Goal: Information Seeking & Learning: Compare options

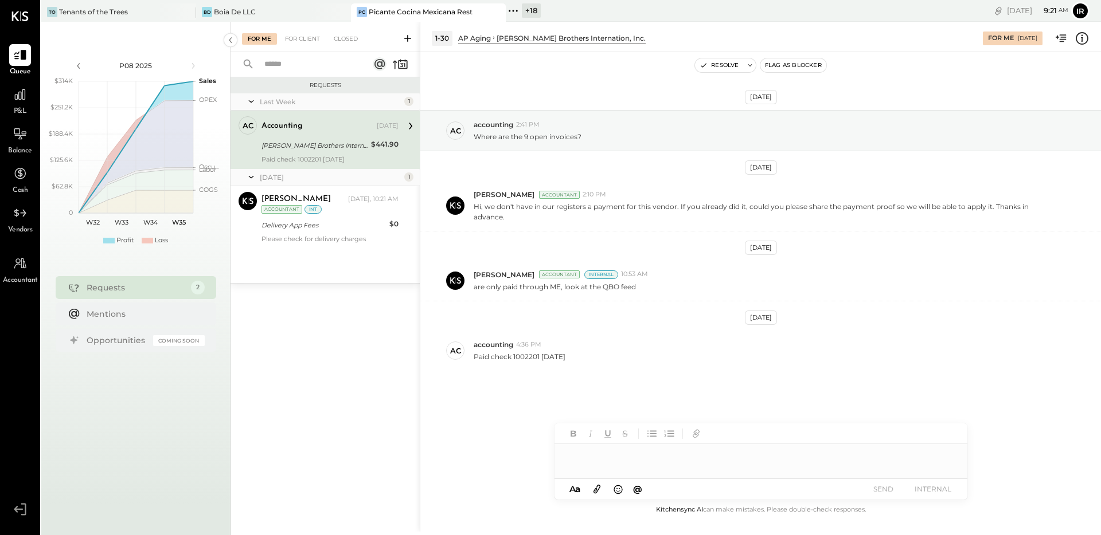
click at [510, 12] on icon at bounding box center [513, 10] width 15 height 15
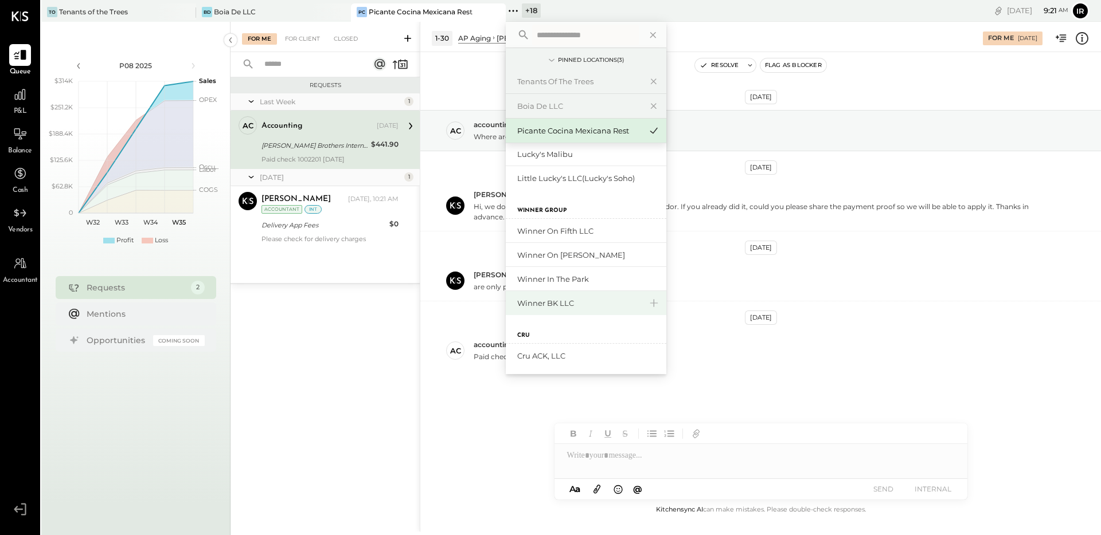
scroll to position [272, 0]
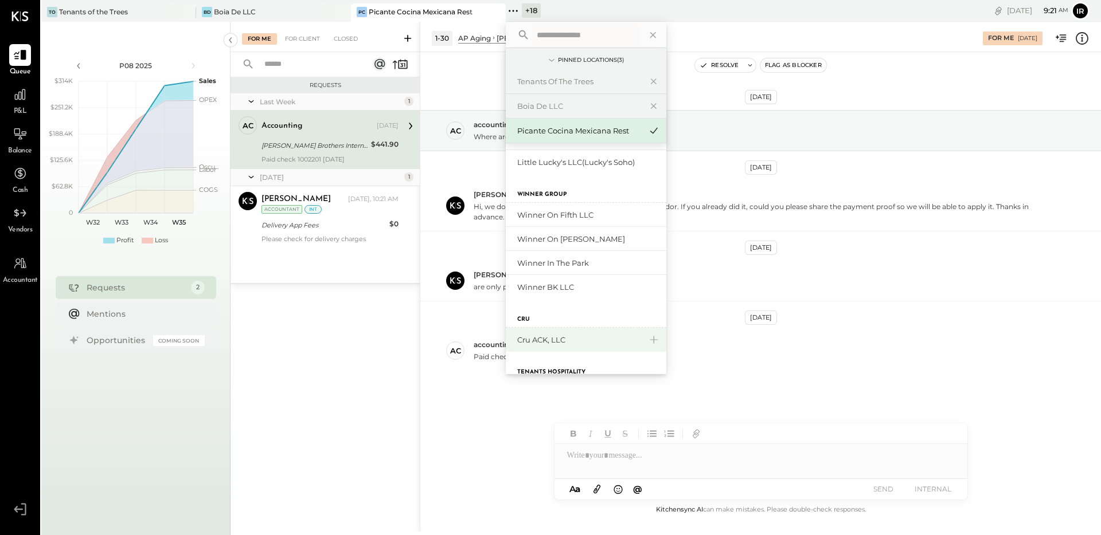
click at [538, 335] on div "Cru ACK, LLC" at bounding box center [579, 340] width 124 height 11
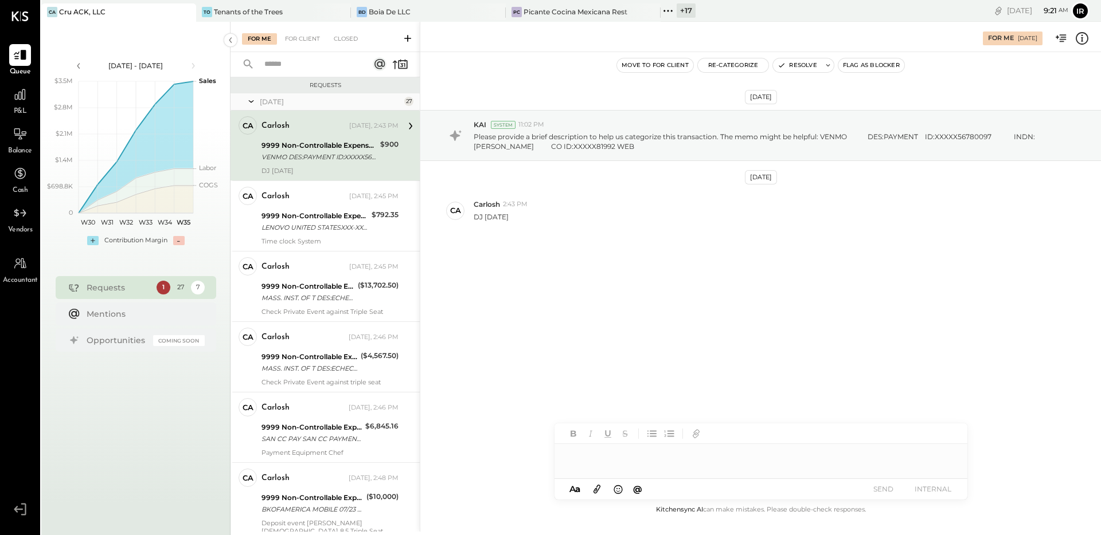
click at [303, 139] on div "9999 Non-Controllable Expenses:Other Income and Expenses:To be Classified P&L V…" at bounding box center [318, 151] width 115 height 25
click at [722, 69] on button "Re-Categorize" at bounding box center [733, 65] width 71 height 14
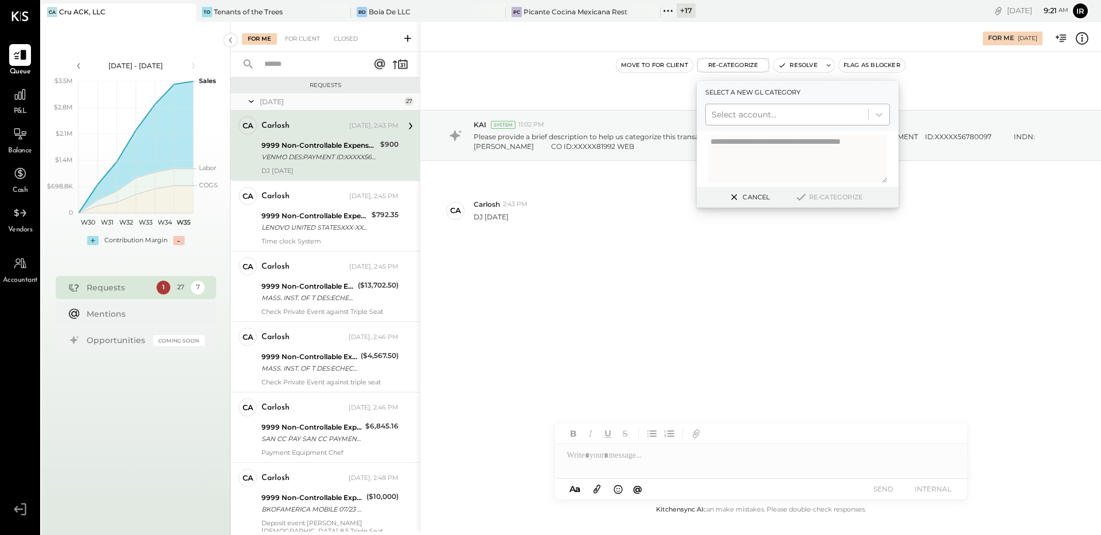
click at [734, 116] on div at bounding box center [786, 115] width 151 height 14
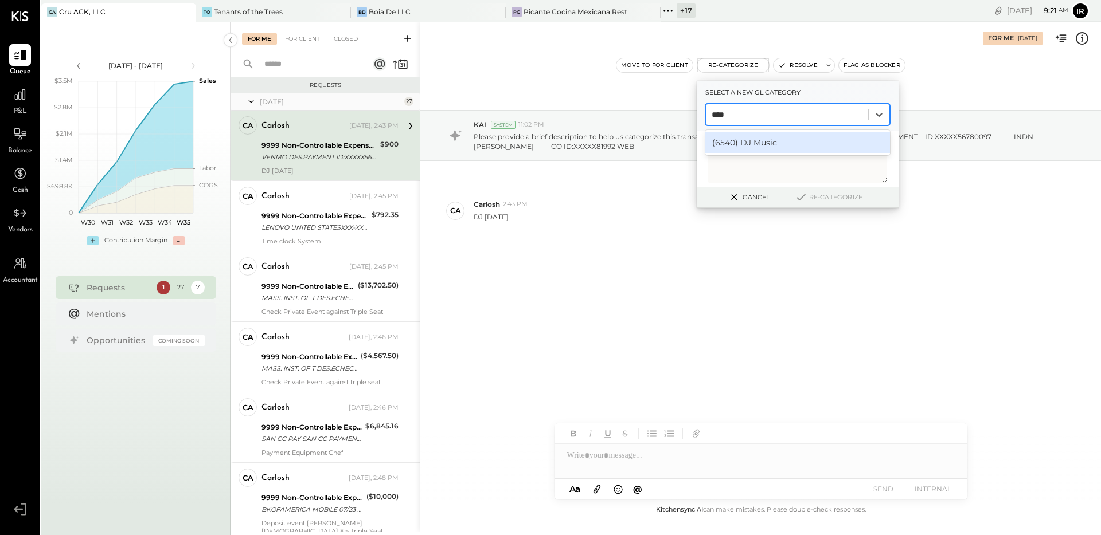
type input "*****"
click at [747, 138] on div "(6540) DJ Music" at bounding box center [797, 142] width 185 height 21
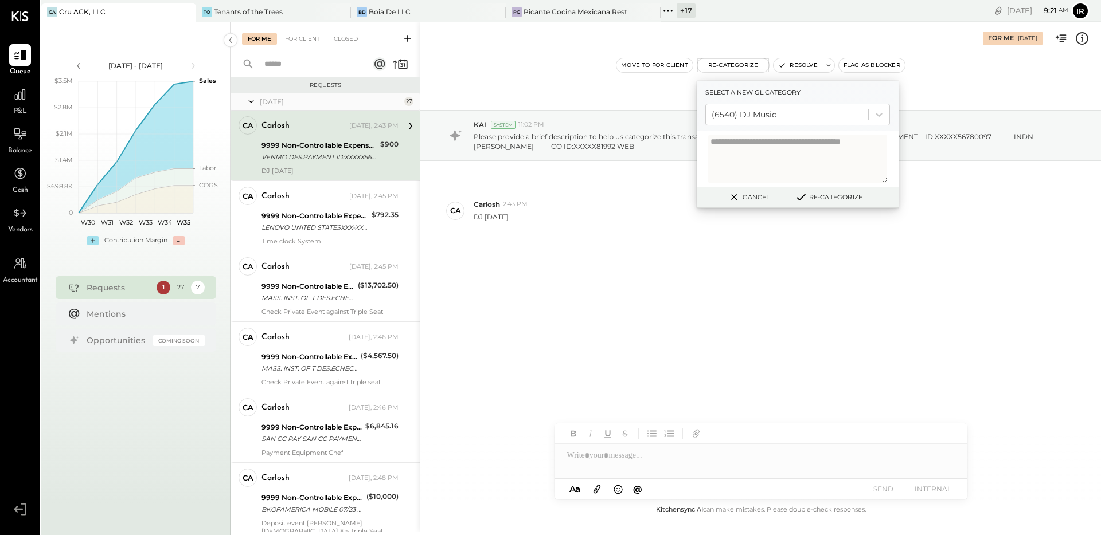
click at [833, 197] on button "Re-Categorize" at bounding box center [829, 197] width 76 height 14
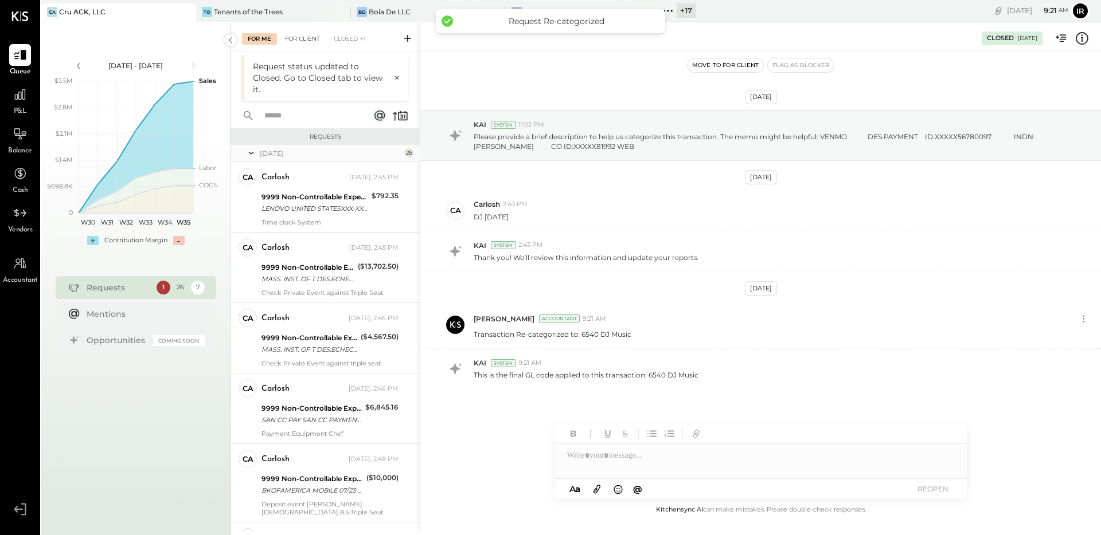
click at [312, 43] on div "For Client" at bounding box center [302, 38] width 46 height 11
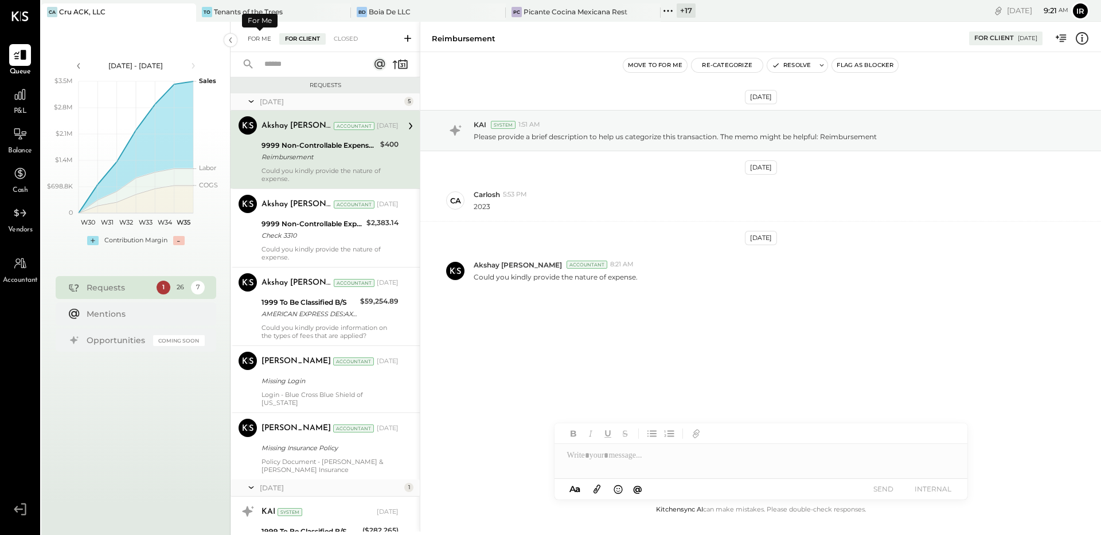
click at [260, 34] on div "For Me" at bounding box center [259, 38] width 35 height 11
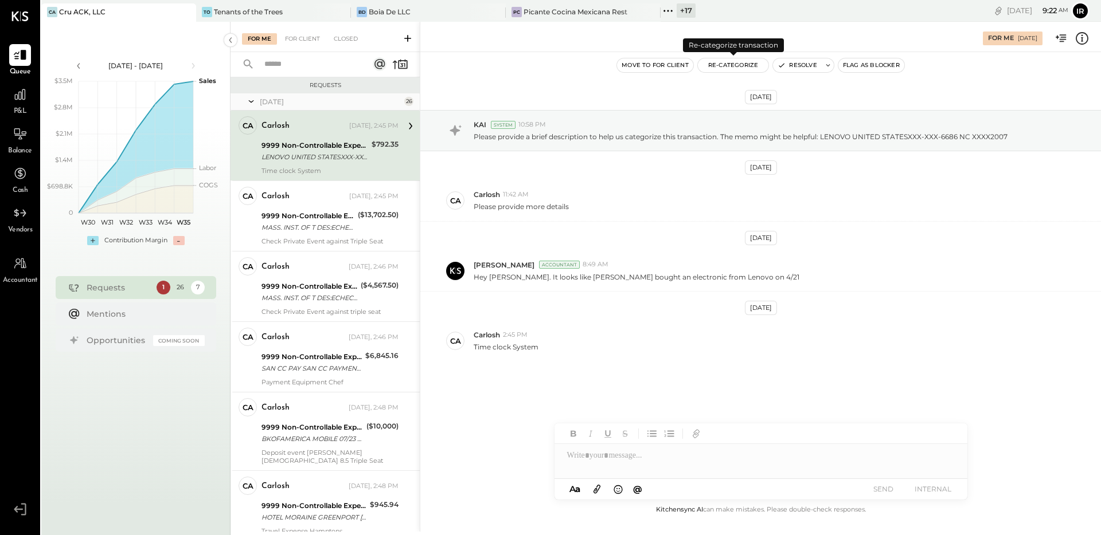
click at [730, 67] on button "Re-Categorize" at bounding box center [733, 65] width 71 height 14
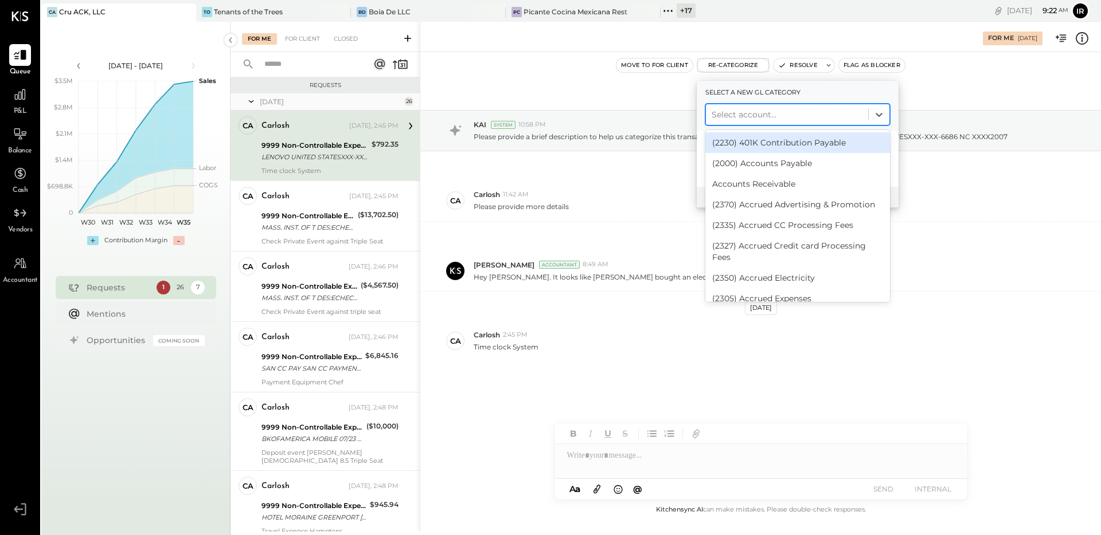
click at [744, 119] on div at bounding box center [786, 115] width 151 height 14
type input "*"
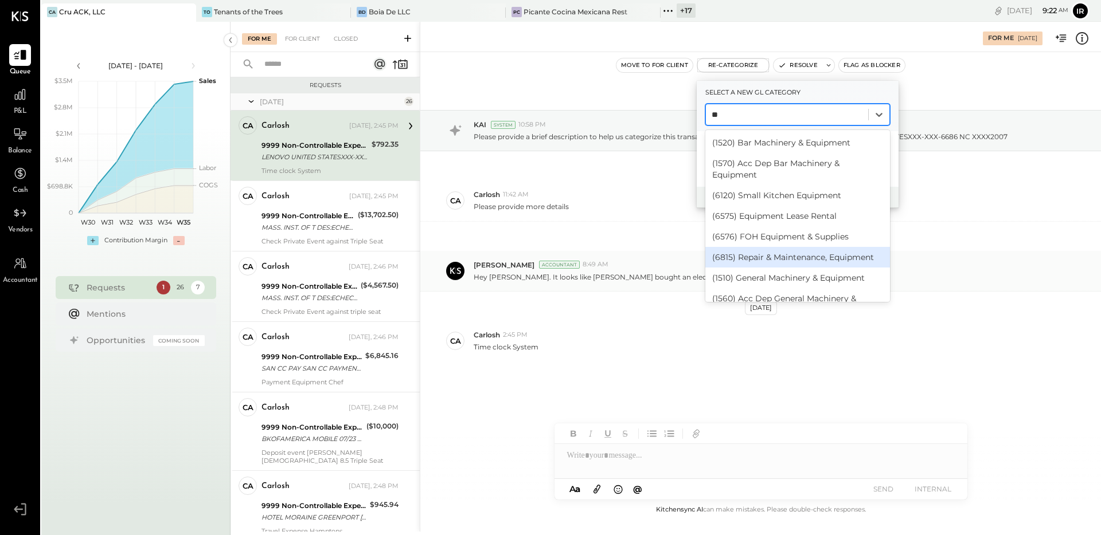
type input "*"
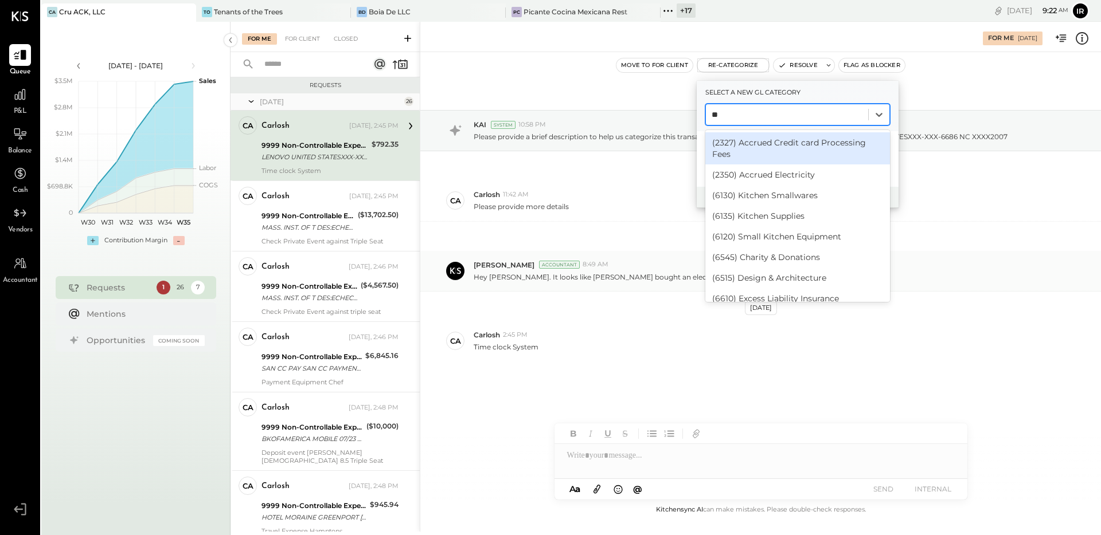
type input "*"
type input "**"
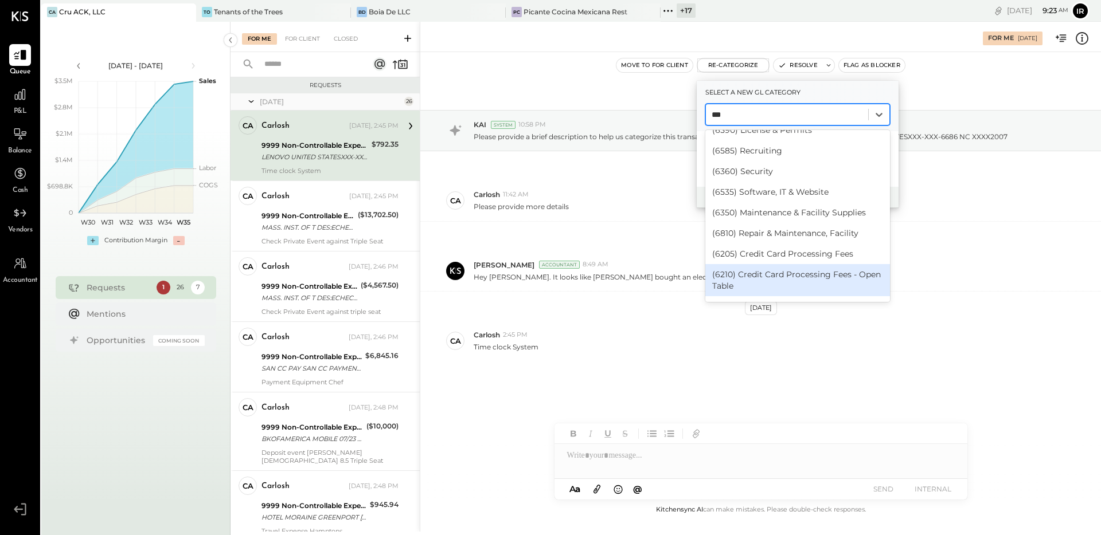
scroll to position [195, 0]
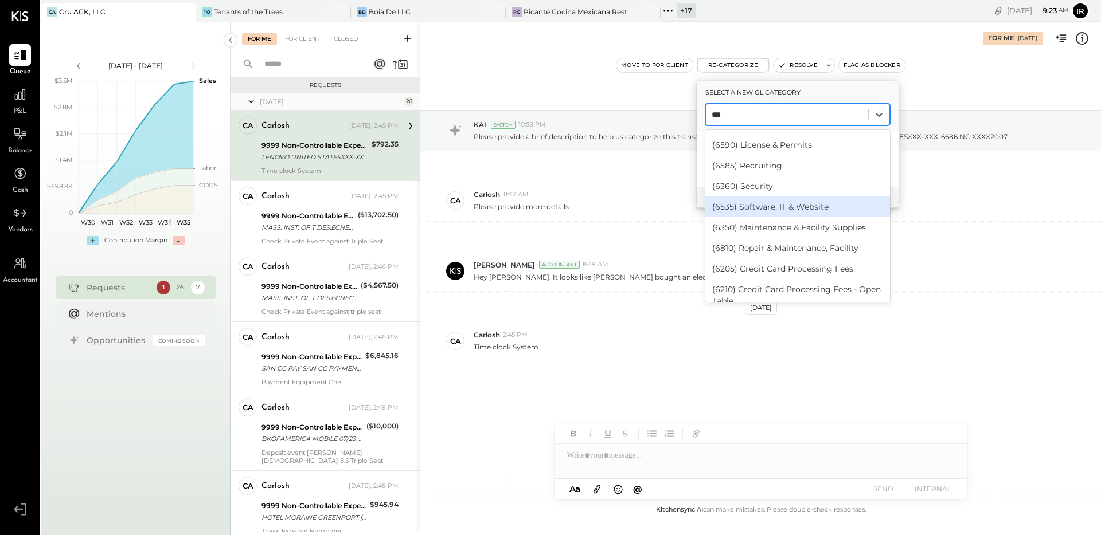
click at [809, 204] on div "(6535) Software, IT & Website" at bounding box center [797, 207] width 185 height 21
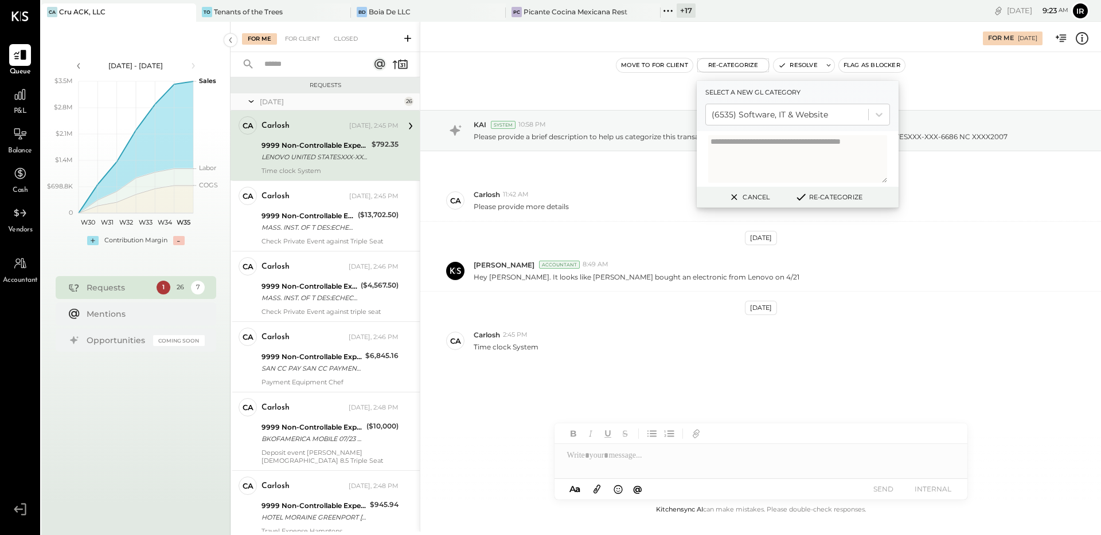
click at [856, 200] on button "Re-Categorize" at bounding box center [829, 197] width 76 height 14
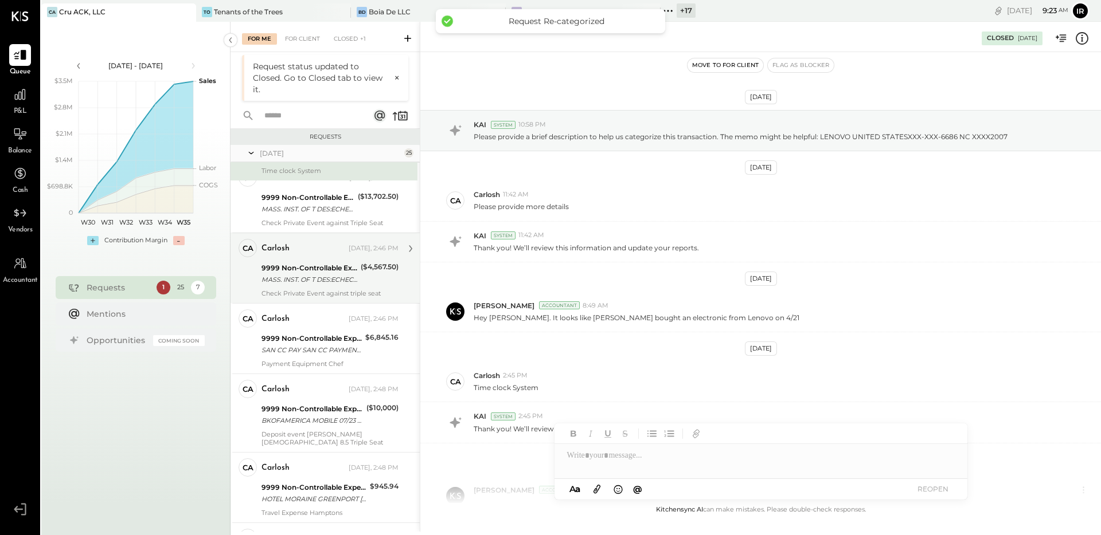
scroll to position [143, 0]
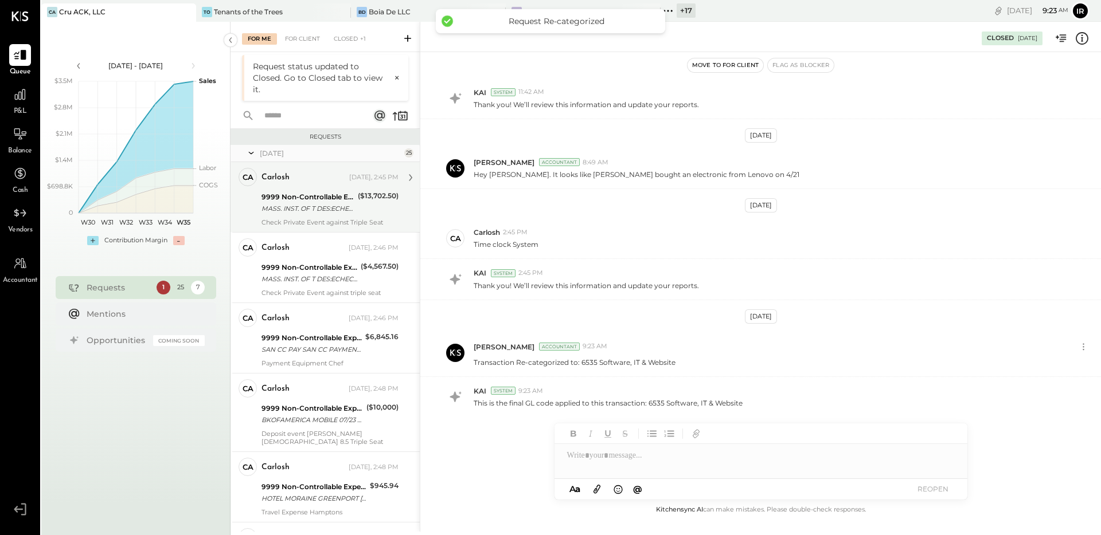
click at [299, 190] on div "9999 Non-Controllable Expenses:Other Income and Expenses:To be Classified P&L M…" at bounding box center [307, 202] width 93 height 25
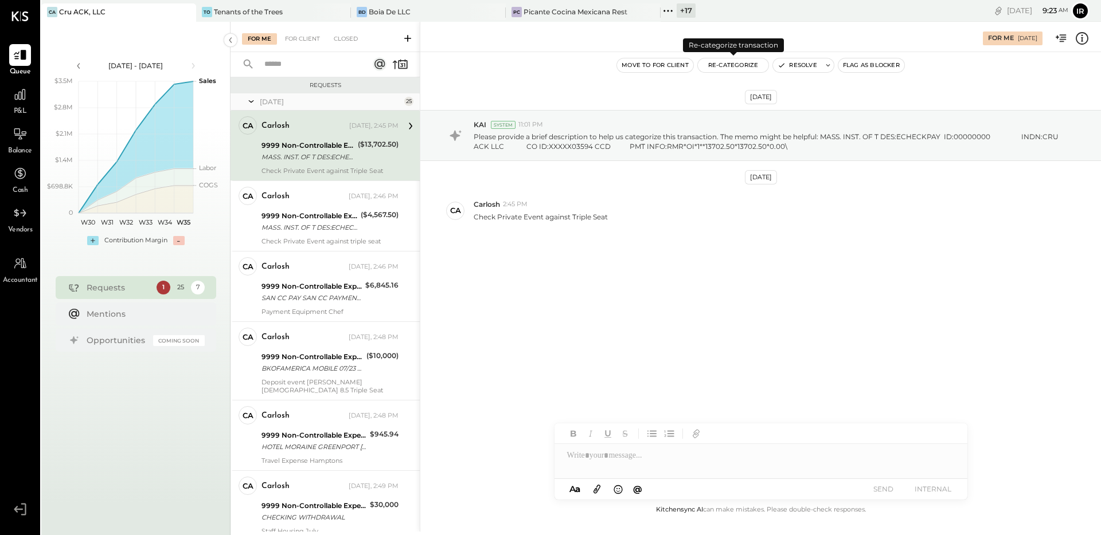
click at [731, 62] on button "Re-Categorize" at bounding box center [733, 65] width 71 height 14
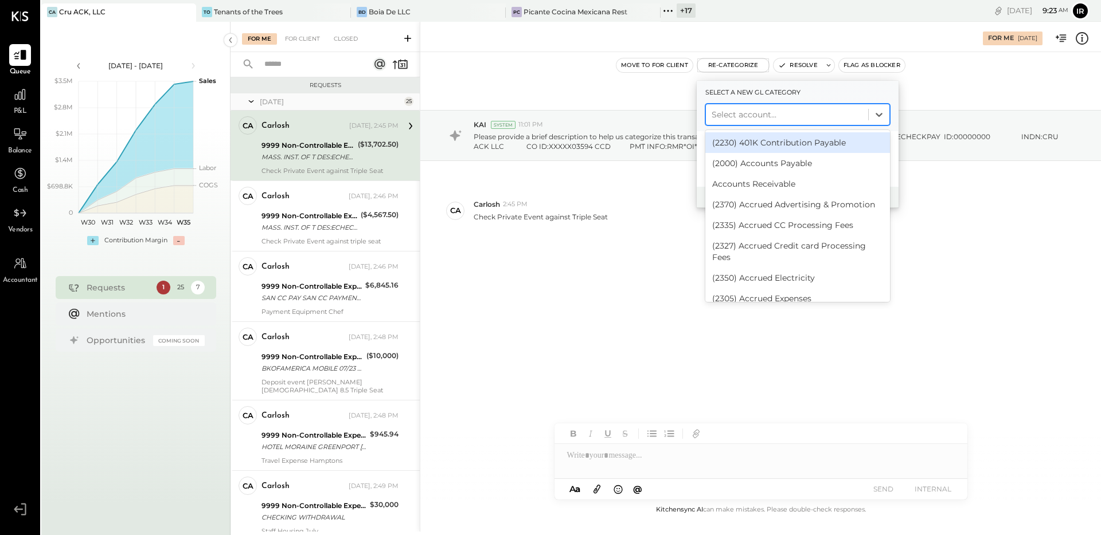
click at [737, 116] on div at bounding box center [786, 115] width 151 height 14
type input "***"
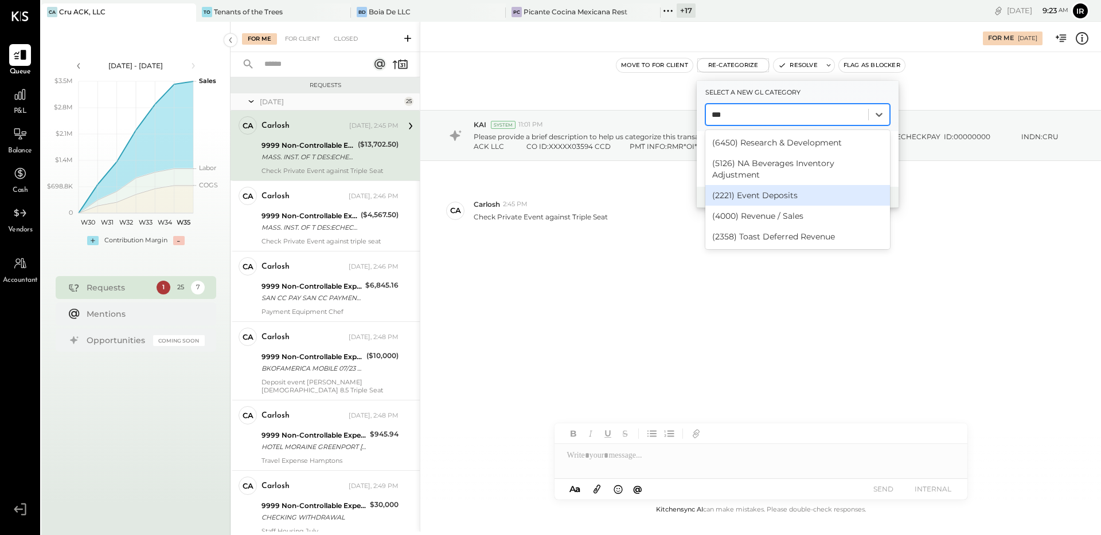
click at [765, 185] on div "(2221) Event Deposits" at bounding box center [797, 195] width 185 height 21
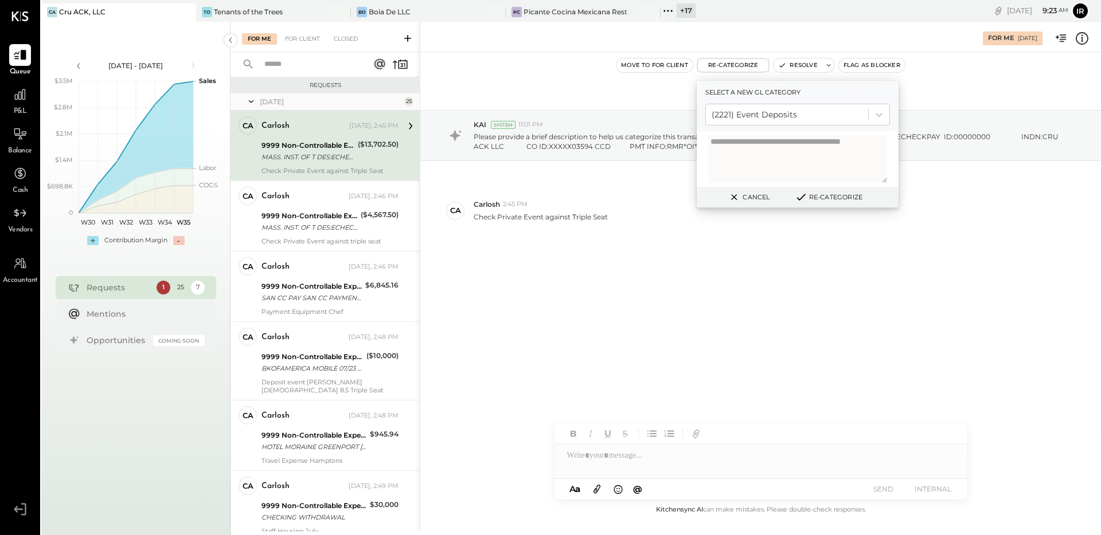
click at [823, 195] on button "Re-Categorize" at bounding box center [829, 197] width 76 height 14
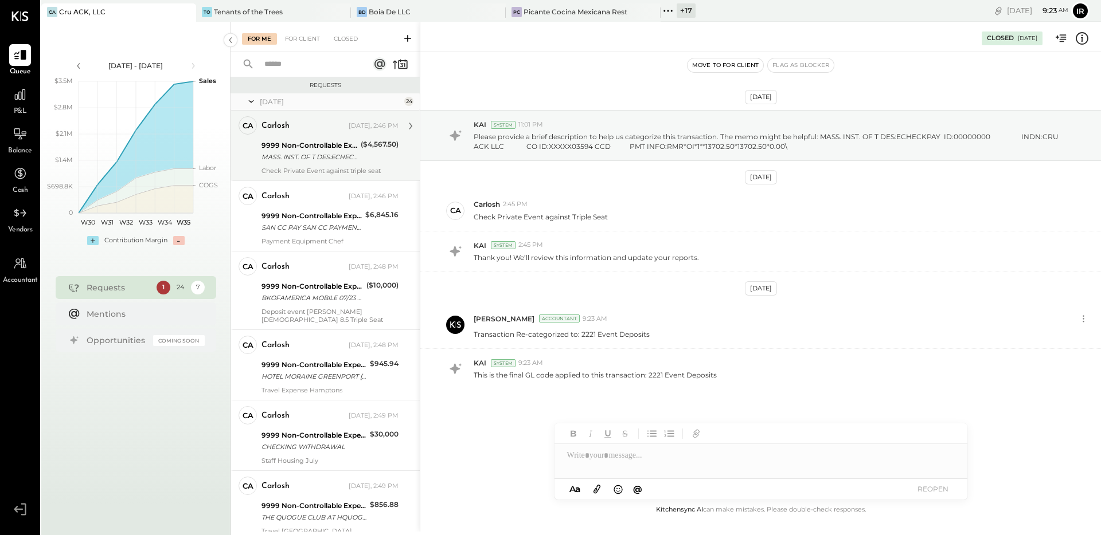
click at [353, 163] on div "9999 Non-Controllable Expenses:Other Income and Expenses:To be Classified P&L M…" at bounding box center [309, 151] width 96 height 25
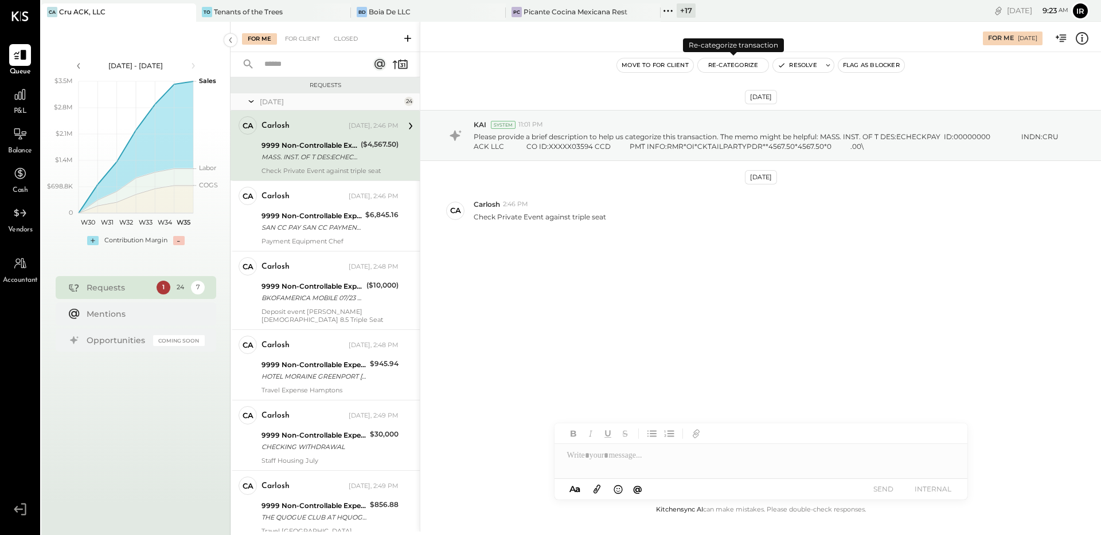
click at [744, 66] on button "Re-Categorize" at bounding box center [733, 65] width 71 height 14
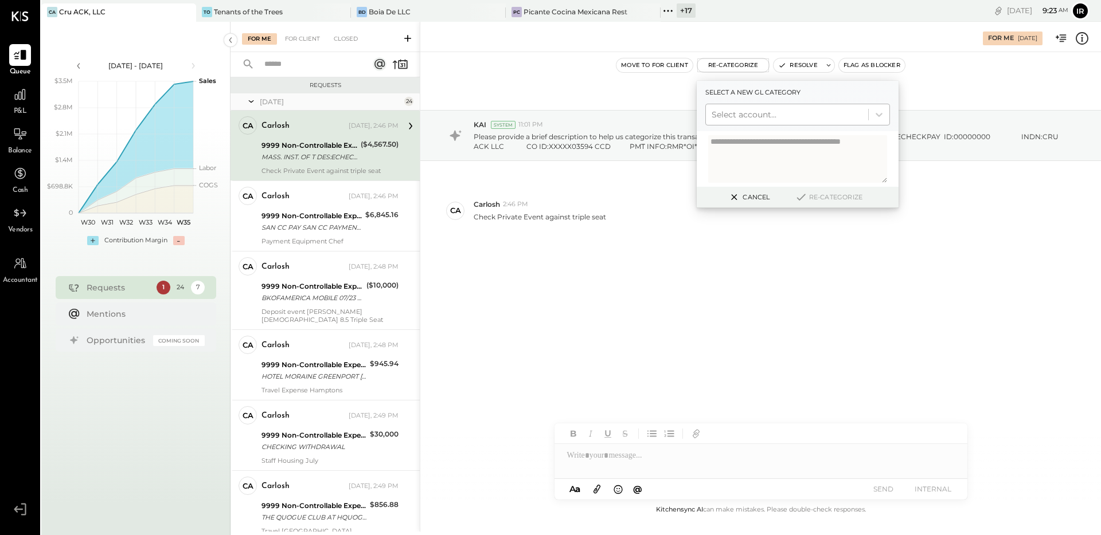
click at [753, 116] on div at bounding box center [786, 115] width 151 height 14
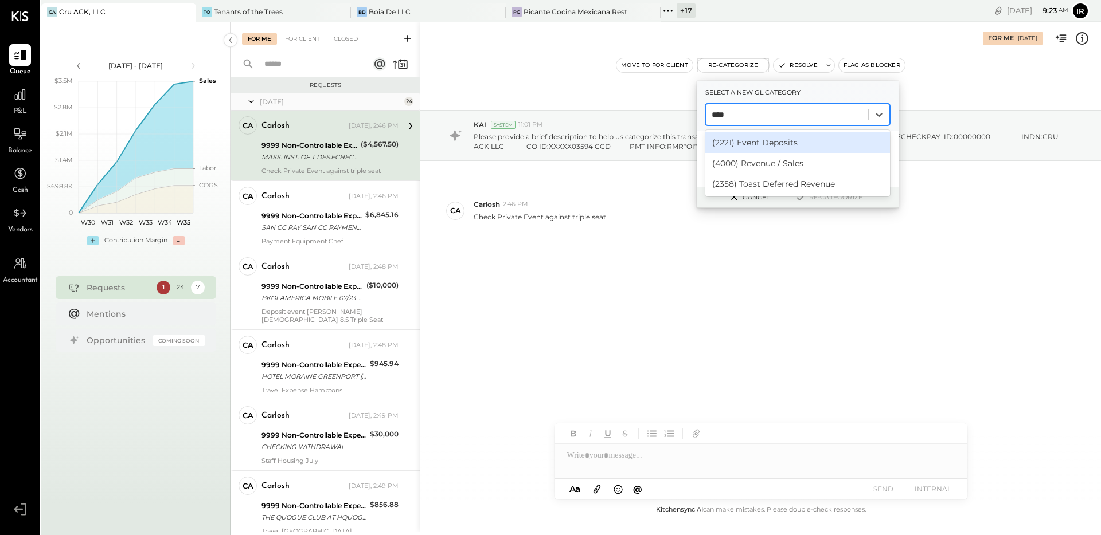
type input "*****"
click at [769, 140] on div "(2221) Event Deposits" at bounding box center [797, 142] width 185 height 21
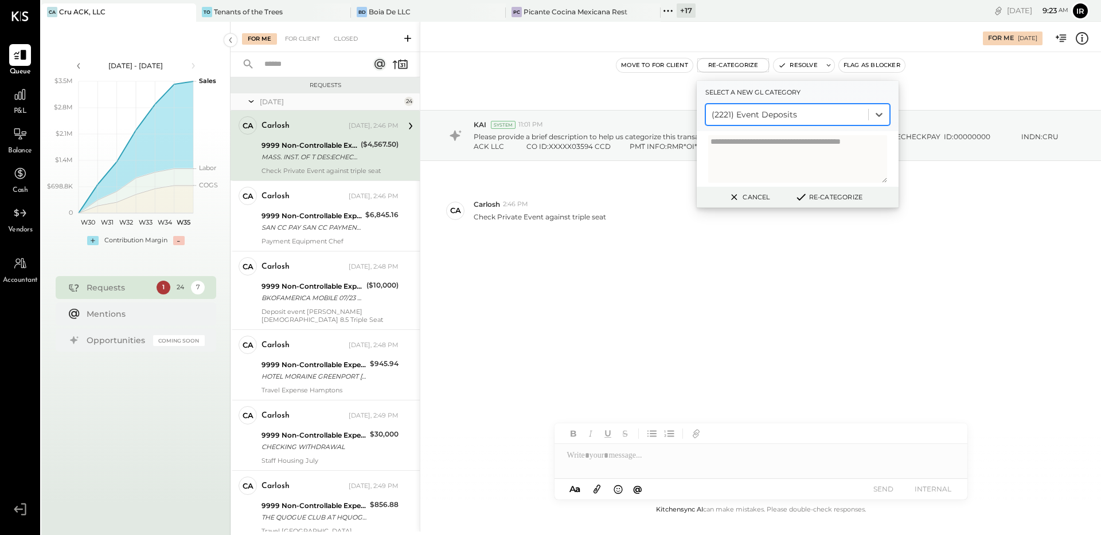
click at [823, 197] on button "Re-Categorize" at bounding box center [829, 197] width 76 height 14
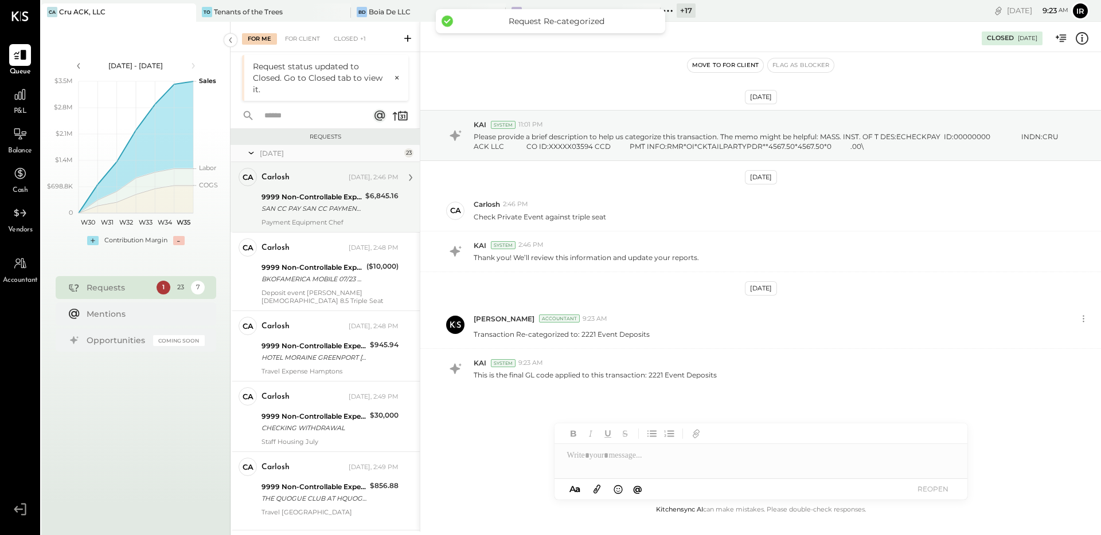
click at [294, 210] on div "SAN CC PAY SAN CC PAYMENT WEB" at bounding box center [311, 208] width 100 height 11
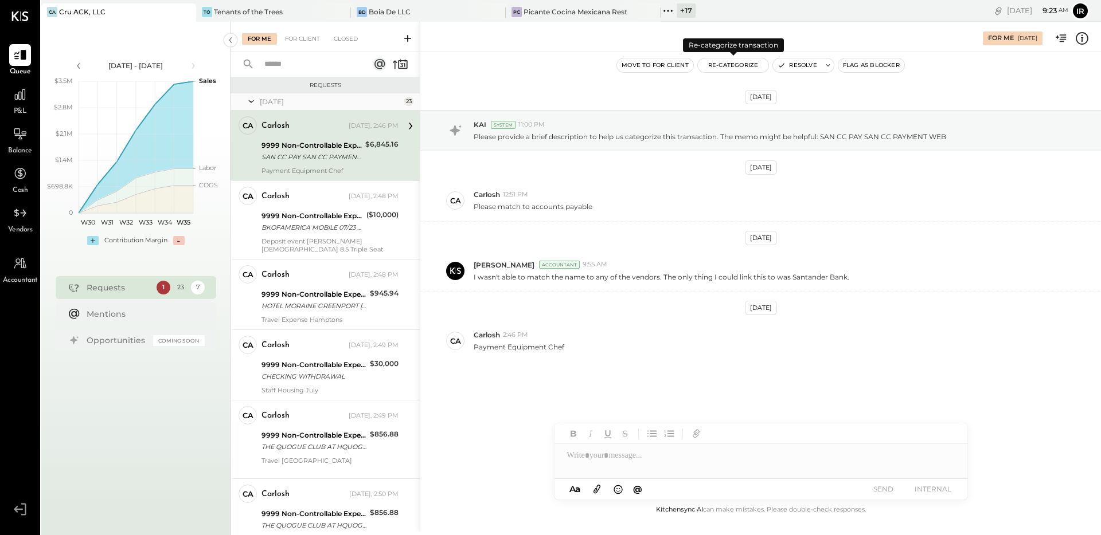
click at [724, 64] on button "Re-Categorize" at bounding box center [733, 65] width 71 height 14
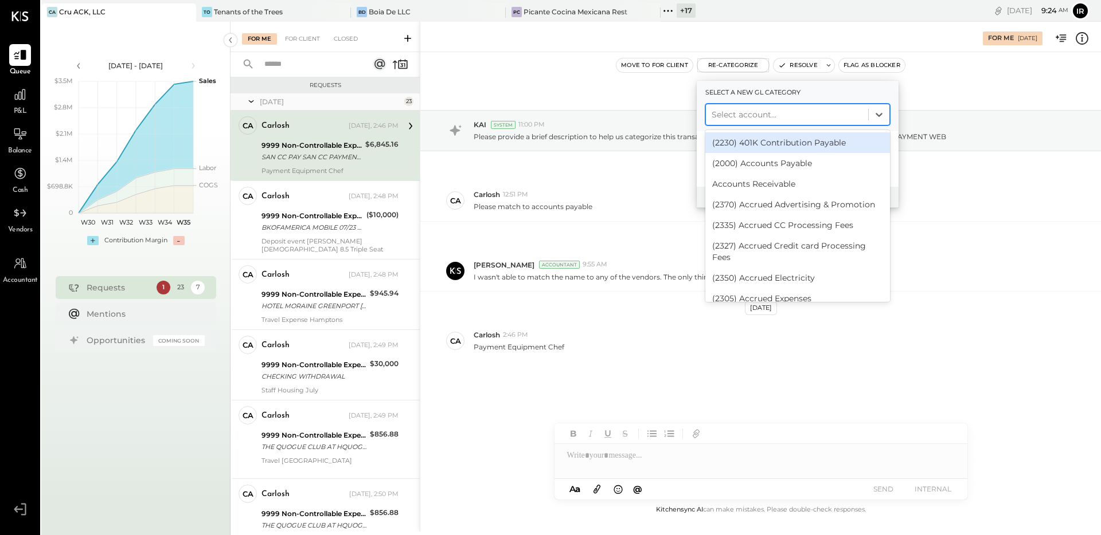
click at [741, 118] on div at bounding box center [786, 115] width 151 height 14
type input "*"
type input "*******"
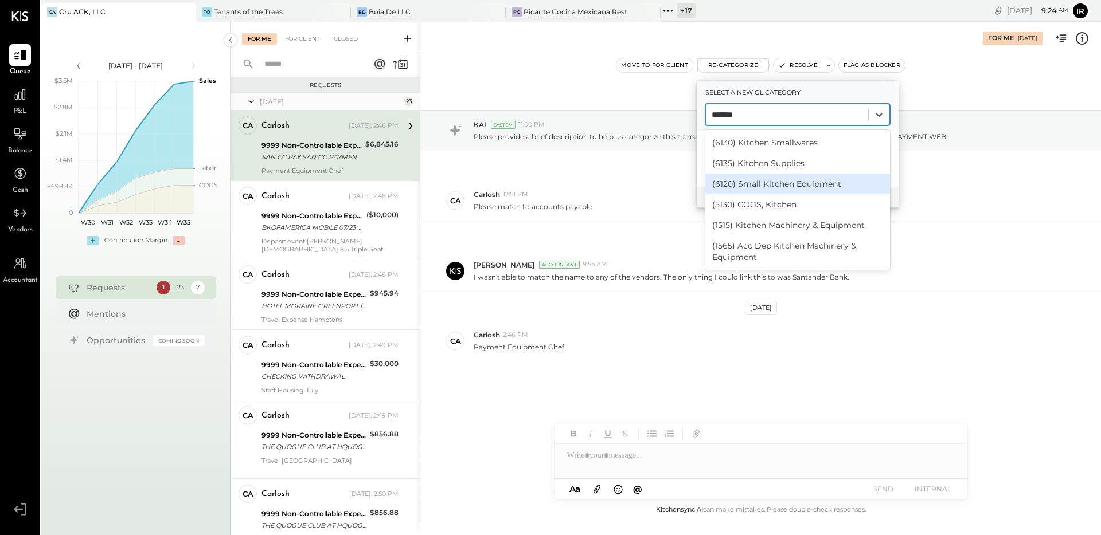
click at [804, 179] on div "(6120) Small Kitchen Equipment" at bounding box center [797, 184] width 185 height 21
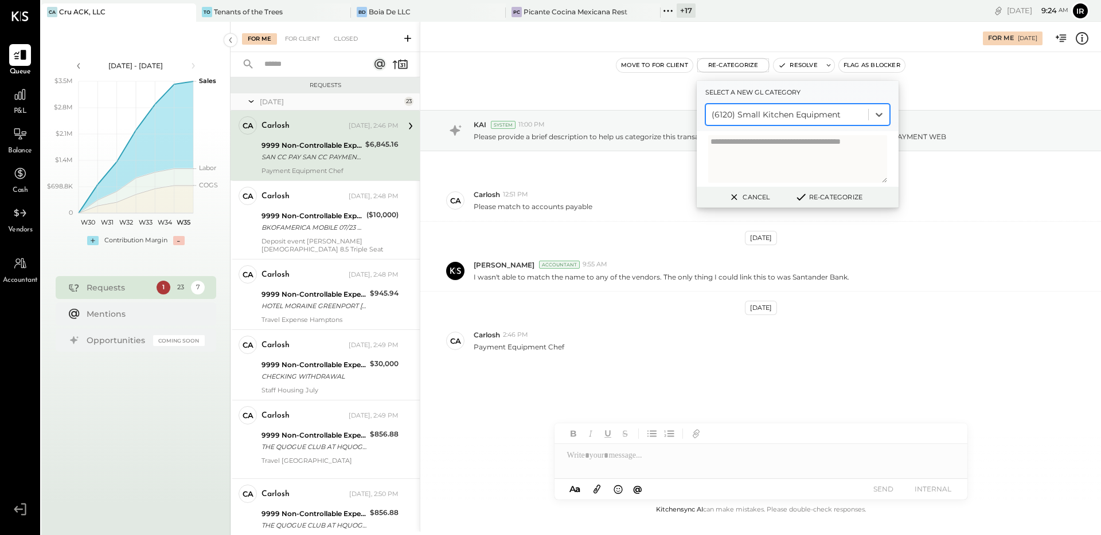
click at [839, 111] on div at bounding box center [786, 115] width 151 height 14
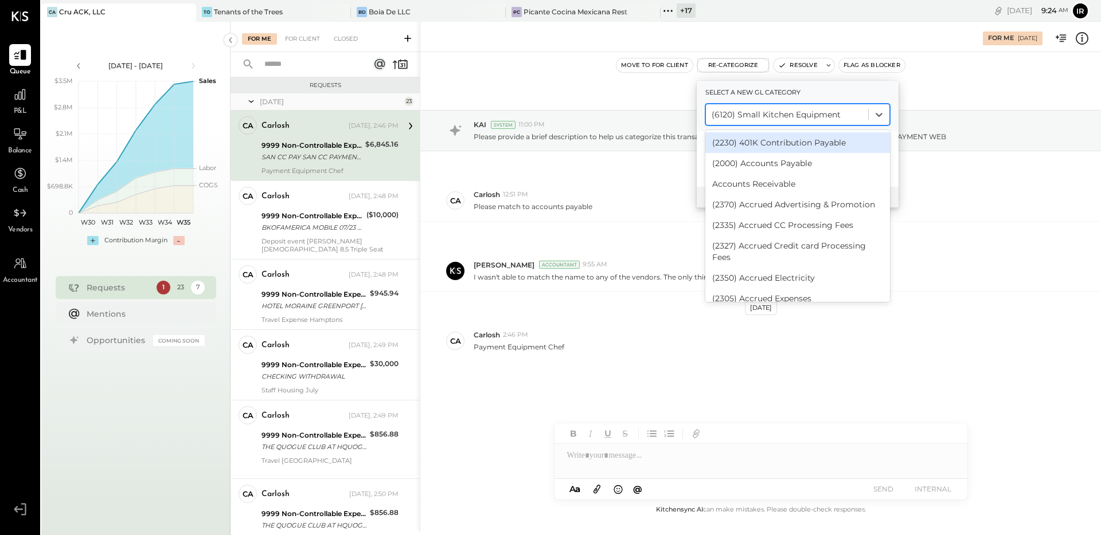
click at [835, 122] on div "(6120) Small Kitchen Equipment" at bounding box center [787, 114] width 162 height 18
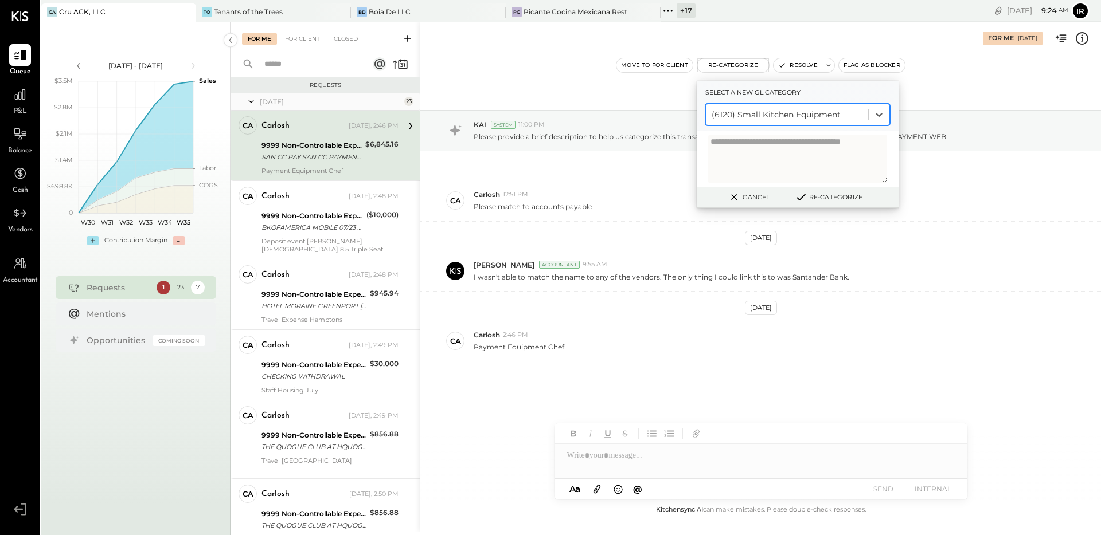
click at [822, 114] on div at bounding box center [786, 115] width 151 height 14
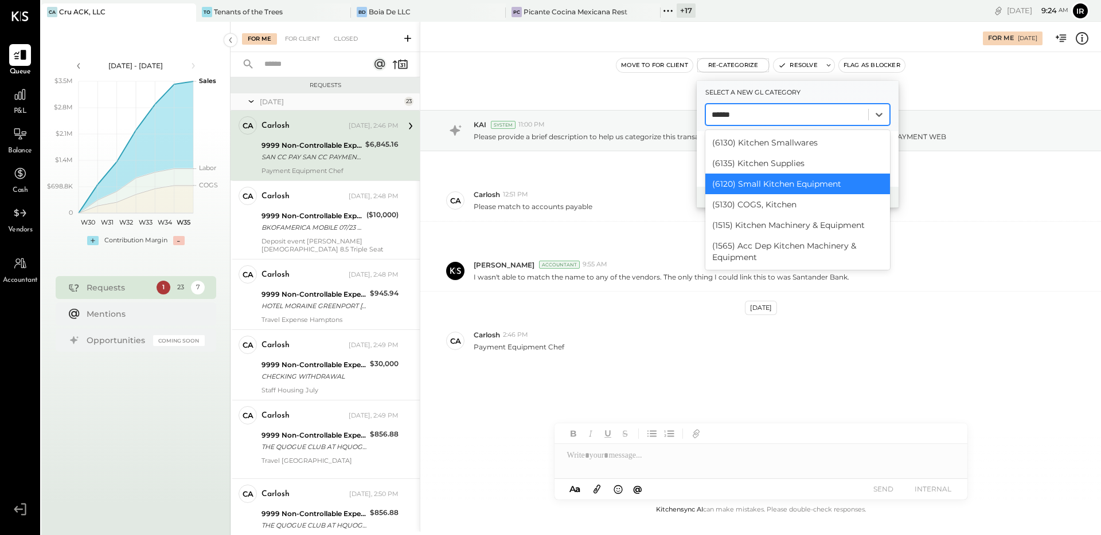
type input "*******"
click at [793, 229] on div "(1515) Kitchen Machinery & Equipment" at bounding box center [797, 225] width 185 height 21
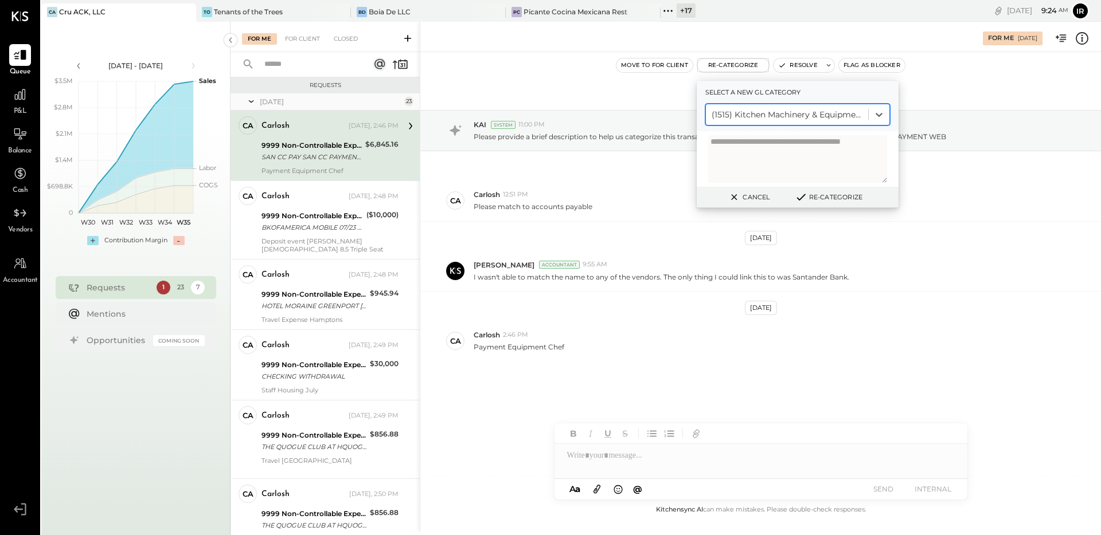
click at [836, 191] on button "Re-Categorize" at bounding box center [829, 197] width 76 height 14
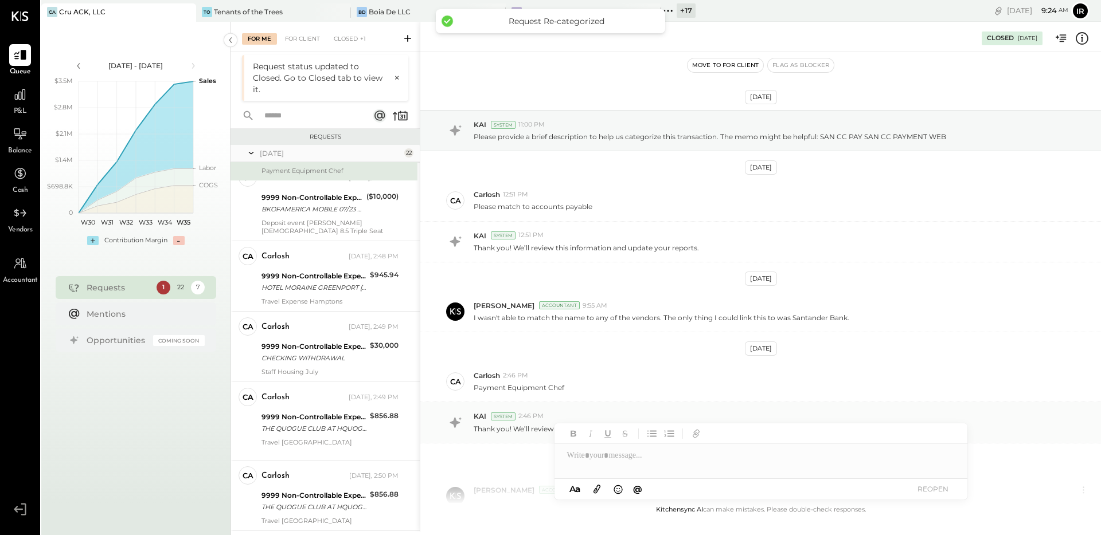
scroll to position [143, 0]
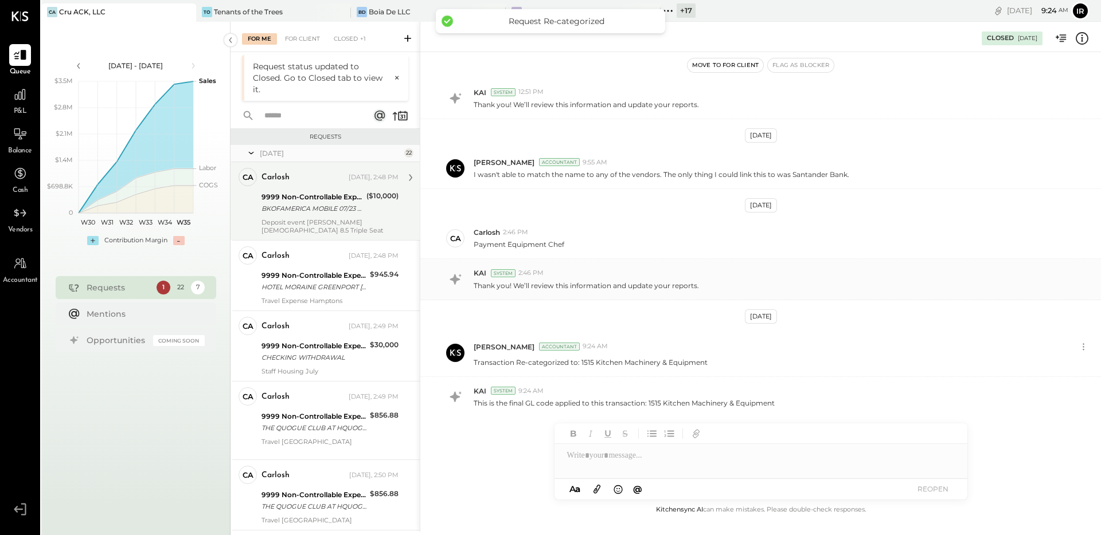
click at [336, 209] on div "BKOFAMERICA MOBILE 07/23 XXXXX13082 DEPOSIT *MOBILE MA" at bounding box center [311, 208] width 101 height 11
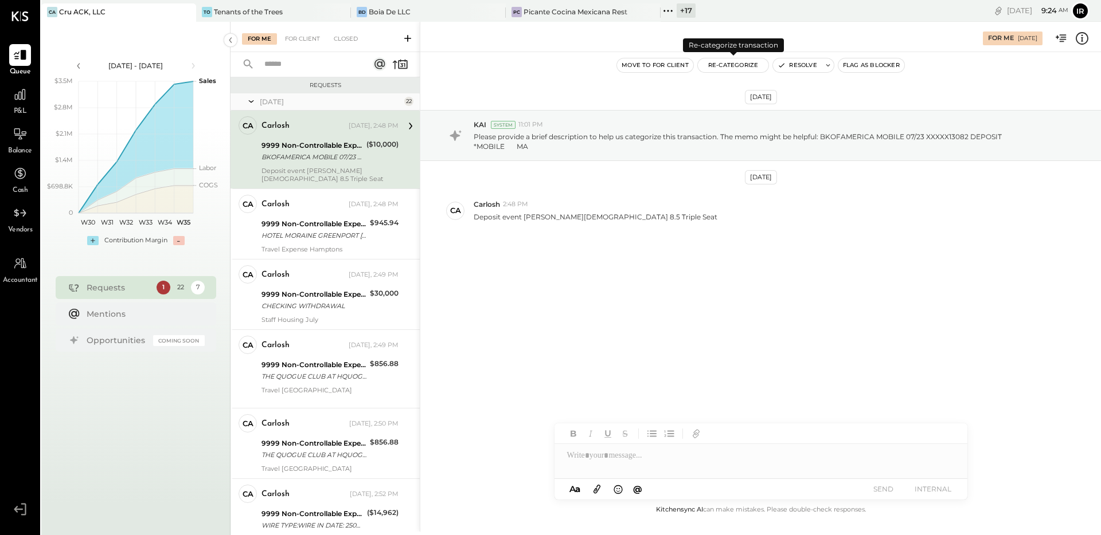
click at [725, 64] on button "Re-Categorize" at bounding box center [733, 65] width 71 height 14
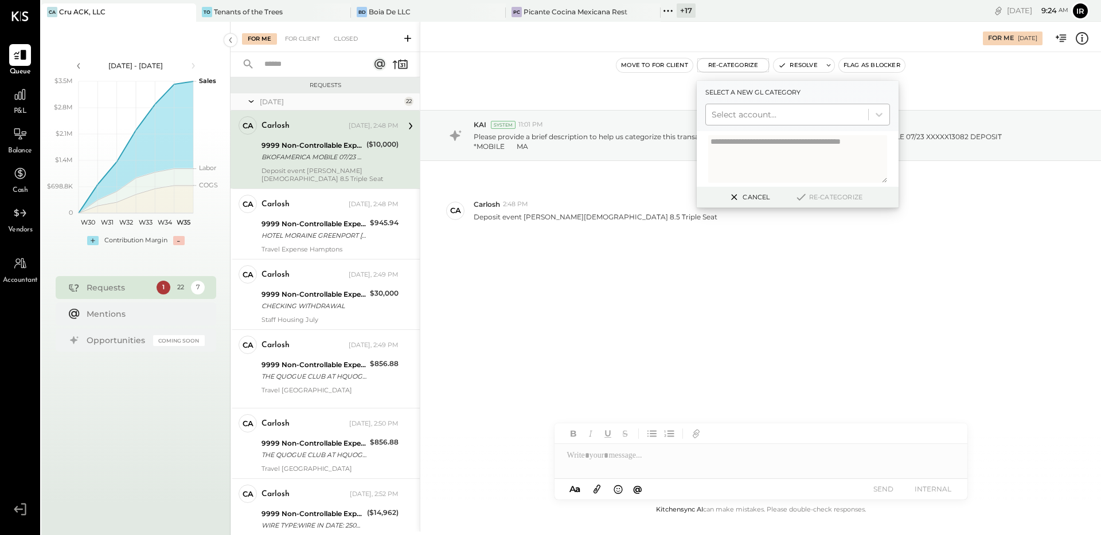
click at [733, 119] on div at bounding box center [786, 115] width 151 height 14
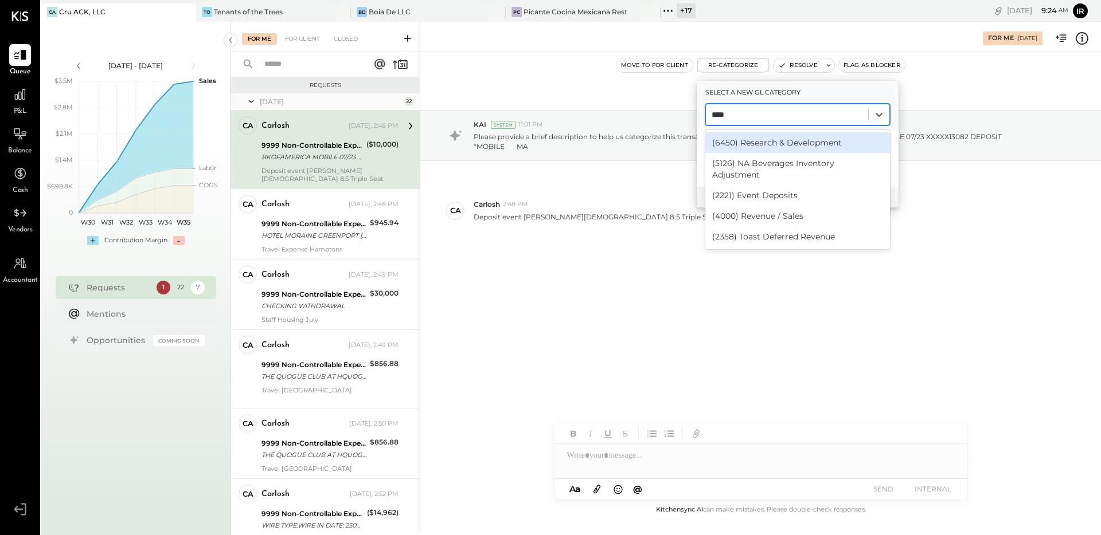
type input "*****"
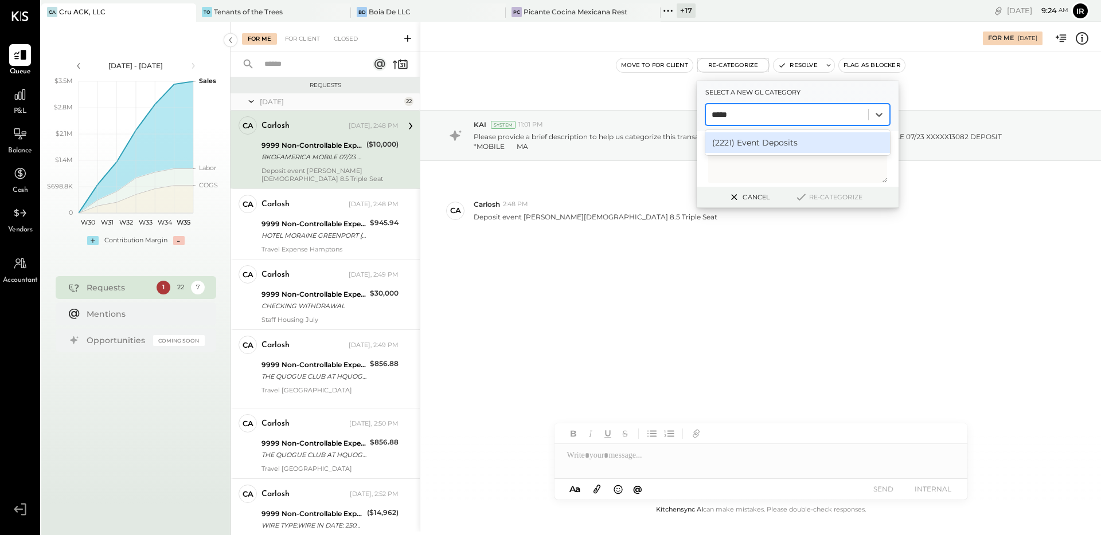
click at [748, 142] on div "(2221) Event Deposits" at bounding box center [797, 142] width 185 height 21
click at [830, 197] on button "Re-Categorize" at bounding box center [829, 197] width 76 height 14
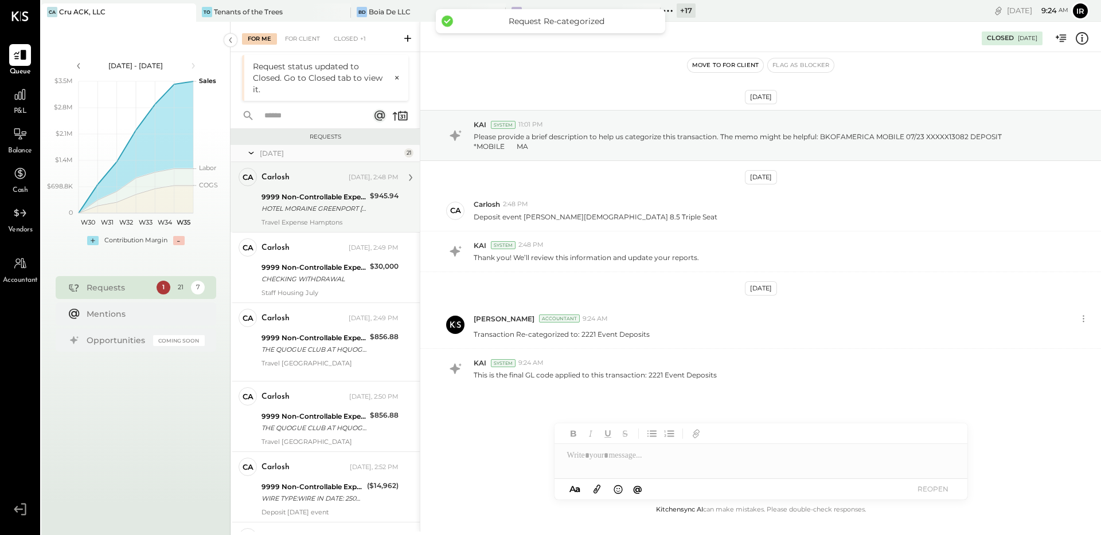
click at [297, 197] on div "9999 Non-Controllable Expenses:Other Income and Expenses:To be Classified P&L" at bounding box center [313, 196] width 105 height 11
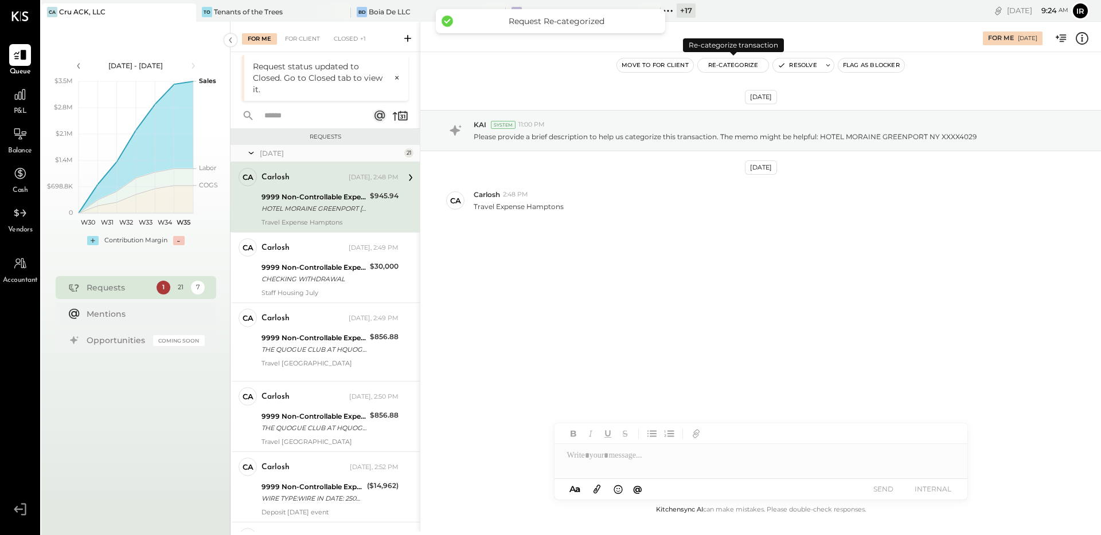
click at [736, 66] on button "Re-Categorize" at bounding box center [733, 65] width 71 height 14
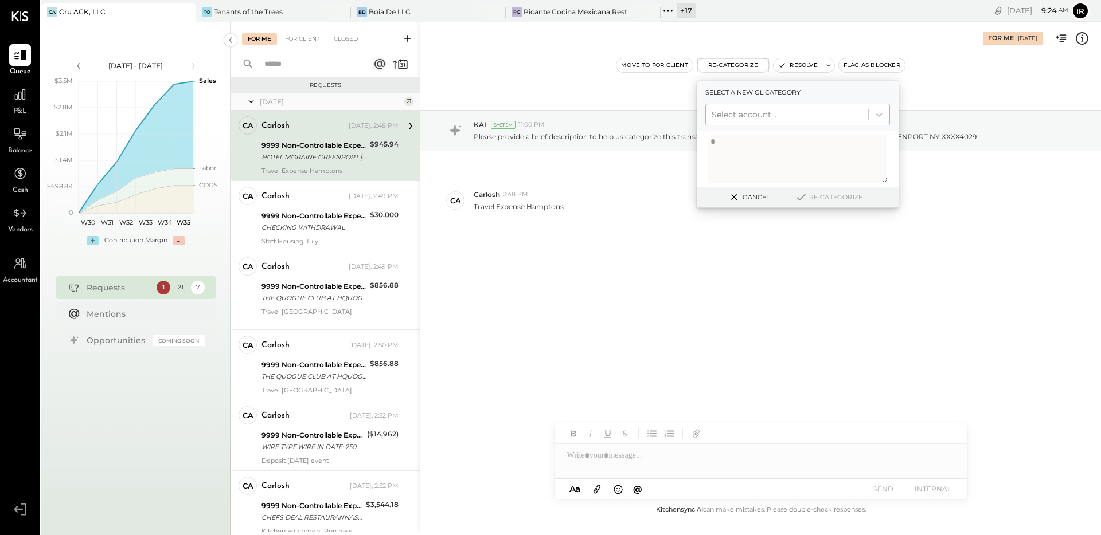
type textarea "*"
click at [764, 118] on div at bounding box center [786, 115] width 151 height 14
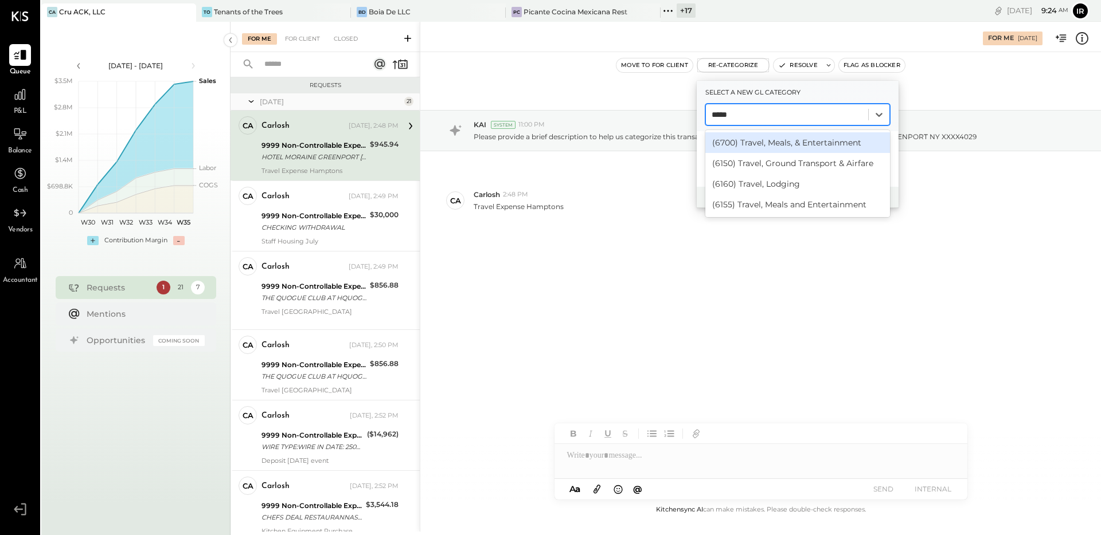
type input "******"
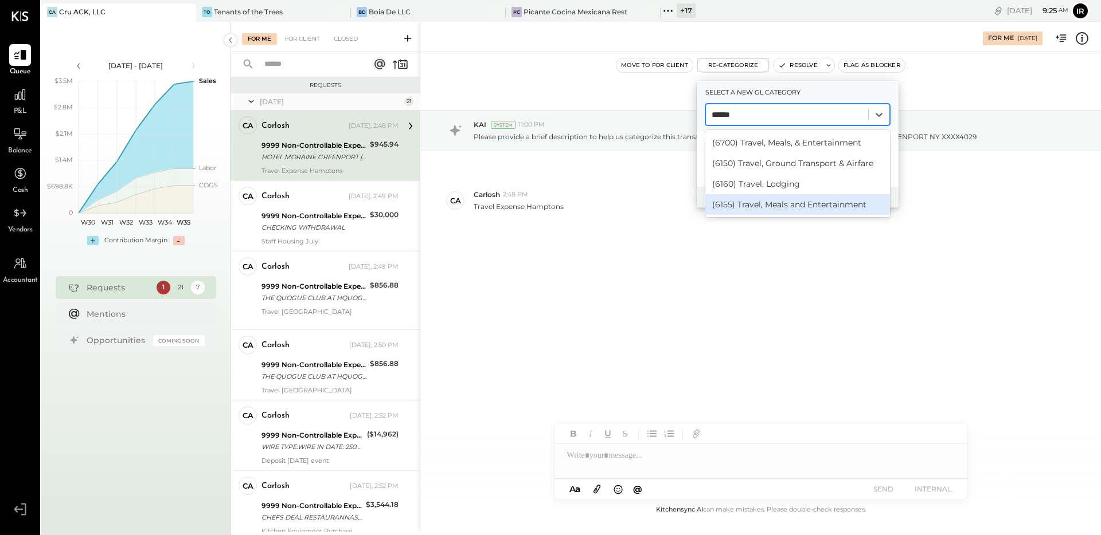
click at [821, 204] on div "(6155) Travel, Meals and Entertainment" at bounding box center [797, 204] width 185 height 21
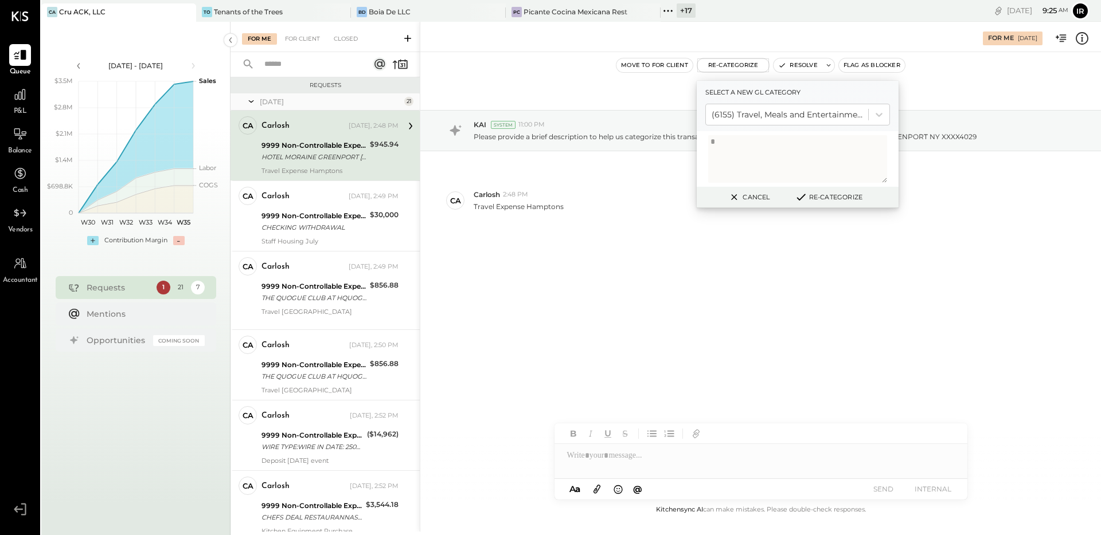
click at [839, 200] on button "Re-Categorize" at bounding box center [829, 197] width 76 height 14
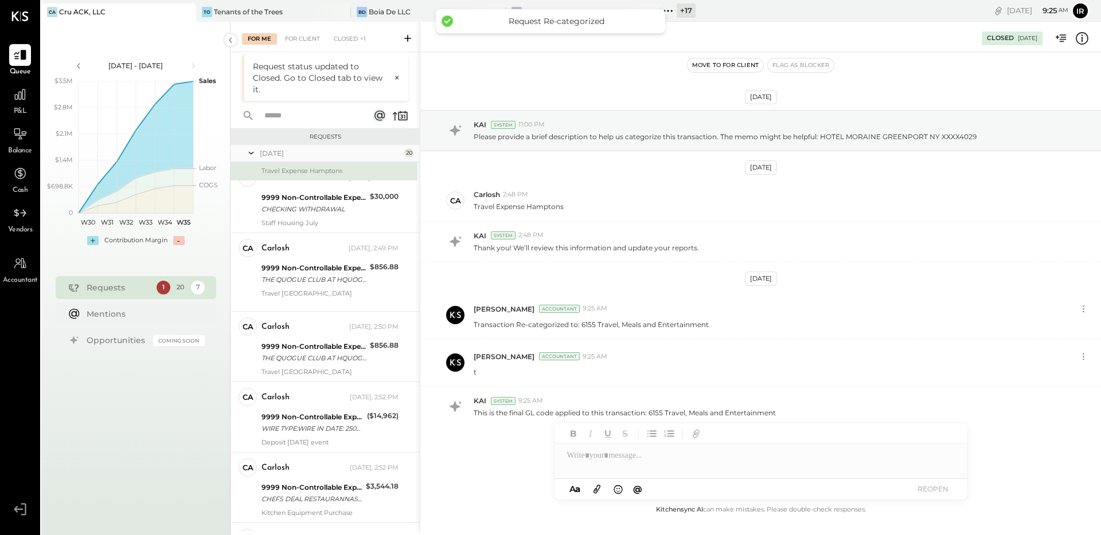
scroll to position [10, 0]
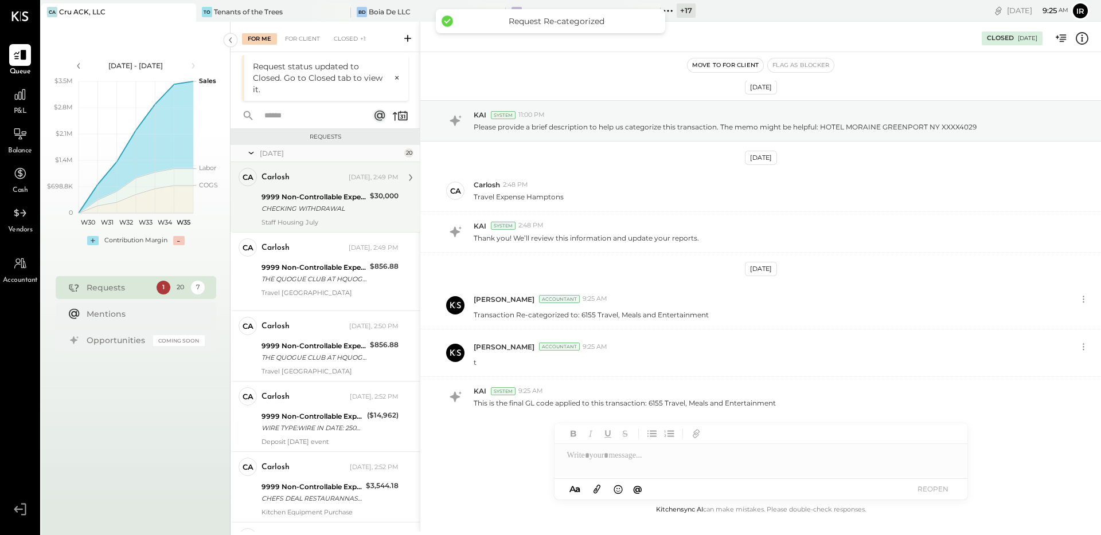
click at [271, 185] on div "Carlosh Yesterday, 2:49 PM" at bounding box center [329, 178] width 137 height 16
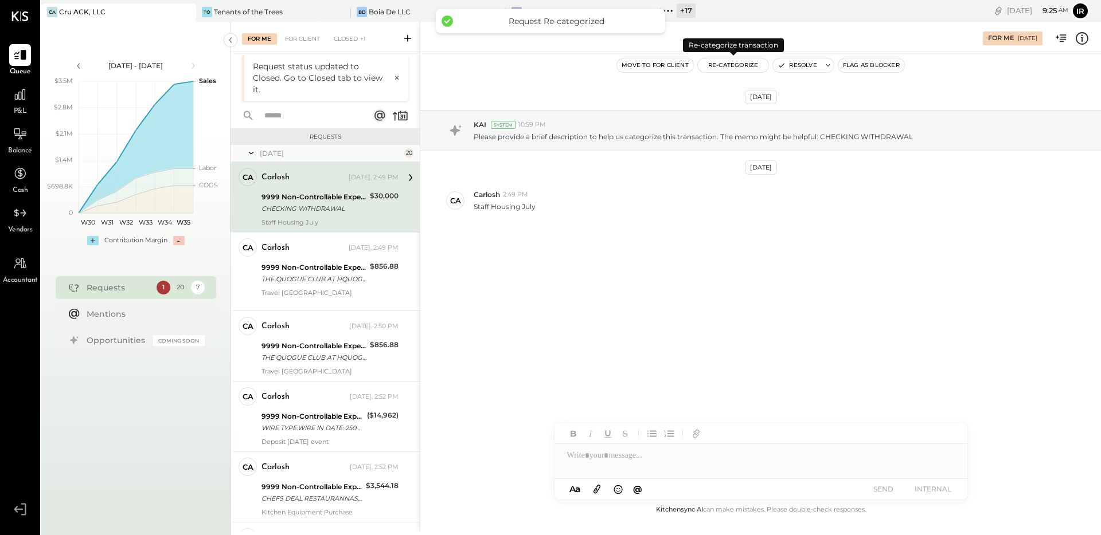
click at [721, 62] on button "Re-Categorize" at bounding box center [733, 65] width 71 height 14
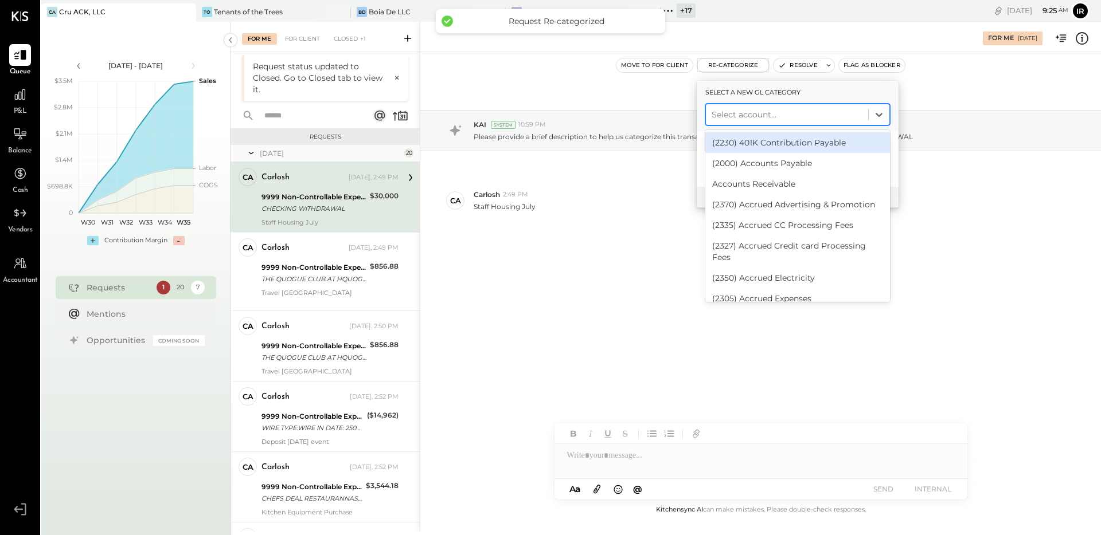
click at [737, 115] on div at bounding box center [786, 115] width 151 height 14
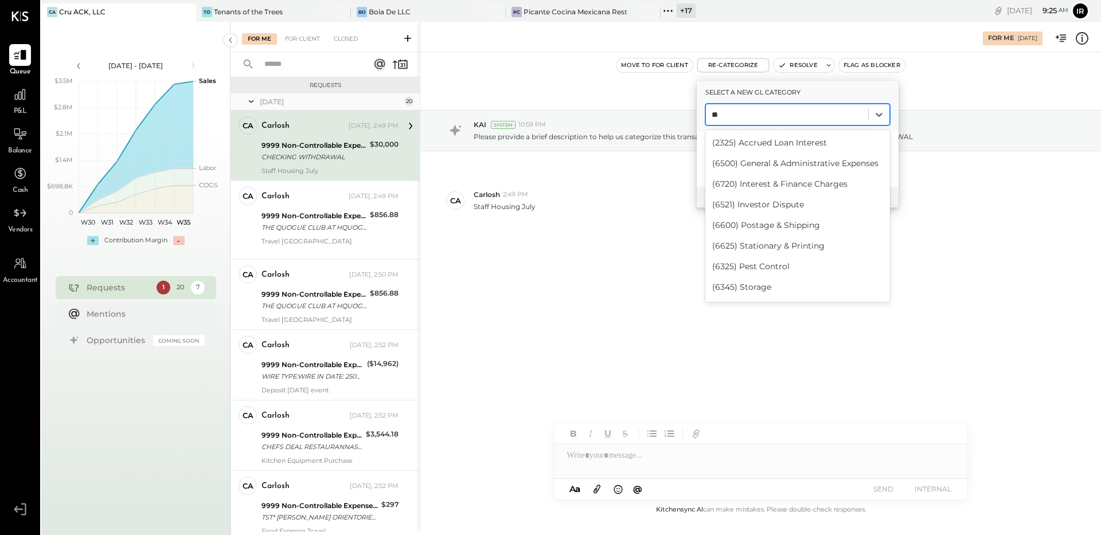
type input "*"
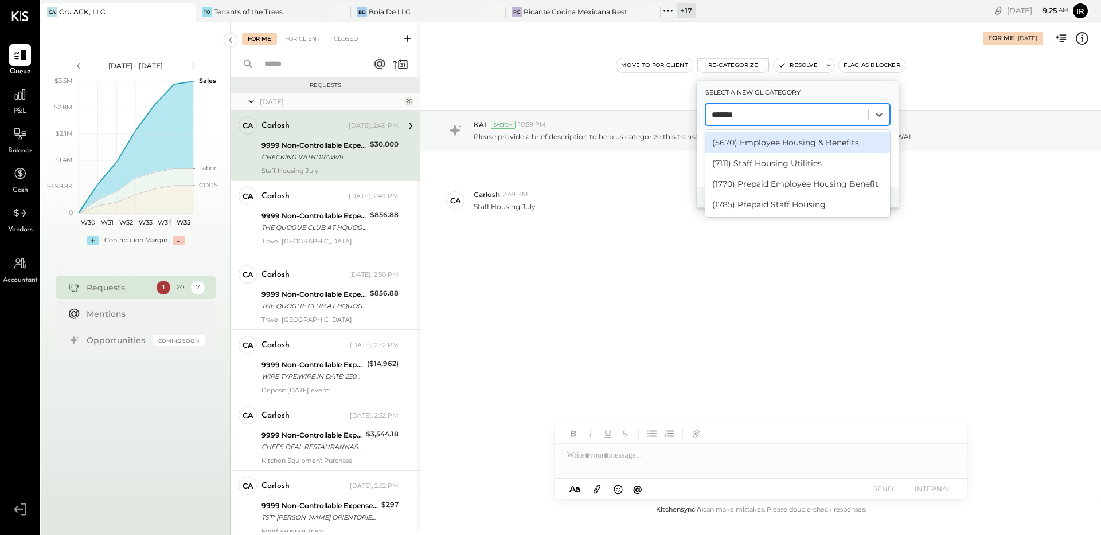
type input "*******"
click at [782, 143] on div "(5670) Employee Housing & Benefits" at bounding box center [797, 142] width 185 height 21
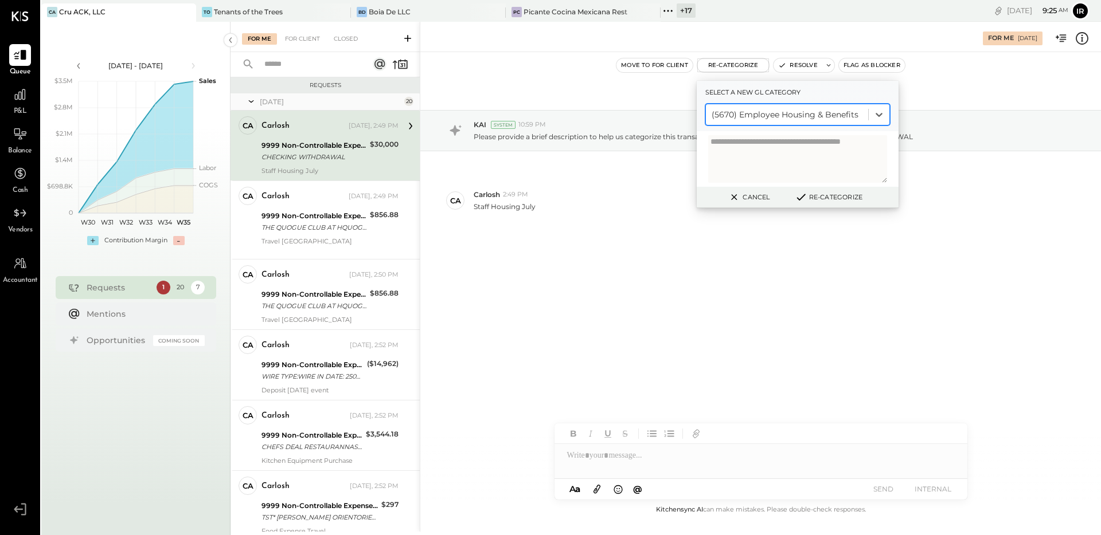
click at [853, 193] on button "Re-Categorize" at bounding box center [829, 197] width 76 height 14
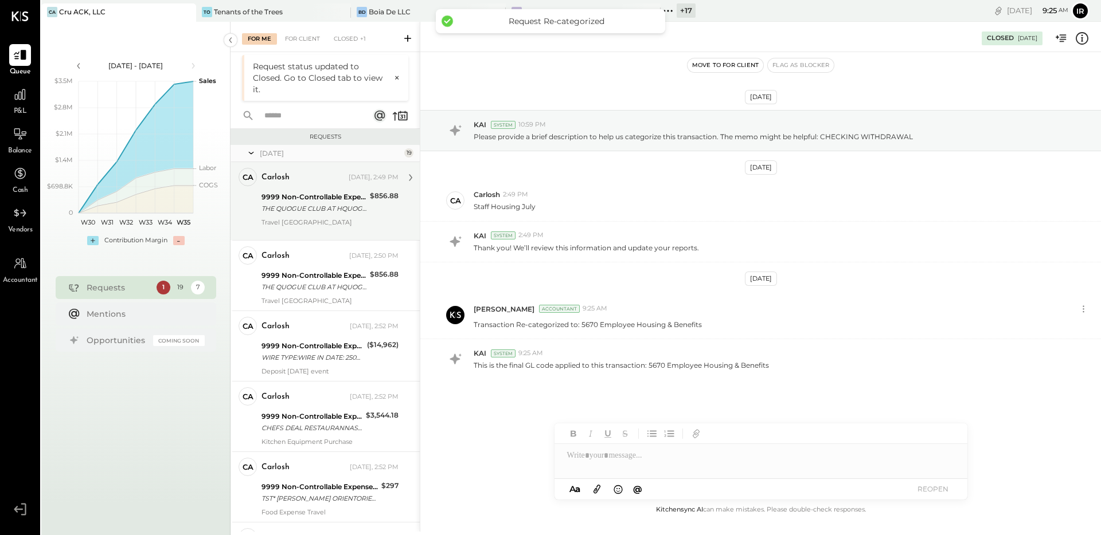
click at [315, 202] on div "9999 Non-Controllable Expenses:Other Income and Expenses:To be Classified P&L" at bounding box center [313, 196] width 105 height 11
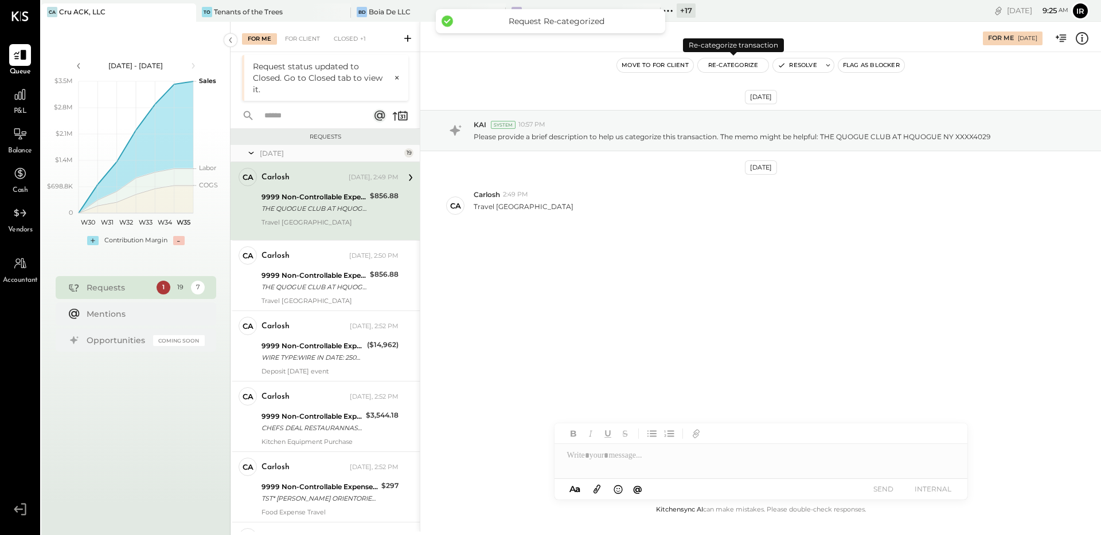
click at [722, 63] on button "Re-Categorize" at bounding box center [733, 65] width 71 height 14
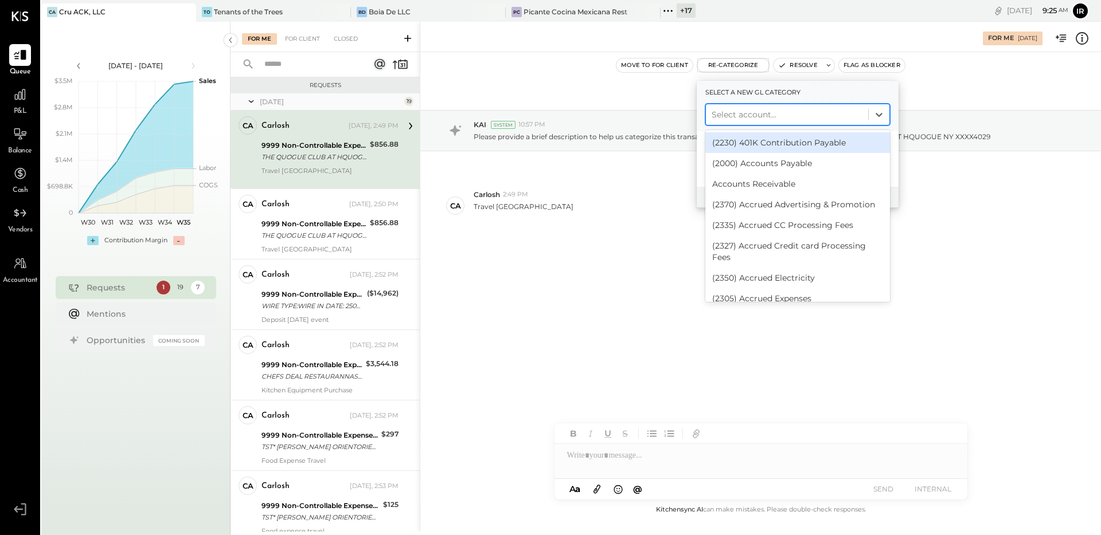
click at [731, 109] on div at bounding box center [786, 115] width 151 height 14
type input "******"
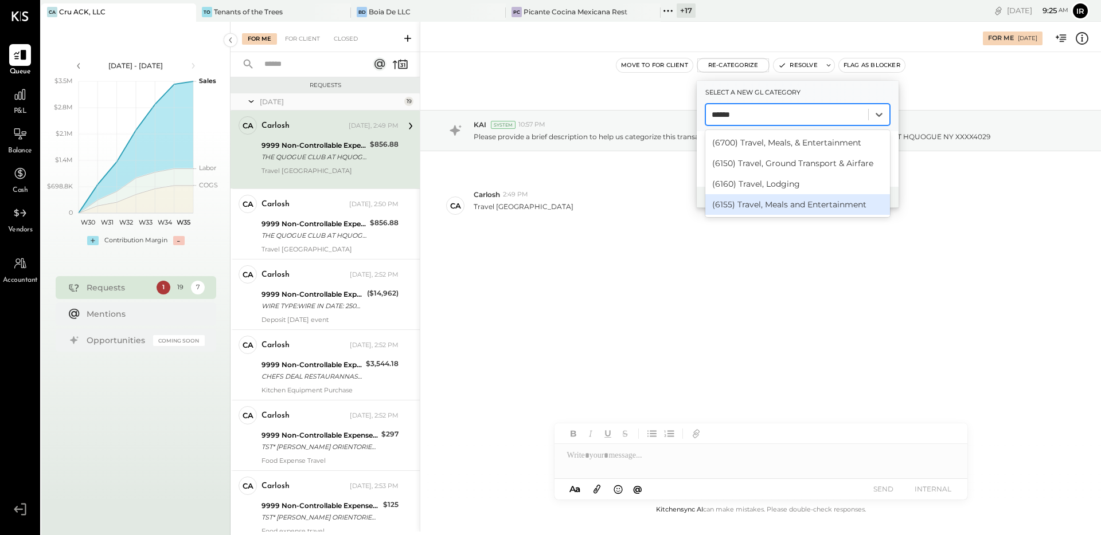
click at [777, 209] on div "(6155) Travel, Meals and Entertainment" at bounding box center [797, 204] width 185 height 21
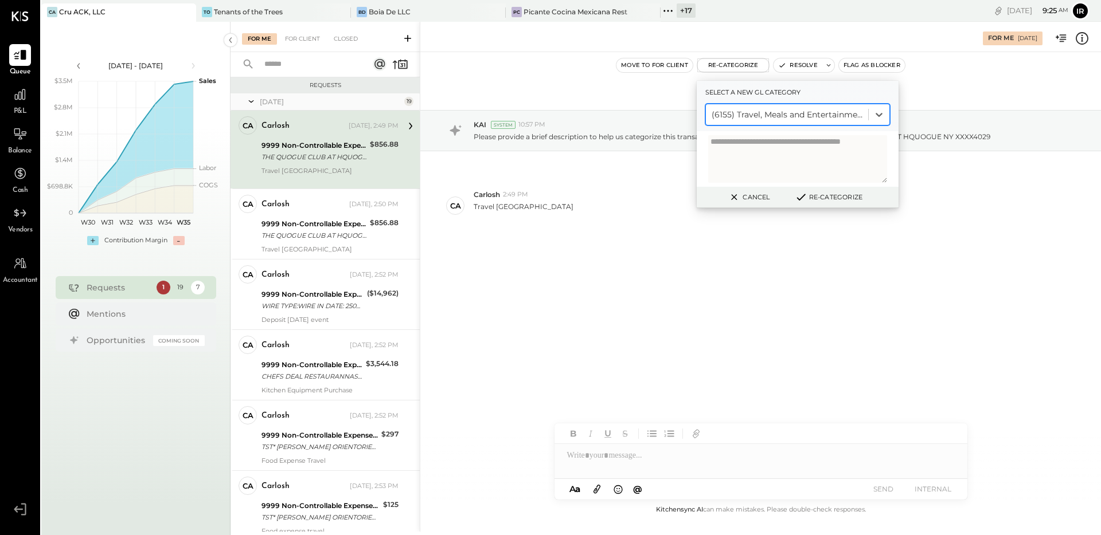
click at [844, 198] on button "Re-Categorize" at bounding box center [829, 197] width 76 height 14
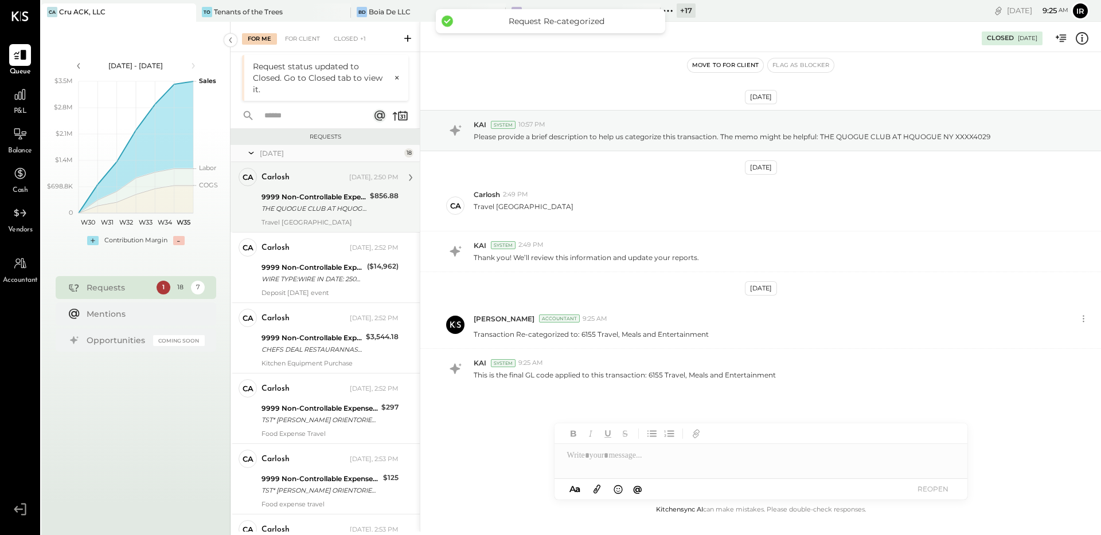
click at [335, 213] on div "THE QUOGUE CLUB AT HQUOGUE NY XXXX4029" at bounding box center [313, 208] width 105 height 11
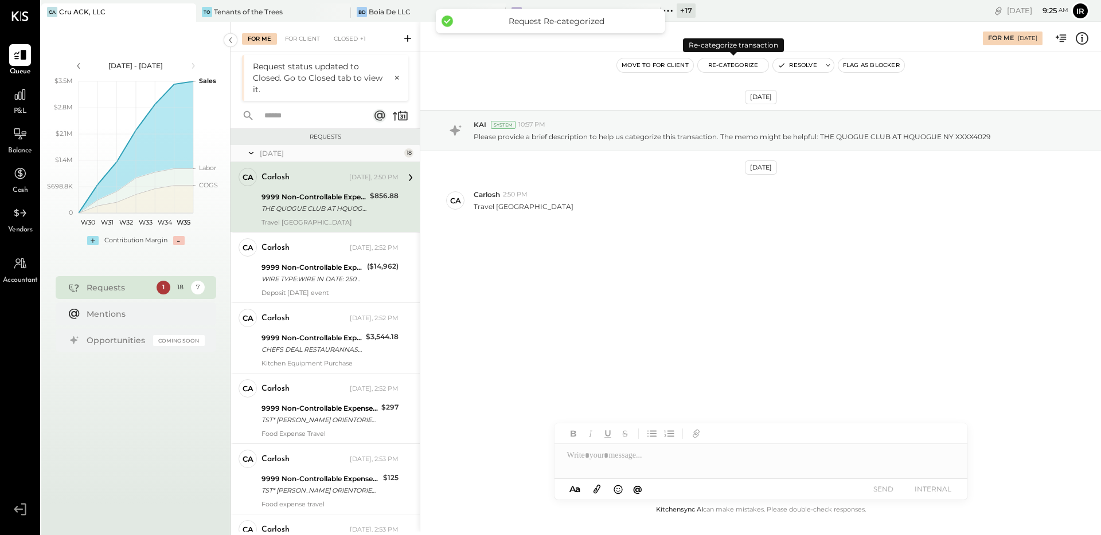
click at [743, 66] on button "Re-Categorize" at bounding box center [733, 65] width 71 height 14
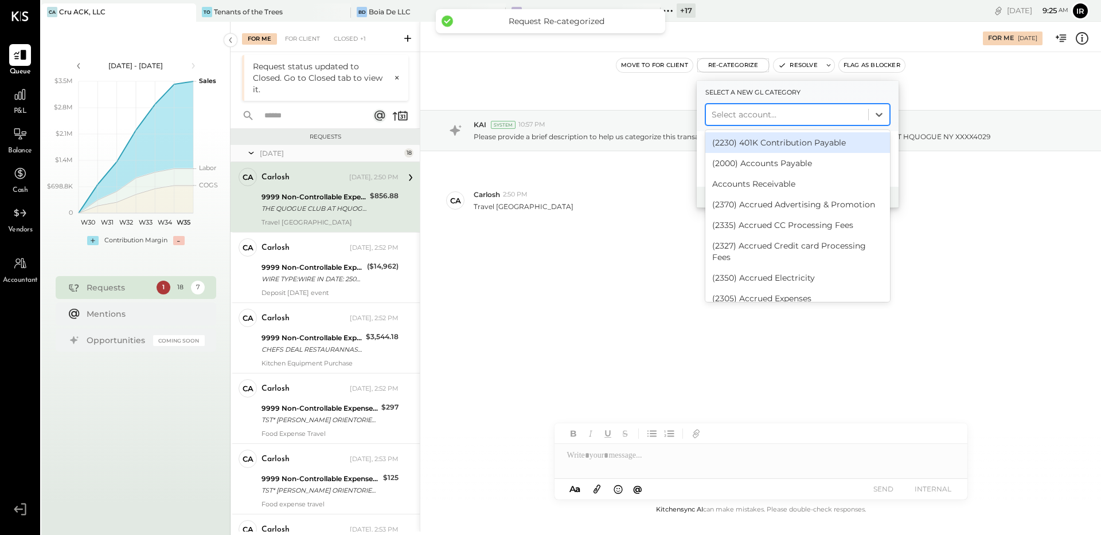
click at [776, 114] on div at bounding box center [786, 115] width 151 height 14
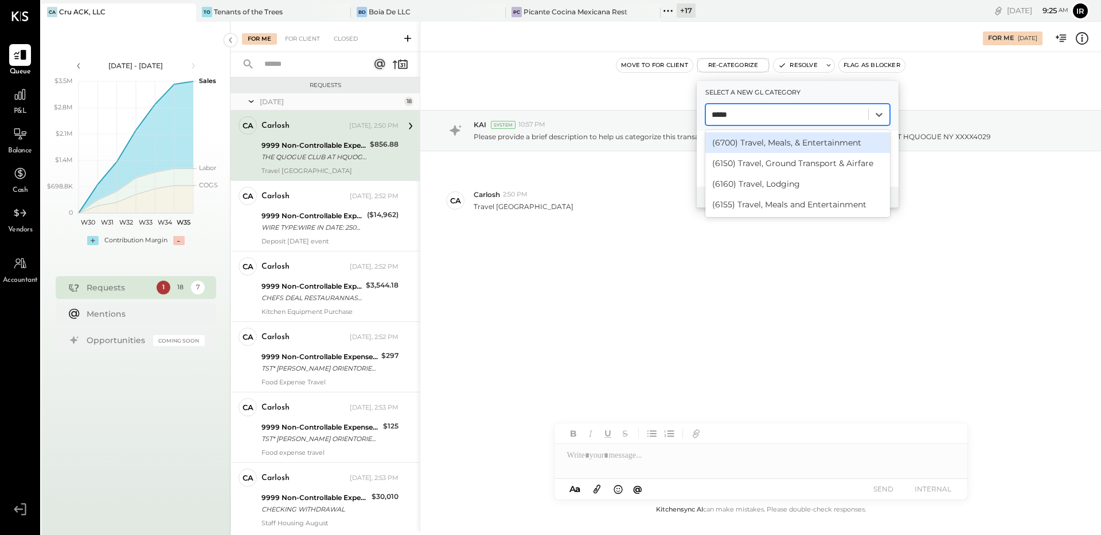
type input "******"
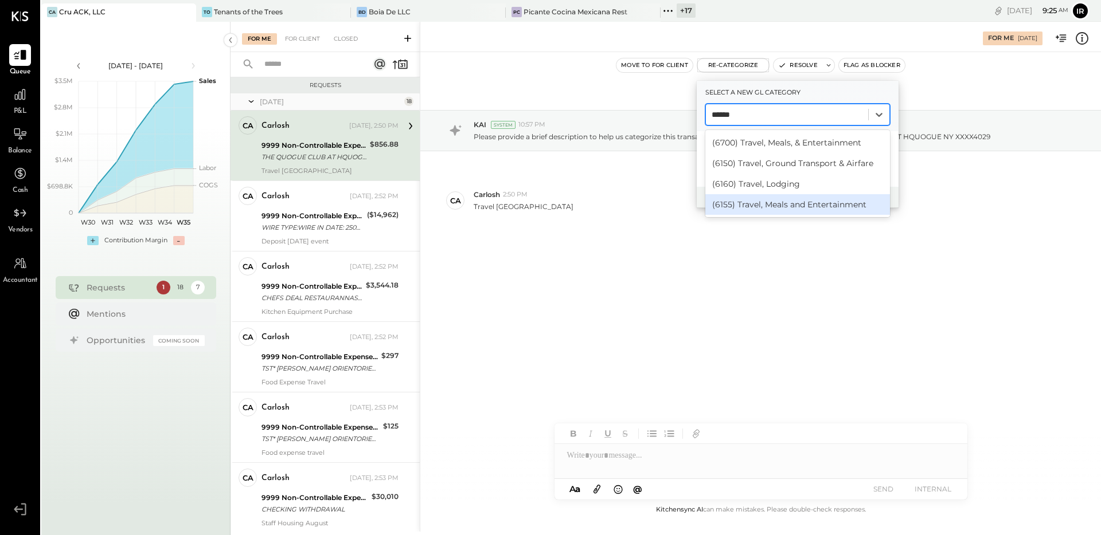
click at [776, 200] on div "(6155) Travel, Meals and Entertainment" at bounding box center [797, 204] width 185 height 21
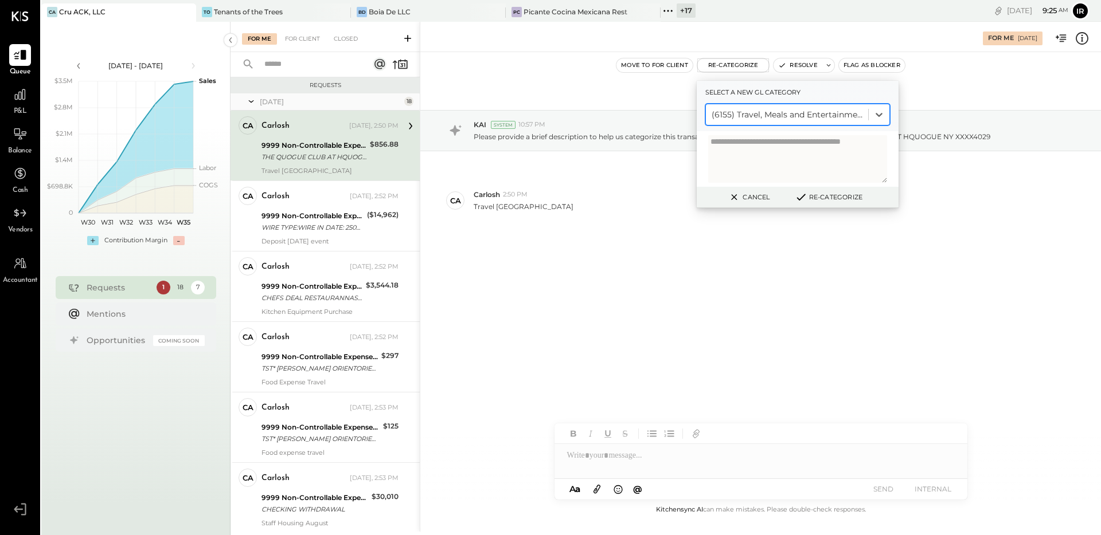
click at [835, 191] on button "Re-Categorize" at bounding box center [829, 197] width 76 height 14
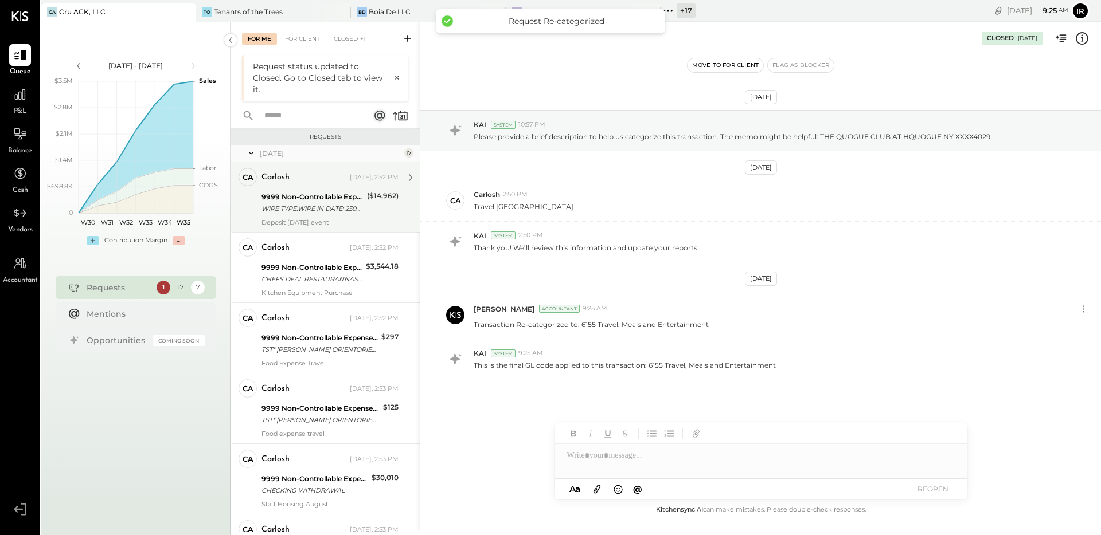
click at [322, 210] on div "WIRE TYPE:WIRE IN DATE: 250801 TIME:0935 ET TRN:XXXXXXXXXX358358 SEQ:XXXXX15213…" at bounding box center [312, 208] width 102 height 11
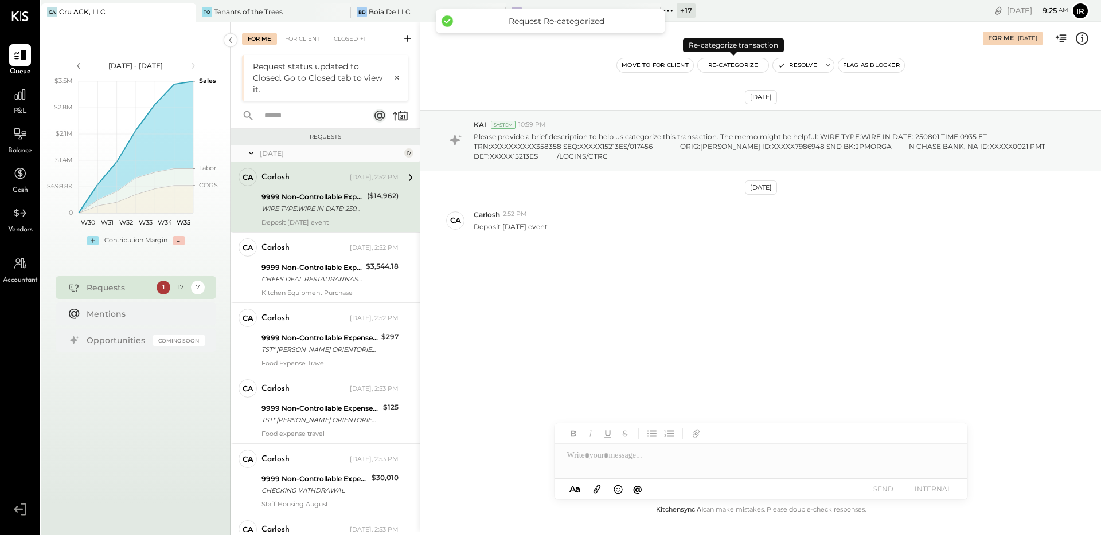
click at [731, 66] on button "Re-Categorize" at bounding box center [733, 65] width 71 height 14
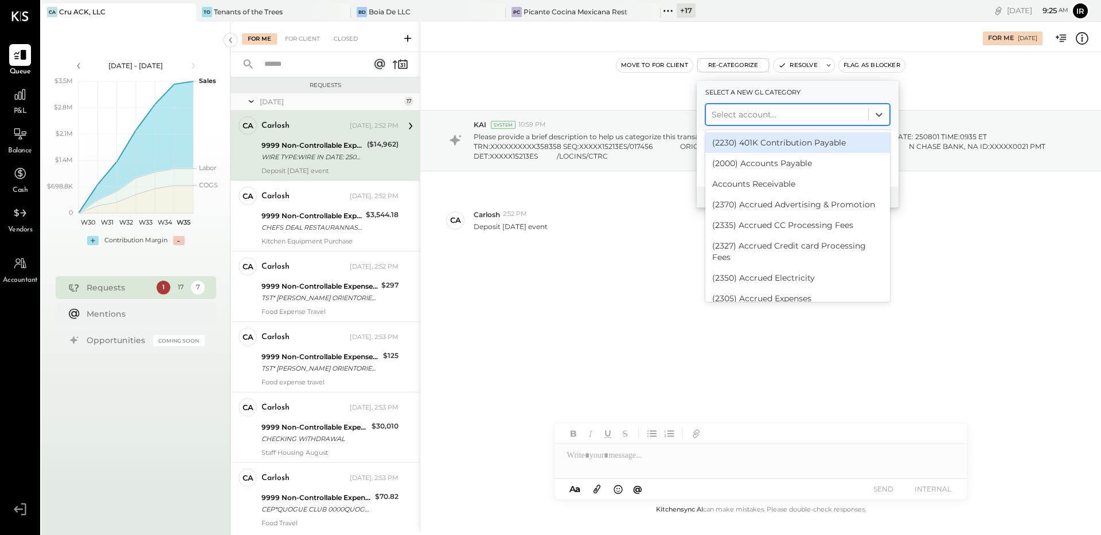
click at [722, 111] on div at bounding box center [786, 115] width 151 height 14
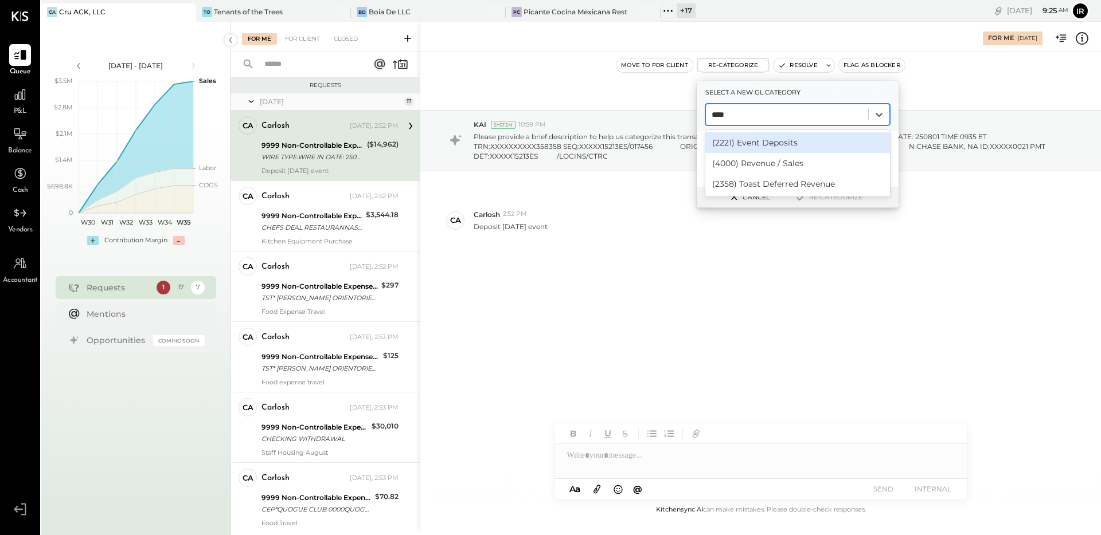
type input "*****"
click at [746, 143] on div "(2221) Event Deposits" at bounding box center [797, 142] width 185 height 21
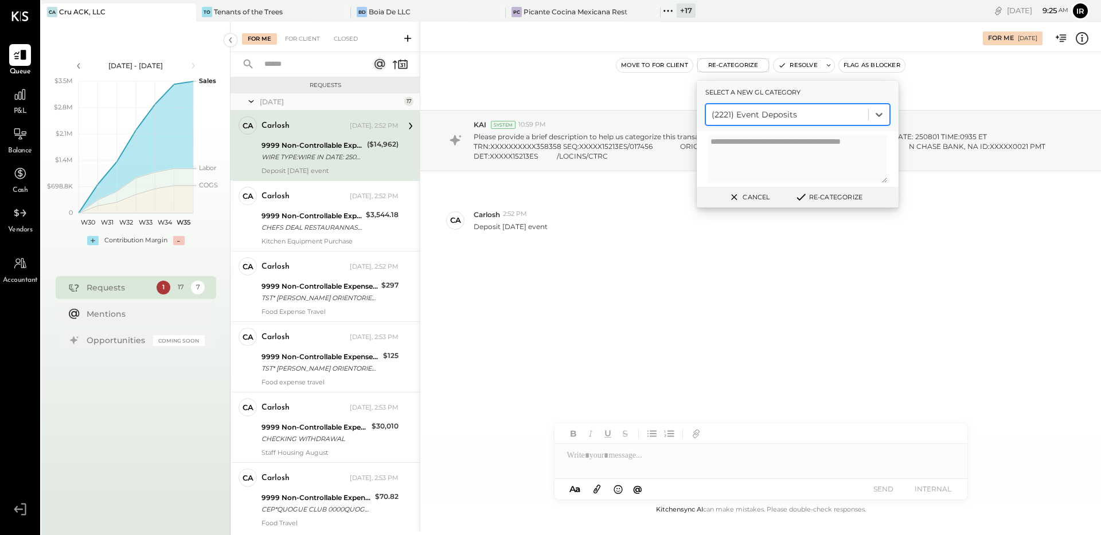
click at [836, 194] on button "Re-Categorize" at bounding box center [829, 197] width 76 height 14
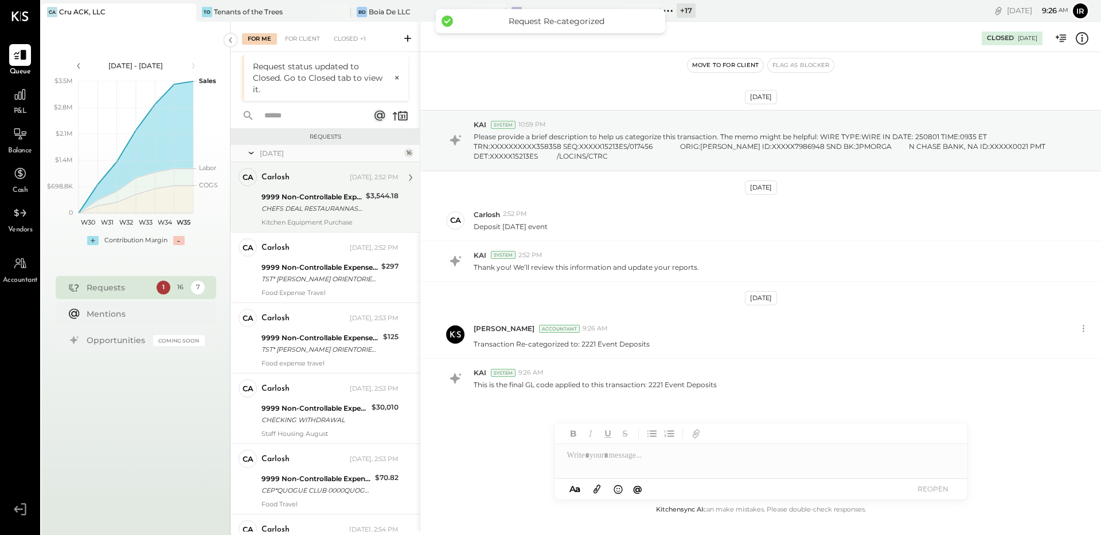
click at [329, 209] on div "CHEFS DEAL RESTAURANNASHVILLE TN XXXX4029" at bounding box center [311, 208] width 101 height 11
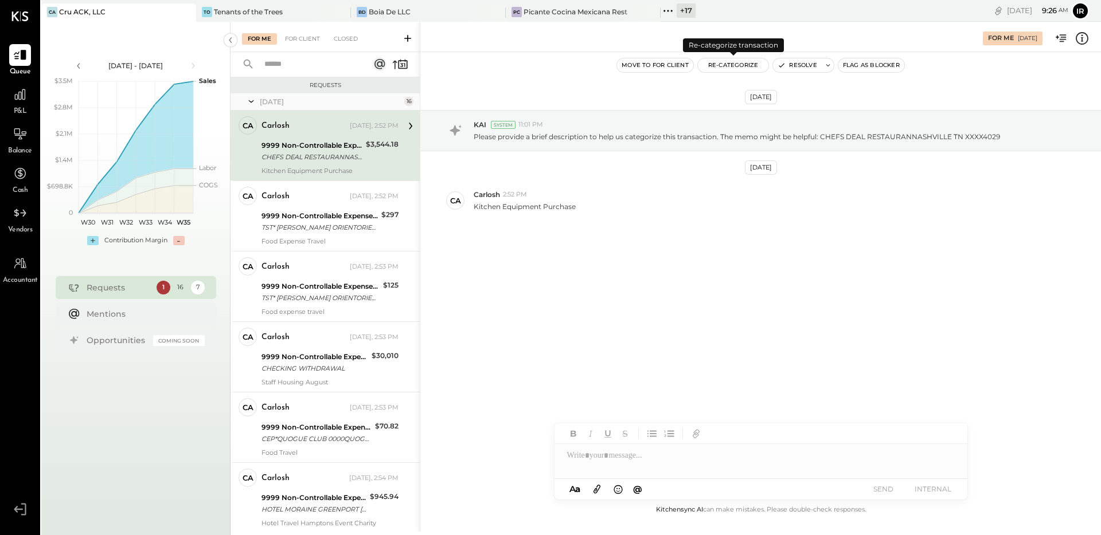
click at [718, 69] on button "Re-Categorize" at bounding box center [733, 65] width 71 height 14
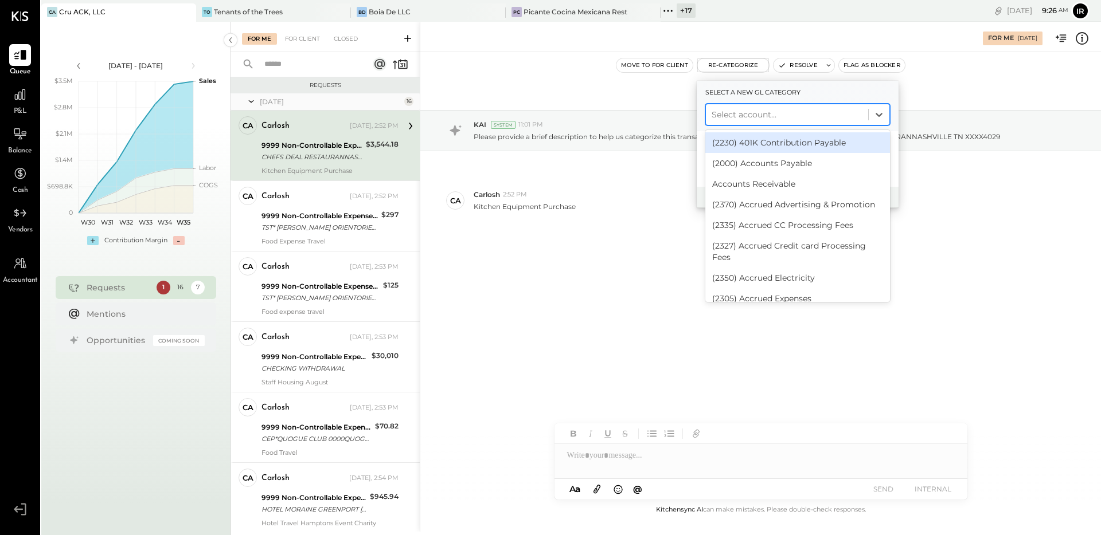
click at [749, 119] on div at bounding box center [786, 115] width 151 height 14
type input "*******"
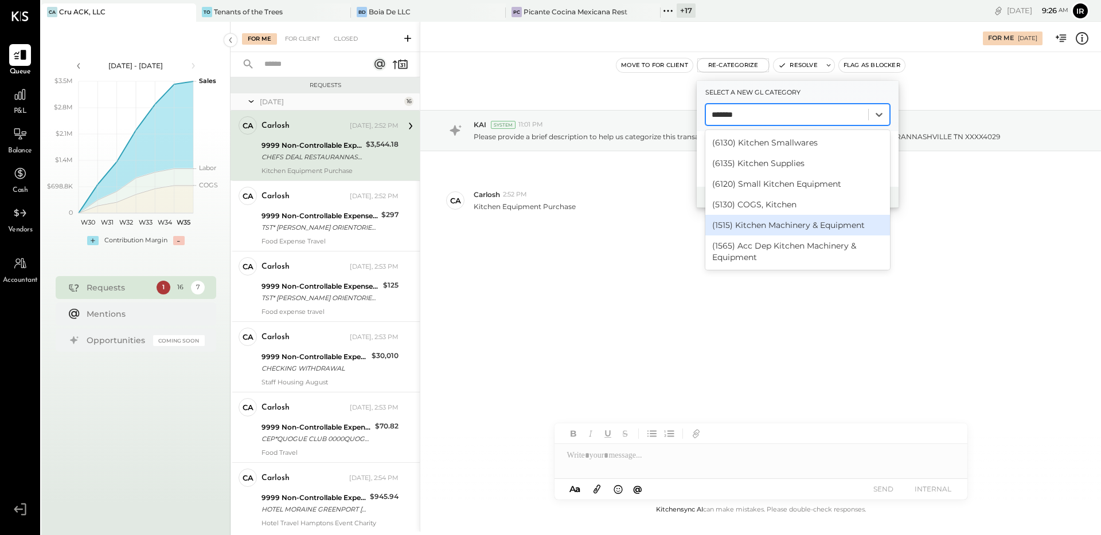
click at [799, 228] on div "(1515) Kitchen Machinery & Equipment" at bounding box center [797, 225] width 185 height 21
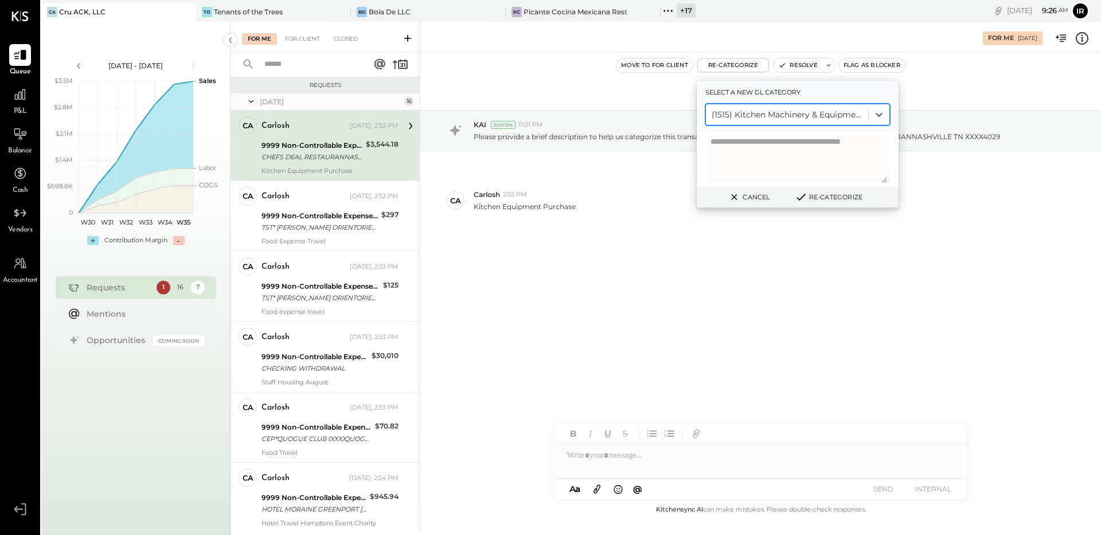
click at [835, 195] on button "Re-Categorize" at bounding box center [829, 197] width 76 height 14
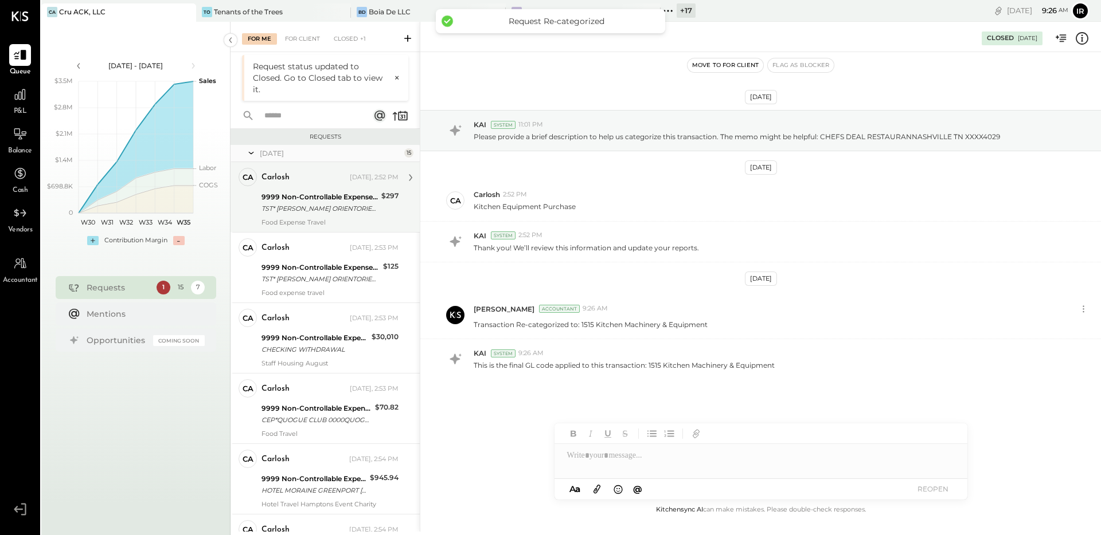
click at [301, 201] on div "9999 Non-Controllable Expenses:Other Income and Expenses:To be Classified P&L" at bounding box center [319, 196] width 116 height 11
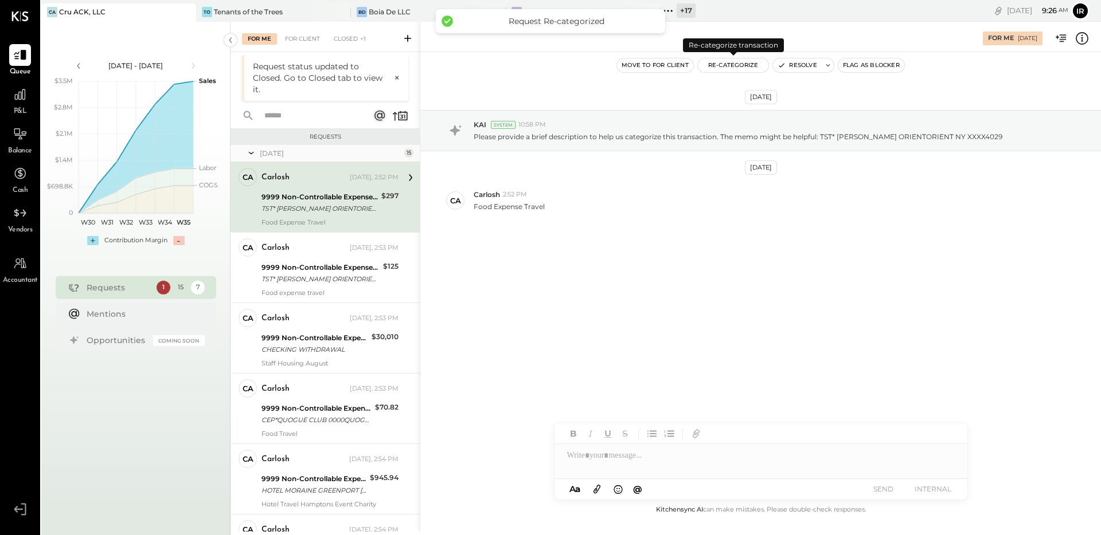
click at [718, 65] on button "Re-Categorize" at bounding box center [733, 65] width 71 height 14
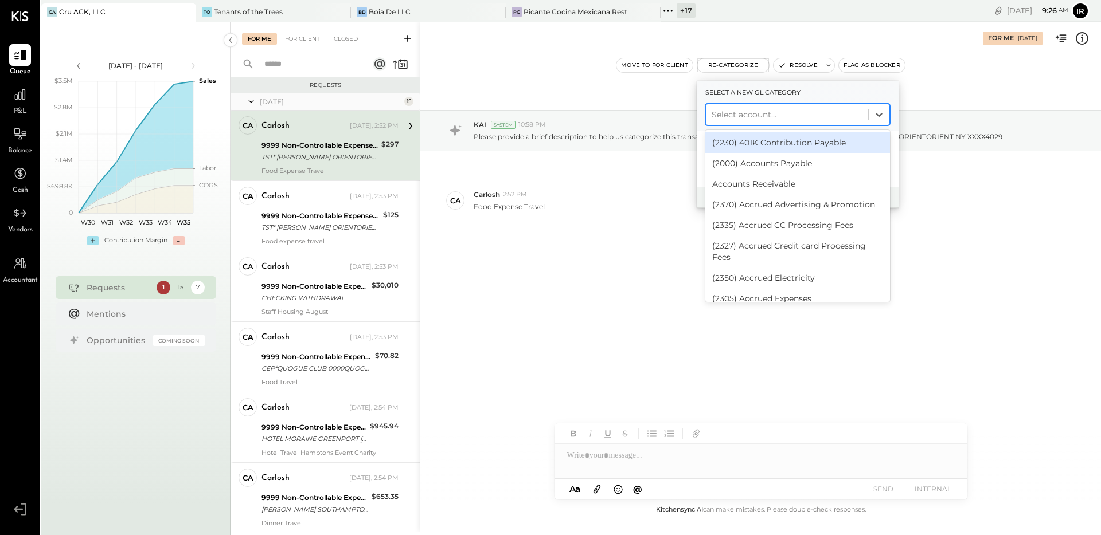
click at [755, 108] on div at bounding box center [786, 115] width 151 height 14
type input "******"
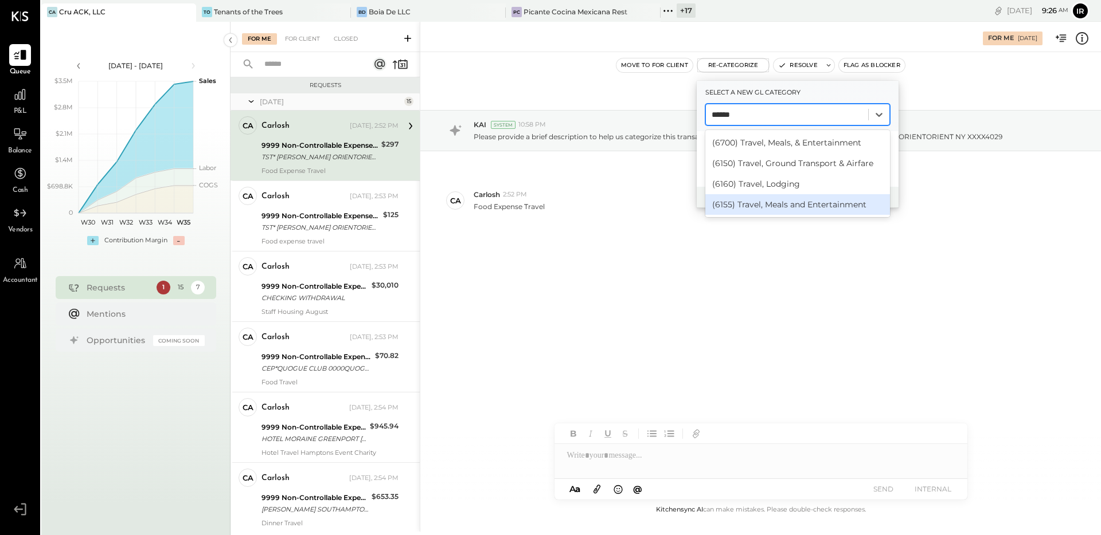
click at [780, 207] on div "(6155) Travel, Meals and Entertainment" at bounding box center [797, 204] width 185 height 21
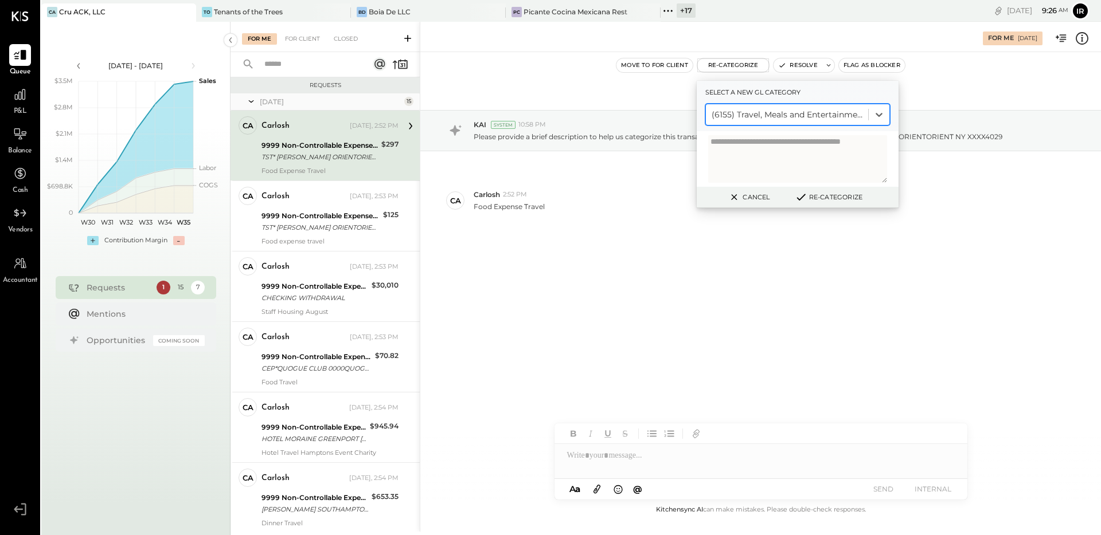
click at [832, 197] on button "Re-Categorize" at bounding box center [829, 197] width 76 height 14
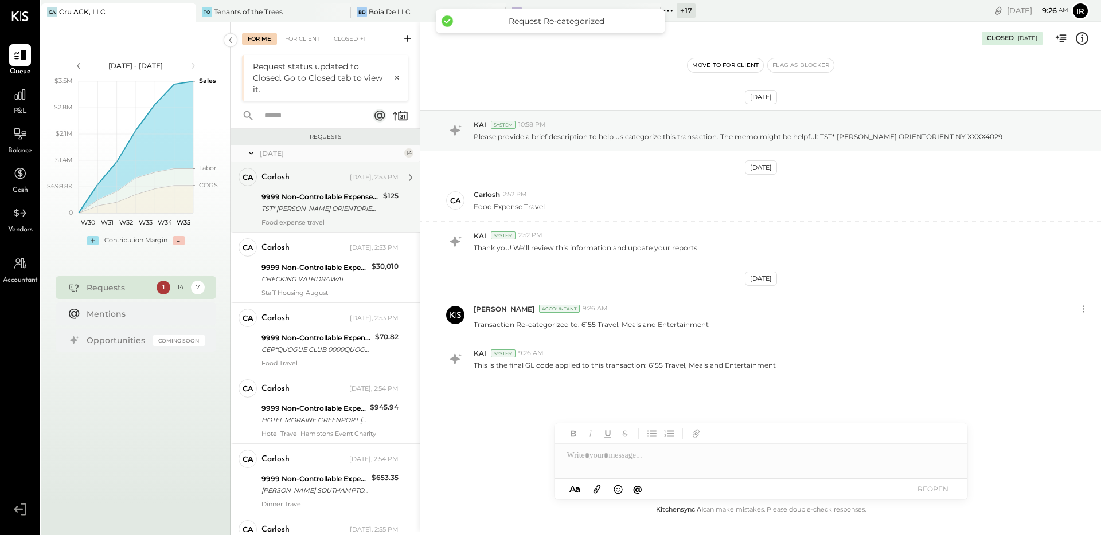
click at [310, 212] on div "TST* DURYEA'S ORIENTORIENT NY XXXX4029" at bounding box center [320, 208] width 118 height 11
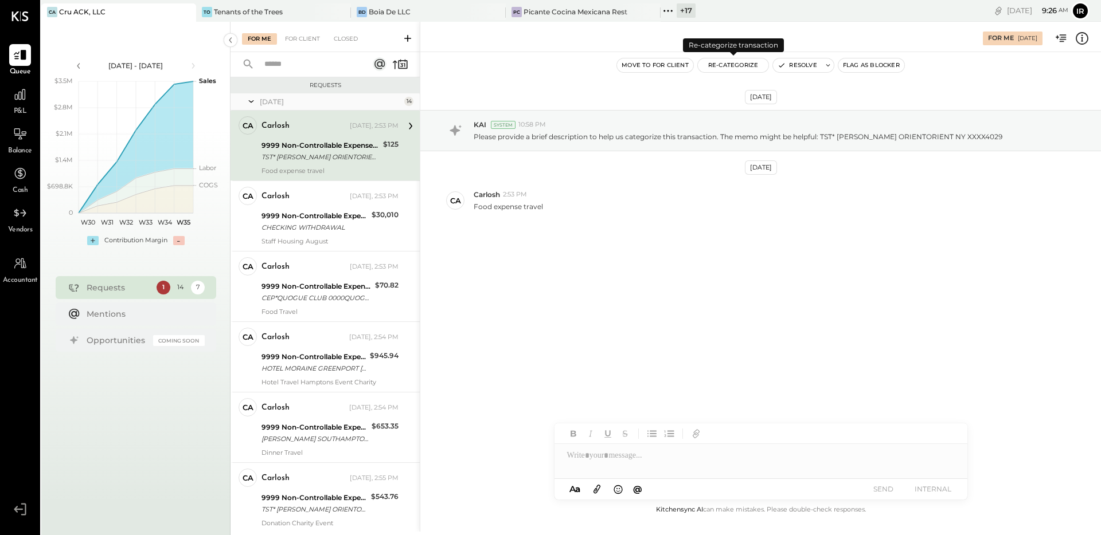
click at [738, 69] on button "Re-Categorize" at bounding box center [733, 65] width 71 height 14
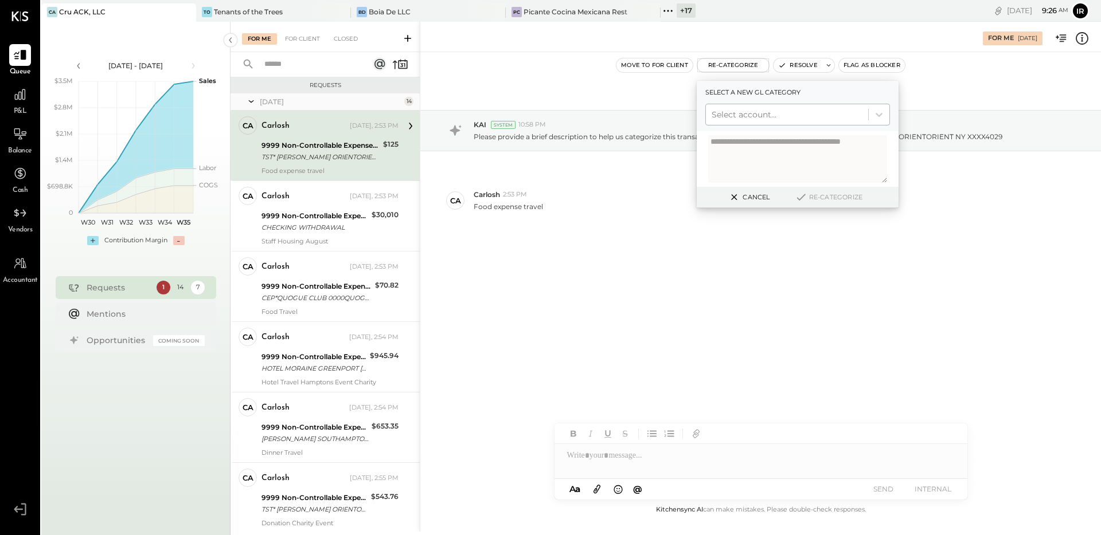
click at [743, 115] on div at bounding box center [786, 115] width 151 height 14
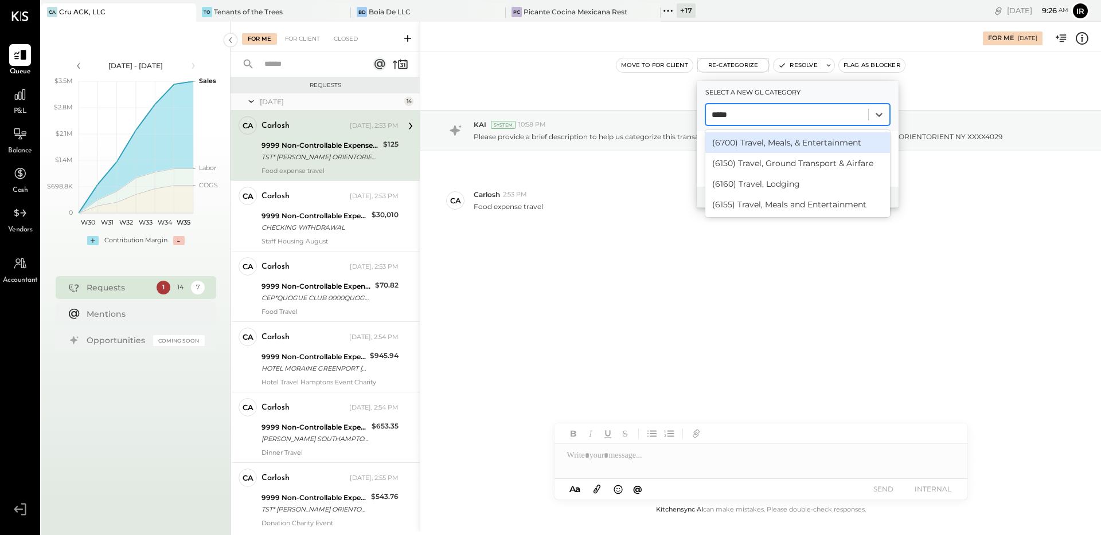
type input "******"
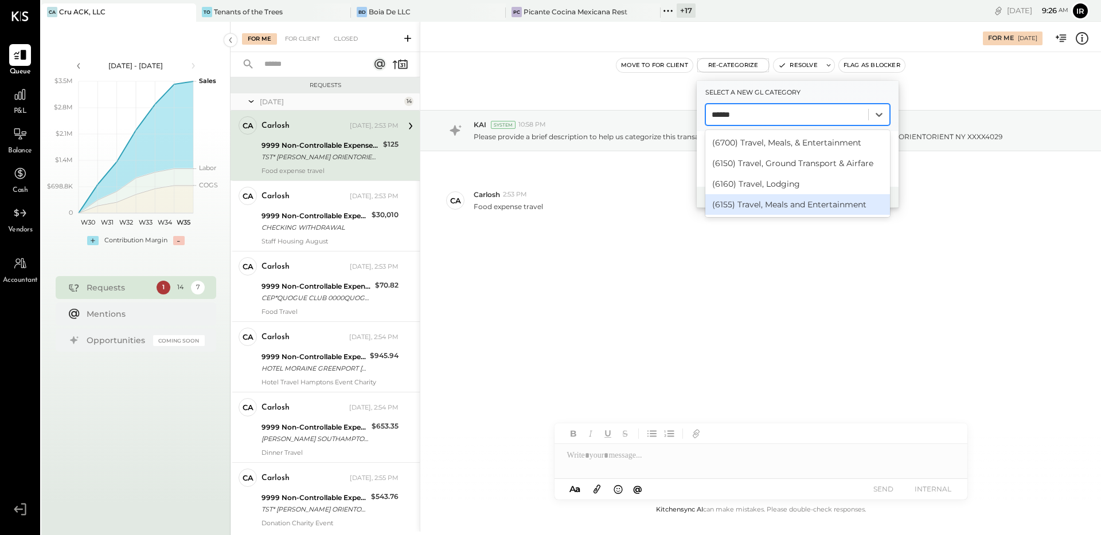
click at [777, 208] on div "(6155) Travel, Meals and Entertainment" at bounding box center [797, 204] width 185 height 21
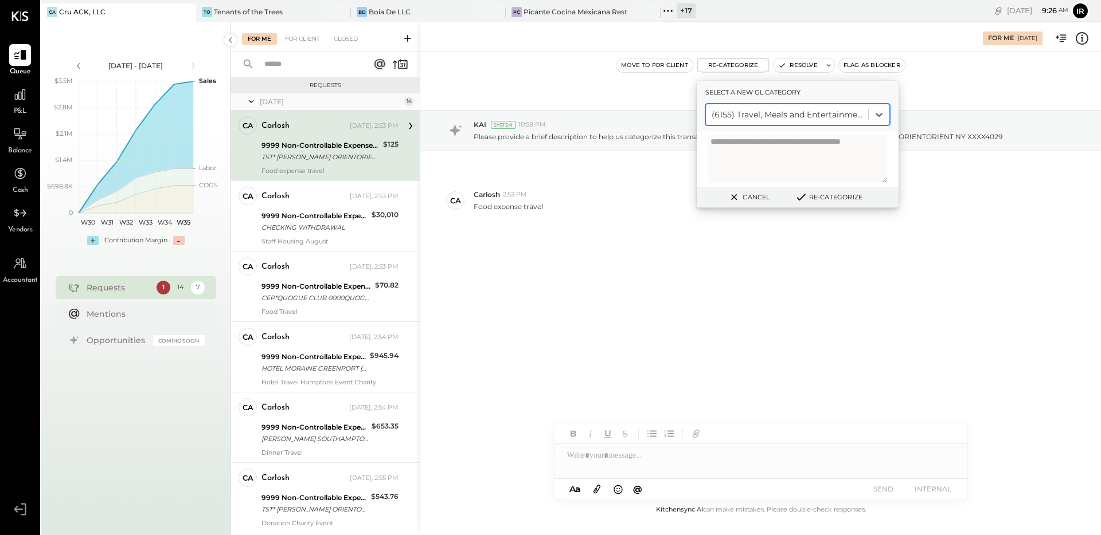
click at [821, 197] on button "Re-Categorize" at bounding box center [829, 197] width 76 height 14
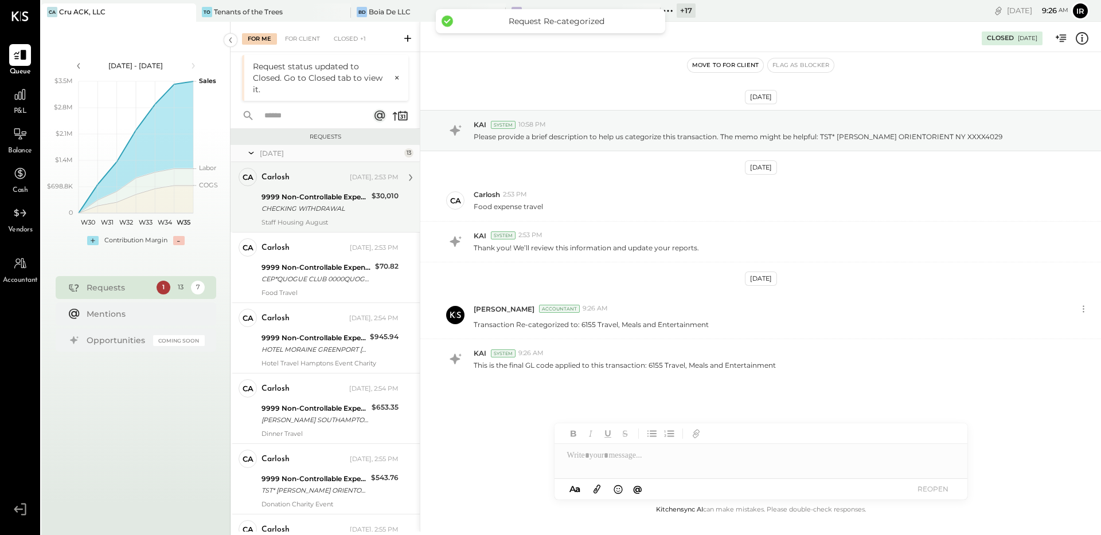
click at [309, 213] on div "CHECKING WITHDRAWAL" at bounding box center [314, 208] width 107 height 11
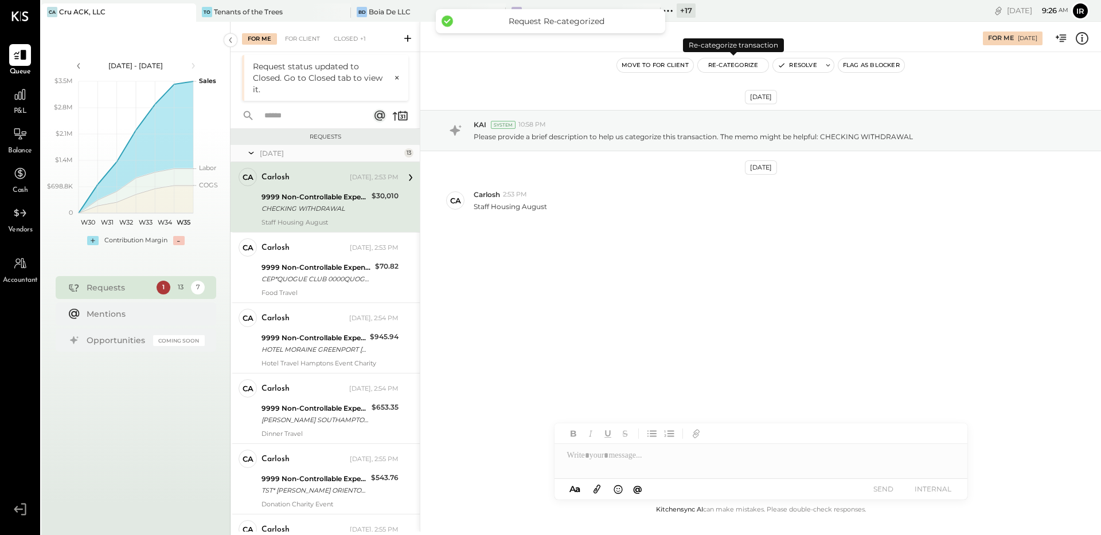
click at [743, 69] on button "Re-Categorize" at bounding box center [733, 65] width 71 height 14
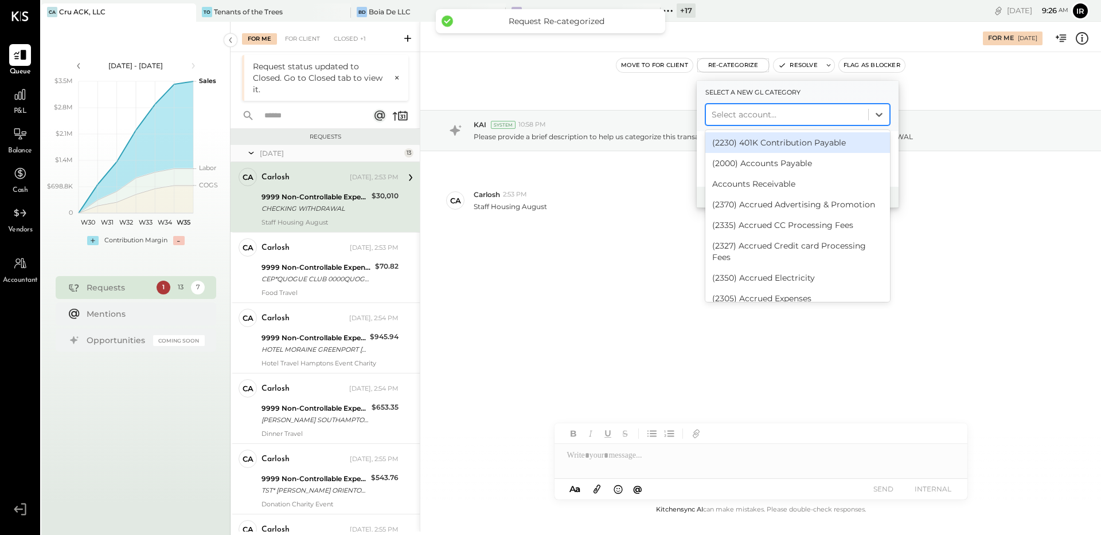
click at [743, 113] on div at bounding box center [786, 115] width 151 height 14
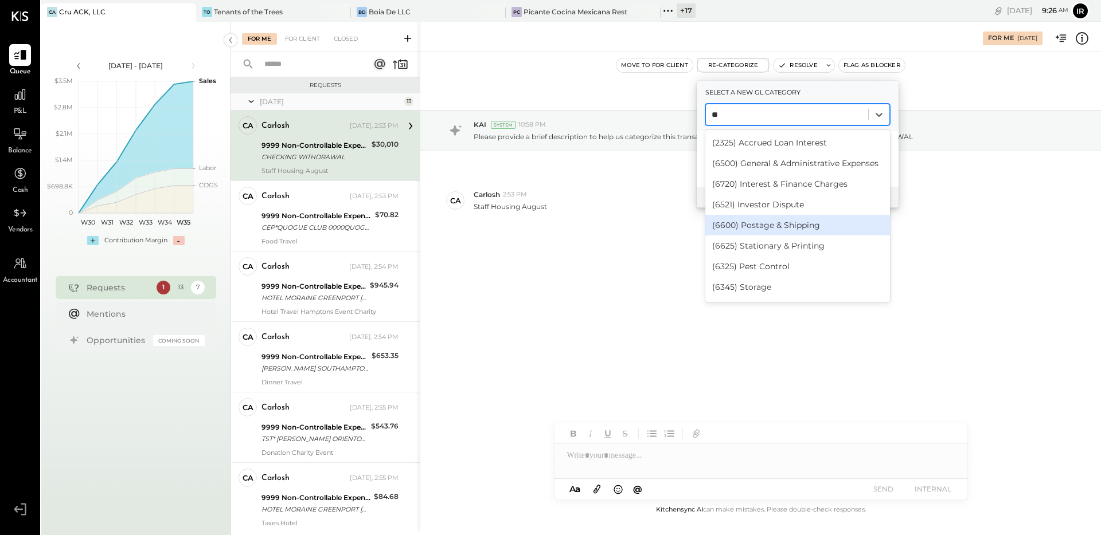
type input "*"
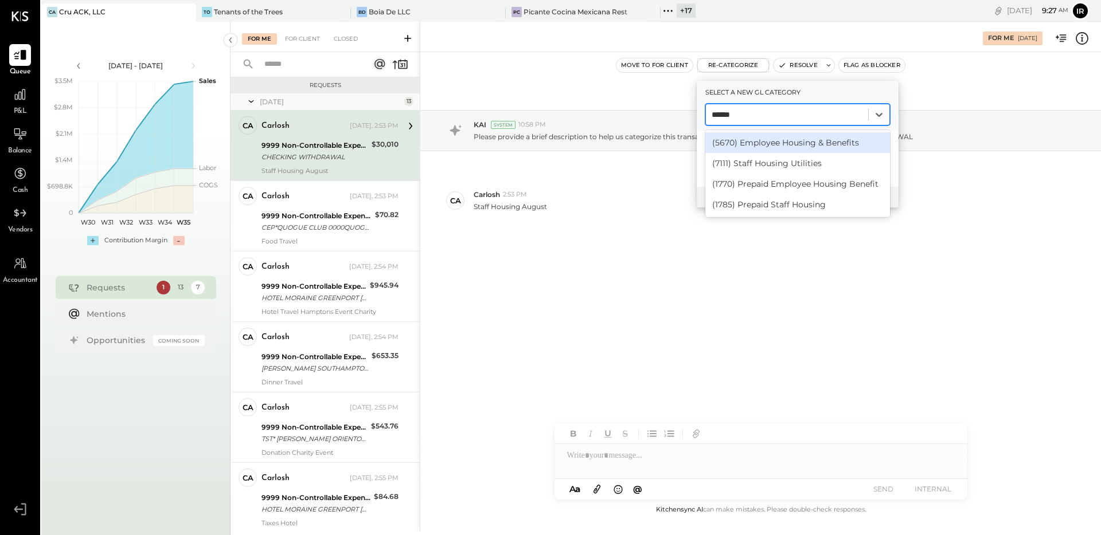
type input "*******"
click at [812, 144] on div "(5670) Employee Housing & Benefits" at bounding box center [797, 142] width 185 height 21
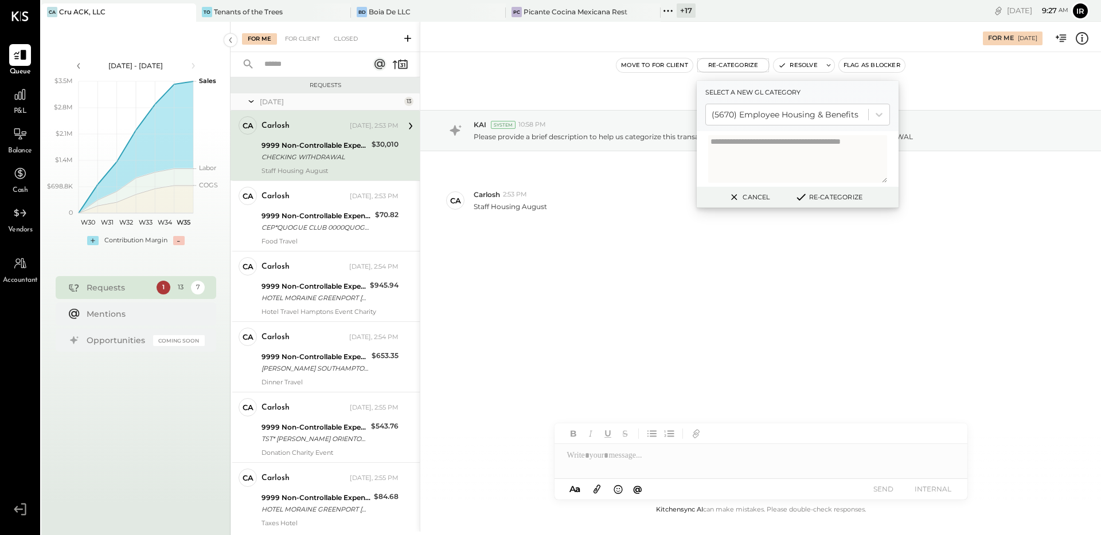
click at [834, 192] on button "Re-Categorize" at bounding box center [829, 197] width 76 height 14
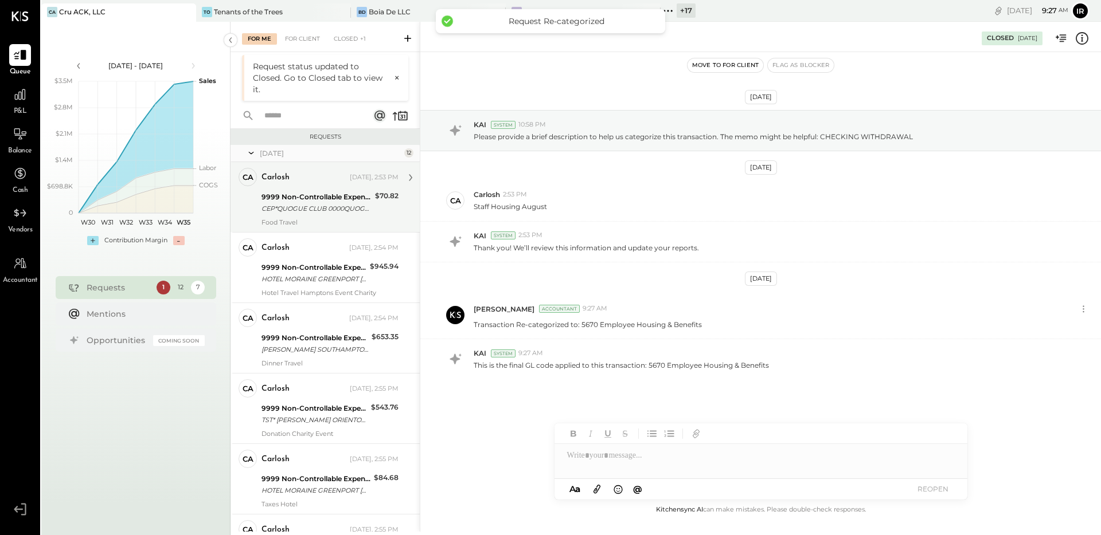
click at [332, 212] on div "CEP*QUOGUE CLUB 0000QUOGUE NY XXXX4029" at bounding box center [316, 208] width 110 height 11
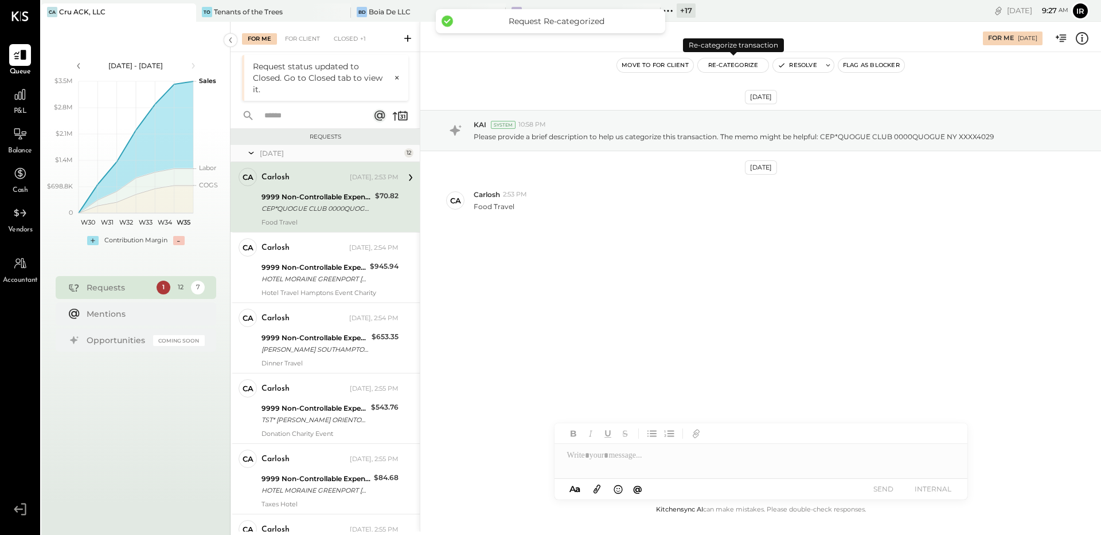
click at [736, 67] on button "Re-Categorize" at bounding box center [733, 65] width 71 height 14
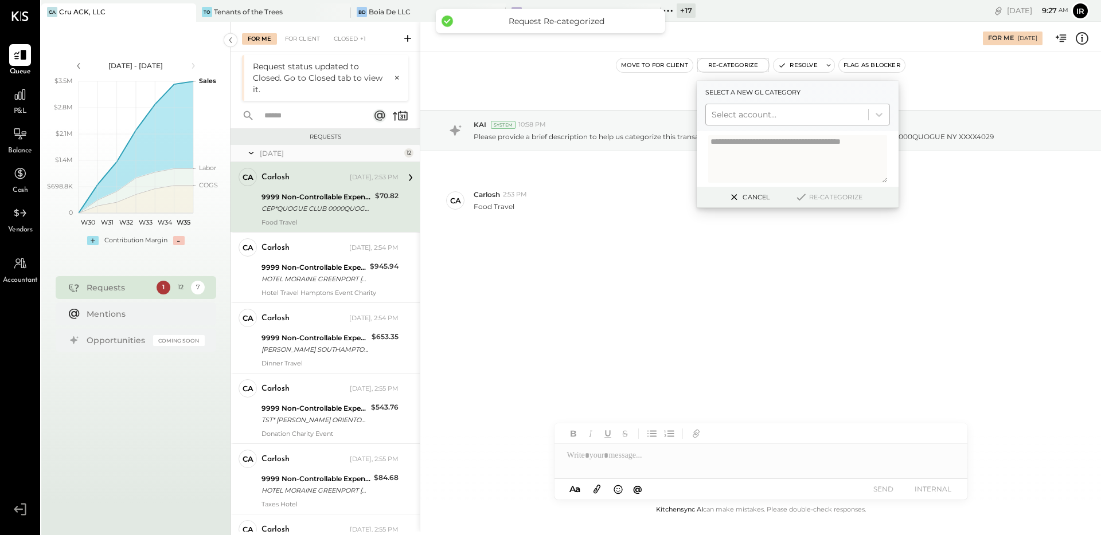
click at [745, 109] on div at bounding box center [786, 115] width 151 height 14
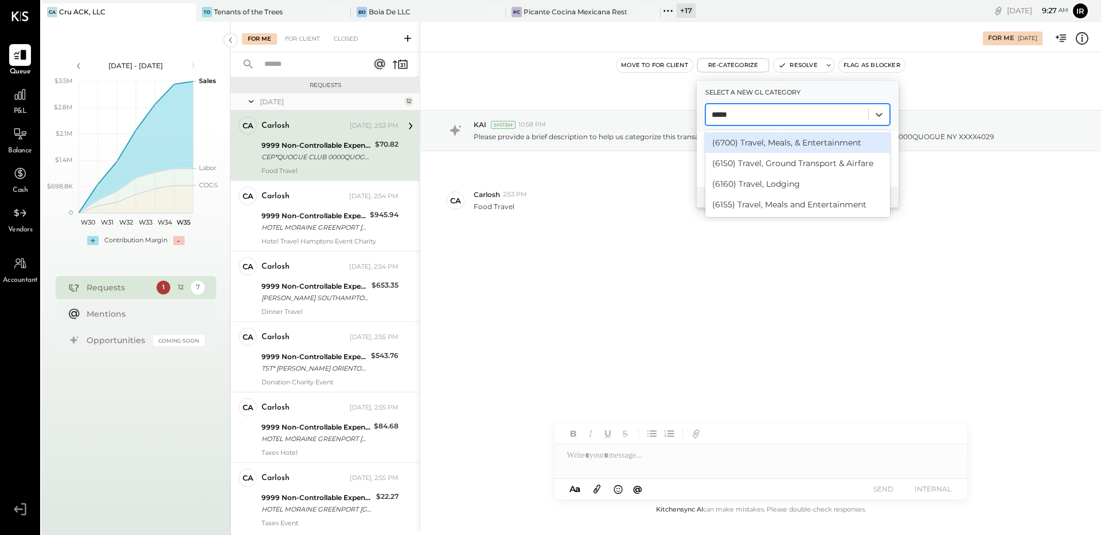
type input "******"
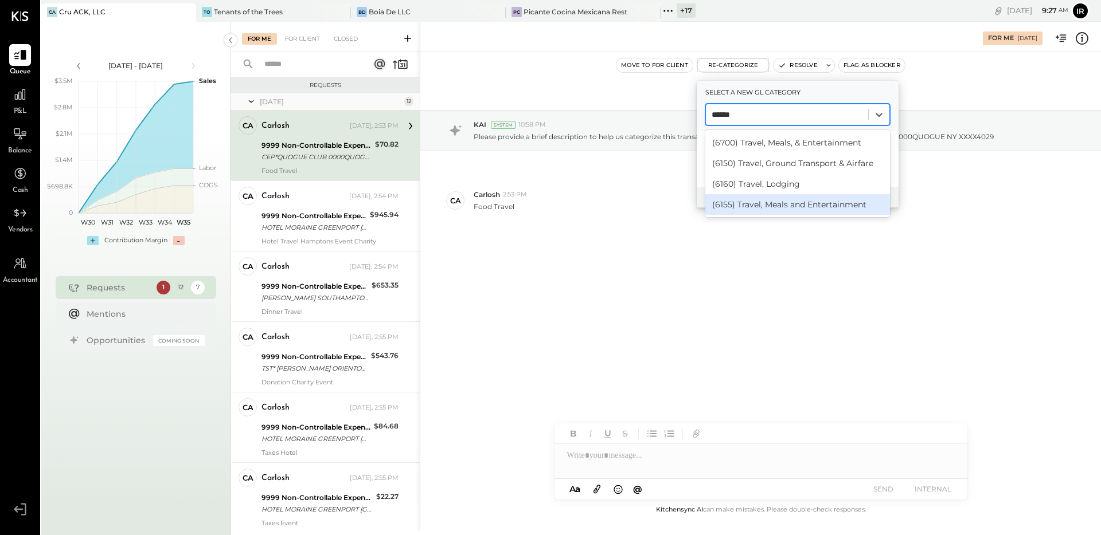
click at [792, 202] on div "(6155) Travel, Meals and Entertainment" at bounding box center [797, 204] width 185 height 21
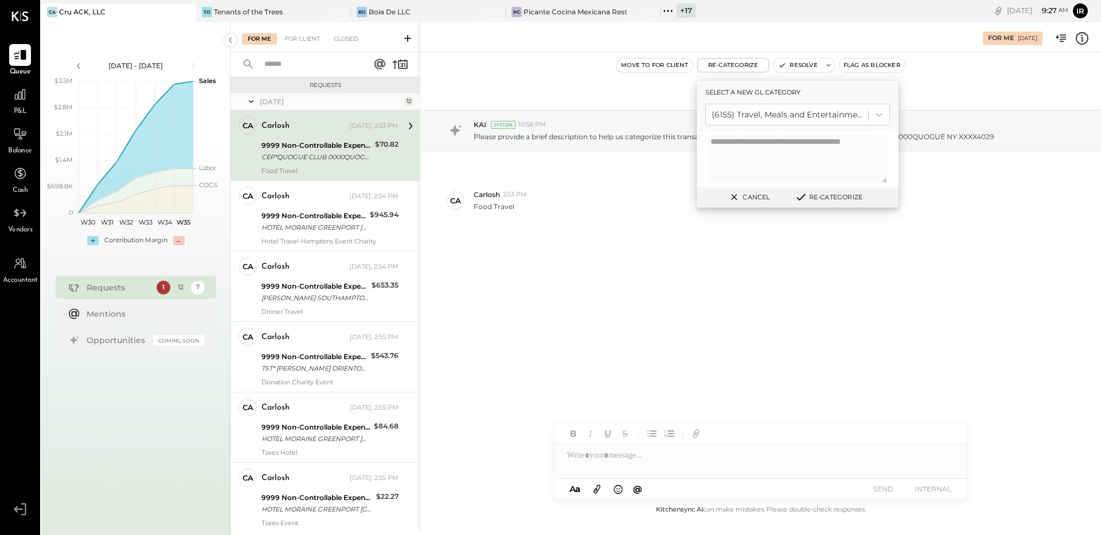
click at [836, 192] on button "Re-Categorize" at bounding box center [829, 197] width 76 height 14
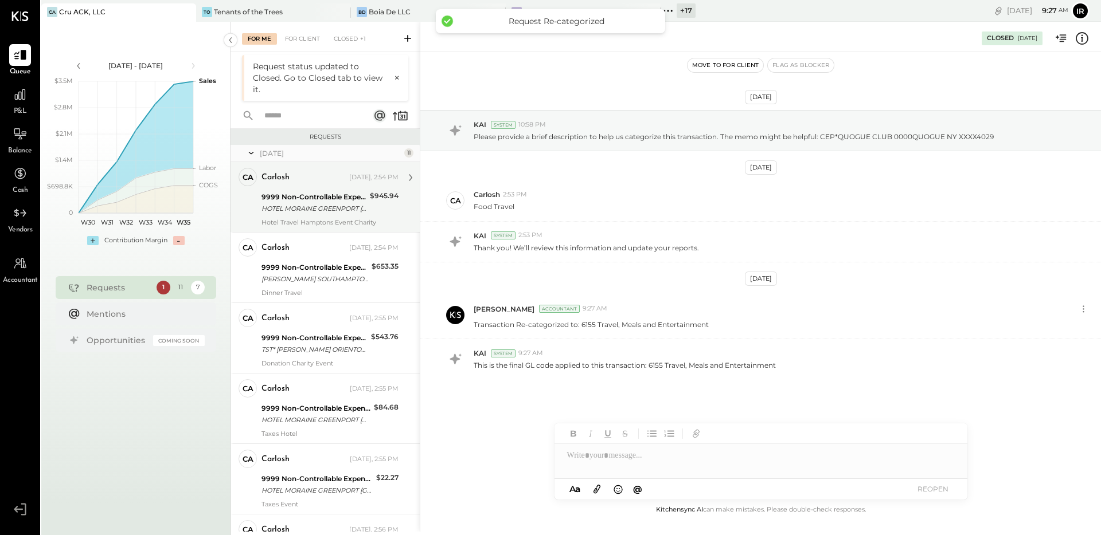
click at [291, 212] on div "HOTEL MORAINE GREENPORT NY XXXX4029" at bounding box center [313, 208] width 105 height 11
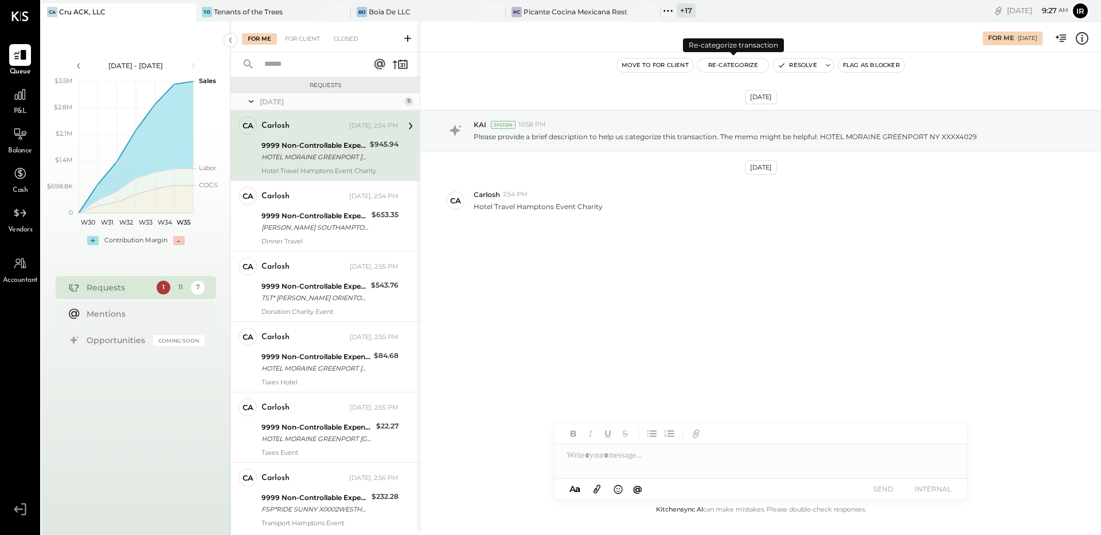
click at [725, 70] on button "Re-Categorize" at bounding box center [733, 65] width 71 height 14
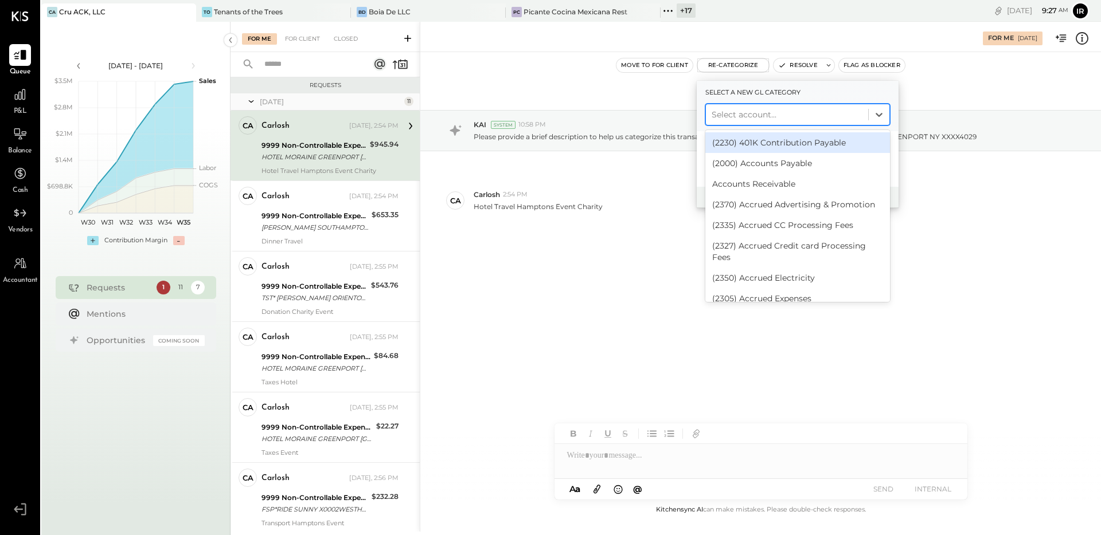
click at [748, 120] on div at bounding box center [786, 115] width 151 height 14
type input "******"
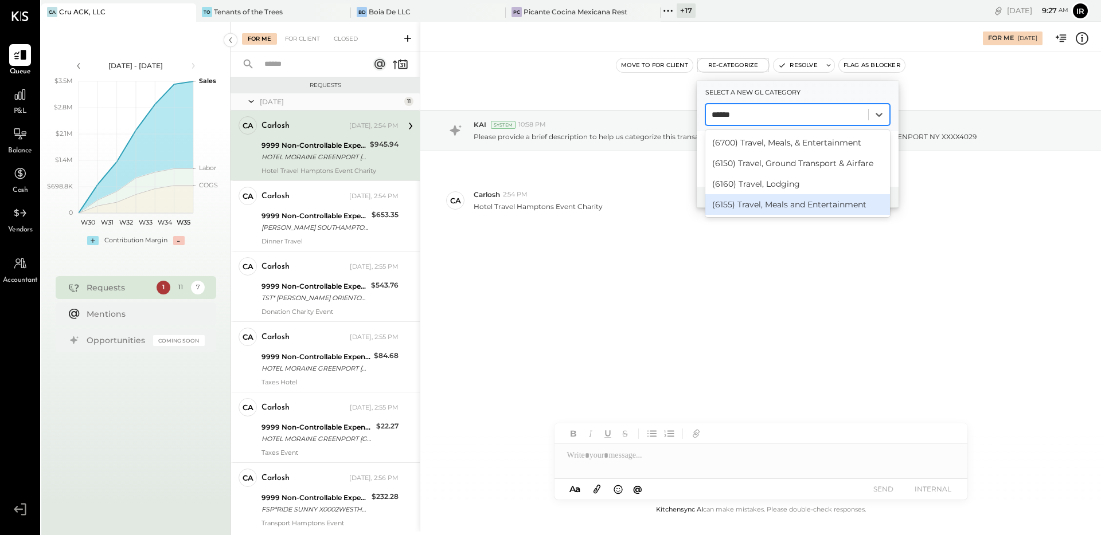
click at [766, 197] on div "(6155) Travel, Meals and Entertainment" at bounding box center [797, 204] width 185 height 21
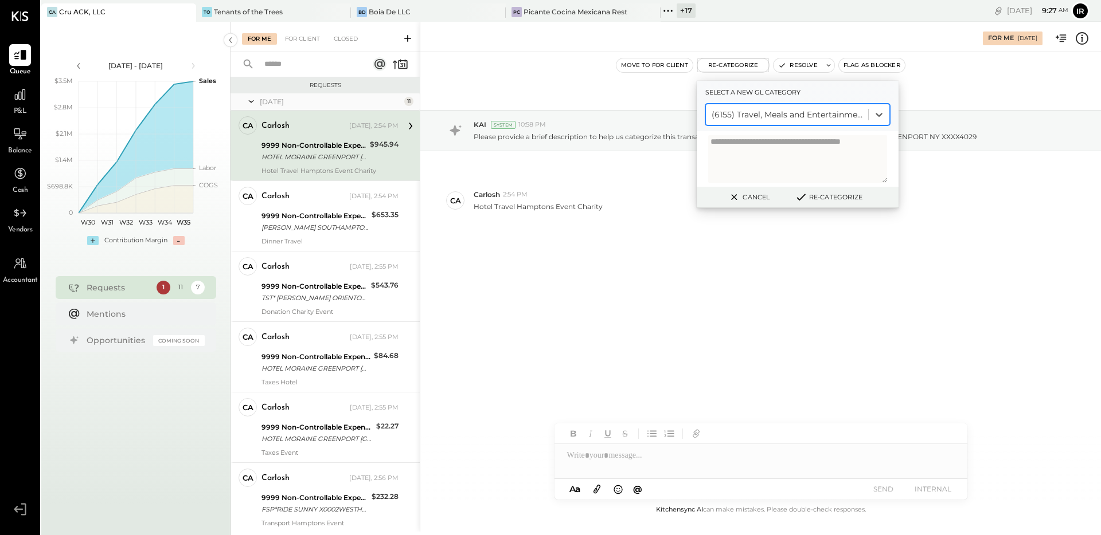
click at [821, 195] on button "Re-Categorize" at bounding box center [829, 197] width 76 height 14
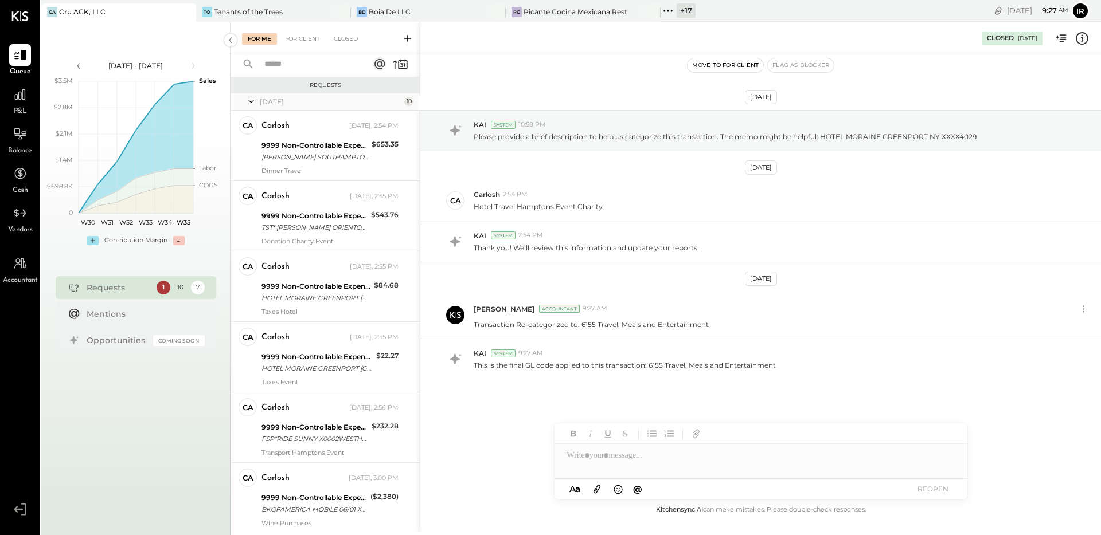
click at [323, 224] on div "TST* DURYEA'S ORIENTORIENT NY XXXX4029" at bounding box center [314, 227] width 106 height 11
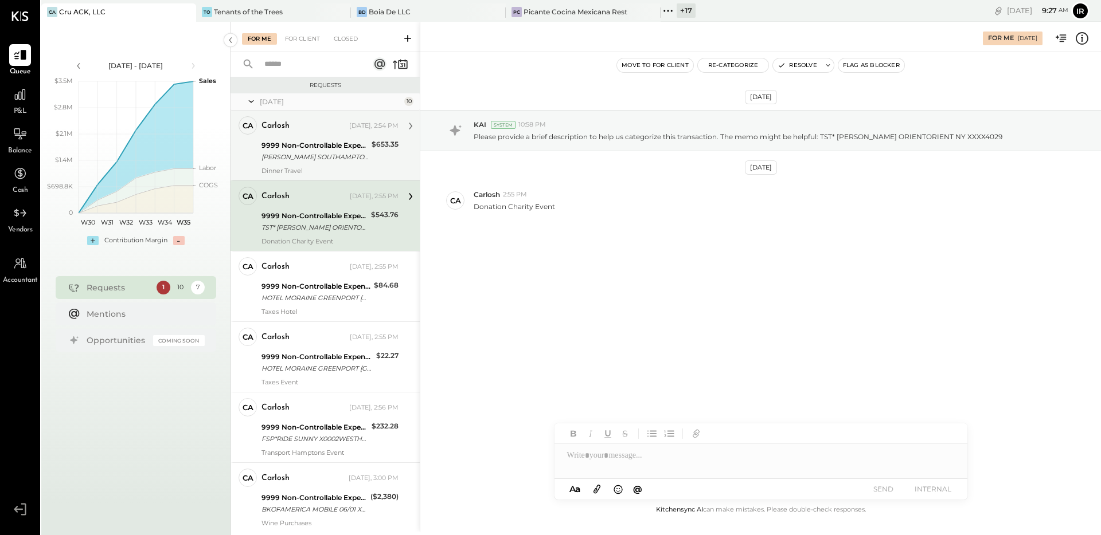
click at [347, 172] on div "Dinner Travel" at bounding box center [329, 171] width 137 height 8
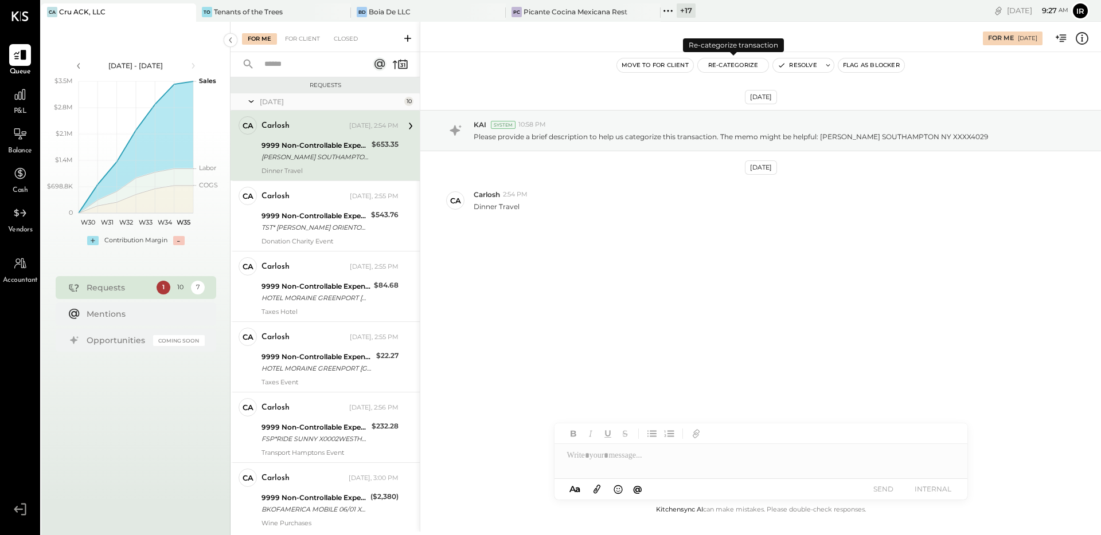
click at [725, 71] on button "Re-Categorize" at bounding box center [733, 65] width 71 height 14
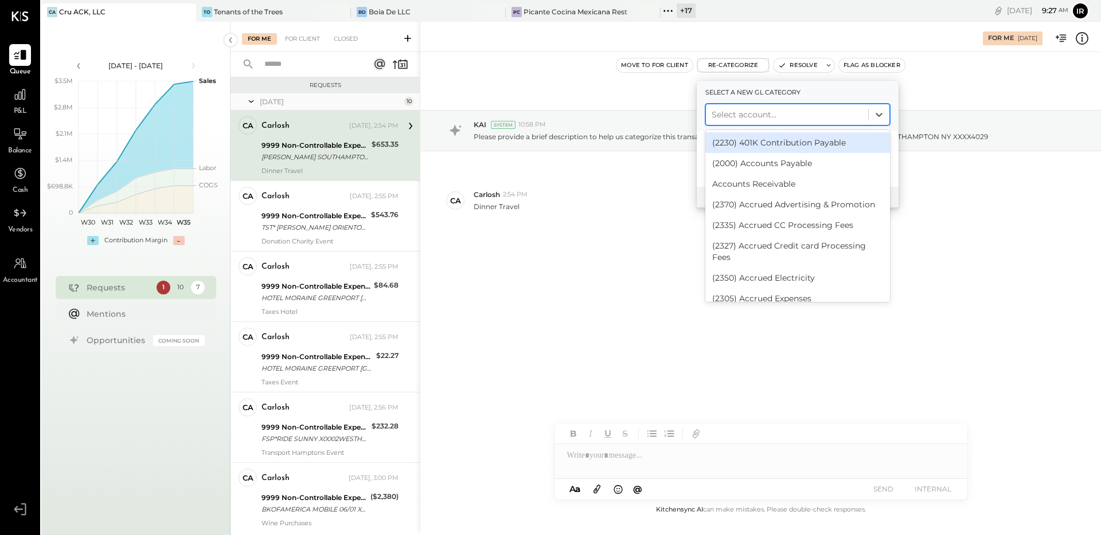
click at [716, 114] on div at bounding box center [786, 115] width 151 height 14
type input "******"
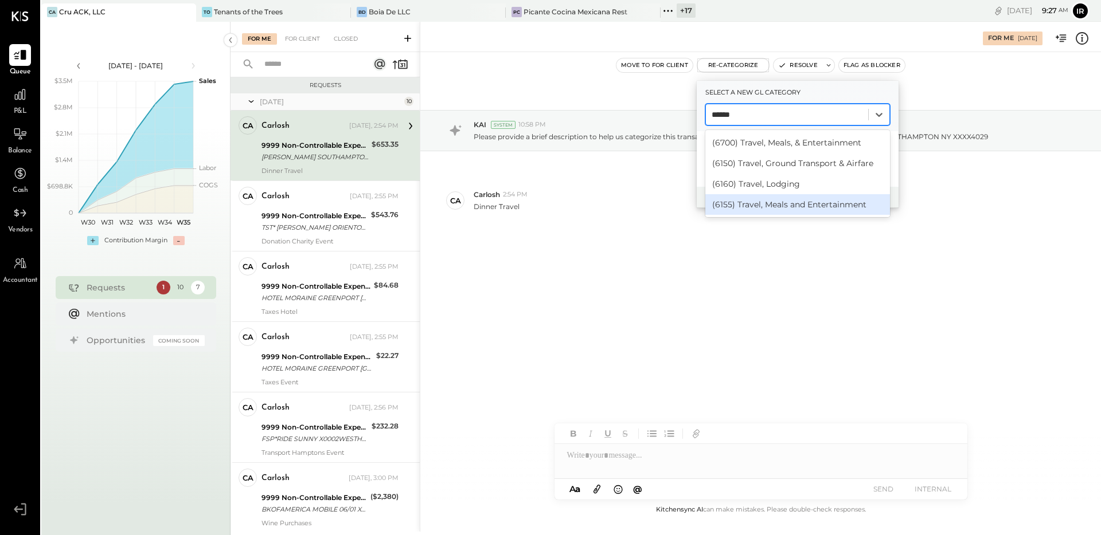
click at [757, 198] on div "(6155) Travel, Meals and Entertainment" at bounding box center [797, 204] width 185 height 21
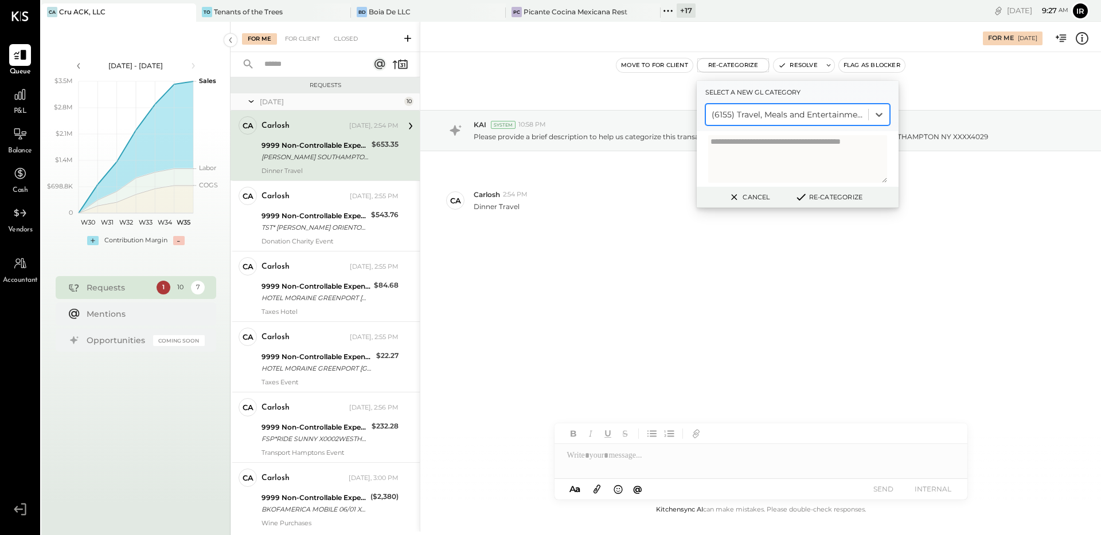
click at [847, 201] on button "Re-Categorize" at bounding box center [829, 197] width 76 height 14
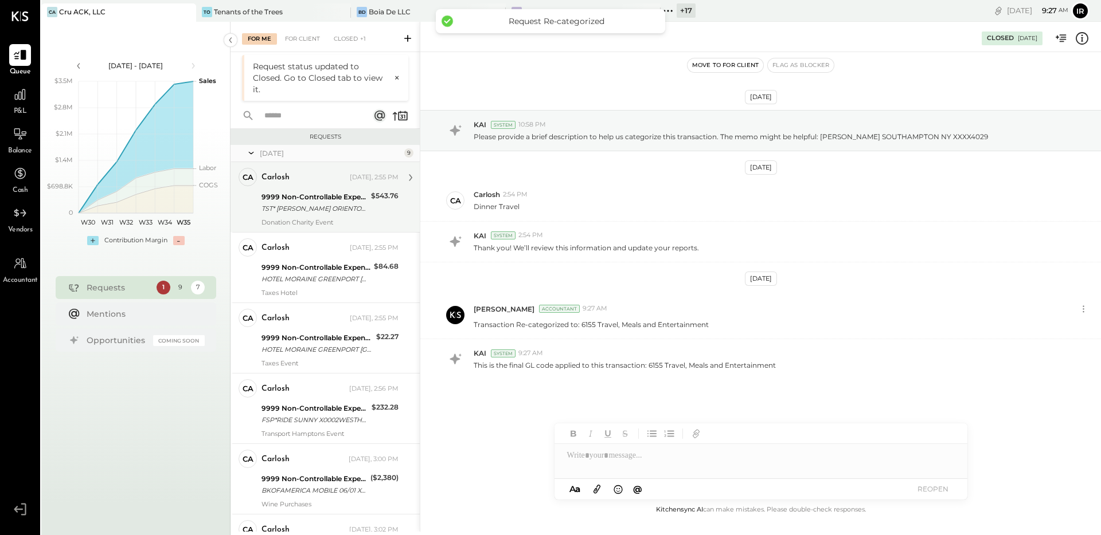
click at [348, 220] on div "Donation Charity Event" at bounding box center [329, 222] width 137 height 8
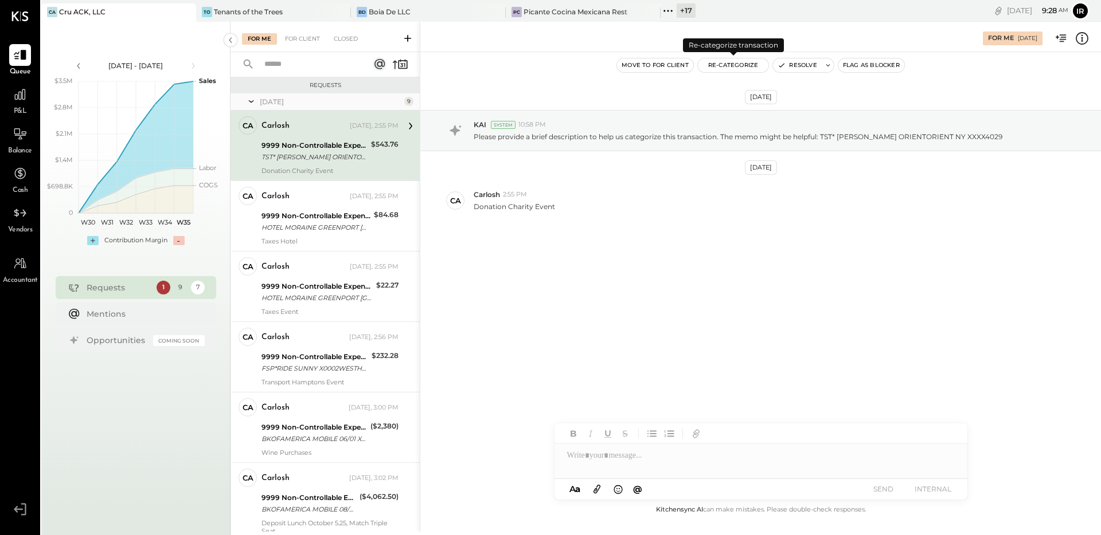
click at [733, 65] on button "Re-Categorize" at bounding box center [733, 65] width 71 height 14
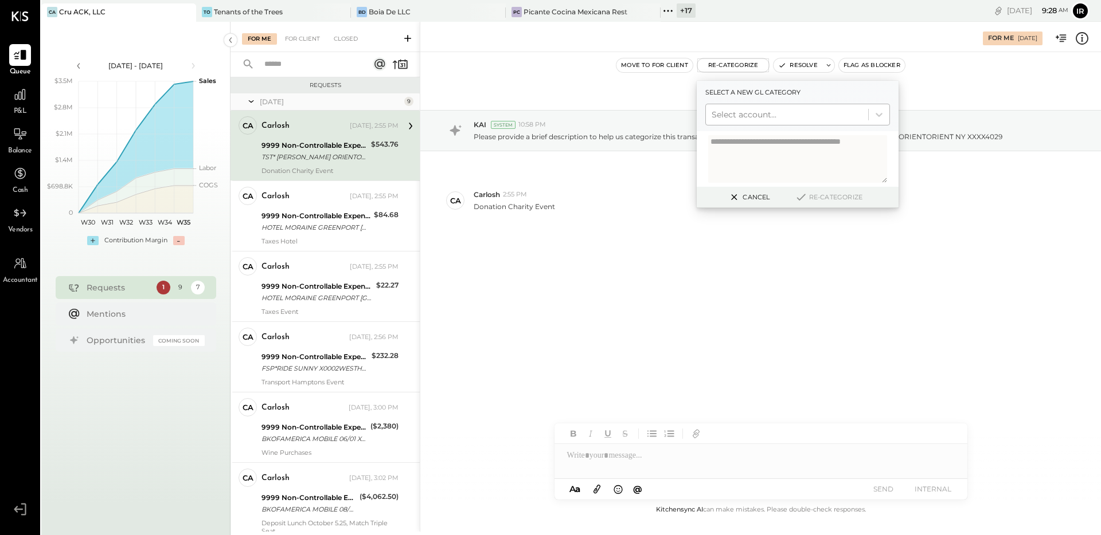
click at [782, 112] on div at bounding box center [786, 115] width 151 height 14
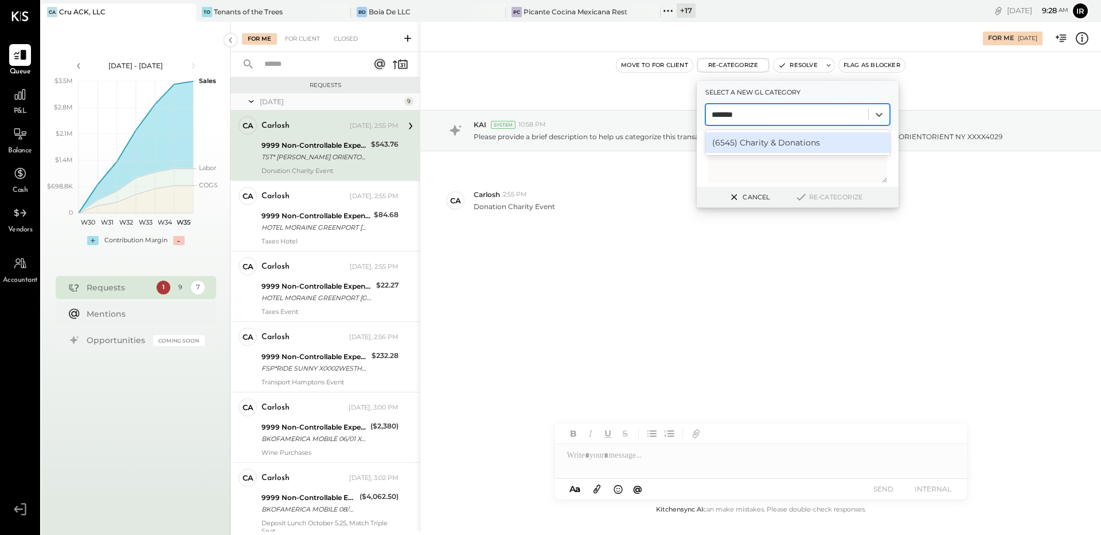
type input "********"
click at [782, 136] on div "(6545) Charity & Donations" at bounding box center [797, 142] width 185 height 21
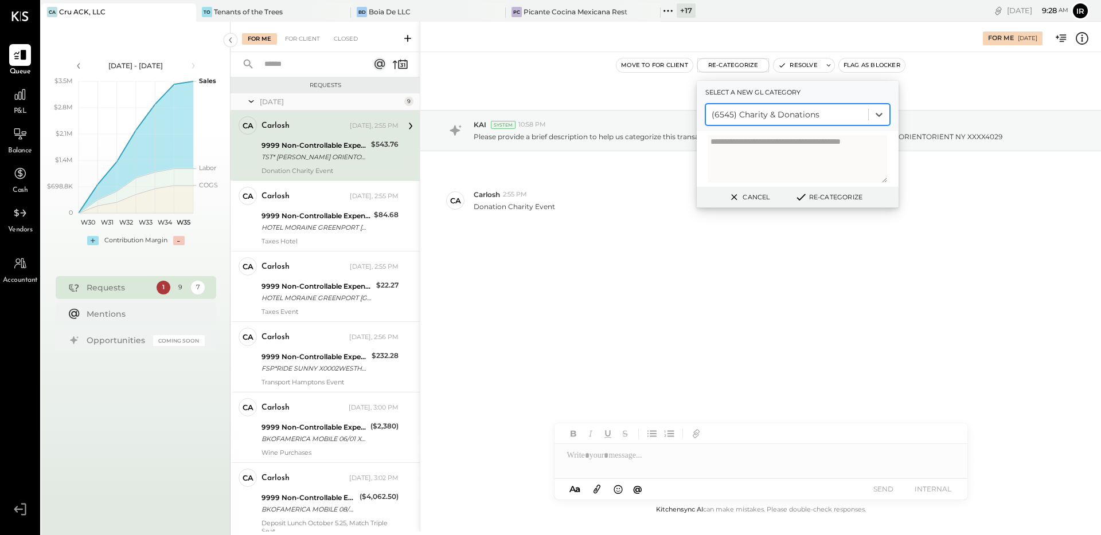
click at [809, 192] on button "Re-Categorize" at bounding box center [829, 197] width 76 height 14
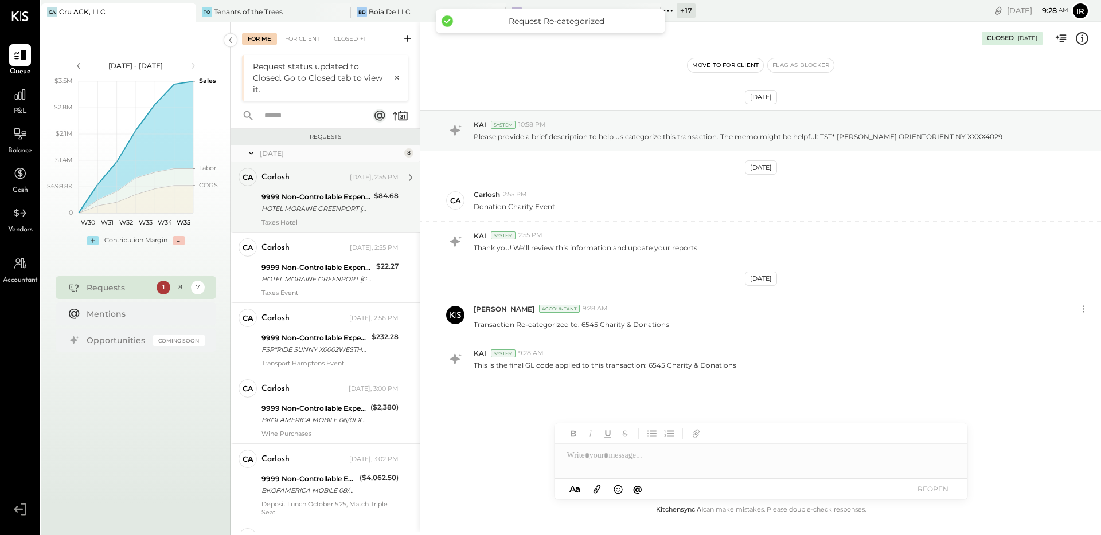
click at [311, 180] on div "Carlosh" at bounding box center [304, 177] width 86 height 11
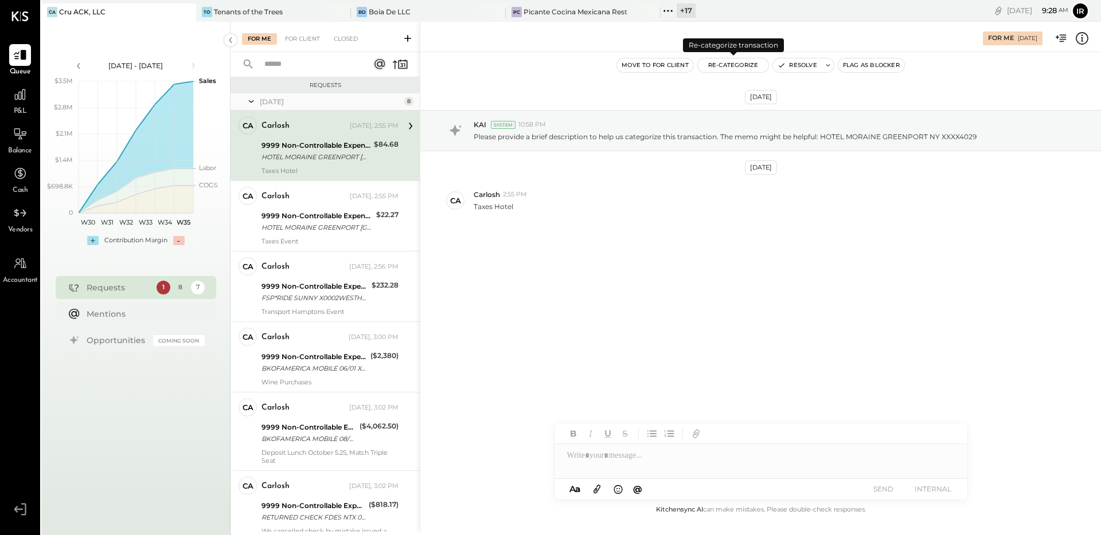
click at [719, 69] on button "Re-Categorize" at bounding box center [733, 65] width 71 height 14
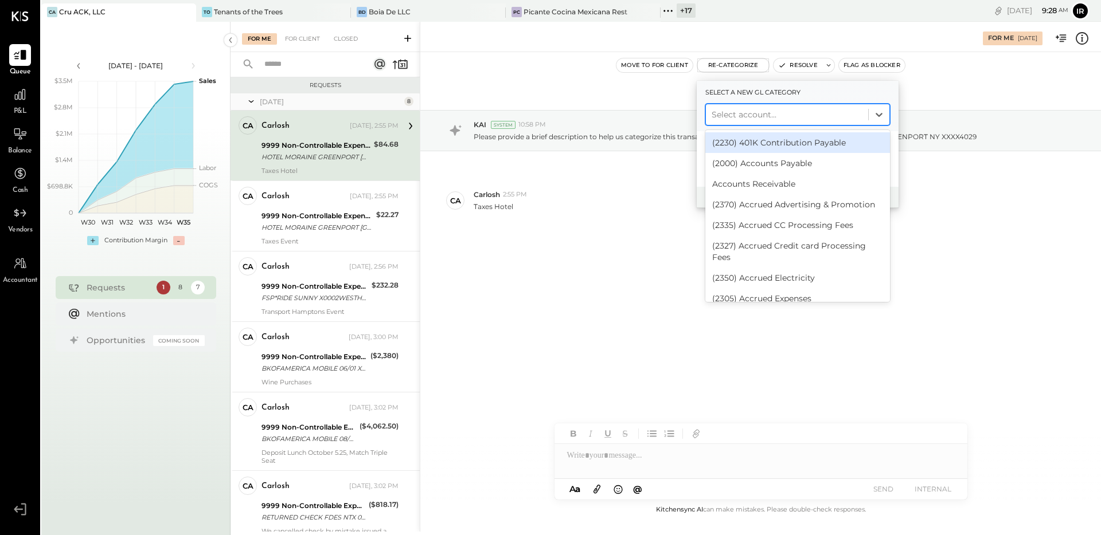
click at [727, 112] on div at bounding box center [786, 115] width 151 height 14
type input "****"
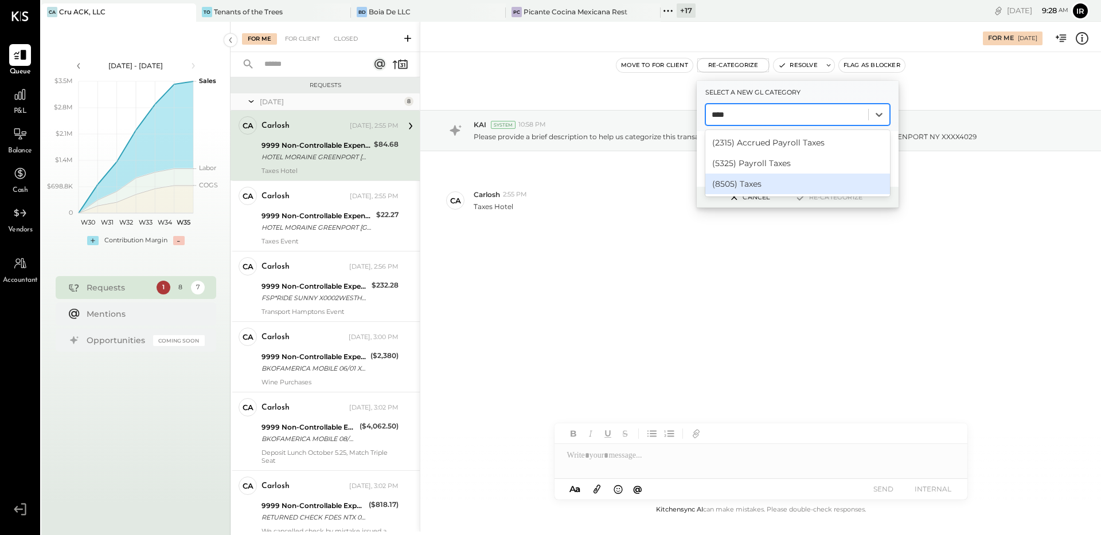
click at [761, 186] on div "(8505) Taxes" at bounding box center [797, 184] width 185 height 21
click at [839, 198] on button "Re-Categorize" at bounding box center [829, 197] width 76 height 14
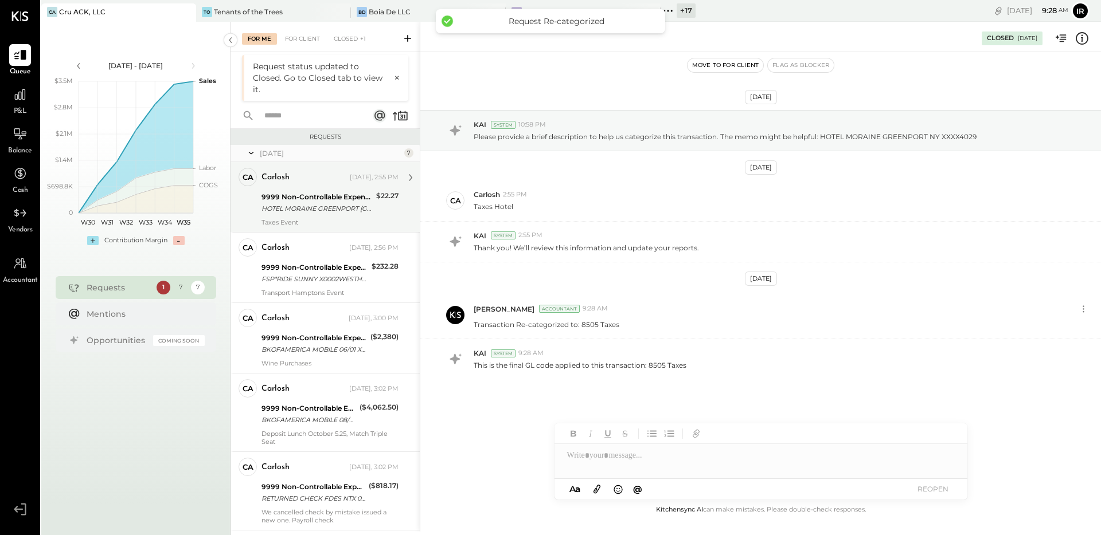
click at [302, 212] on div "HOTEL MORAINE GREENPORT NY XXXX4029" at bounding box center [316, 208] width 111 height 11
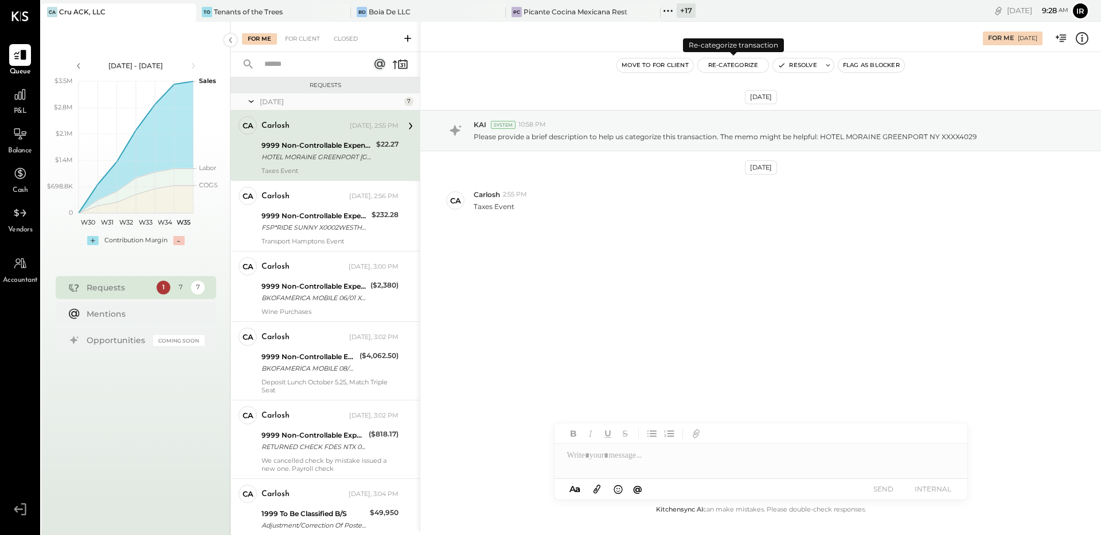
click at [718, 65] on button "Re-Categorize" at bounding box center [733, 65] width 71 height 14
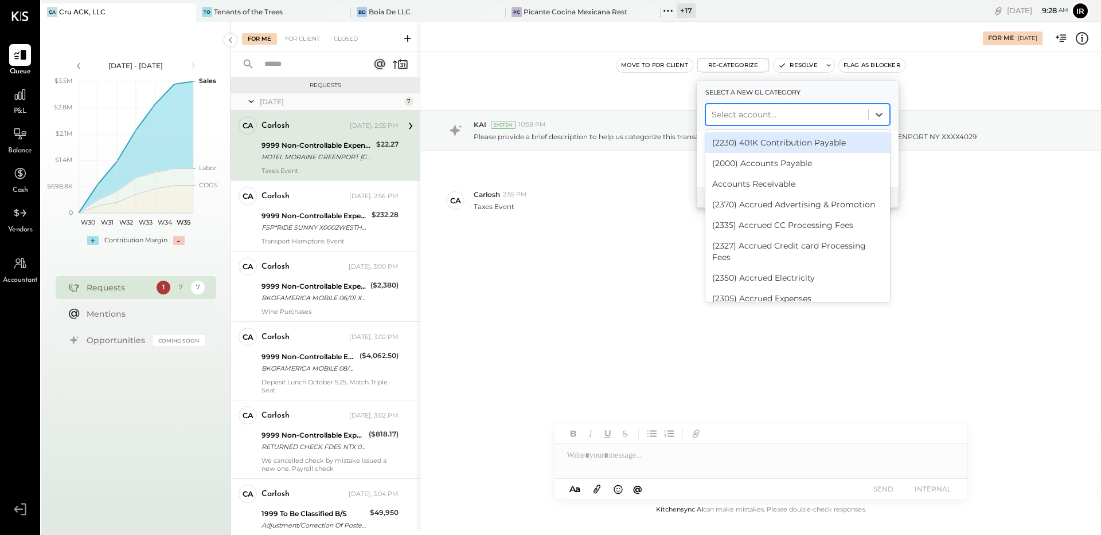
click at [723, 108] on div at bounding box center [786, 115] width 151 height 14
type input "*****"
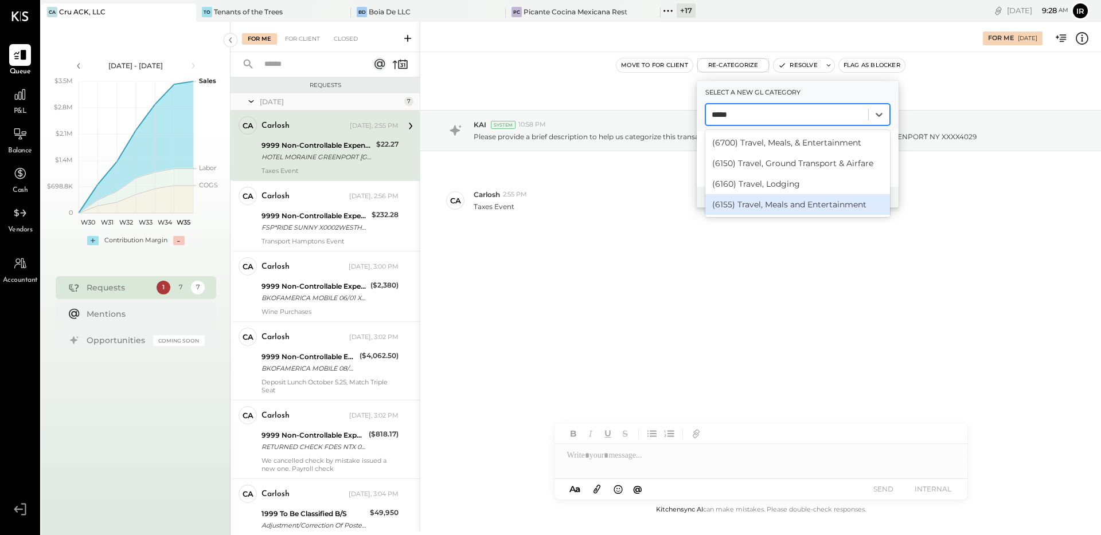
click at [777, 202] on div "(6155) Travel, Meals and Entertainment" at bounding box center [797, 204] width 185 height 21
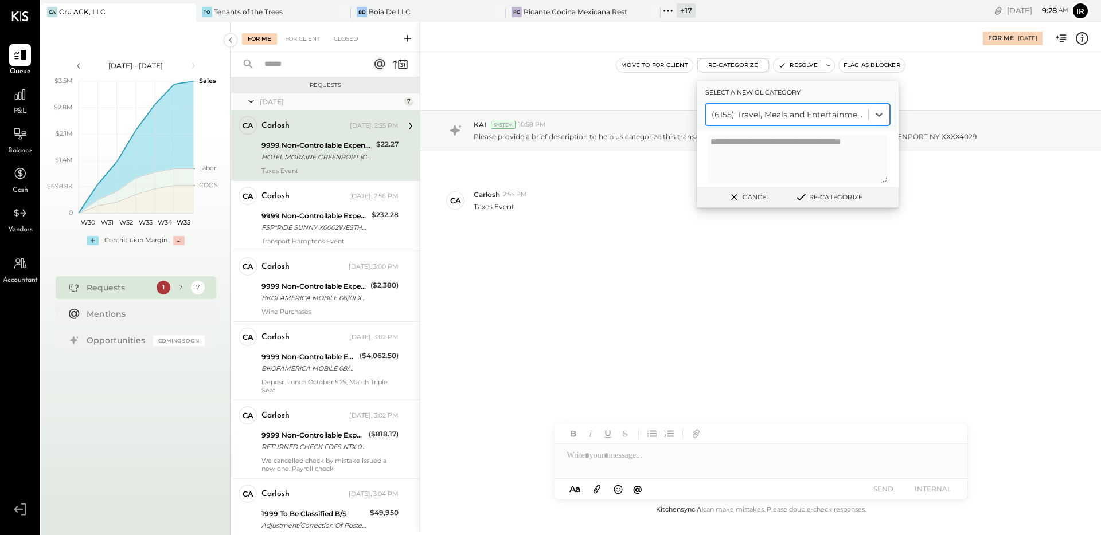
click at [835, 194] on button "Re-Categorize" at bounding box center [829, 197] width 76 height 14
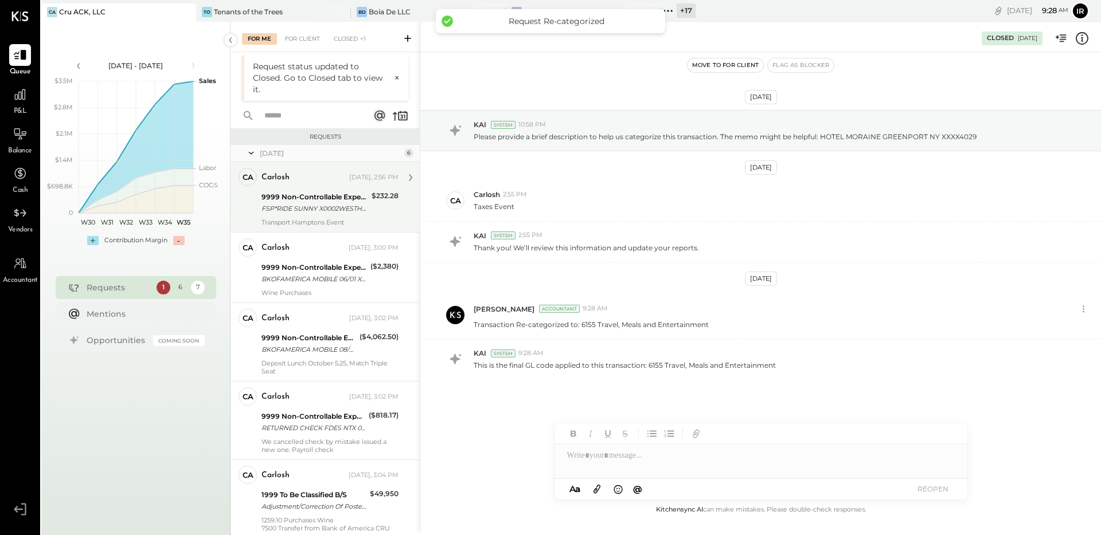
click at [354, 213] on div "FSP*RIDE SUNNY X0002WESTHAMPTON B NY XXXX2007" at bounding box center [314, 208] width 107 height 11
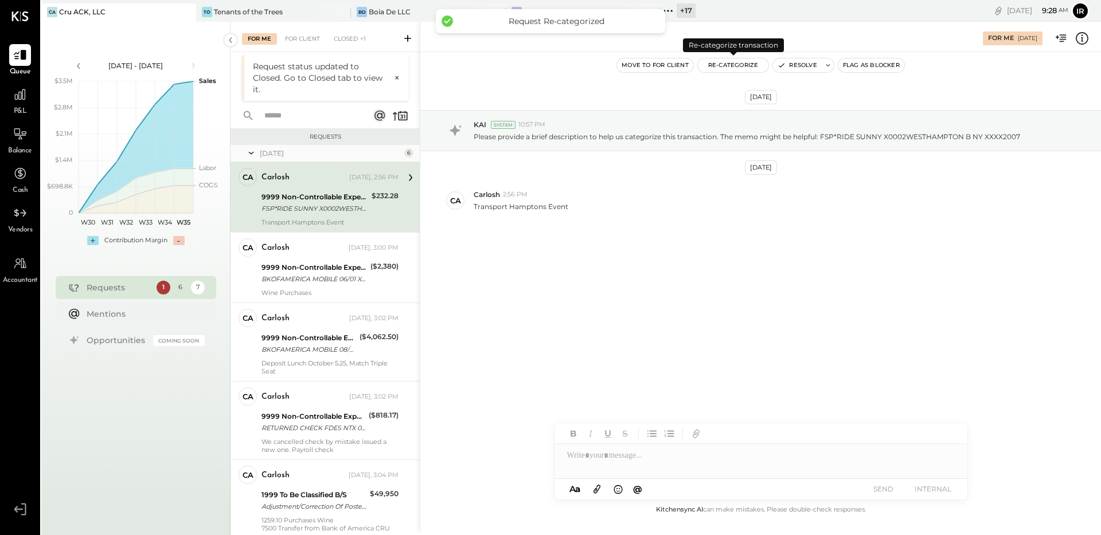
click at [729, 69] on button "Re-Categorize" at bounding box center [733, 65] width 71 height 14
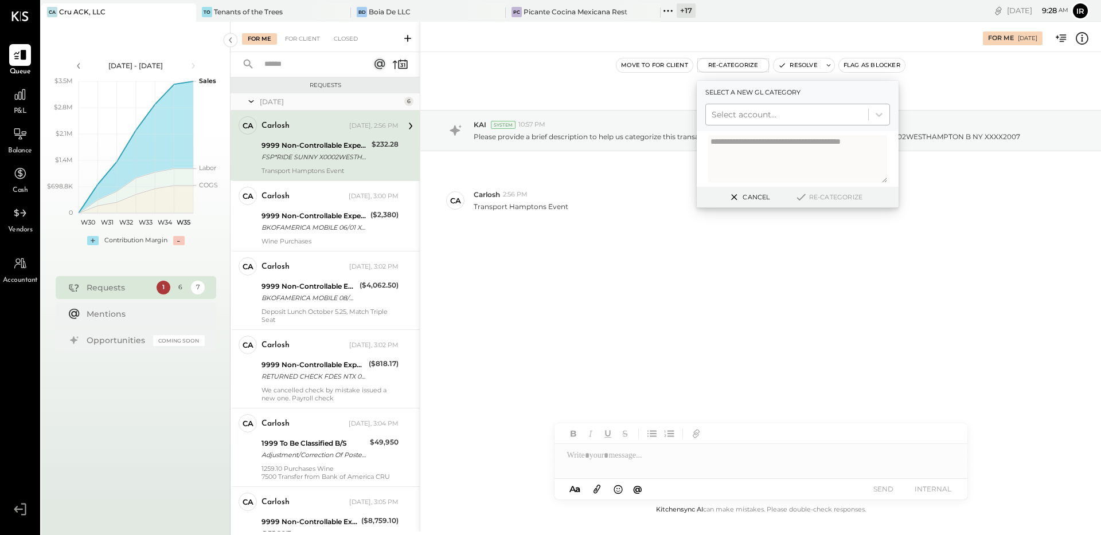
click at [785, 122] on div "Select account..." at bounding box center [787, 114] width 162 height 18
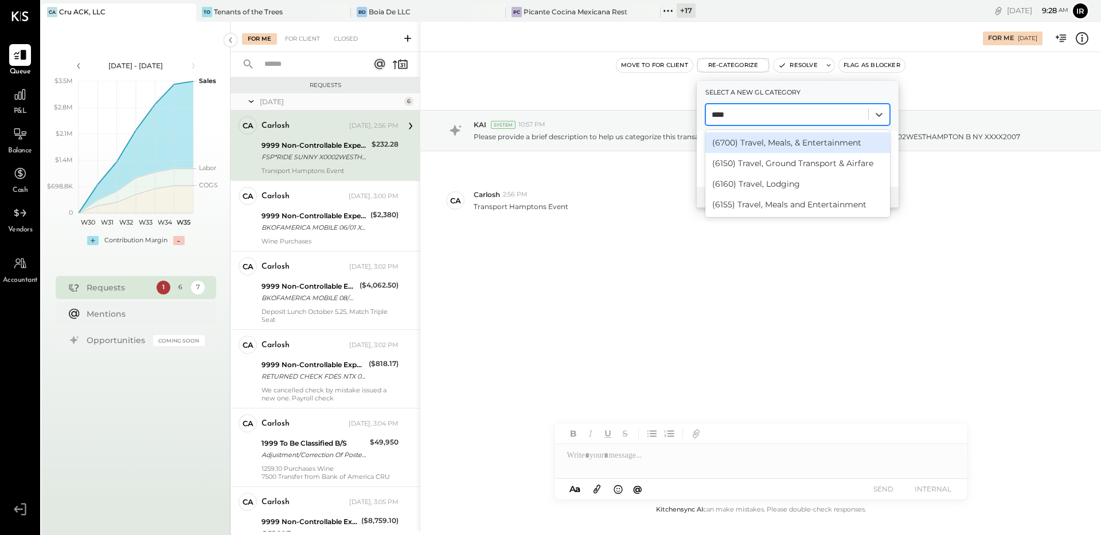
type input "*****"
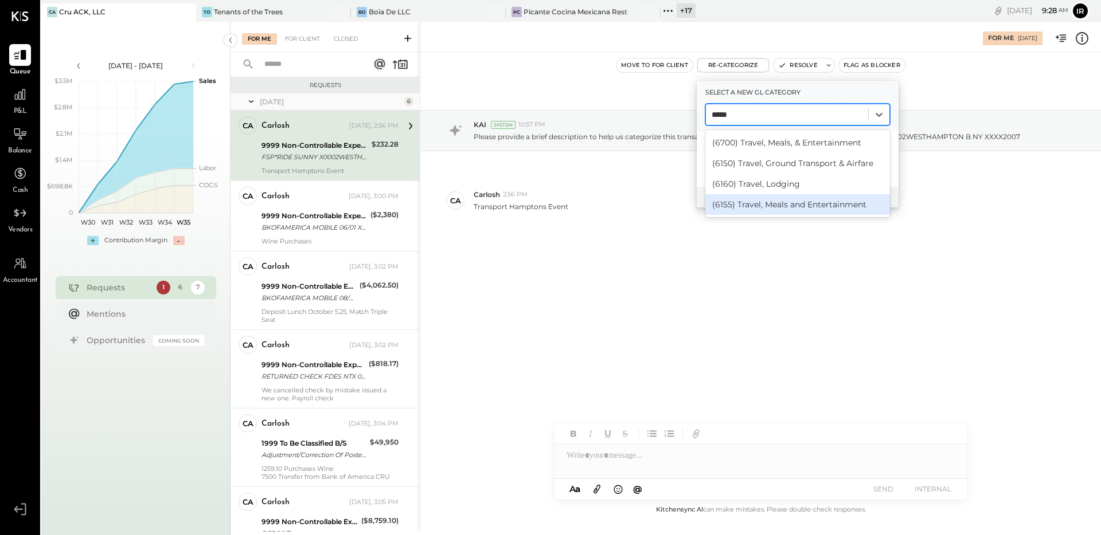
click at [776, 203] on div "(6155) Travel, Meals and Entertainment" at bounding box center [797, 204] width 185 height 21
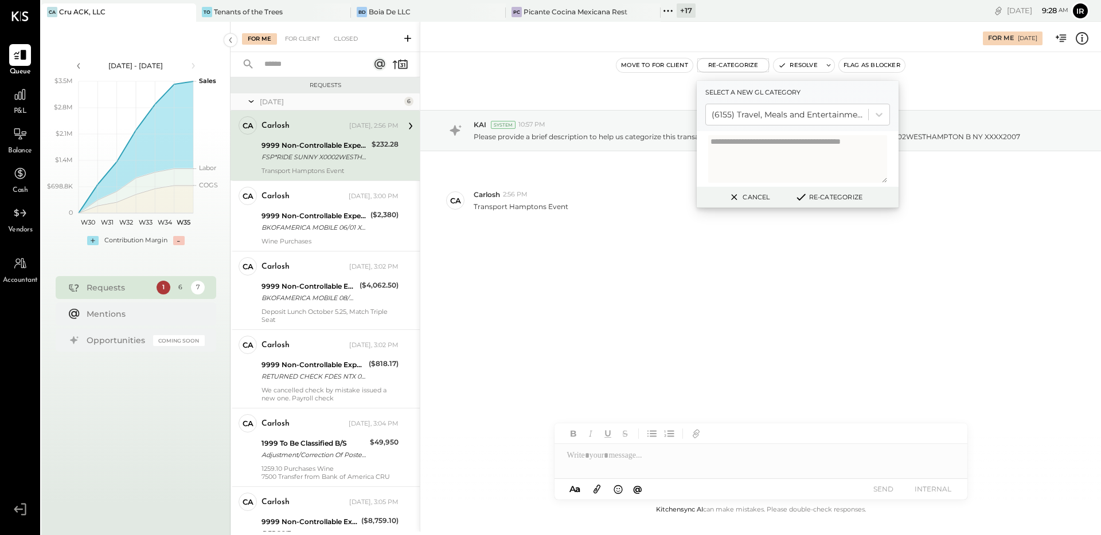
click at [824, 192] on button "Re-Categorize" at bounding box center [829, 197] width 76 height 14
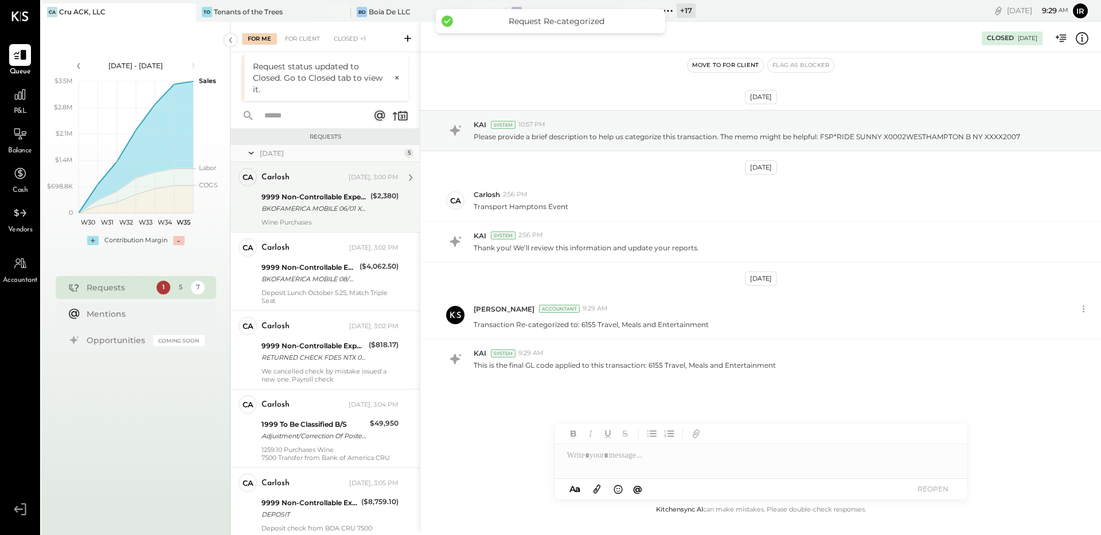
click at [331, 222] on div "Wine Purchases" at bounding box center [329, 222] width 137 height 8
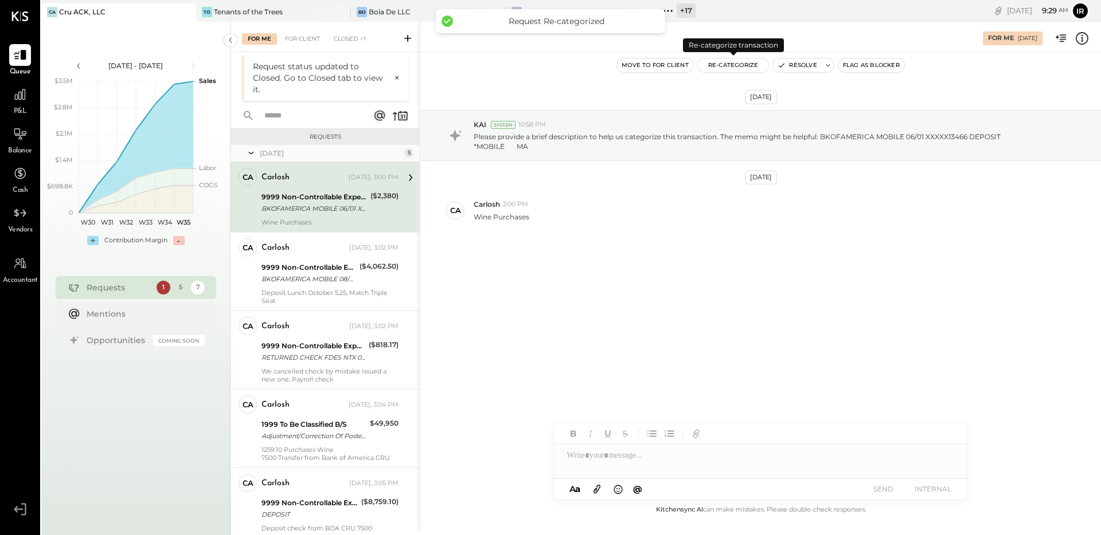
click at [719, 61] on button "Re-Categorize" at bounding box center [733, 65] width 71 height 14
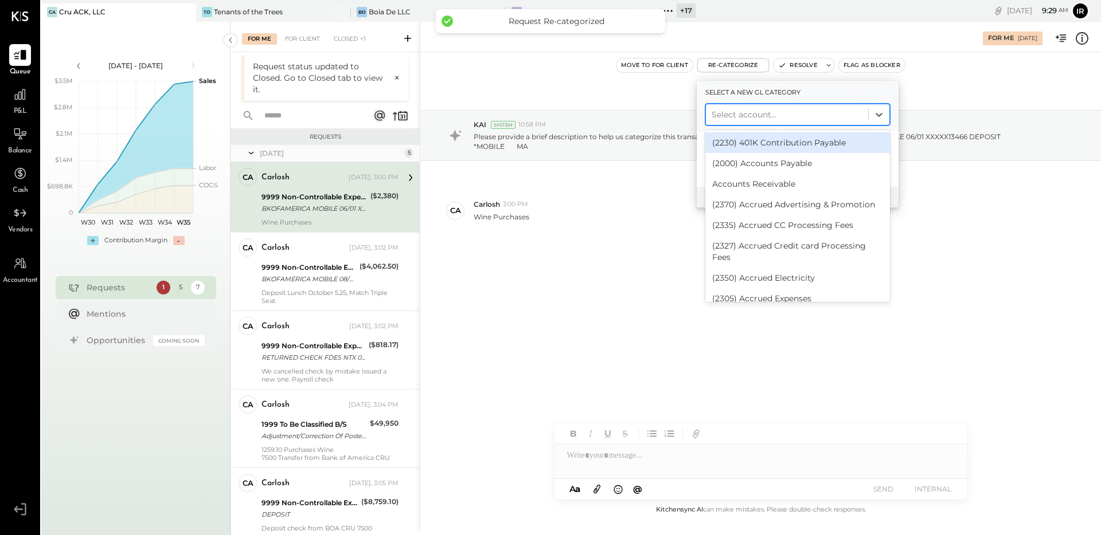
click at [738, 124] on div "Select account..." at bounding box center [797, 115] width 185 height 22
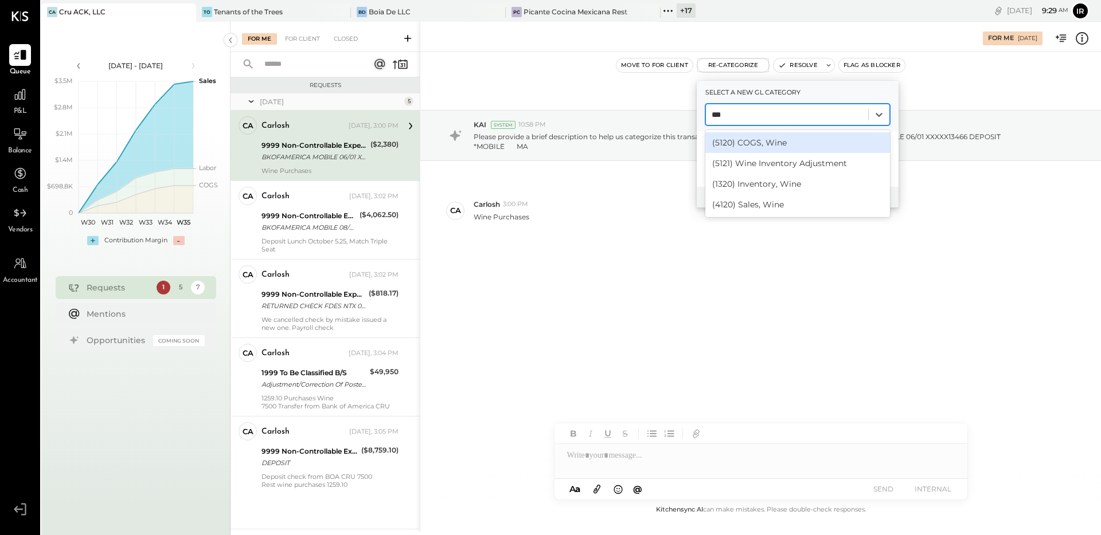
type input "****"
click at [756, 145] on div "(5120) COGS, Wine" at bounding box center [797, 142] width 185 height 21
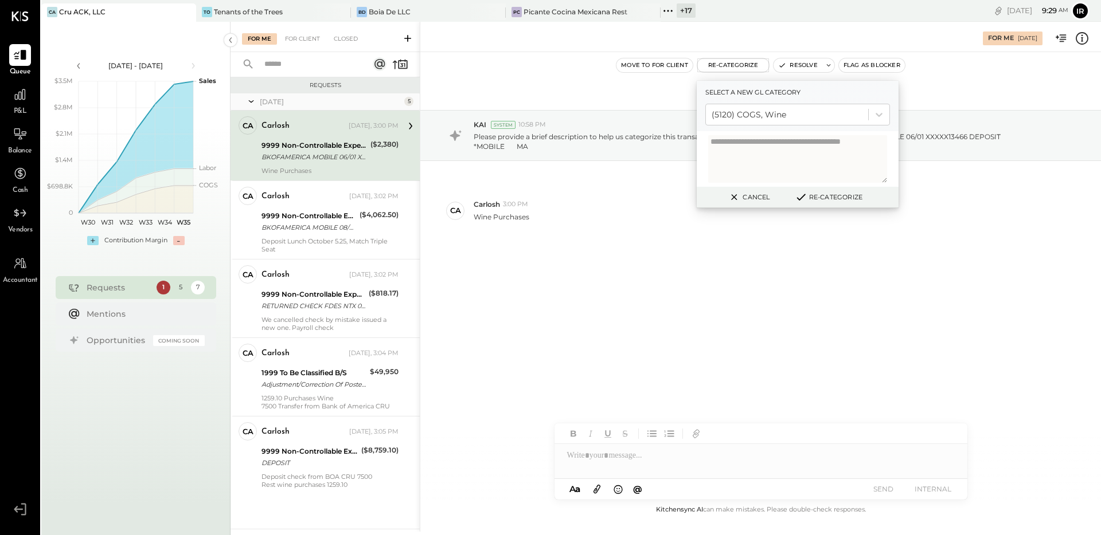
click at [851, 199] on button "Re-Categorize" at bounding box center [829, 197] width 76 height 14
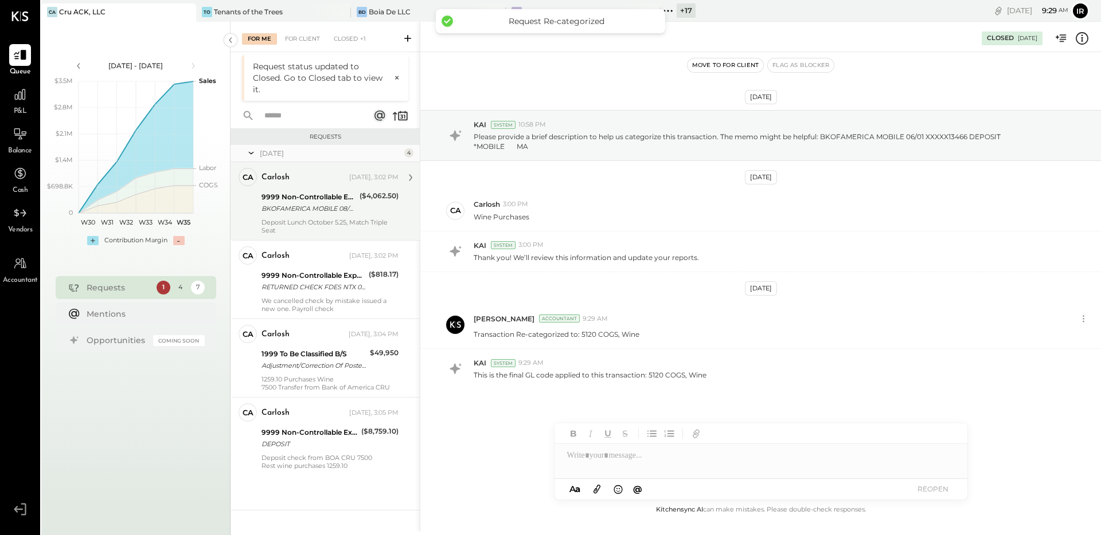
click at [299, 212] on div "BKOFAMERICA MOBILE 08/01 XXXXX31101 DEPOSIT *MOBILE MA" at bounding box center [308, 208] width 95 height 11
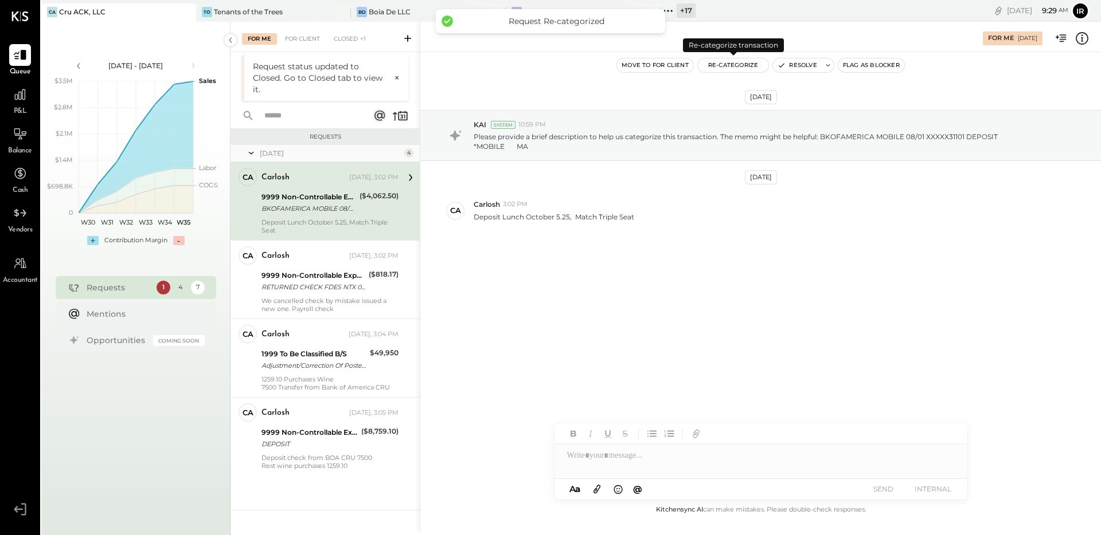
click at [739, 64] on button "Re-Categorize" at bounding box center [733, 65] width 71 height 14
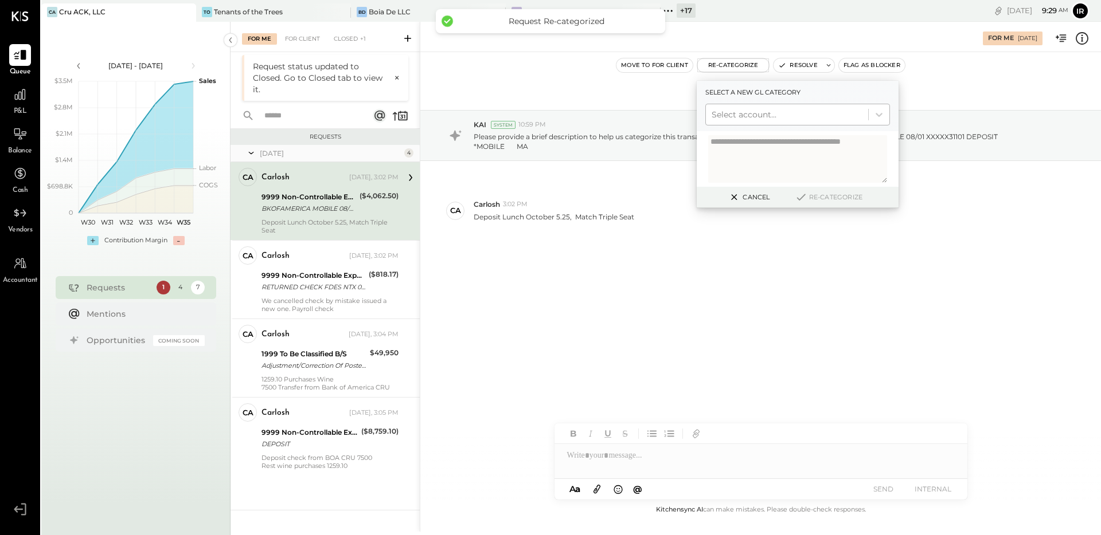
click at [744, 112] on div at bounding box center [786, 115] width 151 height 14
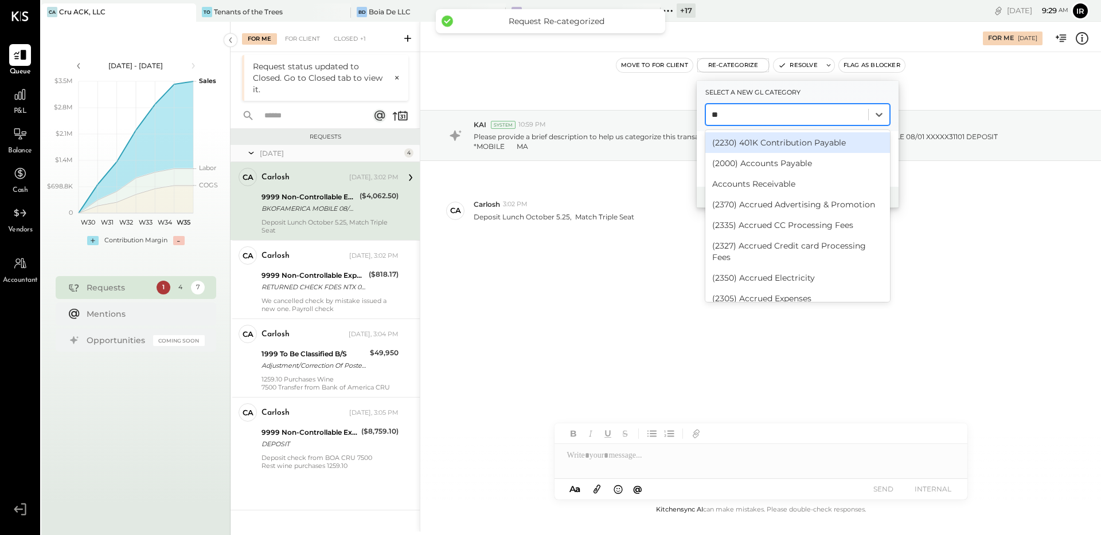
type input "***"
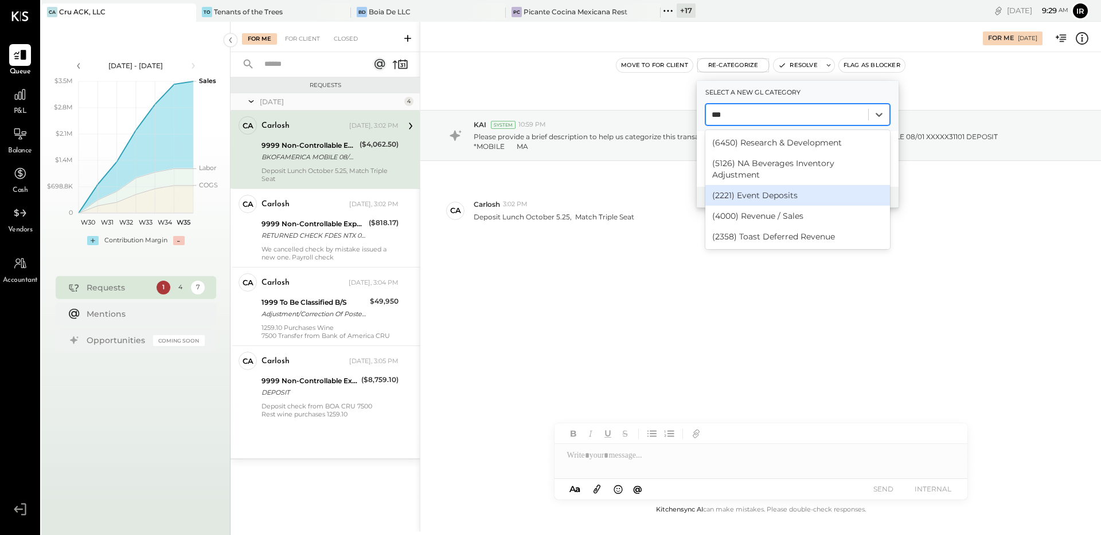
click at [788, 189] on div "(2221) Event Deposits" at bounding box center [797, 195] width 185 height 21
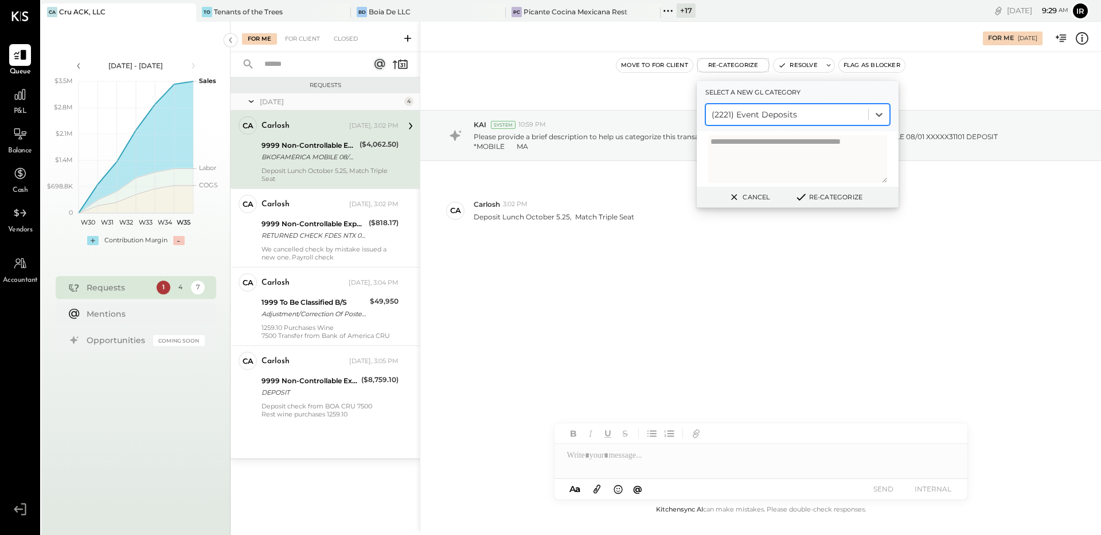
click at [836, 194] on button "Re-Categorize" at bounding box center [829, 197] width 76 height 14
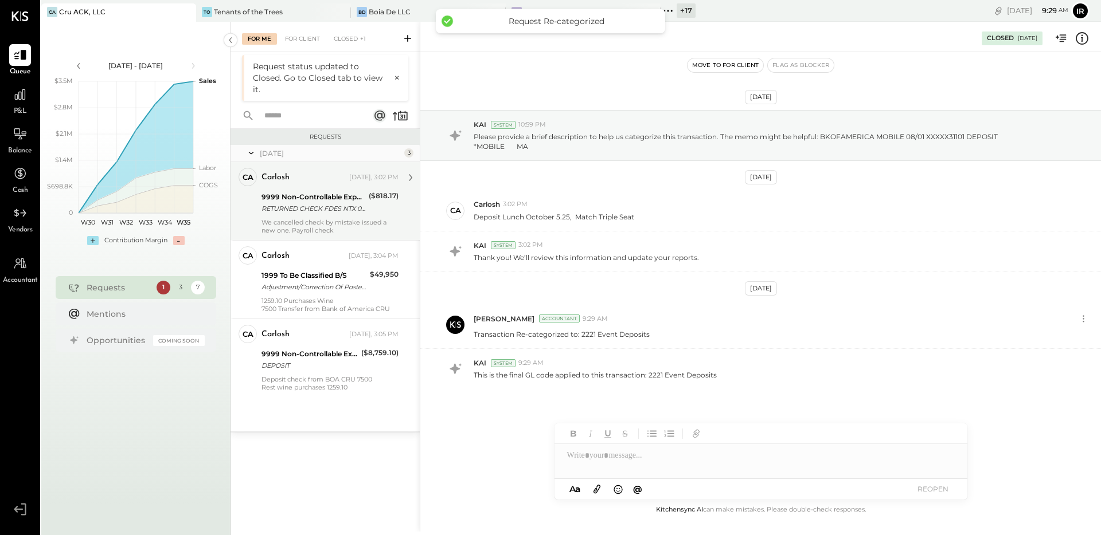
click at [347, 209] on div "RETURNED CHECK FDES NTX 0003470 197084" at bounding box center [313, 208] width 104 height 11
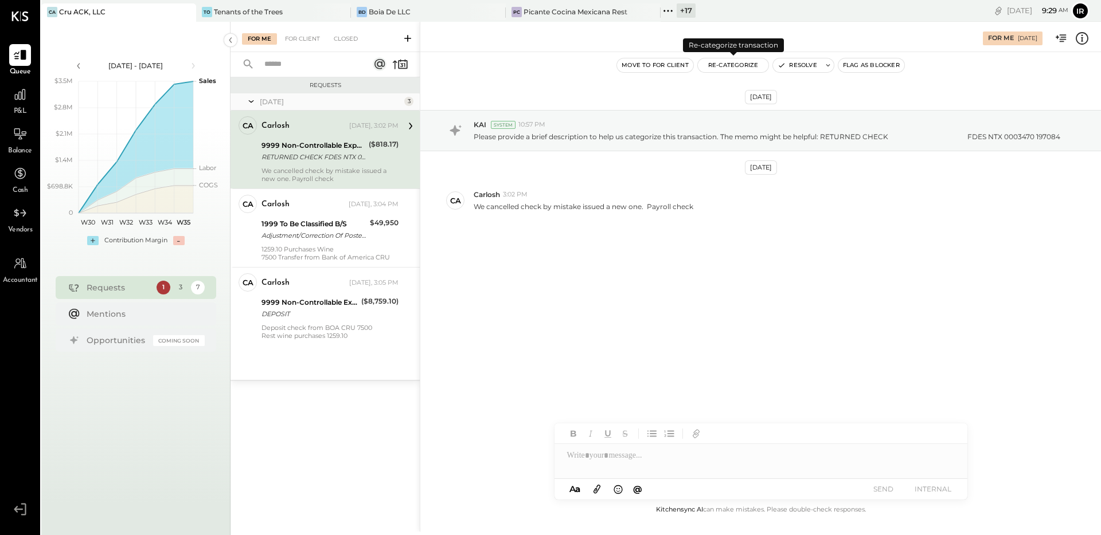
click at [730, 70] on button "Re-Categorize" at bounding box center [733, 65] width 71 height 14
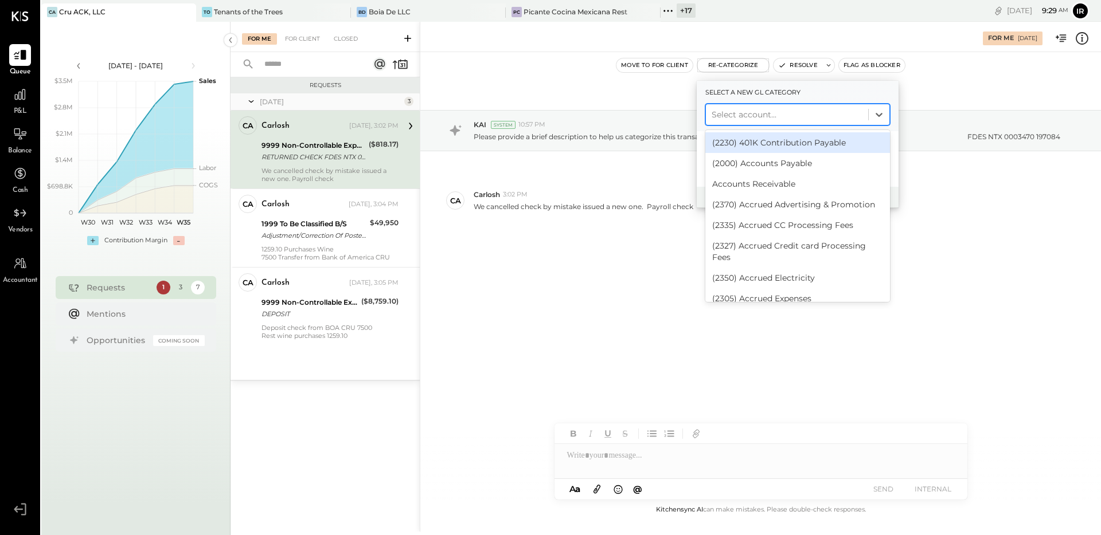
click at [753, 117] on div at bounding box center [786, 115] width 151 height 14
type input "*******"
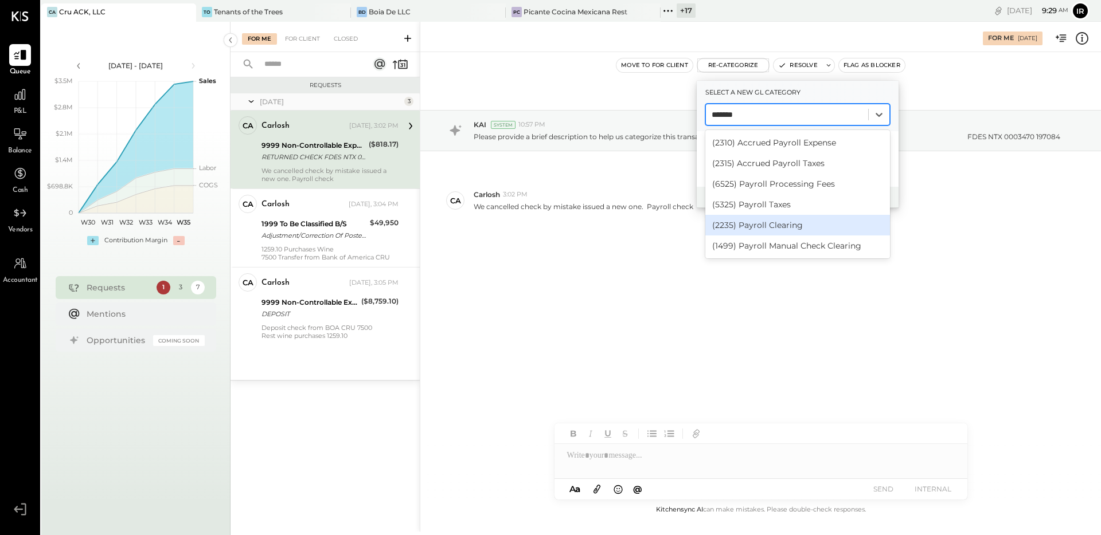
click at [785, 219] on div "(2235) Payroll Clearing" at bounding box center [797, 225] width 185 height 21
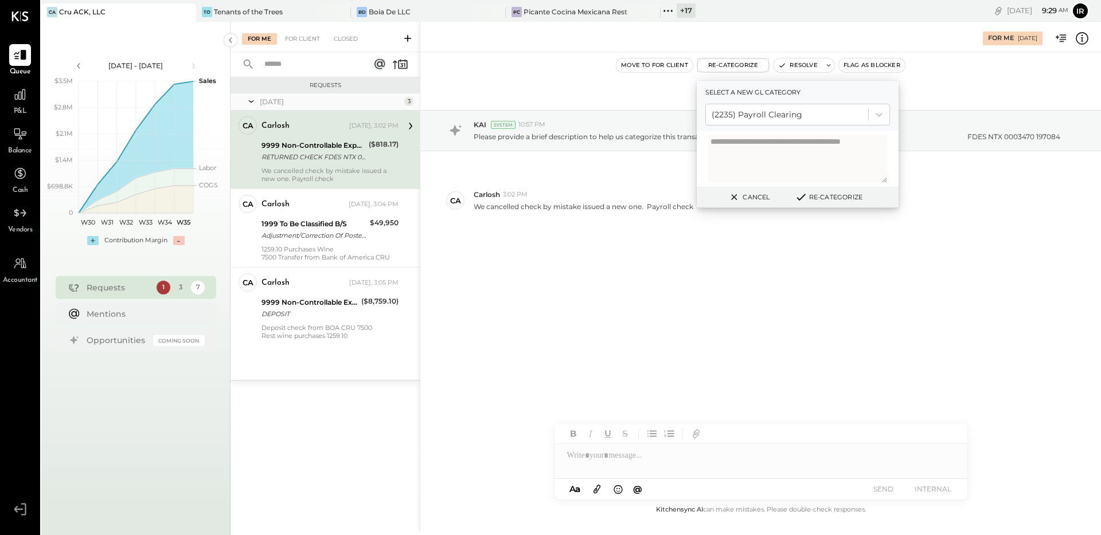
click at [852, 190] on button "Re-Categorize" at bounding box center [829, 197] width 76 height 14
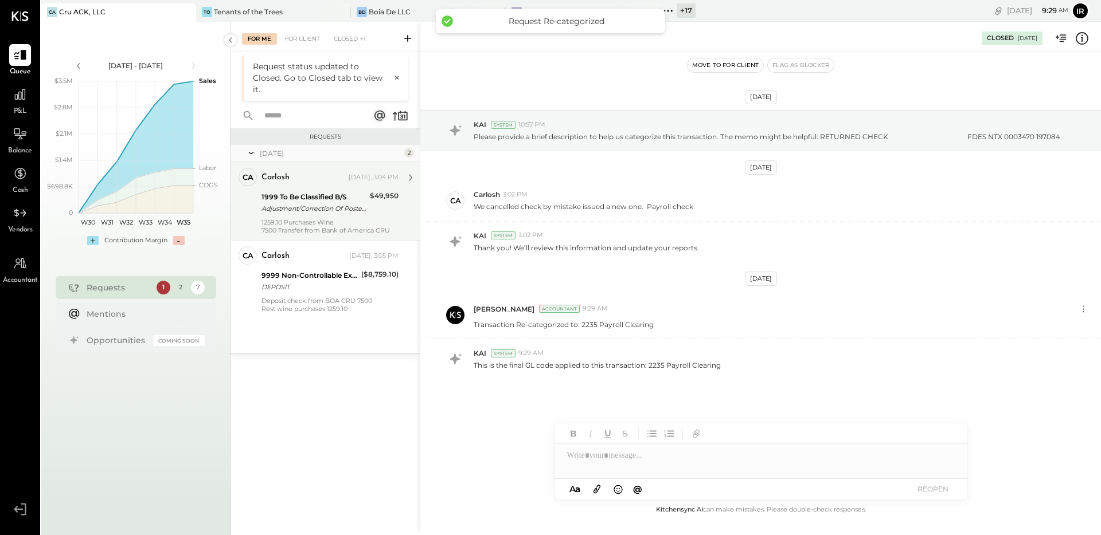
click at [300, 209] on div "Adjustment/Correction Of Posted Item" at bounding box center [313, 208] width 105 height 11
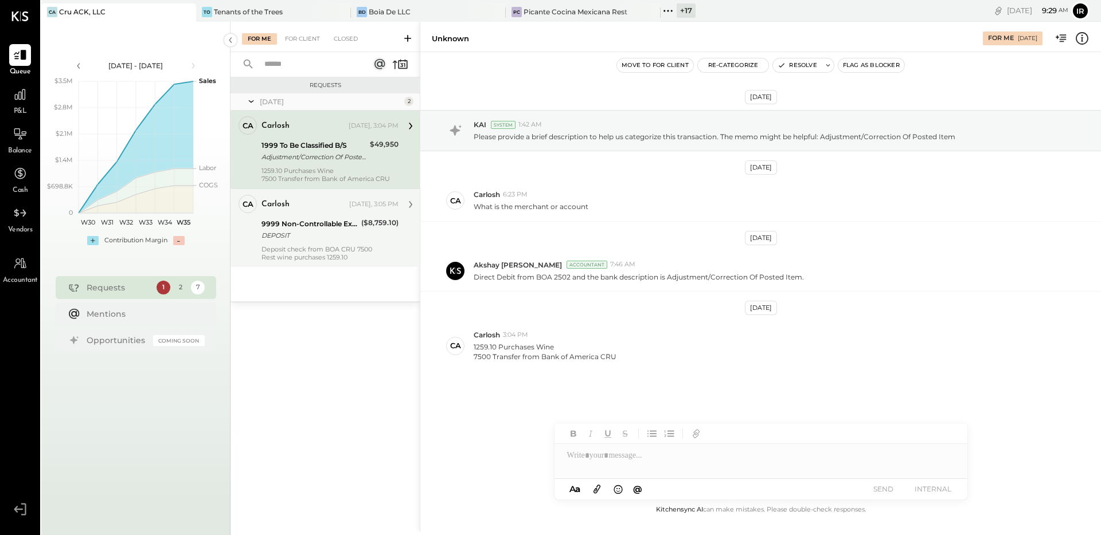
click at [285, 235] on div "DEPOSIT" at bounding box center [309, 235] width 96 height 11
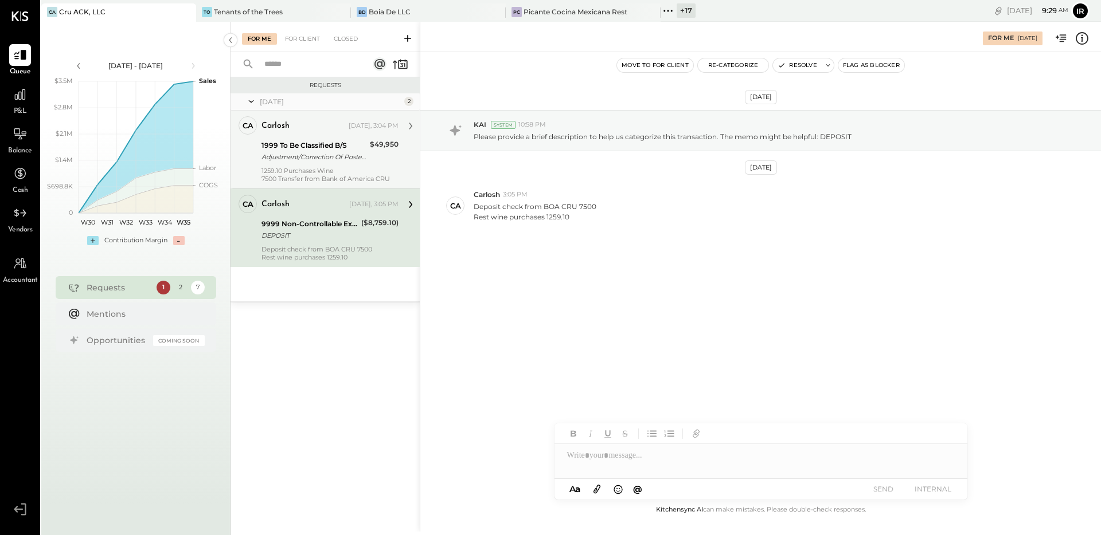
click at [325, 164] on div "Carlosh Yesterday, 3:04 PM 1999 To Be Classified B/S Adjustment/Correction Of P…" at bounding box center [329, 149] width 137 height 66
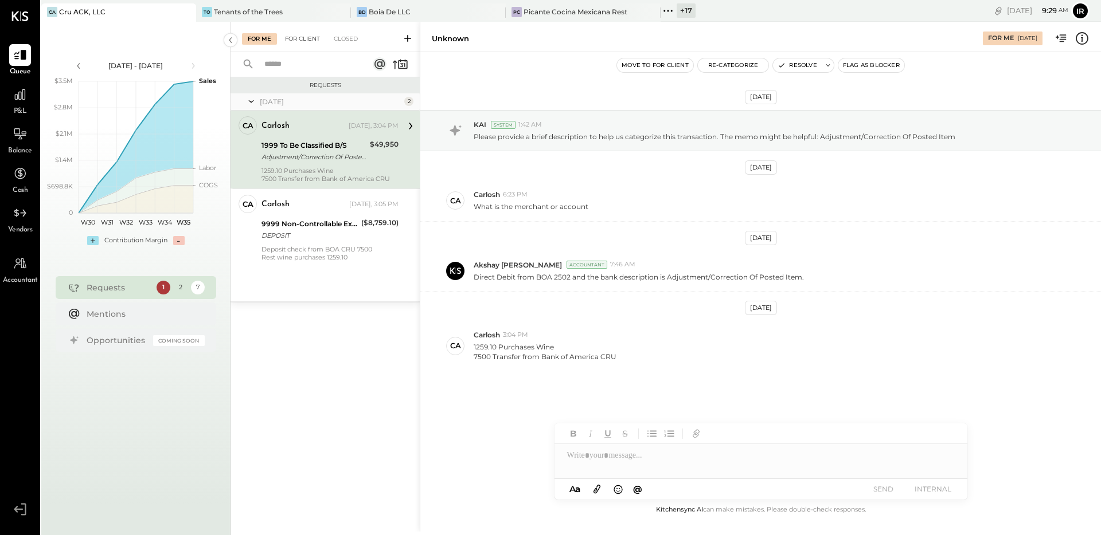
click at [304, 43] on div "For Client" at bounding box center [302, 38] width 46 height 11
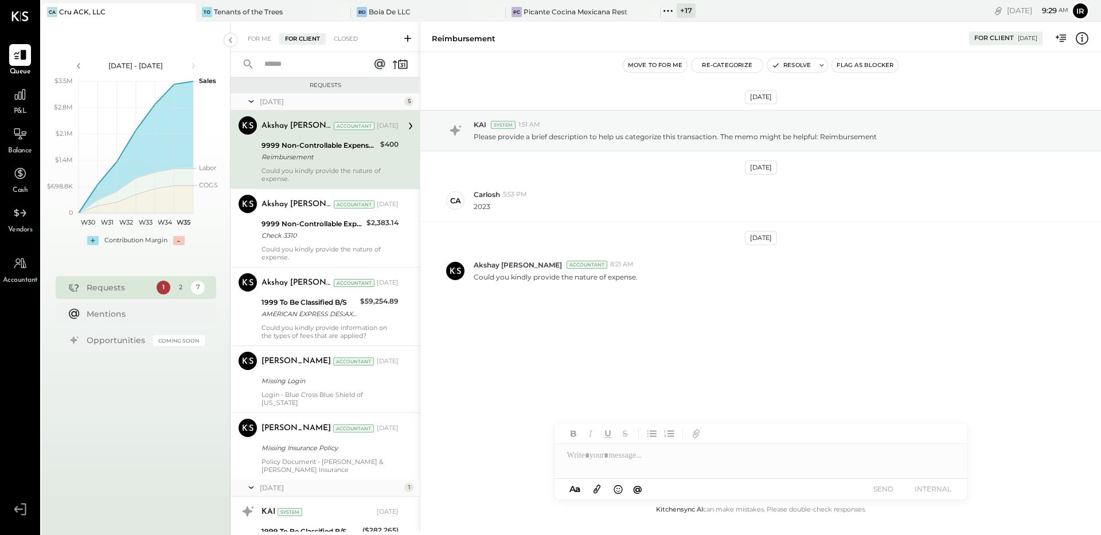
click at [371, 167] on div "Could you kindly provide the nature of expense." at bounding box center [329, 175] width 137 height 16
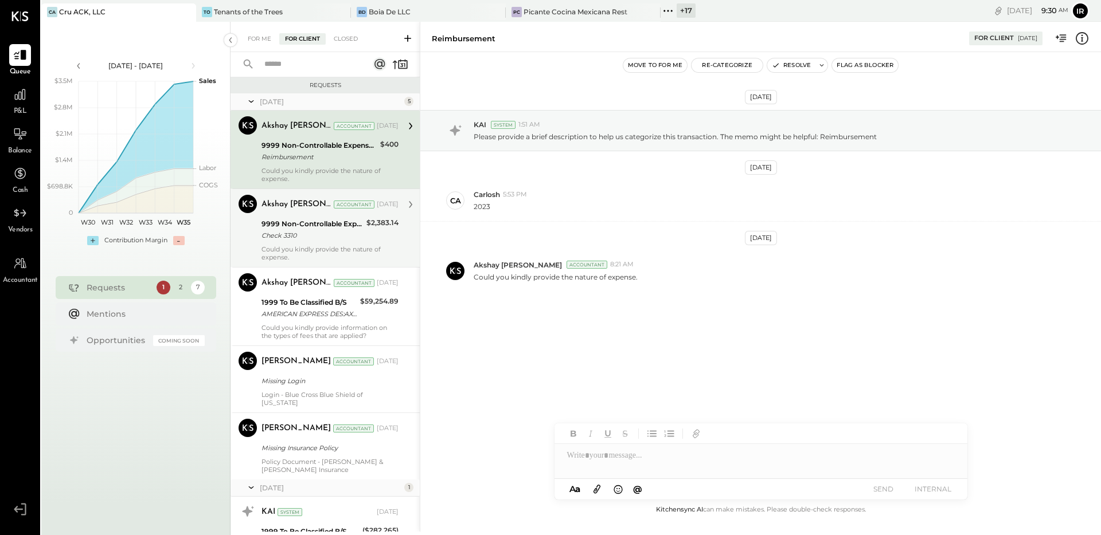
click at [363, 235] on div "9999 Non-Controllable Expenses:Other Income and Expenses:To be Classified P&L C…" at bounding box center [329, 229] width 137 height 25
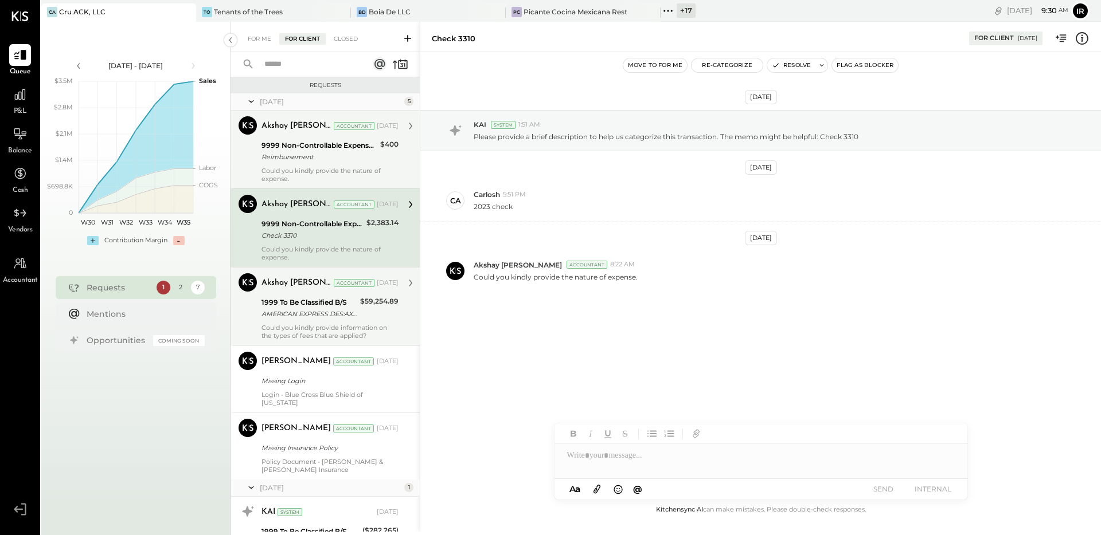
click at [362, 319] on div "$59,254.89" at bounding box center [379, 308] width 38 height 25
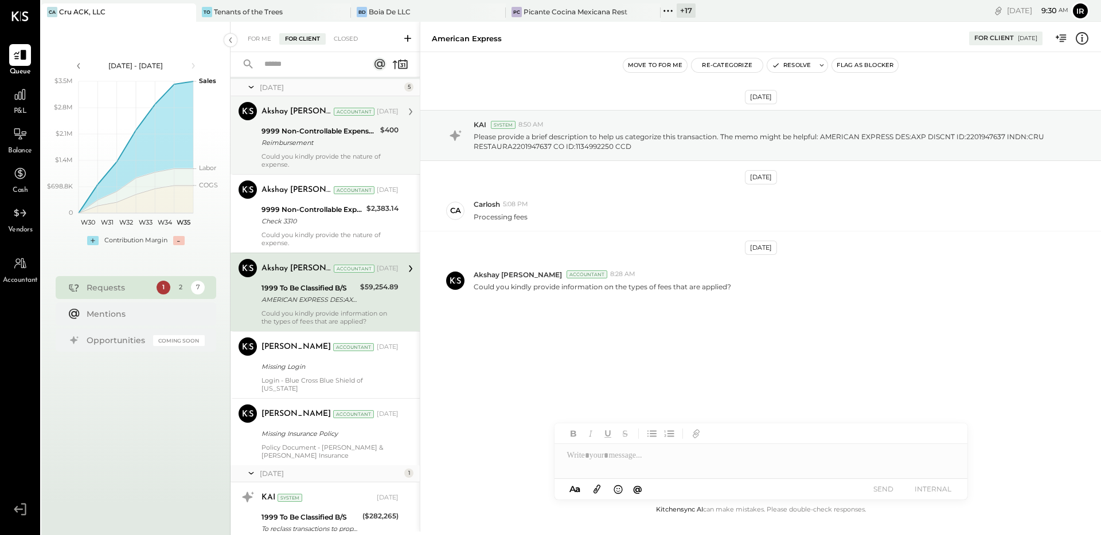
scroll to position [22, 0]
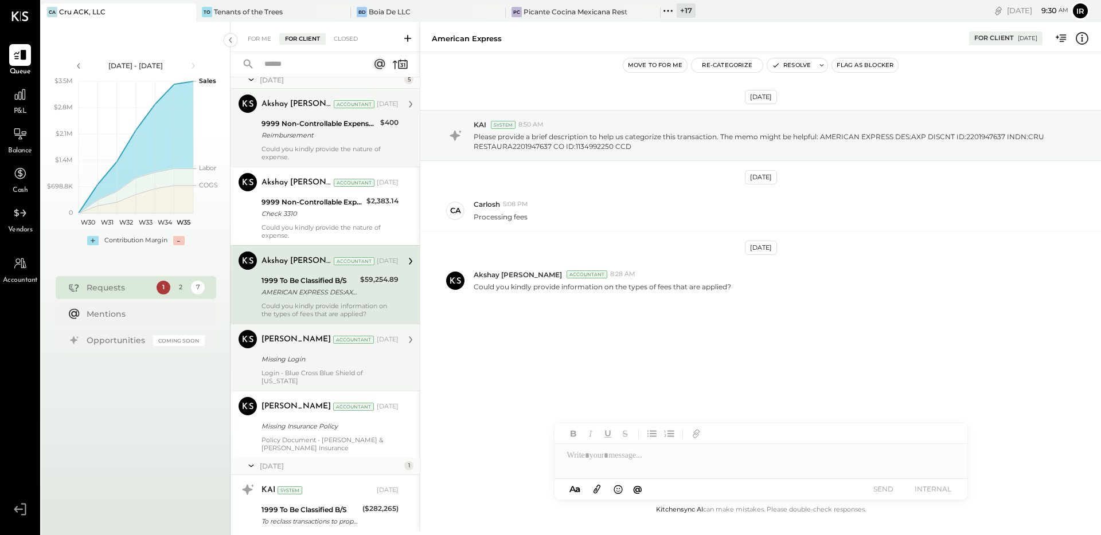
click at [359, 357] on div "Missing Login" at bounding box center [328, 359] width 134 height 11
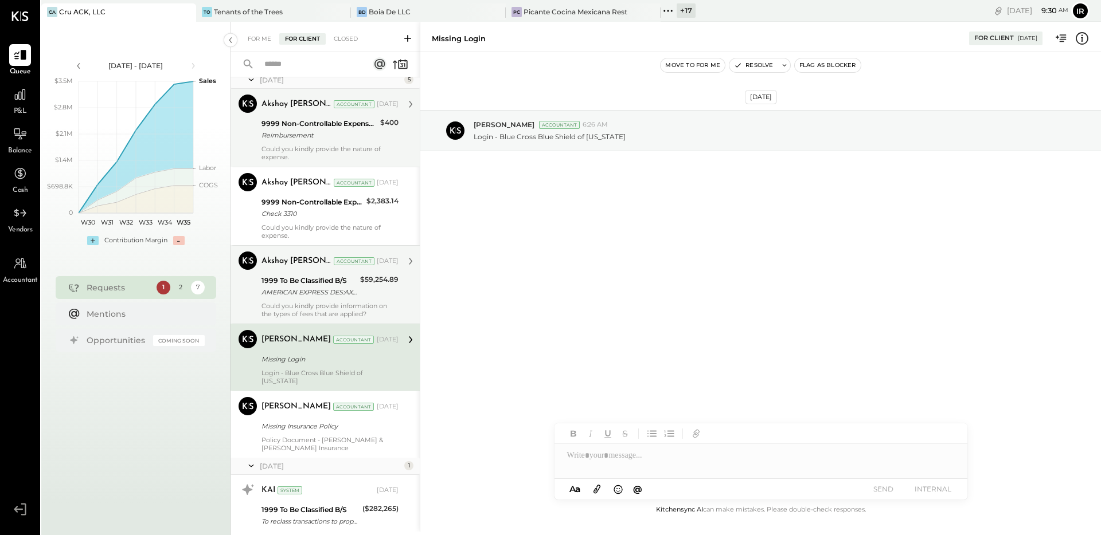
click at [369, 306] on div "Could you kindly provide information on the types of fees that are applied?" at bounding box center [329, 310] width 137 height 16
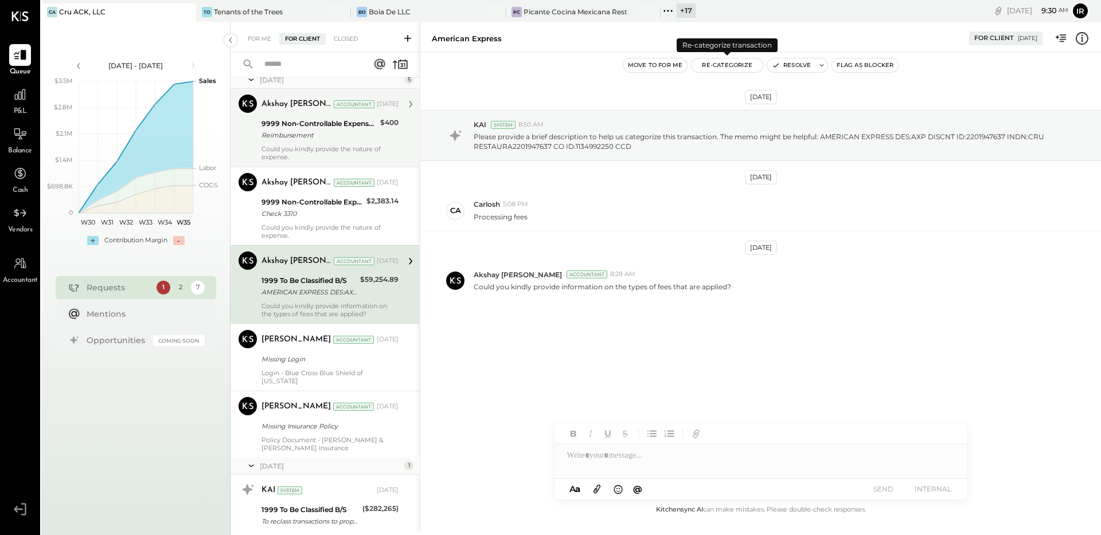
click at [720, 68] on button "Re-Categorize" at bounding box center [726, 65] width 71 height 14
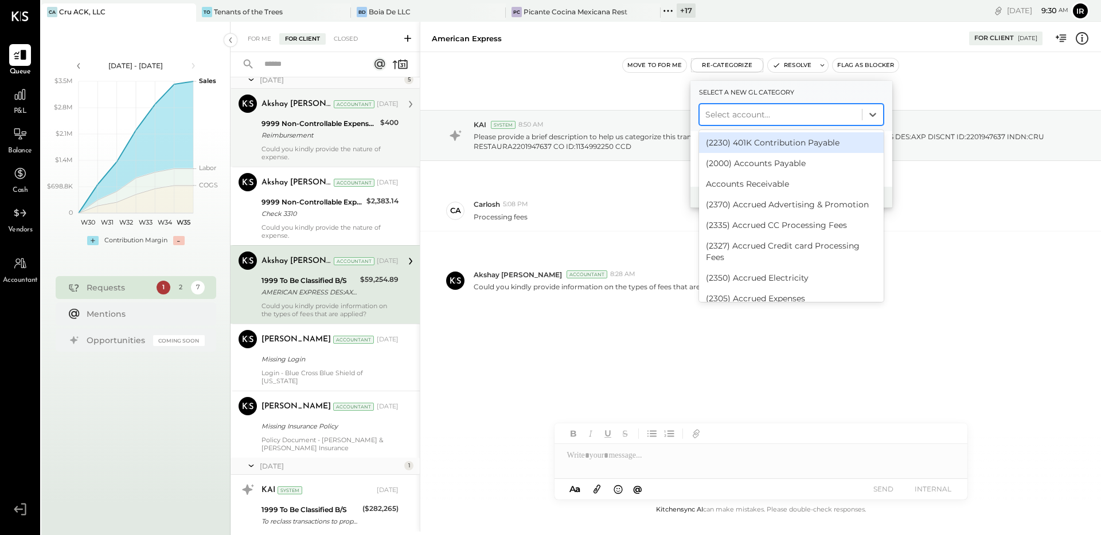
click at [753, 111] on div at bounding box center [780, 115] width 151 height 14
type input "***"
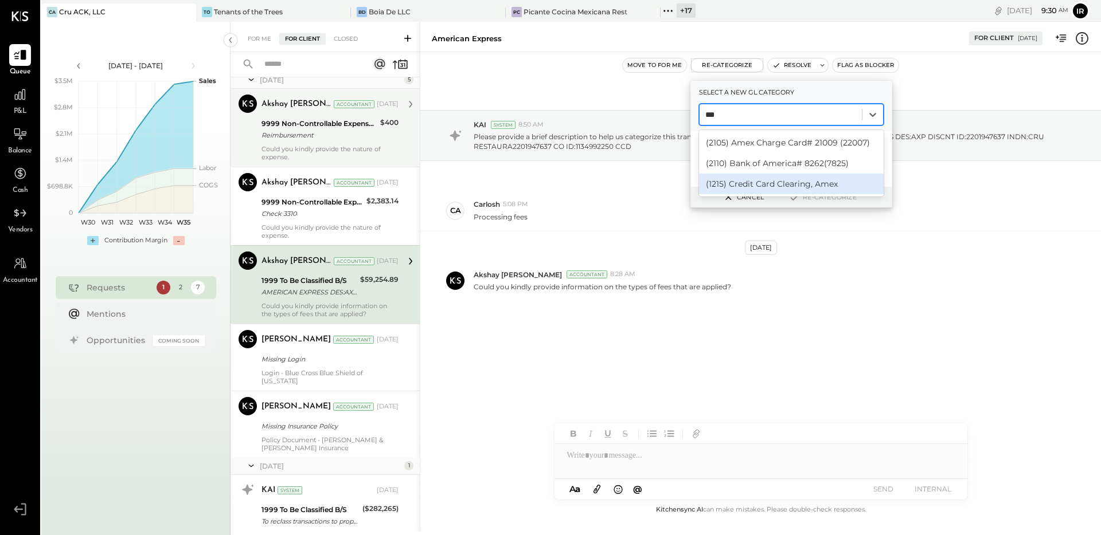
click at [788, 187] on div "(1215) Credit Card Clearing, Amex" at bounding box center [791, 184] width 185 height 21
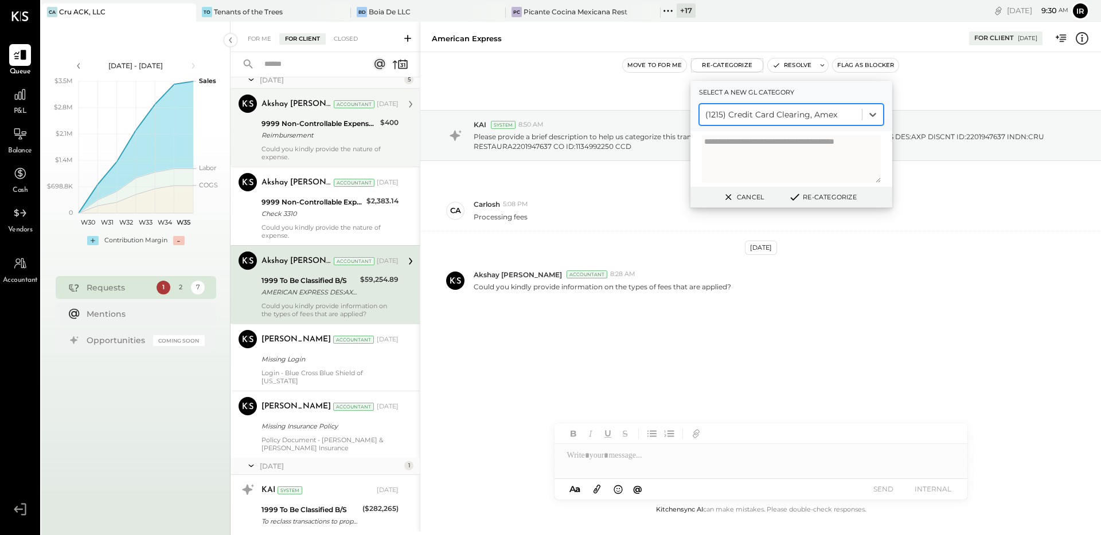
click at [825, 199] on button "Re-Categorize" at bounding box center [822, 197] width 76 height 14
click at [833, 197] on button "Re-Categorize" at bounding box center [822, 197] width 76 height 14
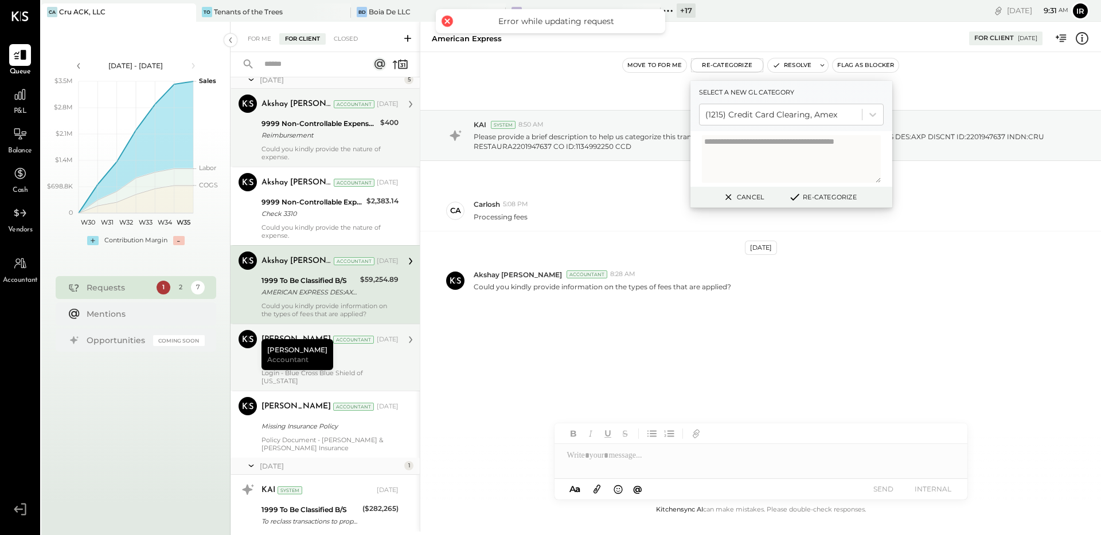
drag, startPoint x: 238, startPoint y: 345, endPoint x: 336, endPoint y: 355, distance: 98.6
click at [309, 353] on div "Harsh Talajiya Accountant" at bounding box center [297, 354] width 72 height 31
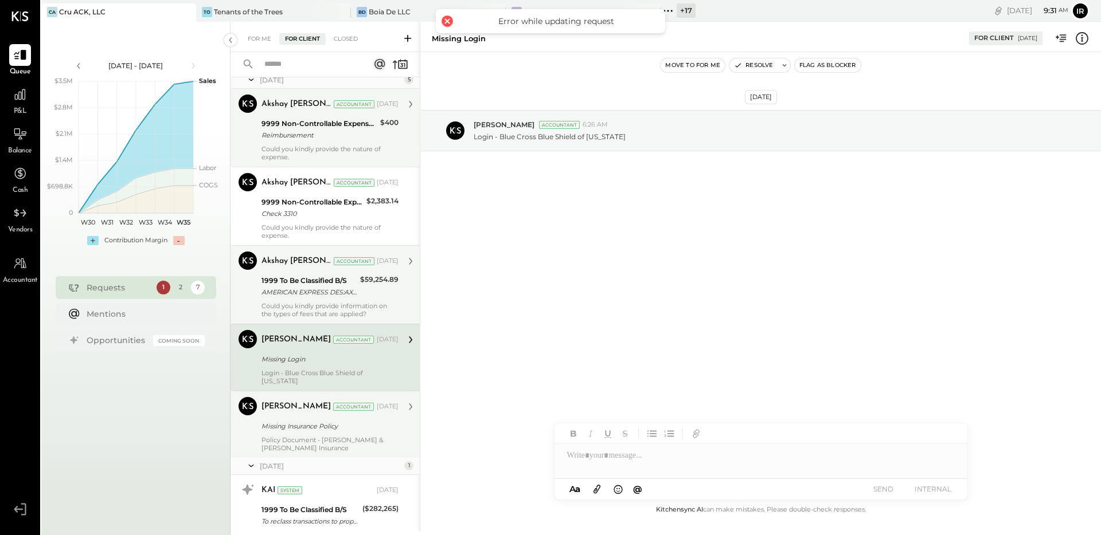
click at [338, 421] on div "Missing Insurance Policy" at bounding box center [328, 426] width 134 height 11
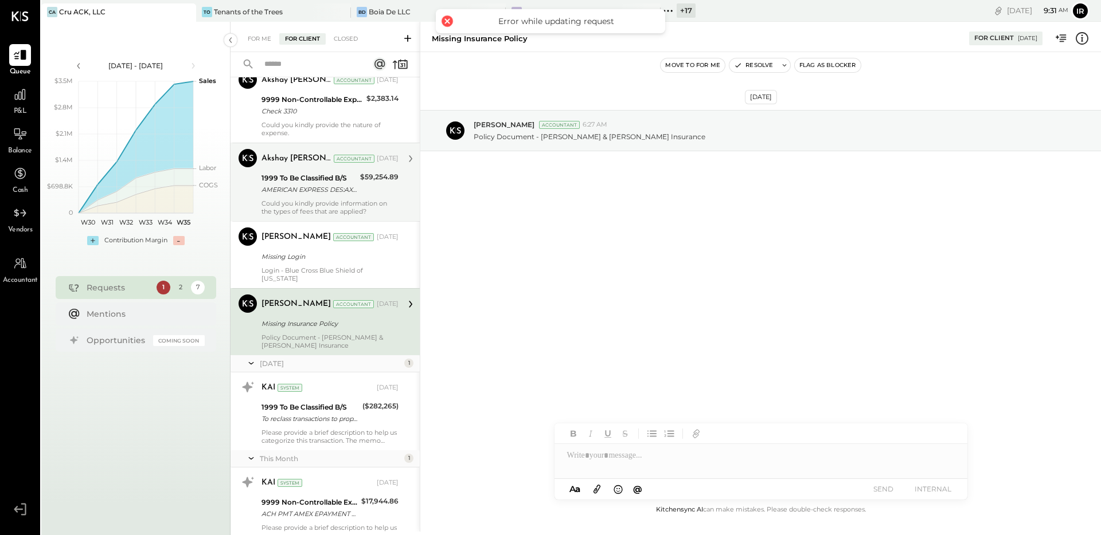
scroll to position [171, 0]
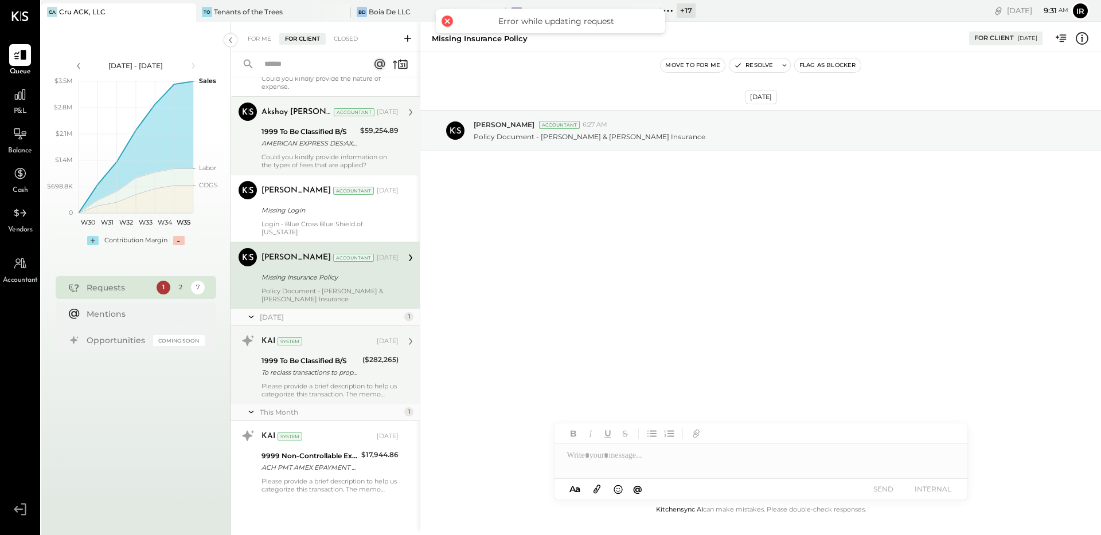
click at [319, 383] on div "Please provide a brief description to help us categorize this transaction. The …" at bounding box center [329, 390] width 137 height 16
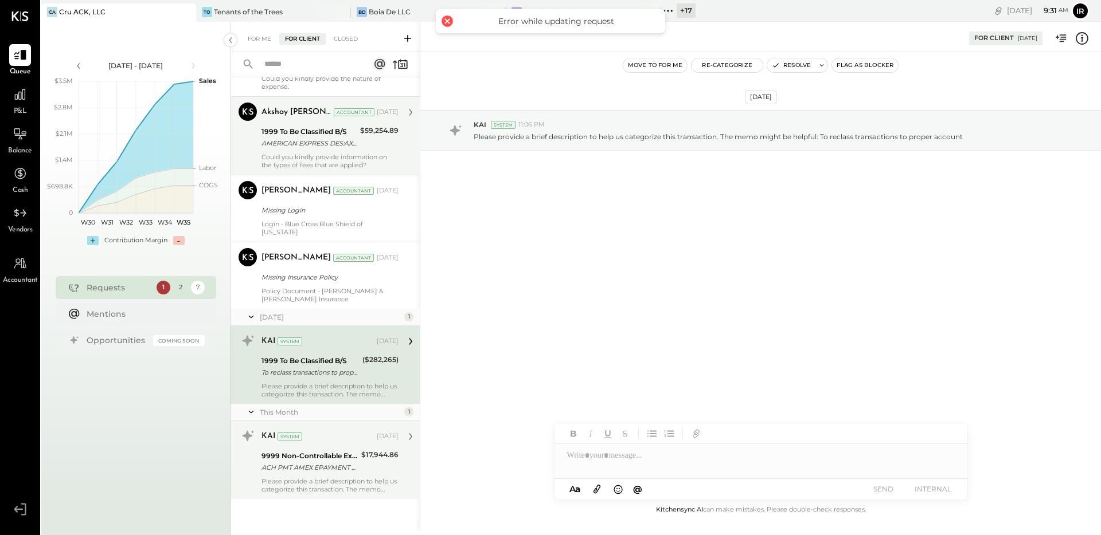
click at [349, 459] on div "9999 Non-Controllable Expenses:Other Income and Expenses:To be Classified P&L" at bounding box center [309, 456] width 96 height 11
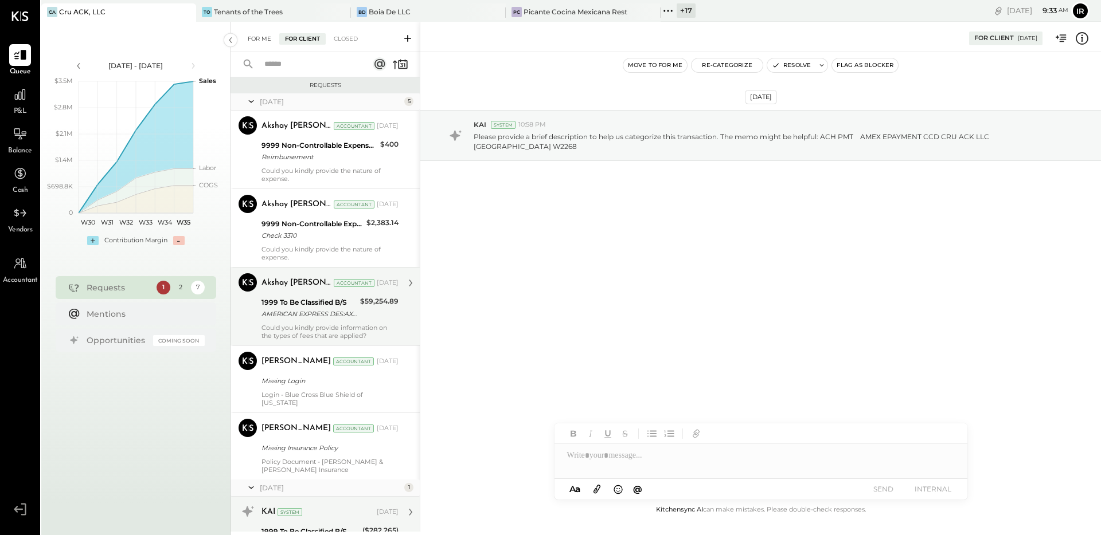
click at [255, 39] on div "For Me" at bounding box center [259, 38] width 35 height 11
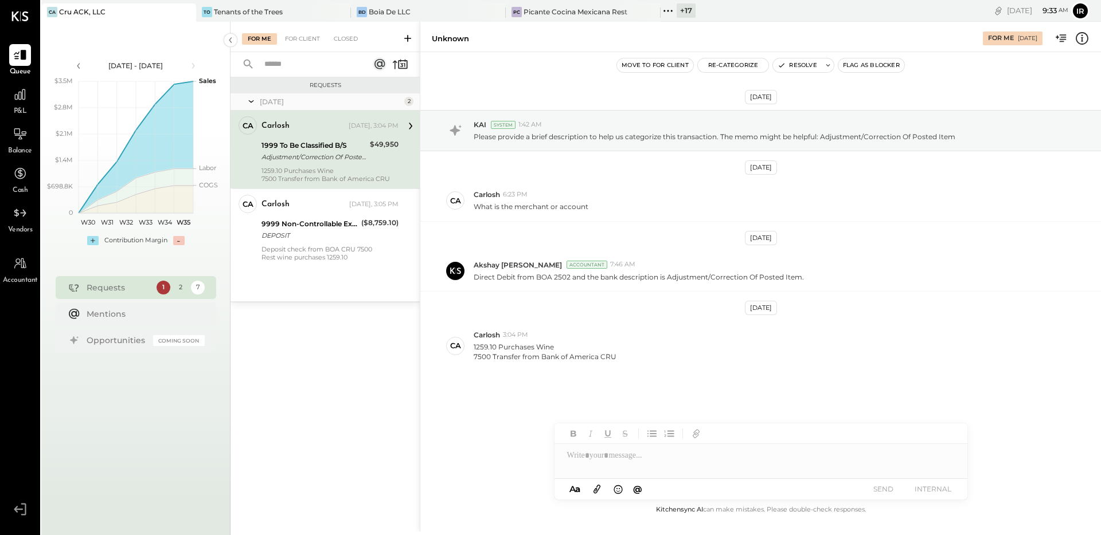
click at [338, 164] on div "Carlosh Yesterday, 3:04 PM 1999 To Be Classified B/S Adjustment/Correction Of P…" at bounding box center [329, 149] width 137 height 66
click at [331, 158] on div "Adjustment/Correction Of Posted Item" at bounding box center [313, 156] width 105 height 11
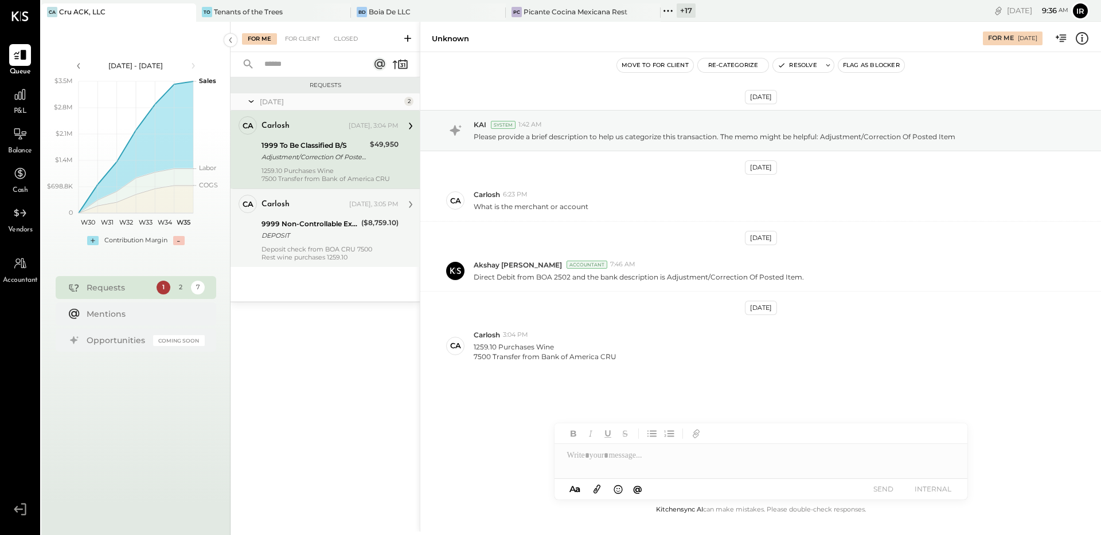
click at [357, 226] on div "9999 Non-Controllable Expenses:Other Income and Expenses:To be Classified P&L" at bounding box center [309, 223] width 96 height 11
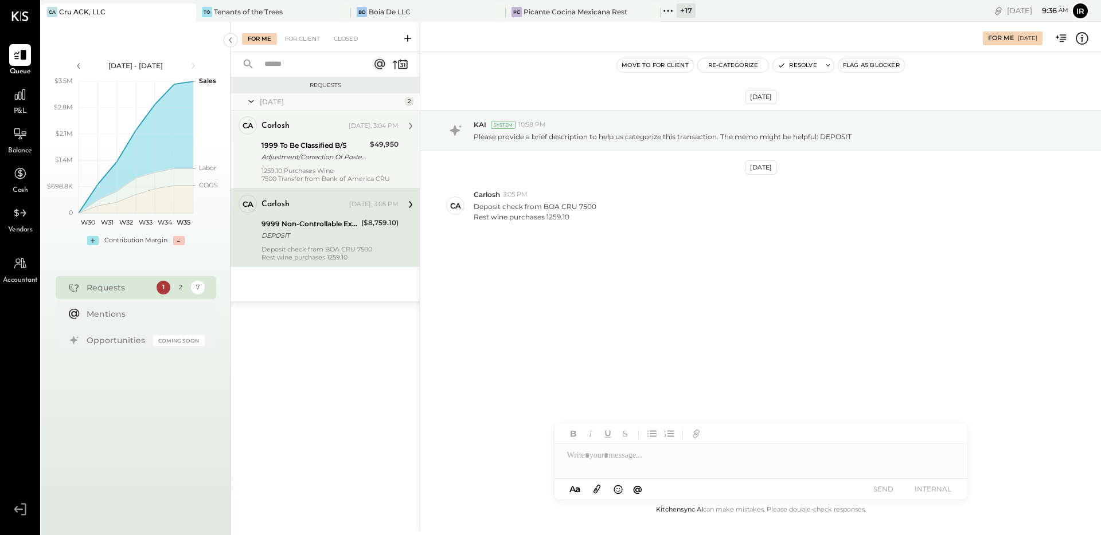
click at [332, 171] on div "1259.10 Purchases Wine 7500 Transfer from Bank of America CRU" at bounding box center [329, 175] width 137 height 16
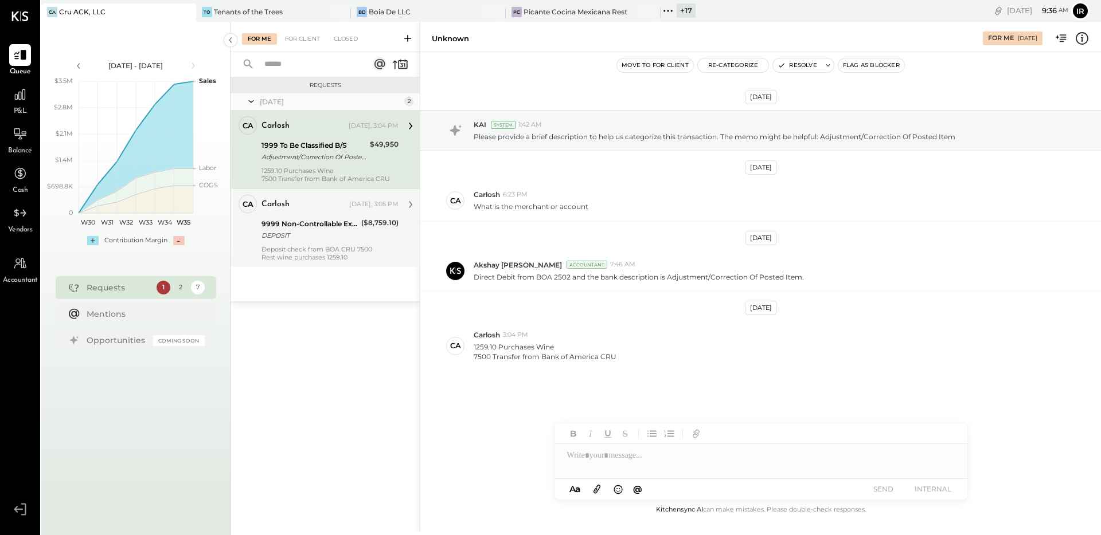
click at [322, 248] on div "Deposit check from BOA CRU 7500 Rest wine purchases 1259.10" at bounding box center [329, 253] width 137 height 16
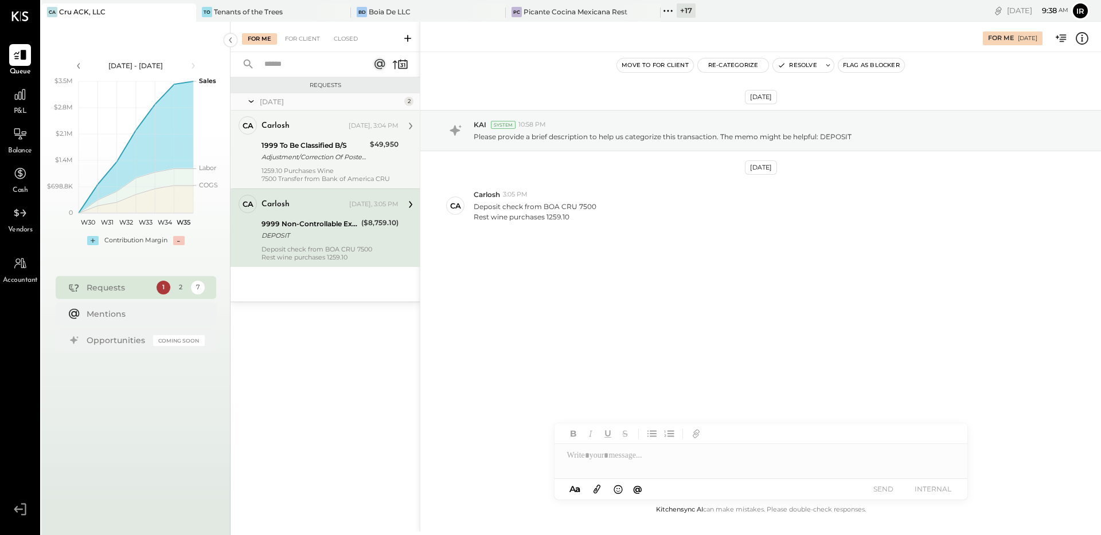
click at [793, 65] on button "Resolve" at bounding box center [797, 65] width 48 height 14
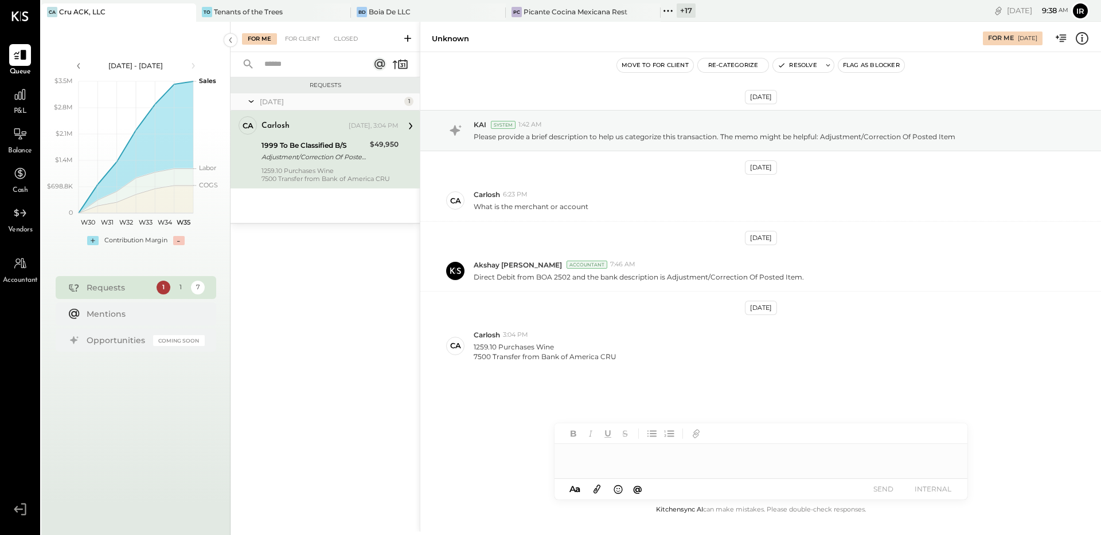
click at [616, 464] on div at bounding box center [760, 455] width 413 height 23
type input "***"
click at [641, 433] on span "Carlosh" at bounding box center [665, 431] width 90 height 11
click at [896, 484] on button "SEND" at bounding box center [883, 489] width 46 height 15
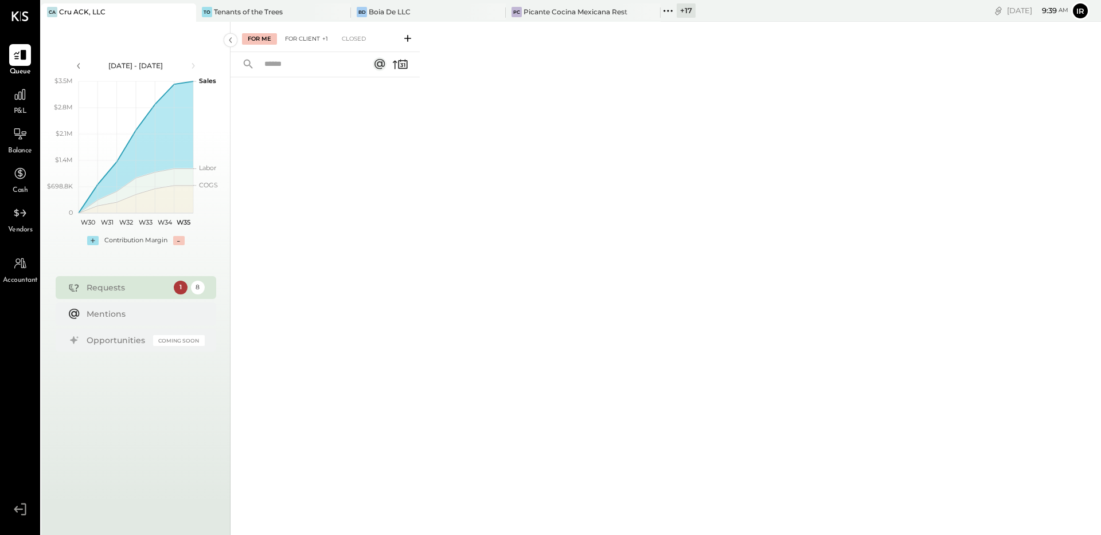
click at [308, 41] on div "For Client +1" at bounding box center [306, 38] width 54 height 11
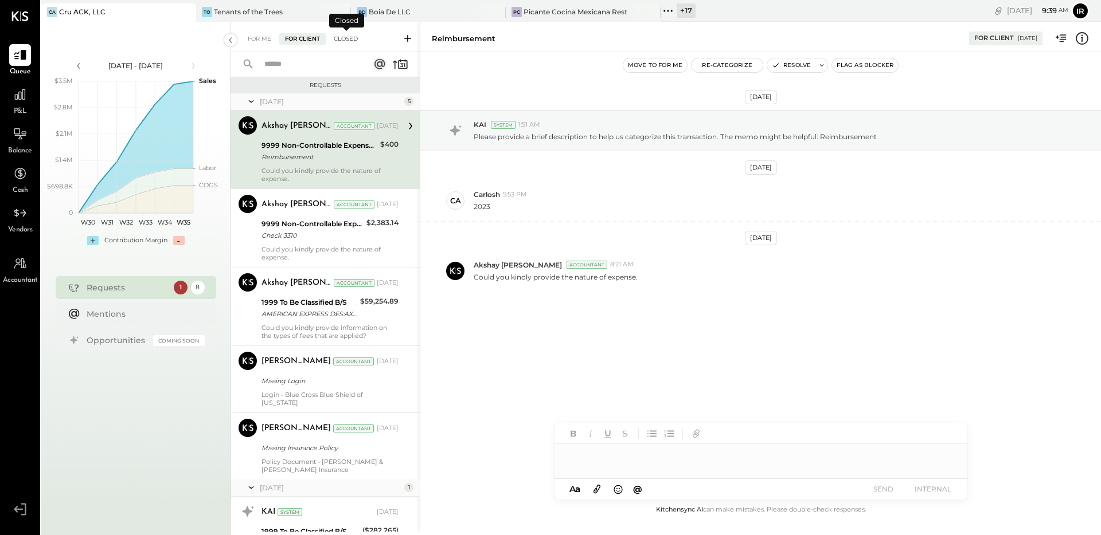
click at [354, 37] on div "Closed" at bounding box center [346, 38] width 36 height 11
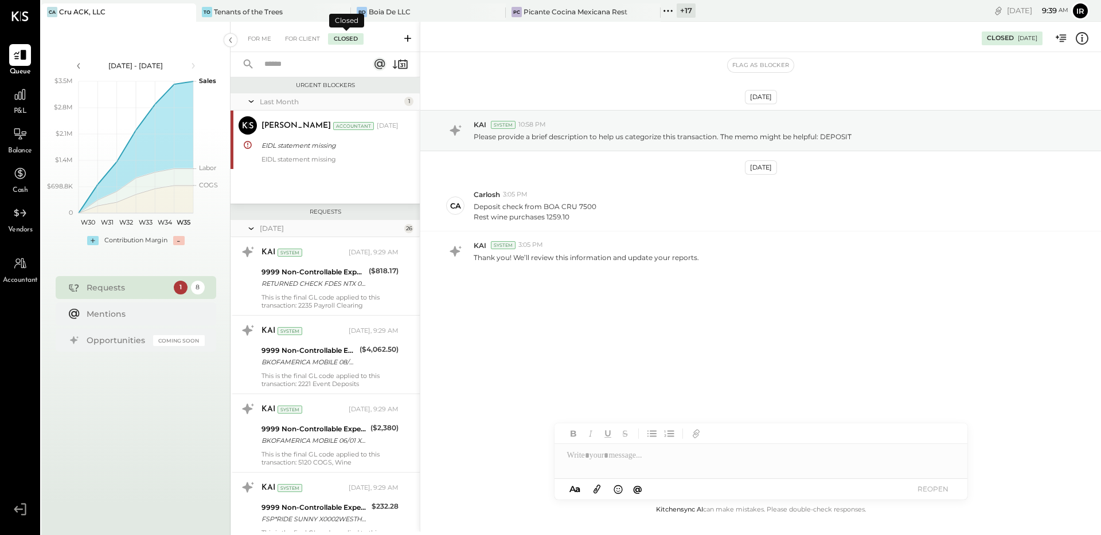
scroll to position [1934, 0]
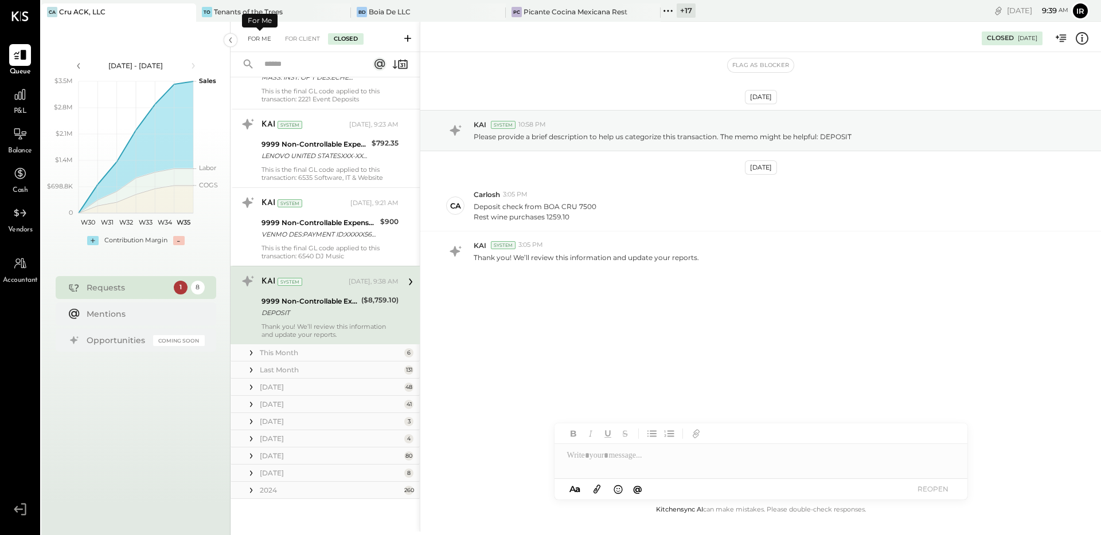
click at [255, 39] on div "For Me" at bounding box center [259, 38] width 35 height 11
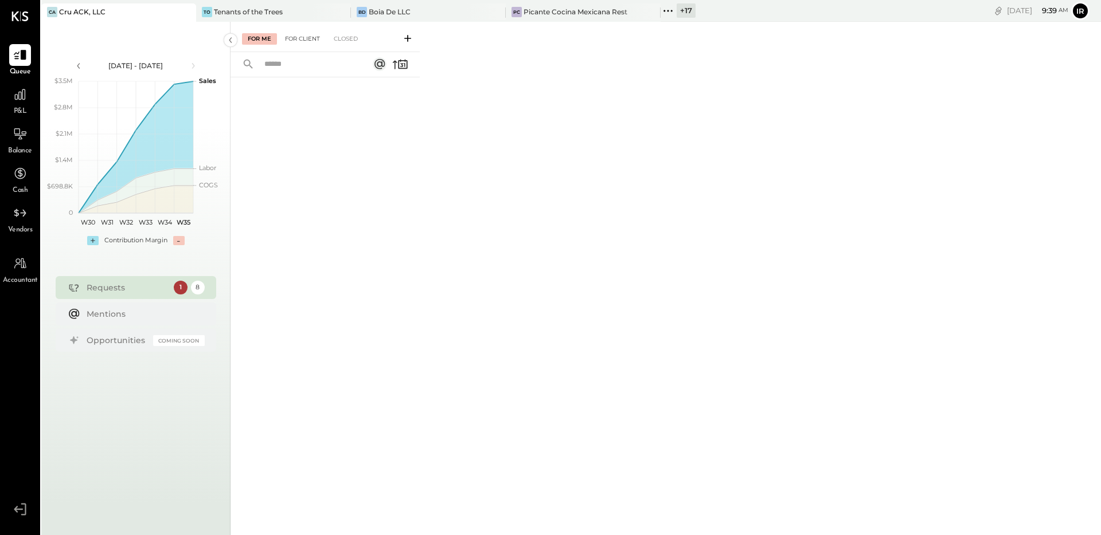
click at [294, 41] on div "For Client" at bounding box center [302, 38] width 46 height 11
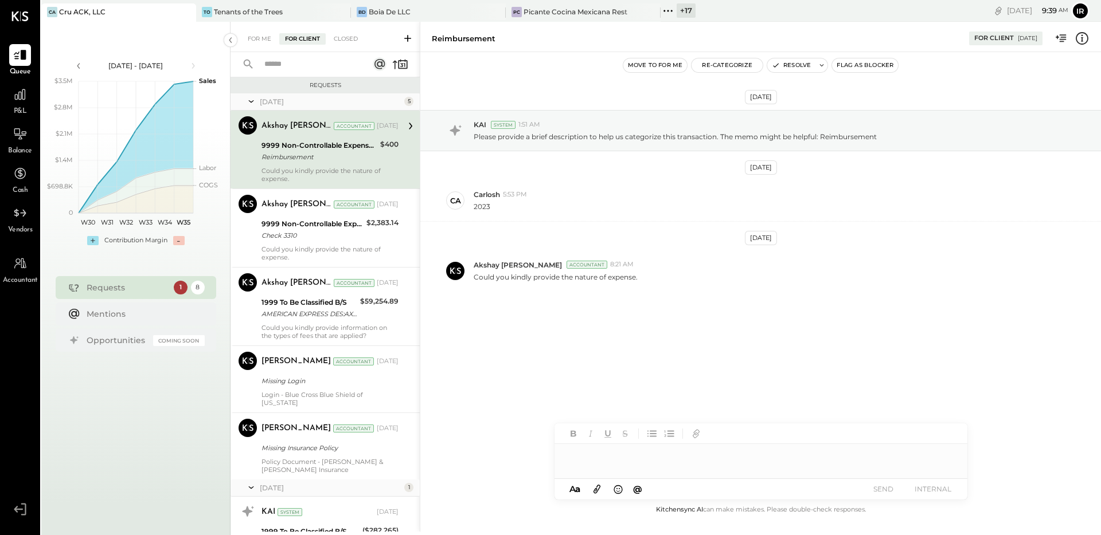
drag, startPoint x: 351, startPoint y: 36, endPoint x: 341, endPoint y: 217, distance: 181.4
click at [351, 36] on div "Closed" at bounding box center [346, 38] width 36 height 11
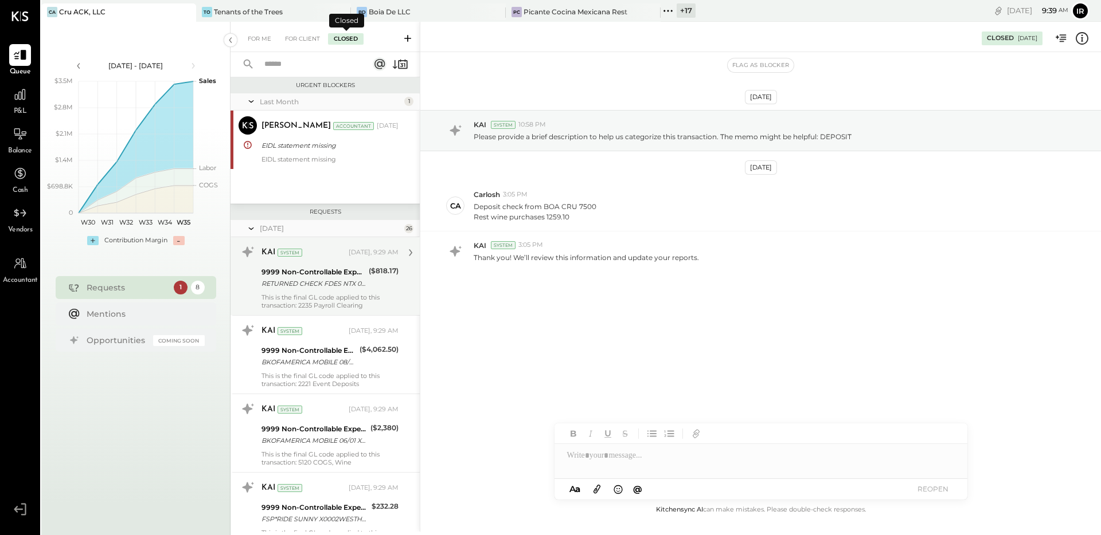
scroll to position [1934, 0]
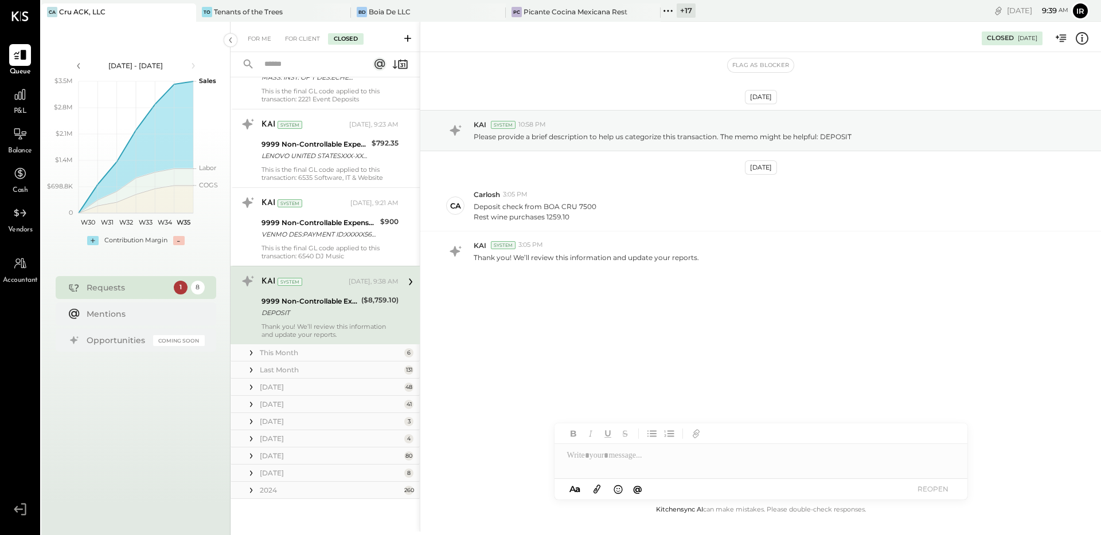
click at [273, 492] on div "2024" at bounding box center [331, 491] width 142 height 10
click at [280, 474] on div "January 25" at bounding box center [331, 473] width 142 height 10
click at [282, 456] on div "February 25" at bounding box center [331, 456] width 142 height 10
click at [277, 434] on div "March 25" at bounding box center [331, 439] width 142 height 10
click at [274, 422] on div "April 25" at bounding box center [331, 422] width 142 height 10
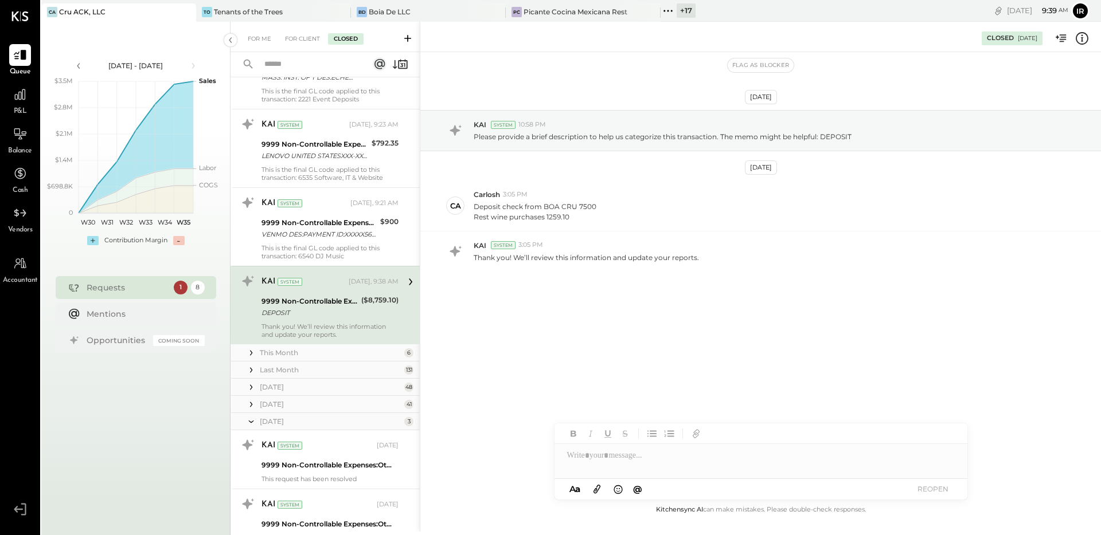
click at [276, 404] on div "May 25" at bounding box center [331, 405] width 142 height 10
click at [275, 384] on div "June 25" at bounding box center [331, 387] width 142 height 10
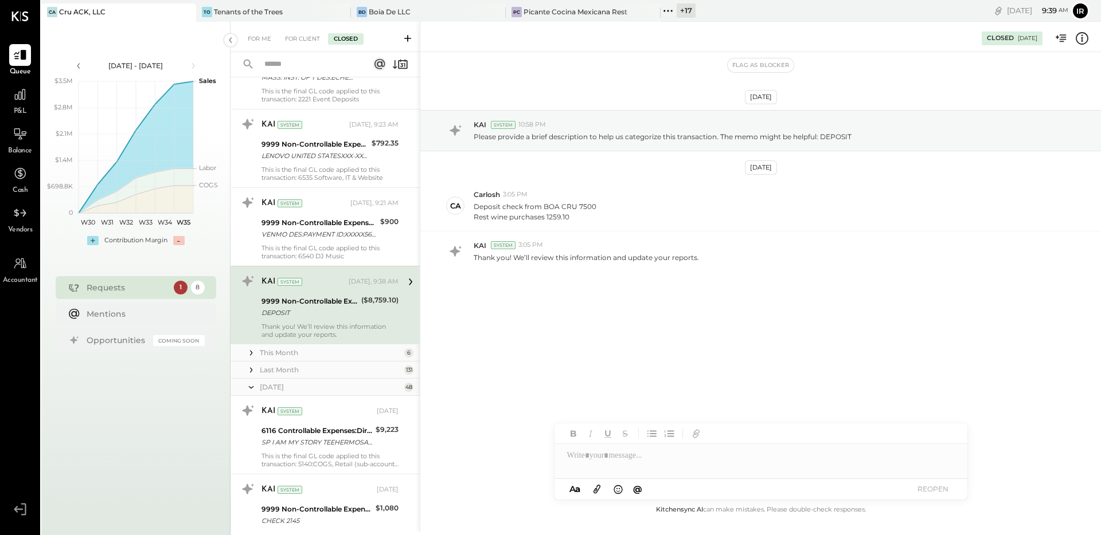
click at [281, 368] on div "Last Month" at bounding box center [331, 370] width 142 height 10
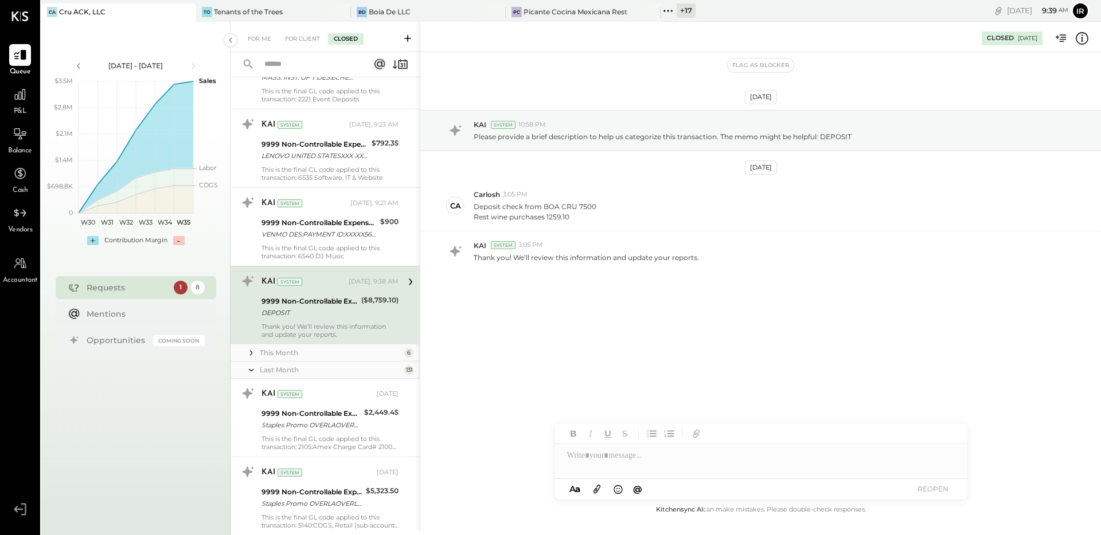
click at [287, 355] on div "This Month" at bounding box center [331, 353] width 142 height 10
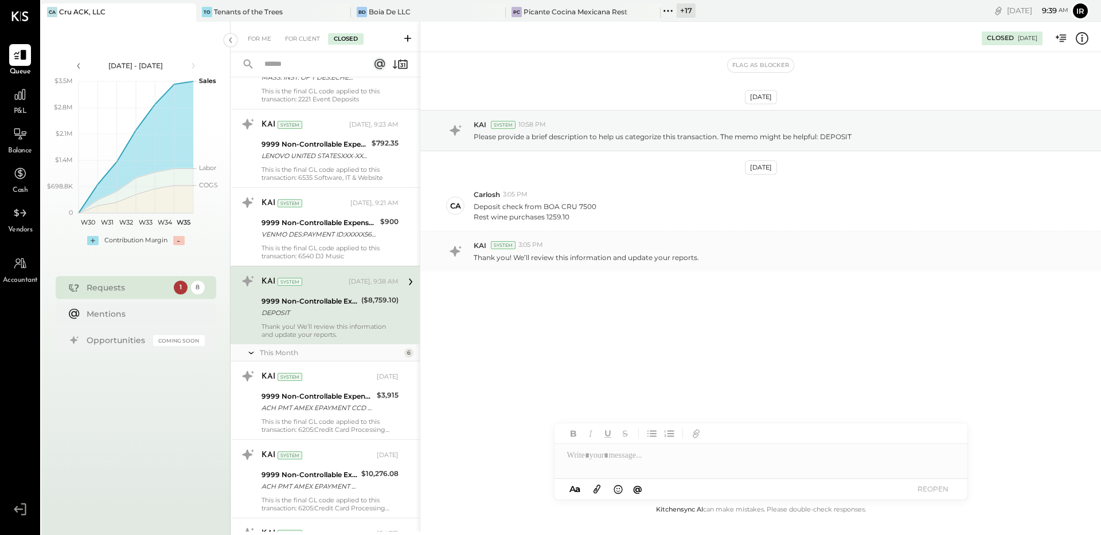
click at [549, 253] on p "Thank you! We’ll review this information and update your reports." at bounding box center [586, 258] width 225 height 10
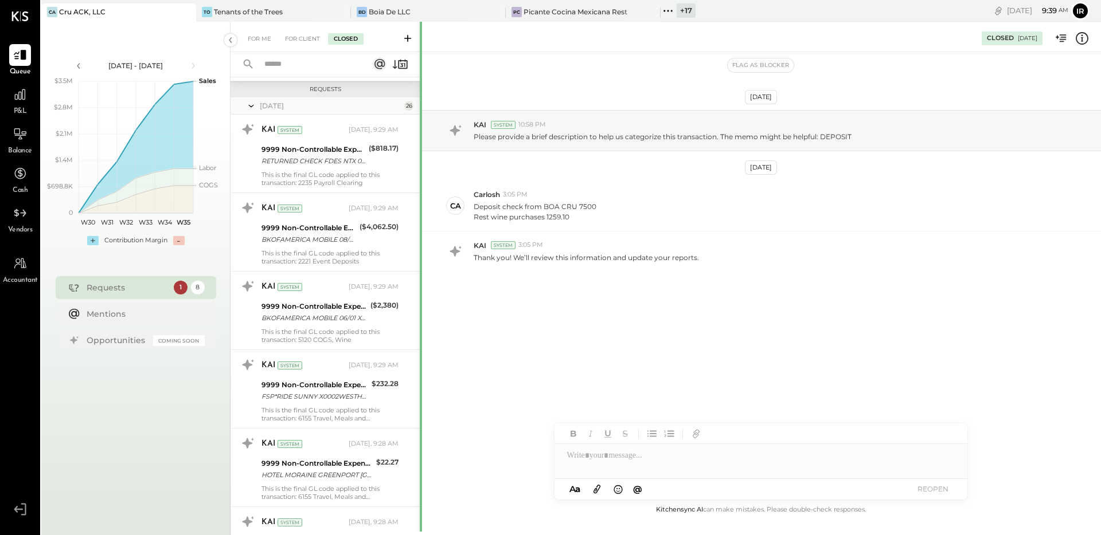
drag, startPoint x: 320, startPoint y: 315, endPoint x: 420, endPoint y: 322, distance: 99.5
click at [320, 315] on div "BKOFAMERICA MOBILE 06/01 XXXXX13466 DEPOSIT *MOBILE MA" at bounding box center [313, 317] width 105 height 11
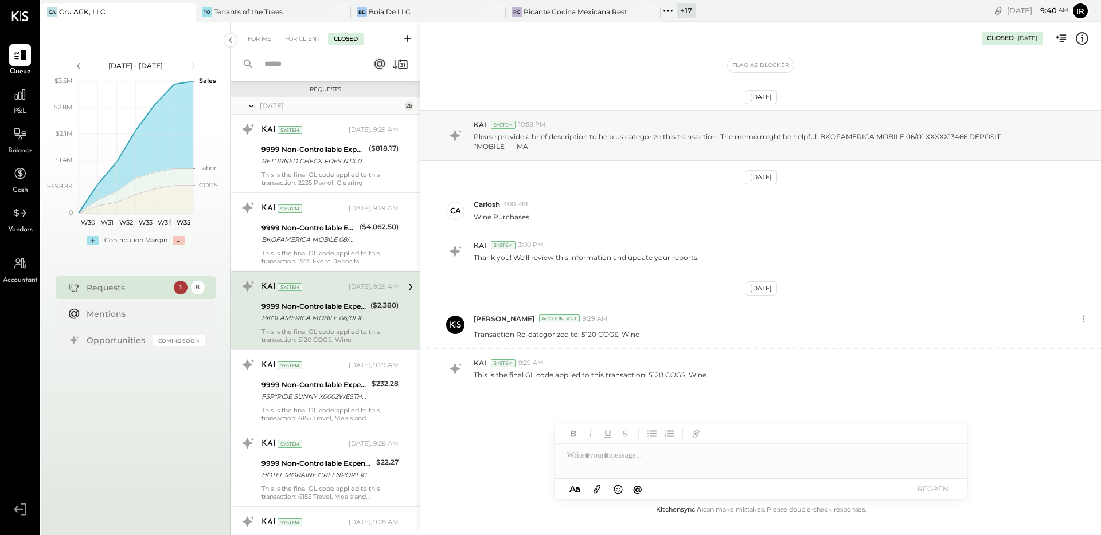
scroll to position [1627, 0]
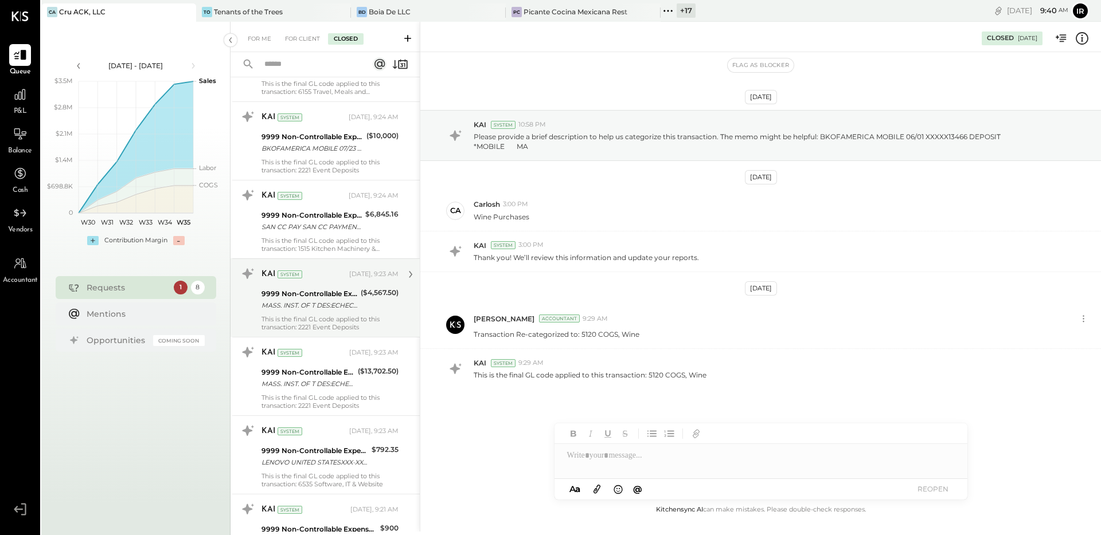
click at [332, 318] on div "This is the final GL code applied to this transaction: 2221 Event Deposits" at bounding box center [329, 323] width 137 height 16
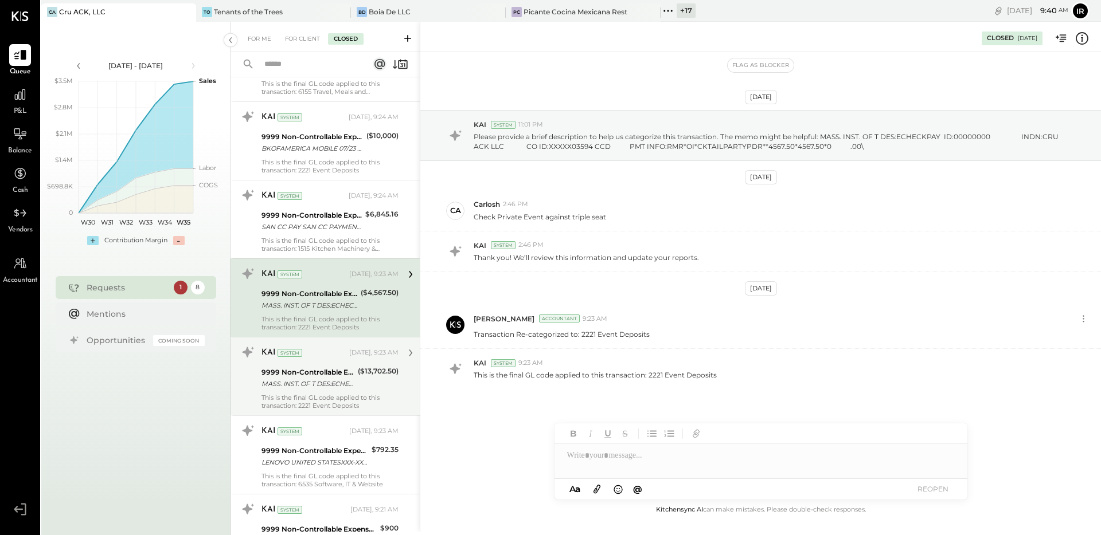
click at [301, 392] on div "KAI System Today, 9:23 AM 9999 Non-Controllable Expenses:Other Income and Expen…" at bounding box center [329, 376] width 137 height 66
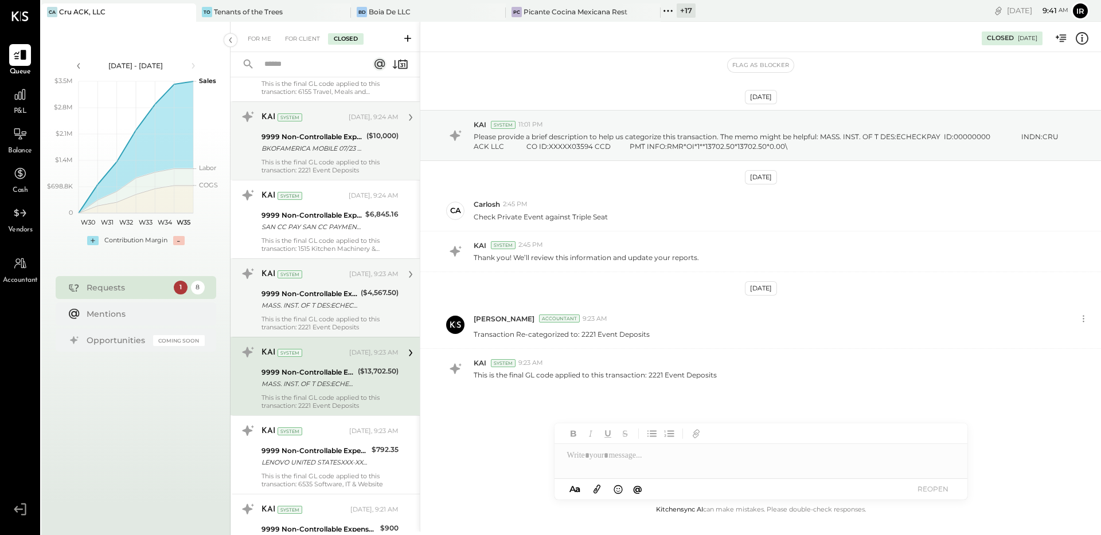
click at [335, 153] on div "BKOFAMERICA MOBILE 07/23 XXXXX13082 DEPOSIT *MOBILE MA" at bounding box center [311, 148] width 101 height 11
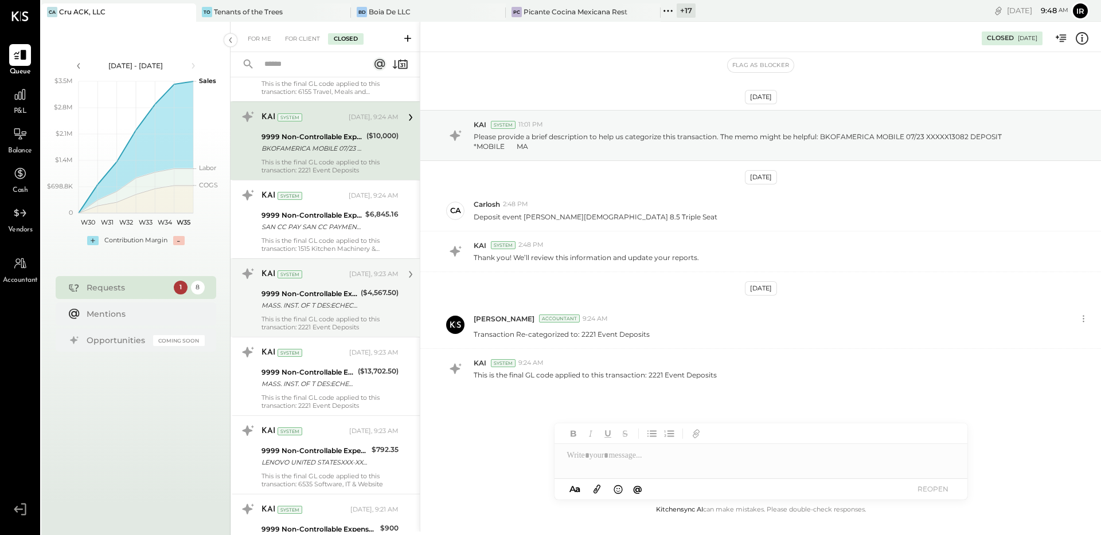
scroll to position [1627, 0]
click at [265, 41] on div "For Me" at bounding box center [259, 38] width 35 height 11
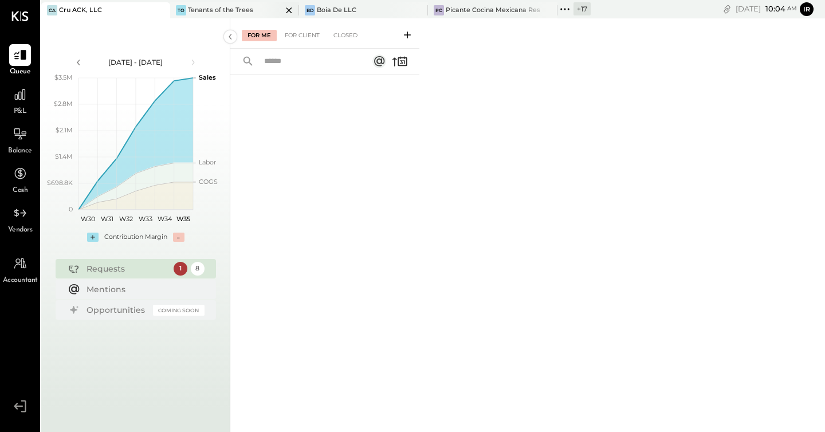
click at [287, 10] on icon at bounding box center [290, 10] width 6 height 6
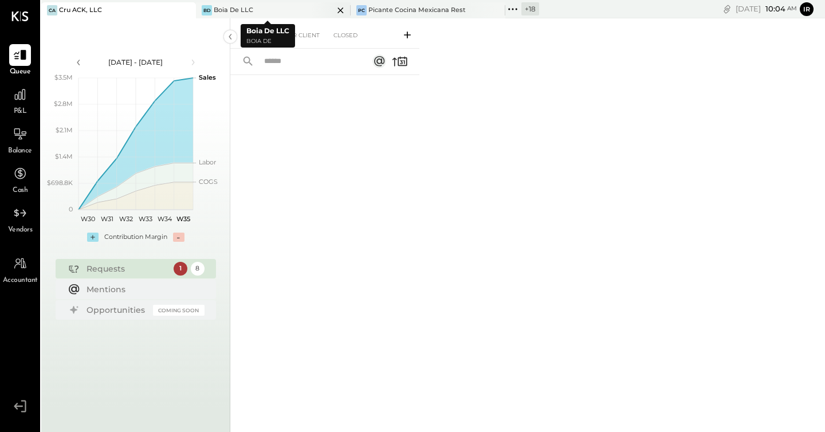
click at [338, 10] on icon at bounding box center [341, 10] width 6 height 6
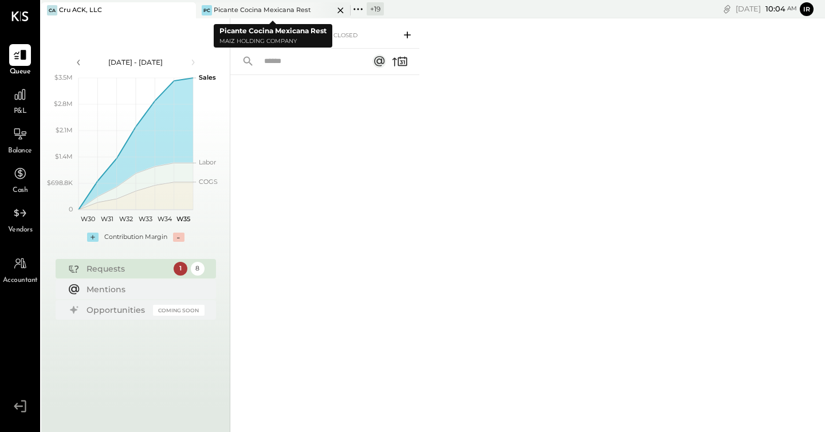
click at [341, 11] on icon at bounding box center [341, 10] width 14 height 14
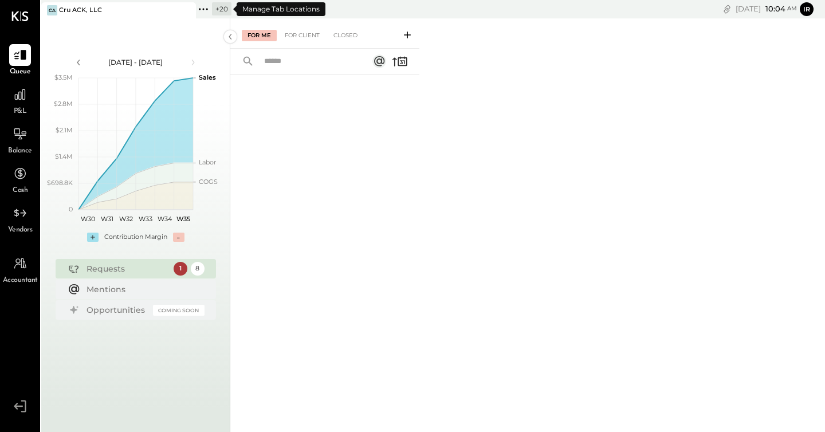
click at [200, 8] on icon at bounding box center [200, 9] width 2 height 2
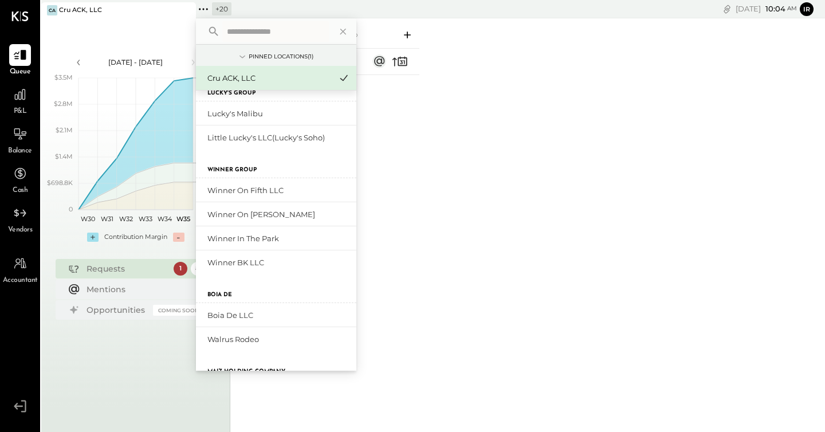
scroll to position [320, 0]
click at [251, 268] on div "Winner BK LLC" at bounding box center [270, 263] width 124 height 11
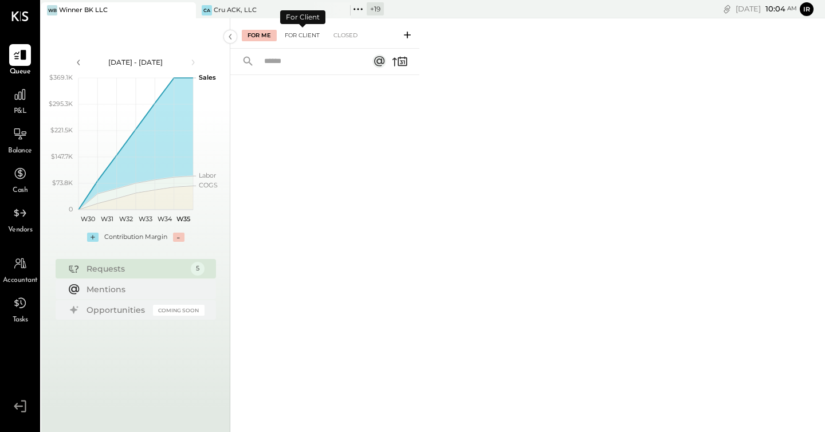
click at [300, 37] on div "For Client" at bounding box center [302, 35] width 46 height 11
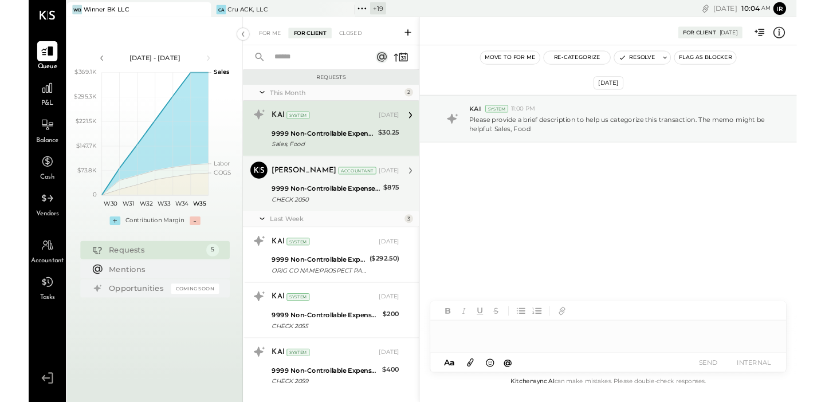
scroll to position [26, 0]
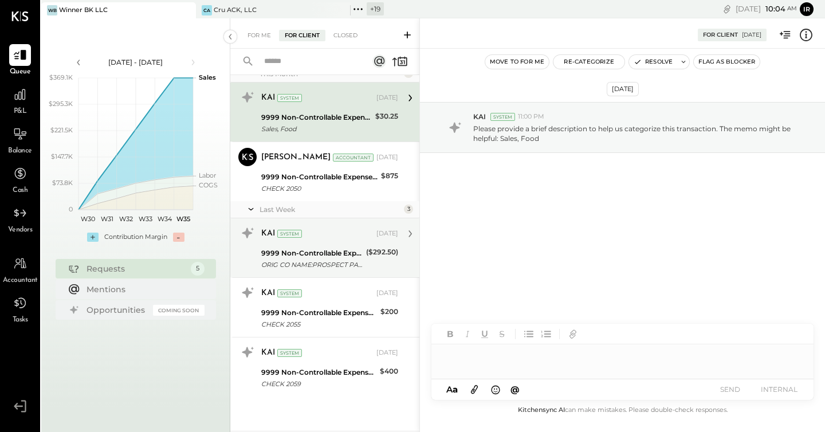
click at [315, 263] on div "ORIG CO NAME:PROSPECT PARK AL ORIG ID:9200502235 DESC DATE:250" at bounding box center [311, 264] width 101 height 11
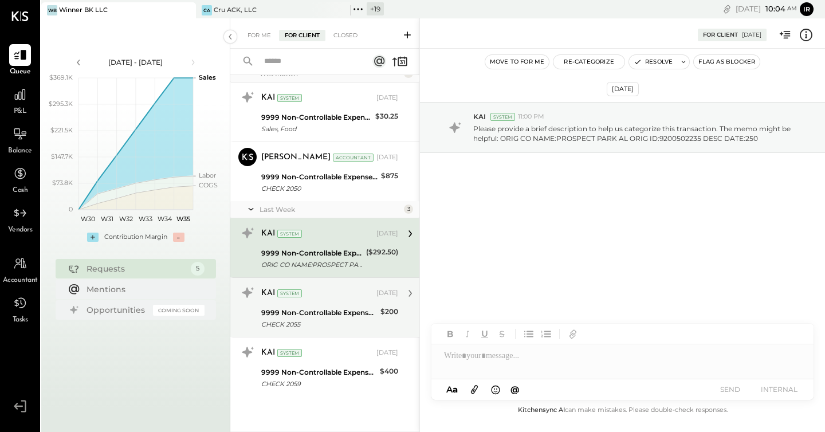
click at [339, 312] on div "9999 Non-Controllable Expenses:Other Income and Expenses:To Be Classified" at bounding box center [319, 312] width 116 height 11
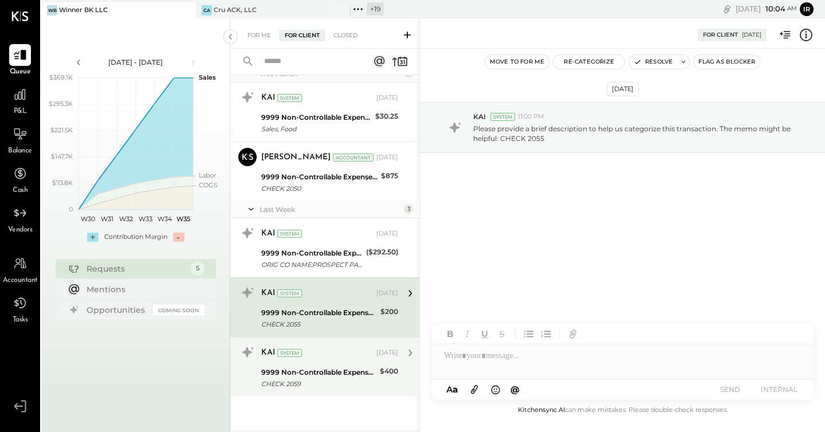
click at [336, 362] on div "KAI System Aug 21, 2025" at bounding box center [329, 352] width 137 height 19
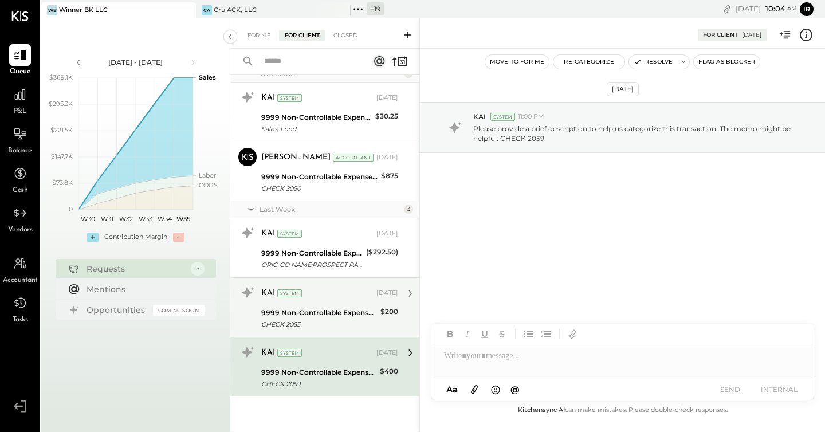
click at [345, 310] on div "9999 Non-Controllable Expenses:Other Income and Expenses:To Be Classified" at bounding box center [319, 312] width 116 height 11
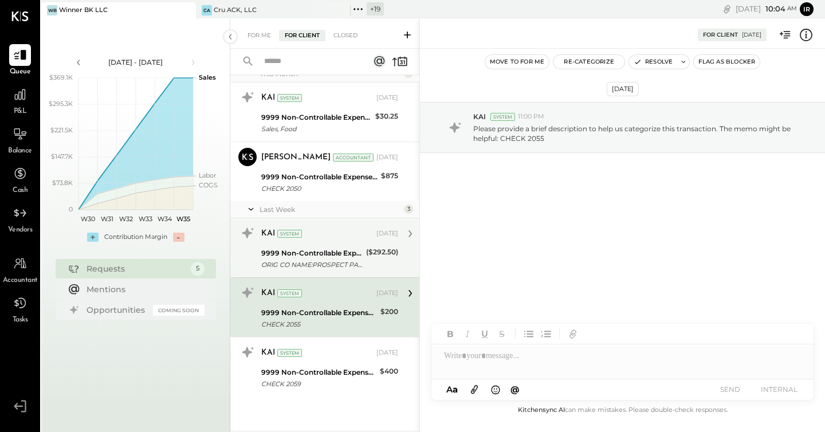
click at [341, 259] on div "ORIG CO NAME:PROSPECT PARK AL ORIG ID:9200502235 DESC DATE:250" at bounding box center [311, 264] width 101 height 11
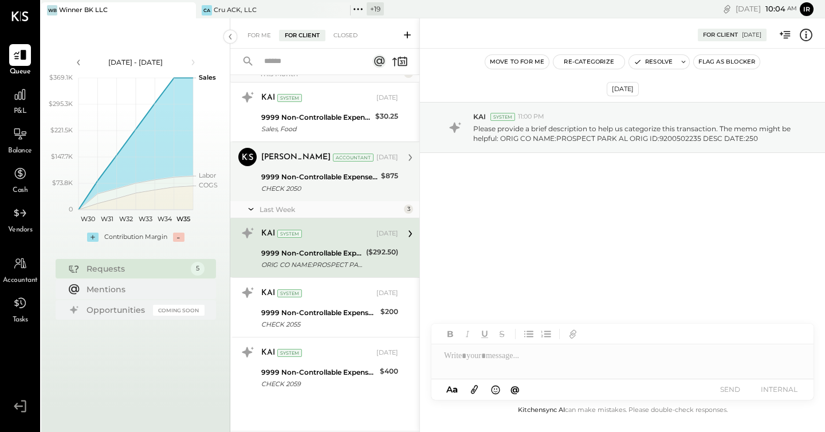
click at [341, 194] on div "CHECK 2050" at bounding box center [319, 188] width 116 height 11
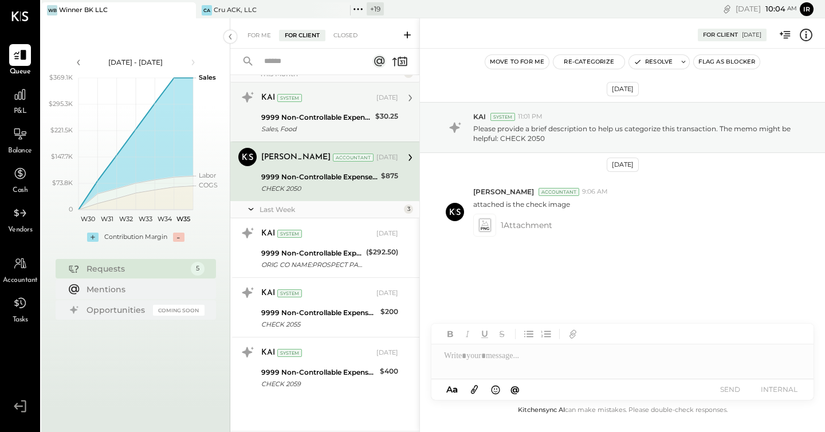
click at [347, 117] on div "9999 Non-Controllable Expenses:Other Income and Expenses:To Be Classified" at bounding box center [316, 117] width 111 height 11
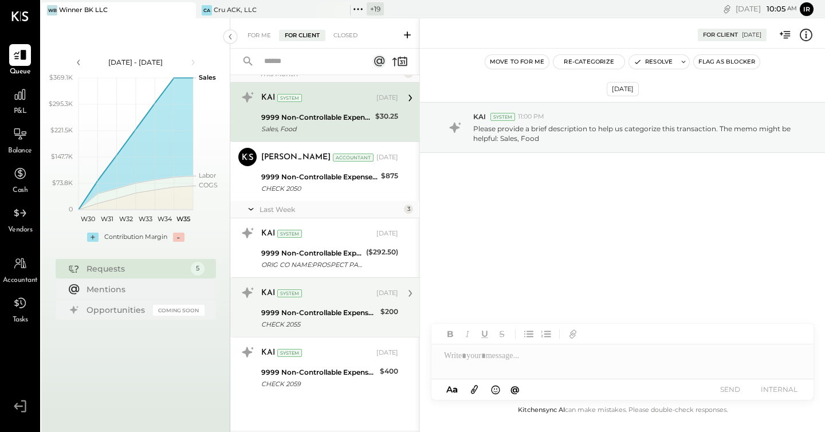
click at [346, 314] on div "9999 Non-Controllable Expenses:Other Income and Expenses:To Be Classified" at bounding box center [319, 312] width 116 height 11
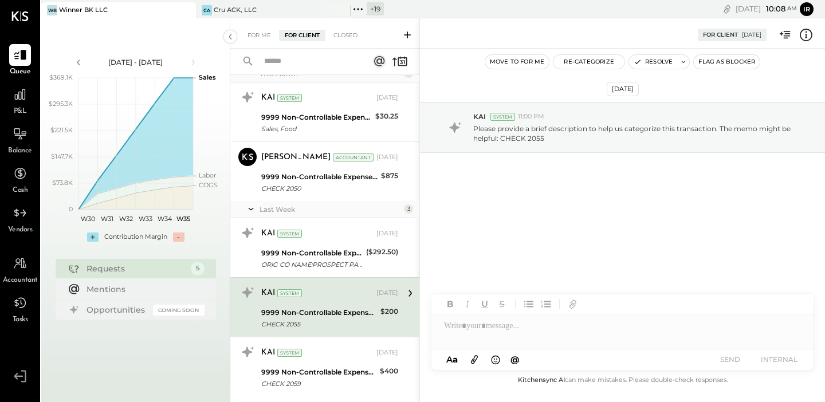
scroll to position [54, 0]
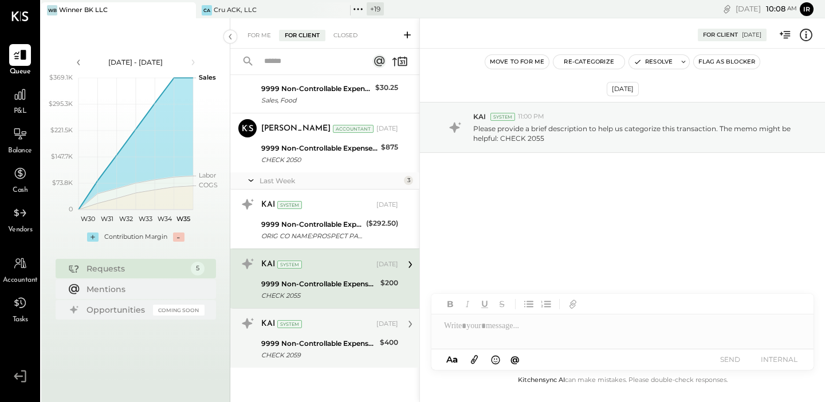
click at [339, 341] on div "9999 Non-Controllable Expenses:Other Income and Expenses:To Be Classified" at bounding box center [318, 343] width 115 height 11
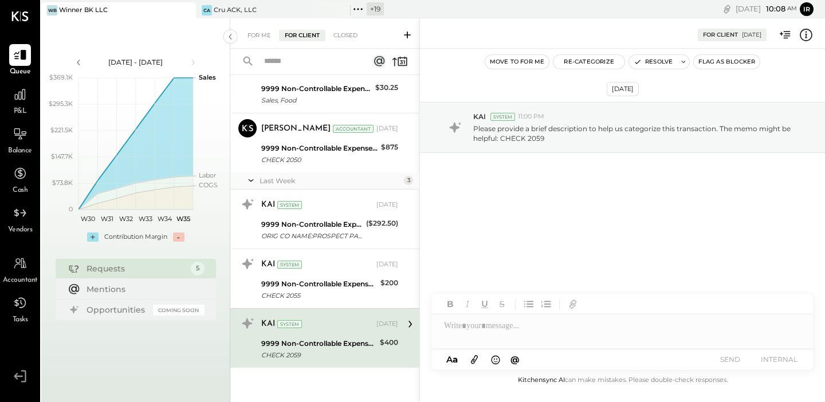
click at [536, 330] on div at bounding box center [623, 326] width 382 height 23
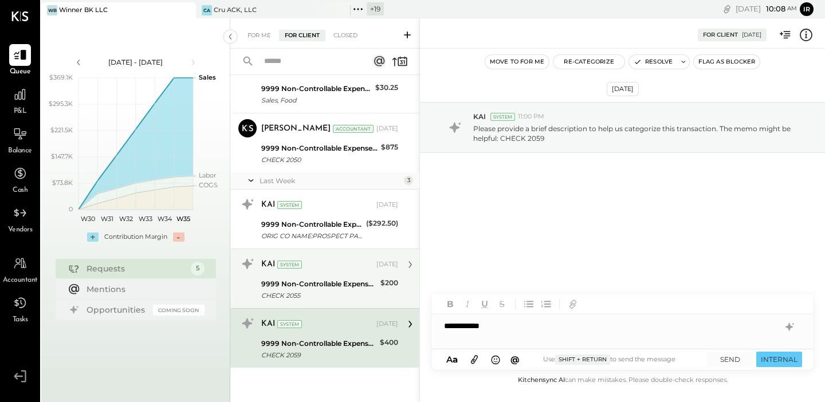
click at [346, 290] on div "CHECK 2055" at bounding box center [319, 295] width 116 height 11
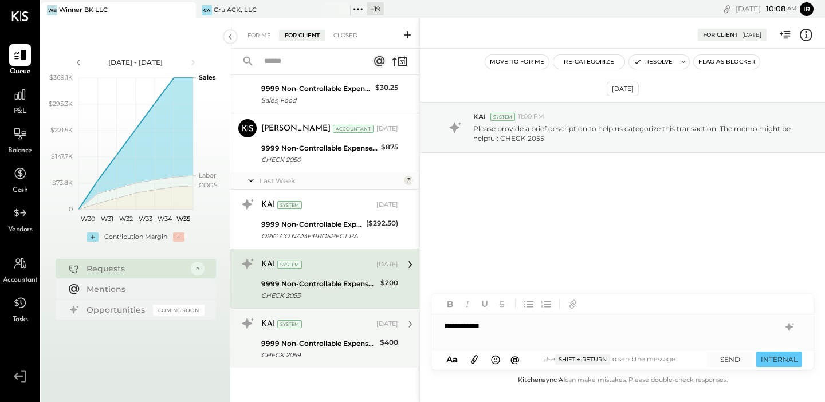
click at [308, 339] on div "9999 Non-Controllable Expenses:Other Income and Expenses:To Be Classified" at bounding box center [318, 343] width 115 height 11
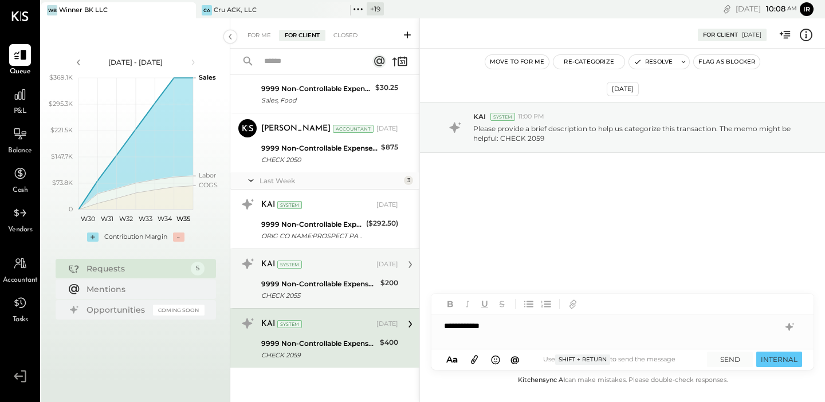
click at [312, 274] on div "KAI System Aug 21, 2025" at bounding box center [329, 264] width 137 height 19
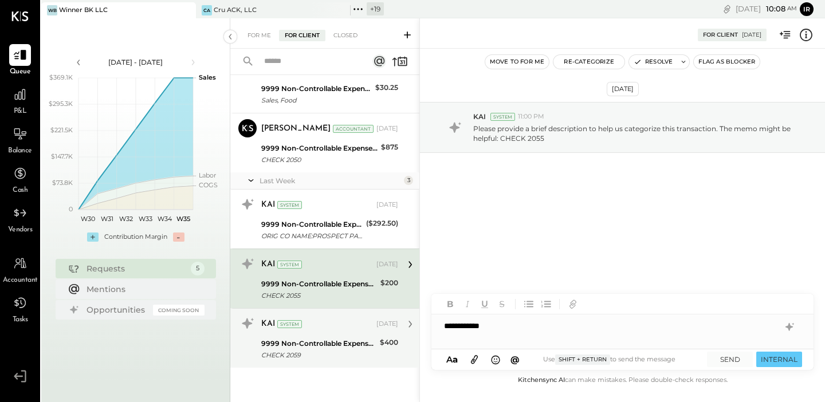
click at [306, 343] on div "9999 Non-Controllable Expenses:Other Income and Expenses:To Be Classified" at bounding box center [318, 343] width 115 height 11
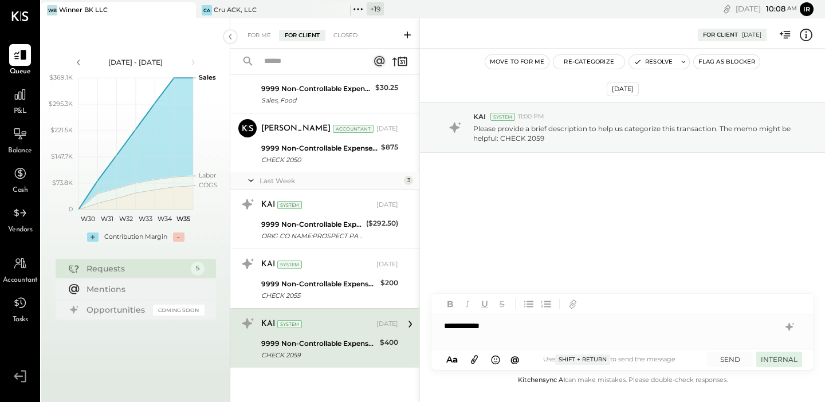
click at [782, 361] on button "INTERNAL" at bounding box center [780, 359] width 46 height 15
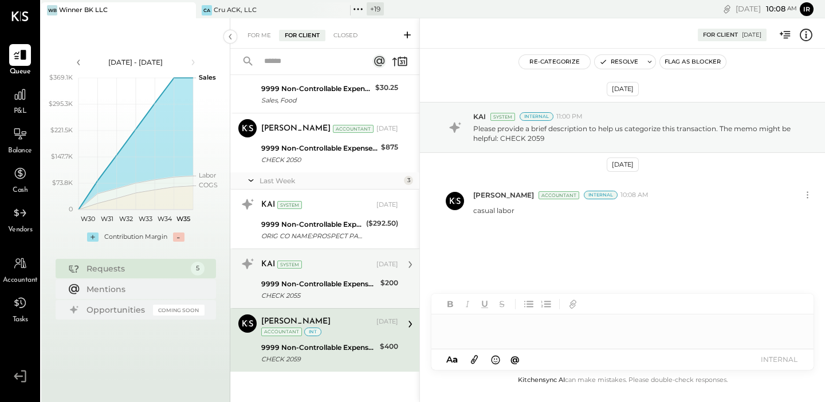
scroll to position [58, 0]
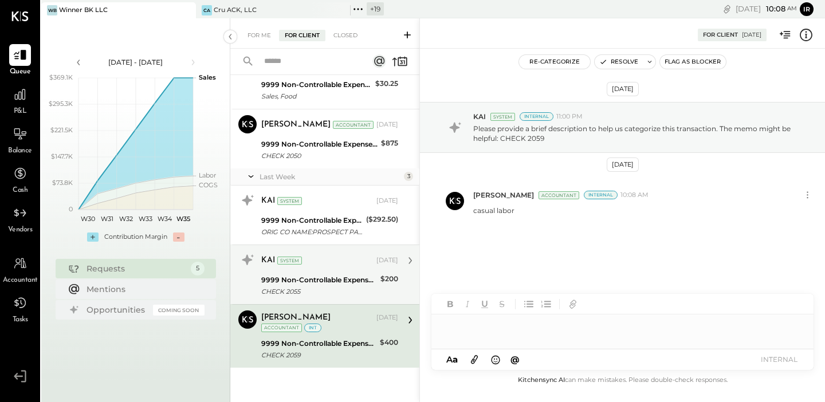
click at [308, 280] on div "9999 Non-Controllable Expenses:Other Income and Expenses:To Be Classified" at bounding box center [319, 280] width 116 height 11
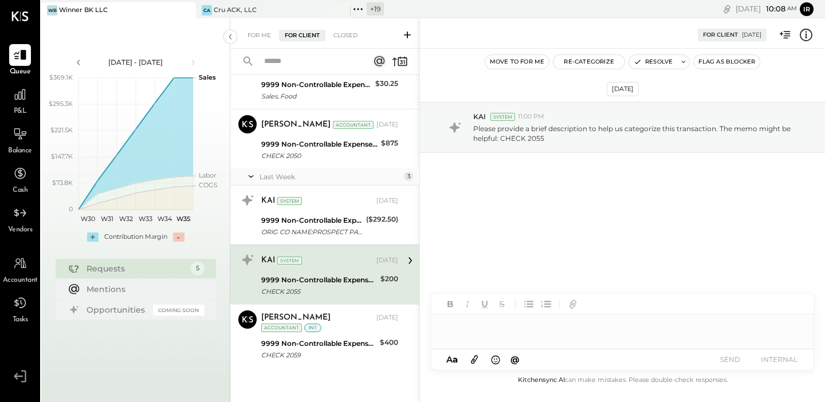
click at [523, 330] on div at bounding box center [623, 326] width 382 height 23
click at [780, 362] on button "INTERNAL" at bounding box center [780, 359] width 46 height 15
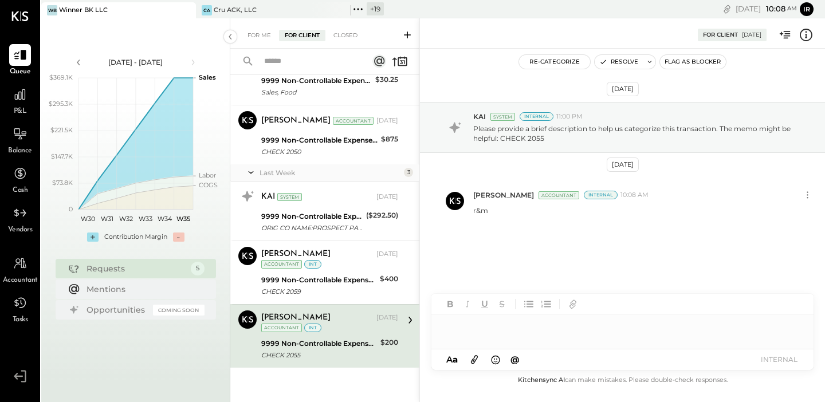
scroll to position [62, 0]
click at [19, 100] on icon at bounding box center [19, 94] width 11 height 11
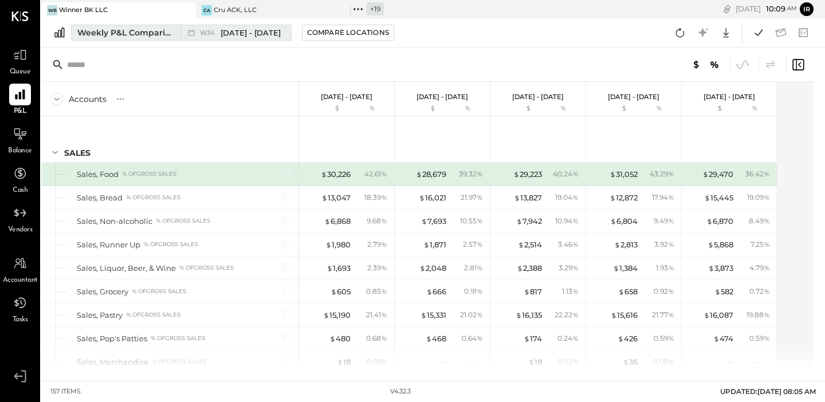
click at [167, 37] on div "Weekly P&L Comparison" at bounding box center [125, 32] width 96 height 11
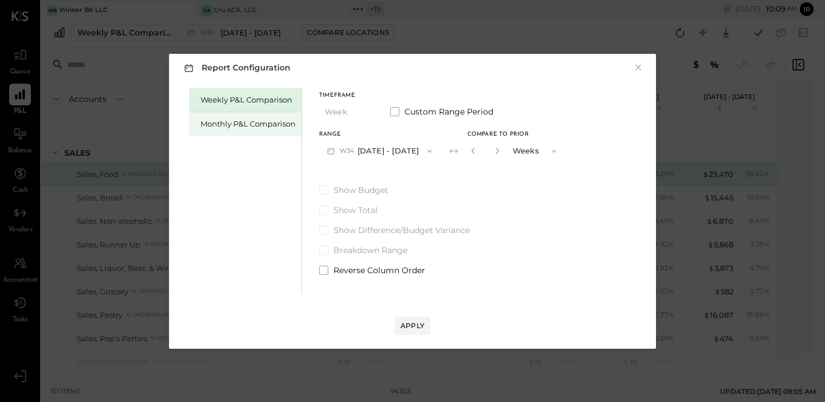
click at [238, 128] on div "Monthly P&L Comparison" at bounding box center [248, 124] width 95 height 11
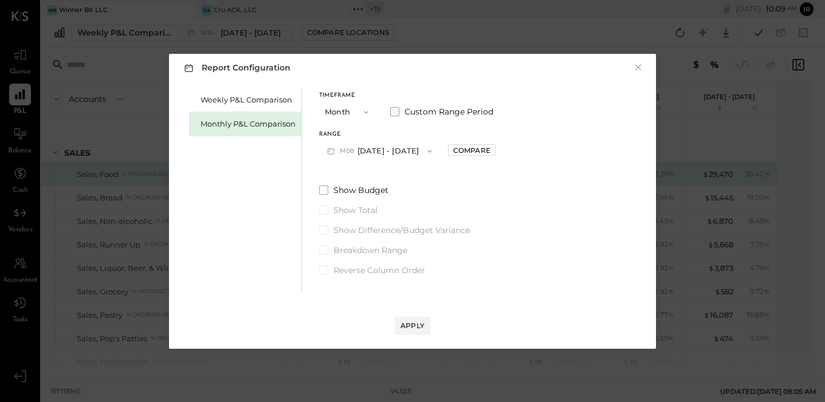
click at [397, 113] on span at bounding box center [394, 111] width 9 height 9
click at [364, 156] on button "[DATE]" at bounding box center [353, 150] width 68 height 21
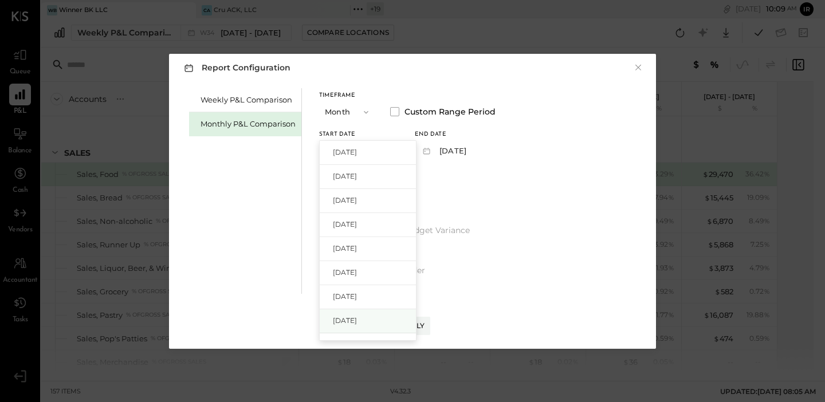
click at [357, 317] on span "[DATE]" at bounding box center [345, 321] width 24 height 10
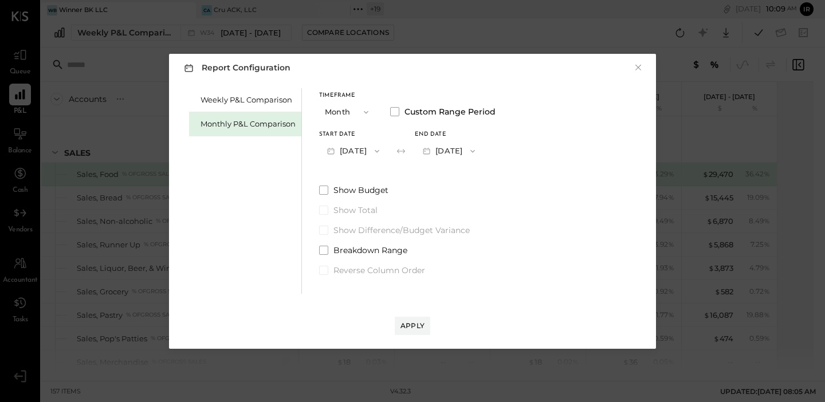
click at [474, 151] on button "[DATE]" at bounding box center [449, 150] width 68 height 21
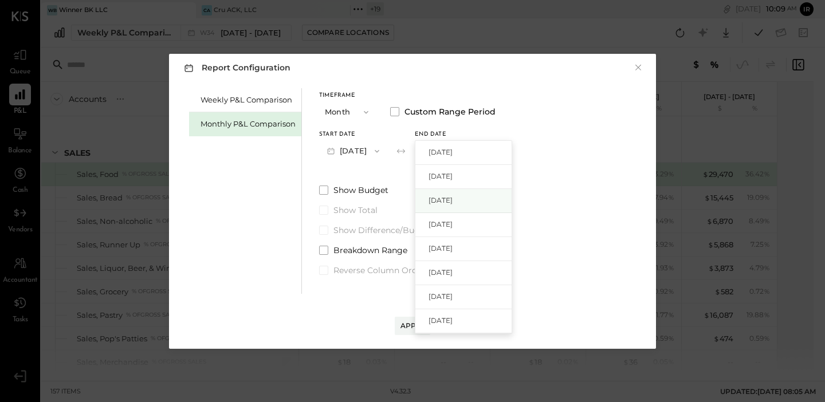
click at [453, 202] on span "[DATE]" at bounding box center [441, 200] width 24 height 10
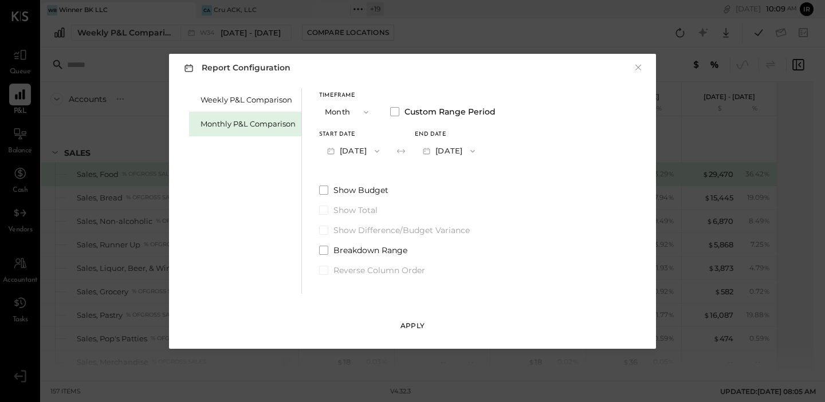
click at [414, 326] on div "Apply" at bounding box center [413, 326] width 24 height 10
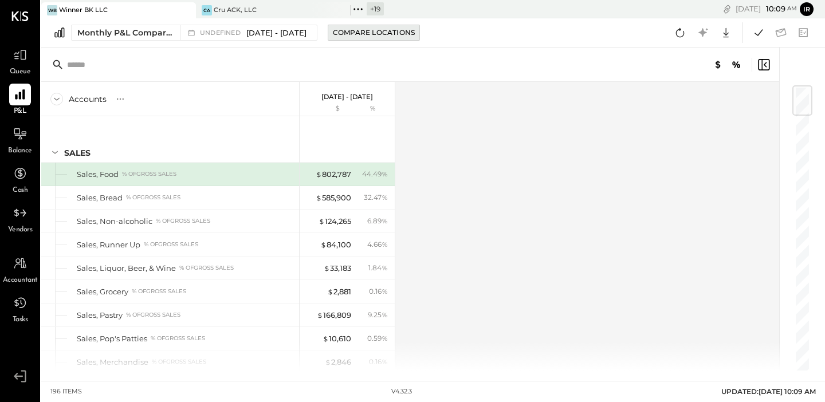
click at [370, 34] on div "Compare Locations" at bounding box center [374, 33] width 82 height 10
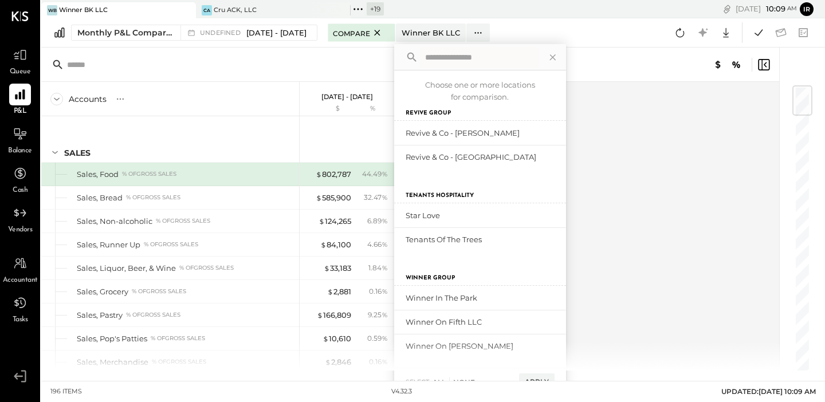
scroll to position [543, 0]
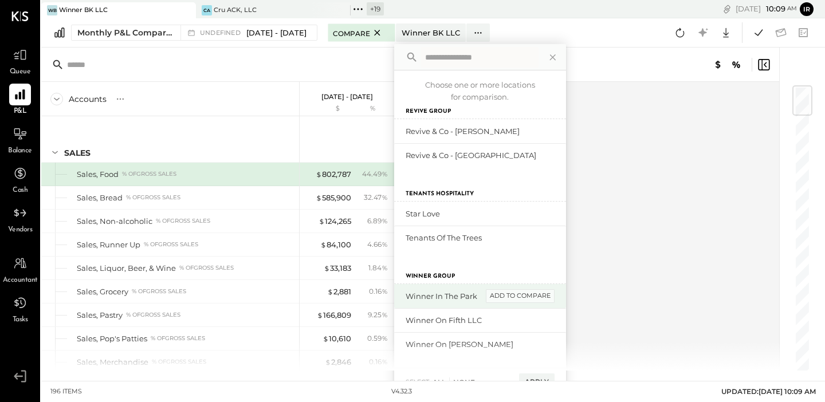
click at [538, 298] on div "add to compare" at bounding box center [520, 296] width 69 height 14
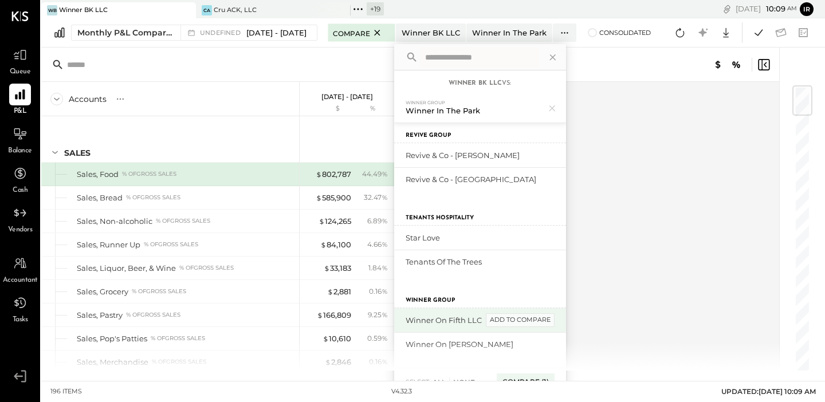
click at [532, 320] on div "add to compare" at bounding box center [520, 321] width 69 height 14
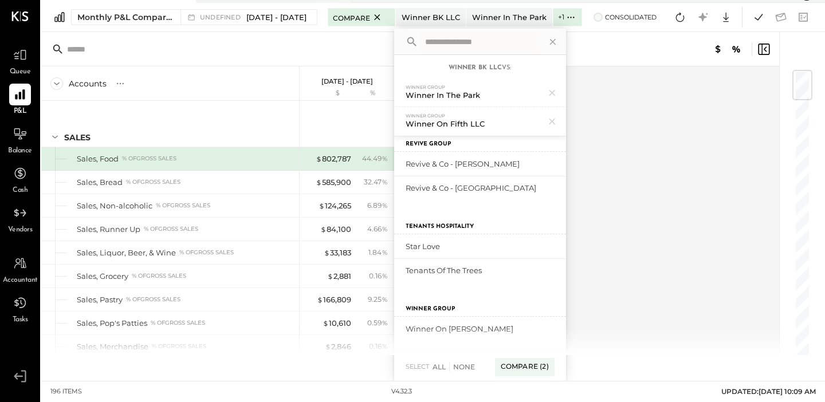
click at [603, 19] on span at bounding box center [598, 17] width 9 height 9
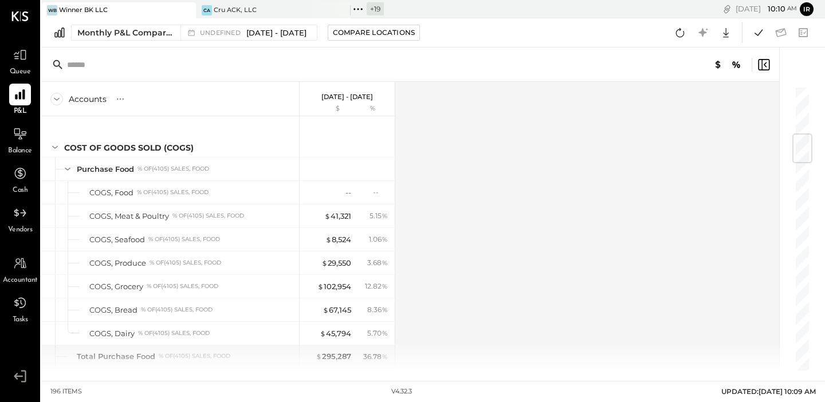
scroll to position [405, 0]
click at [382, 36] on div "Compare Locations" at bounding box center [374, 33] width 82 height 10
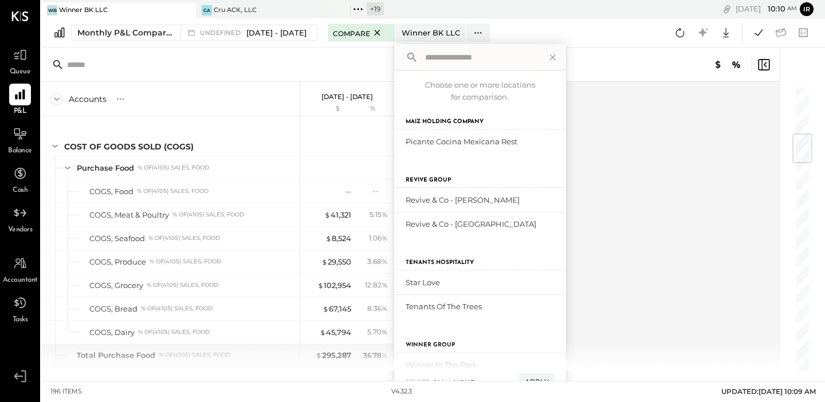
scroll to position [543, 0]
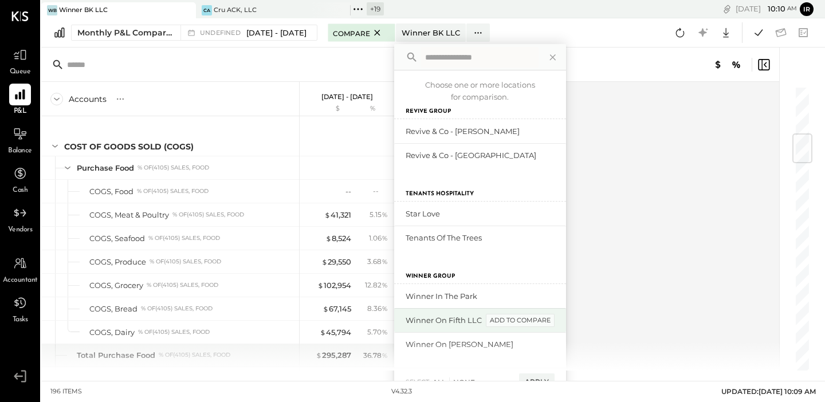
click at [538, 324] on div "add to compare" at bounding box center [520, 321] width 69 height 14
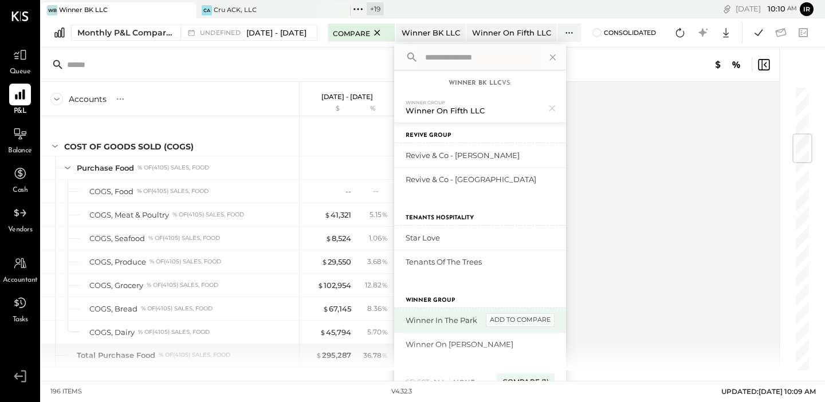
click at [540, 321] on div "add to compare" at bounding box center [520, 321] width 69 height 14
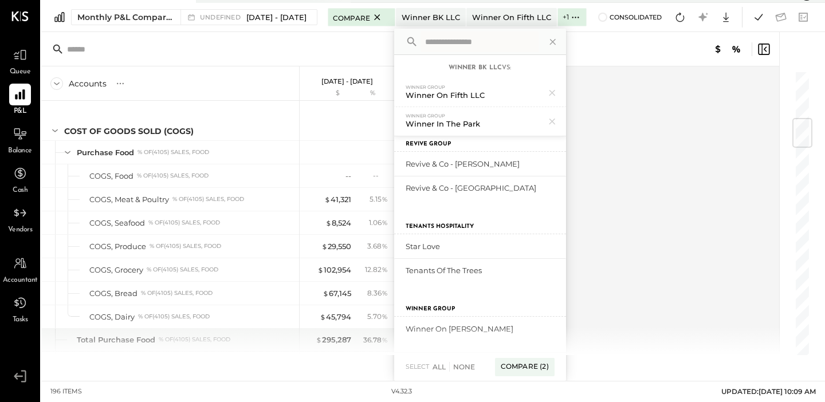
click at [644, 157] on div "Accounts S % GL Jan 1 - Jun 30, 2025 $ % SALES Sales, Food % of GROSS SALES Sal…" at bounding box center [411, 210] width 740 height 289
click at [541, 368] on div "Compare (2)" at bounding box center [525, 367] width 60 height 18
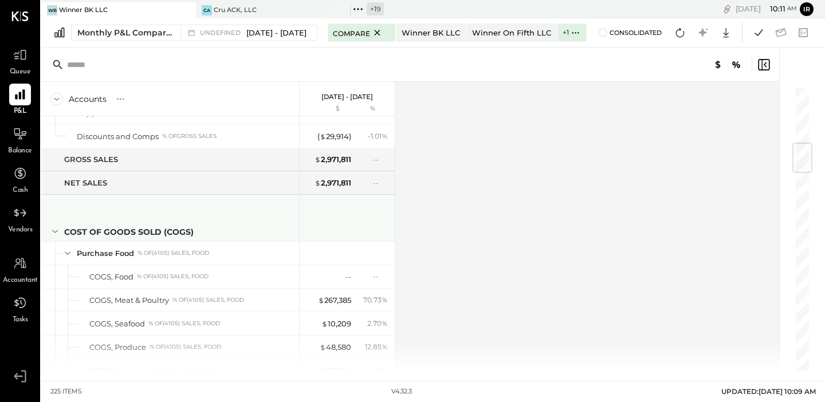
scroll to position [480, 0]
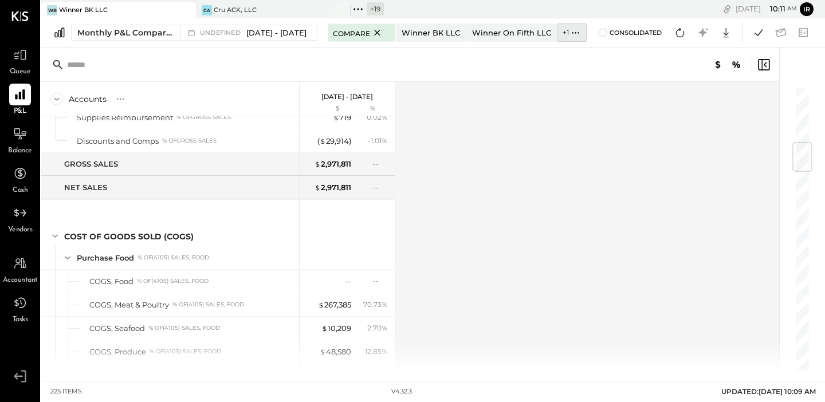
click at [581, 36] on icon at bounding box center [576, 33] width 12 height 12
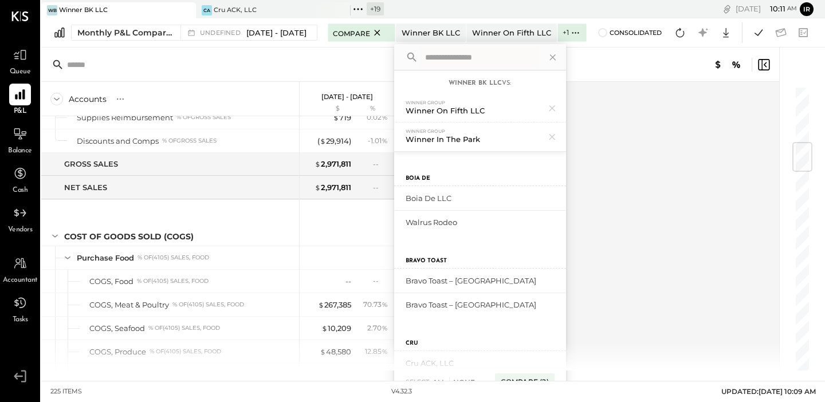
click at [623, 174] on div "Accounts S % GL Jan 1 - Jun 30, 2025 $ % SALES Sales, Food % of GROSS SALES Sal…" at bounding box center [411, 226] width 740 height 289
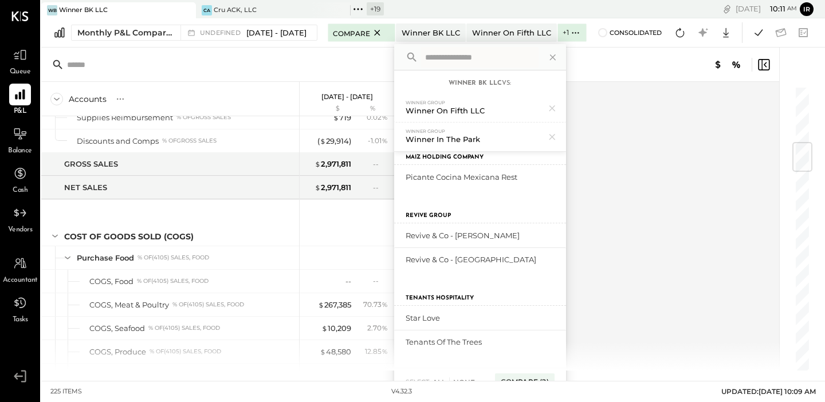
scroll to position [538, 0]
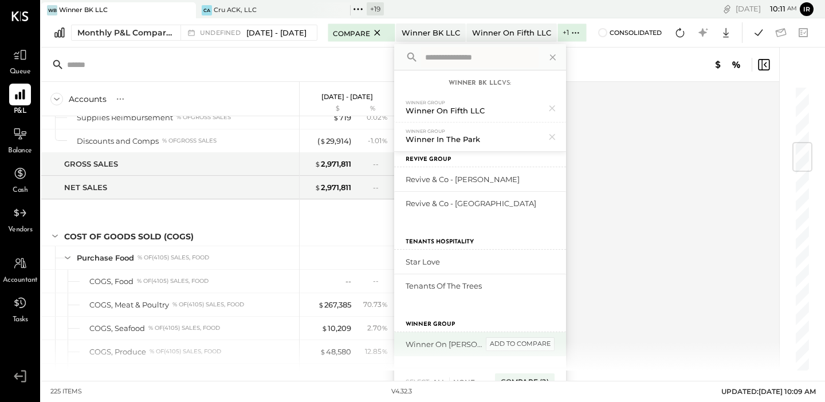
click at [530, 343] on div "add to compare" at bounding box center [520, 345] width 69 height 14
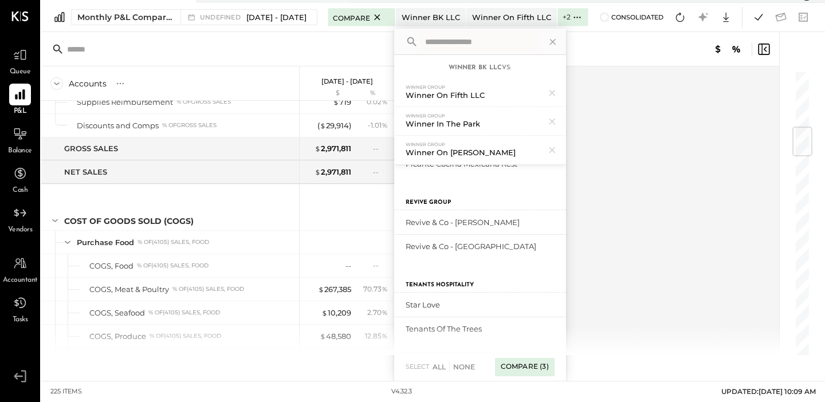
click at [538, 370] on div "Compare (3)" at bounding box center [525, 367] width 60 height 18
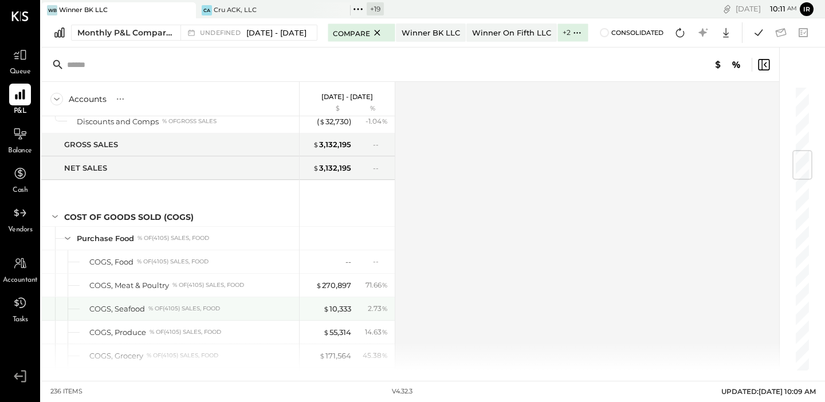
scroll to position [547, 0]
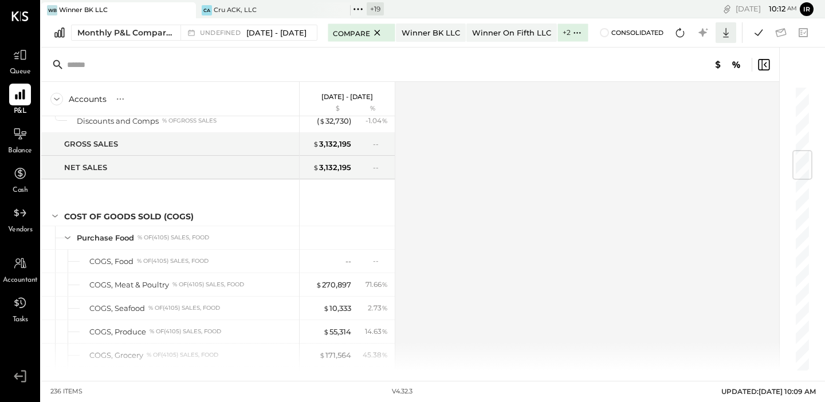
click at [726, 32] on icon at bounding box center [726, 33] width 6 height 10
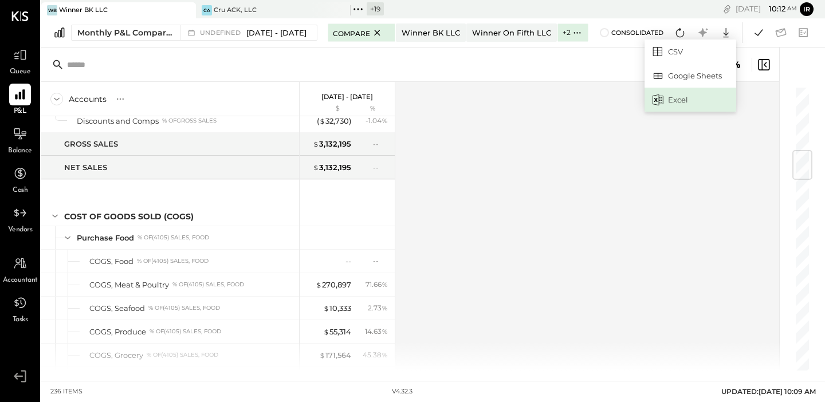
click at [692, 101] on div "Excel" at bounding box center [691, 100] width 92 height 24
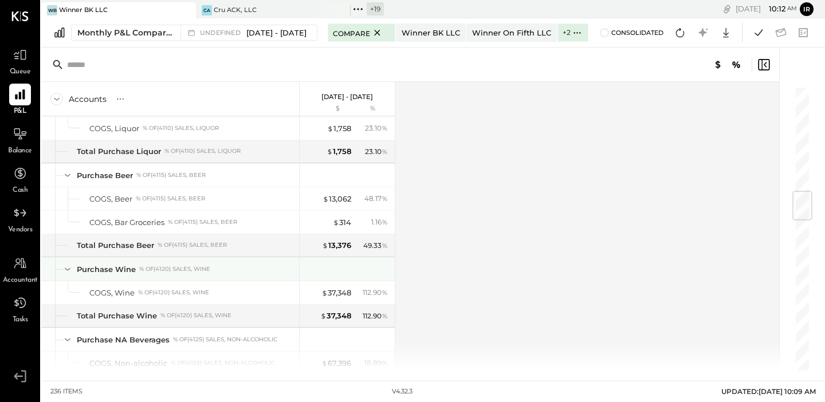
scroll to position [892, 0]
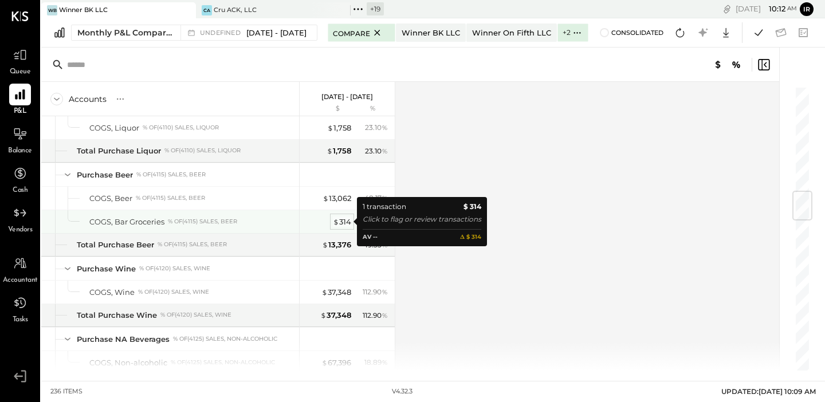
click at [346, 221] on div "$ 314" at bounding box center [342, 222] width 18 height 11
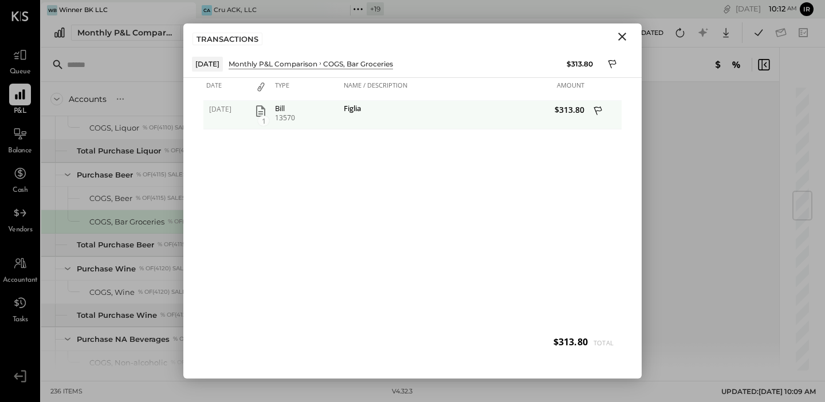
click at [598, 109] on icon at bounding box center [599, 112] width 10 height 14
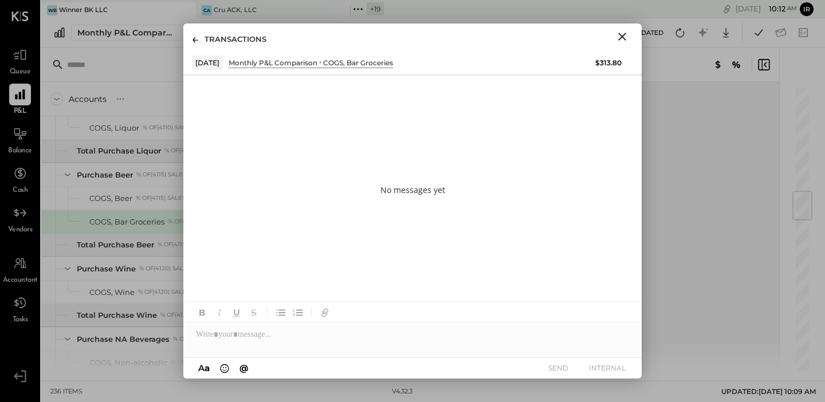
click at [221, 347] on div at bounding box center [412, 330] width 459 height 55
click at [201, 337] on div at bounding box center [412, 334] width 459 height 23
click at [607, 370] on button "INTERNAL" at bounding box center [608, 368] width 46 height 15
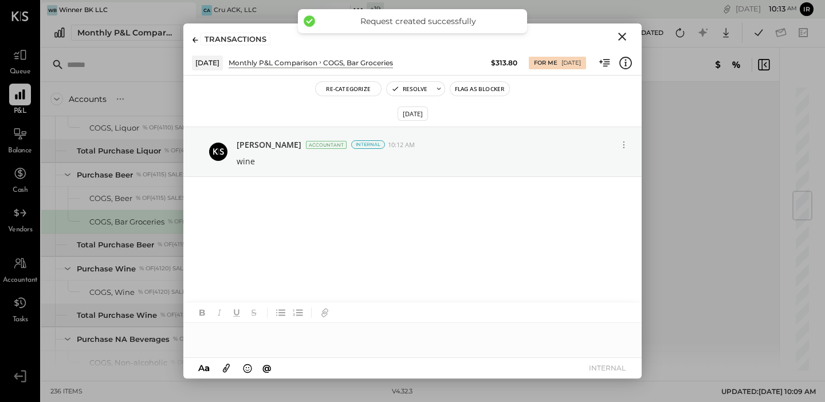
click at [628, 38] on icon "Close" at bounding box center [623, 37] width 14 height 14
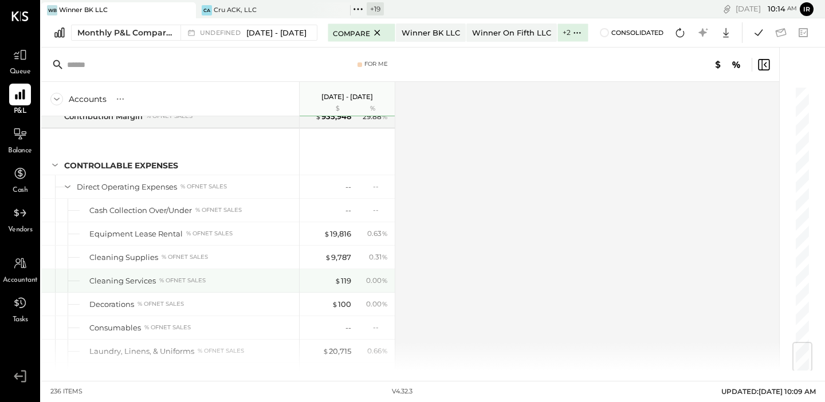
scroll to position [2169, 0]
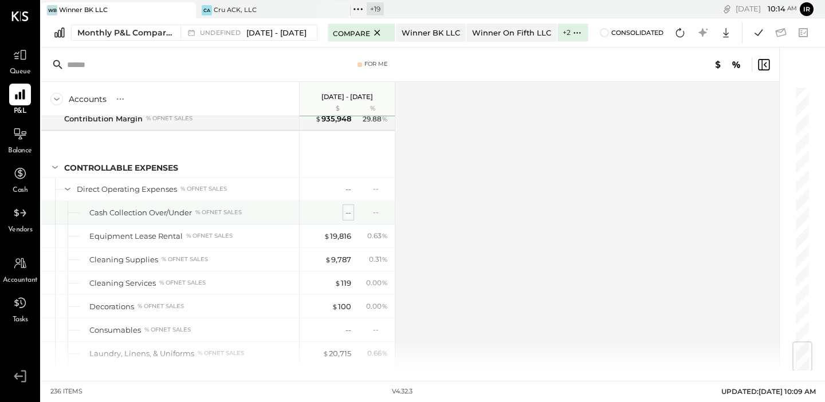
click at [350, 213] on div "--" at bounding box center [349, 213] width 6 height 11
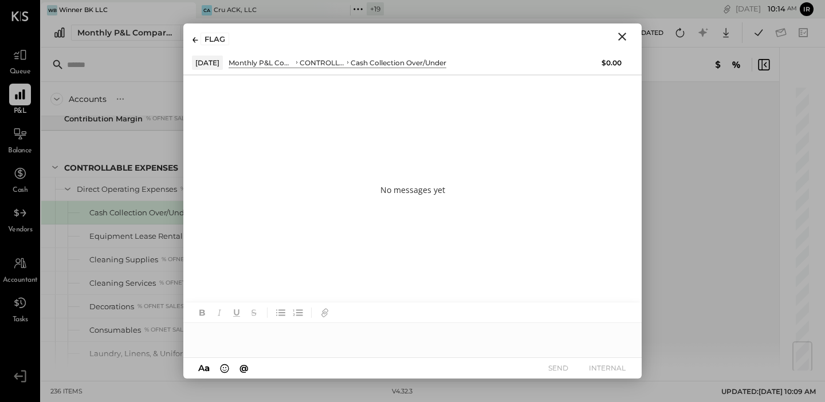
click at [620, 37] on icon "Close" at bounding box center [623, 37] width 14 height 14
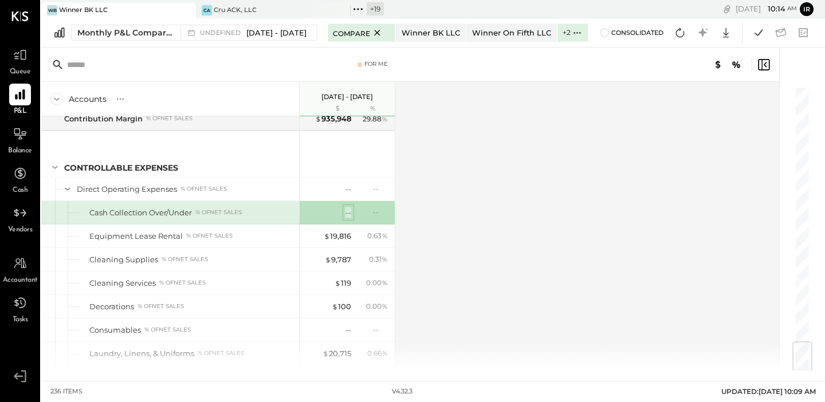
click at [347, 209] on div "--" at bounding box center [349, 213] width 6 height 11
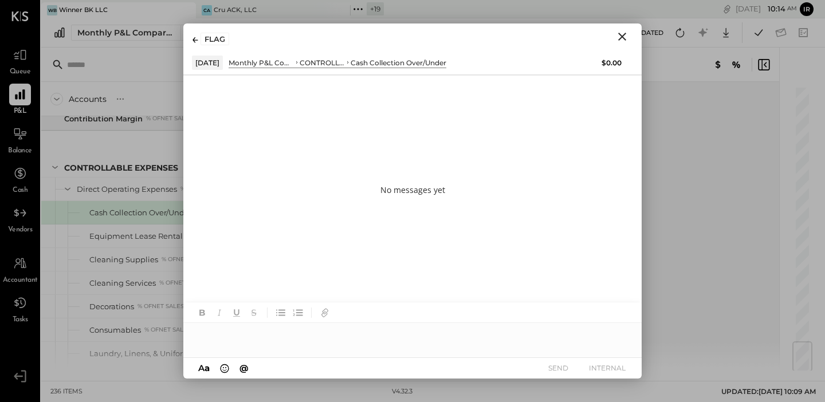
click at [244, 334] on div at bounding box center [412, 334] width 459 height 23
click at [627, 38] on icon "Close" at bounding box center [623, 37] width 14 height 14
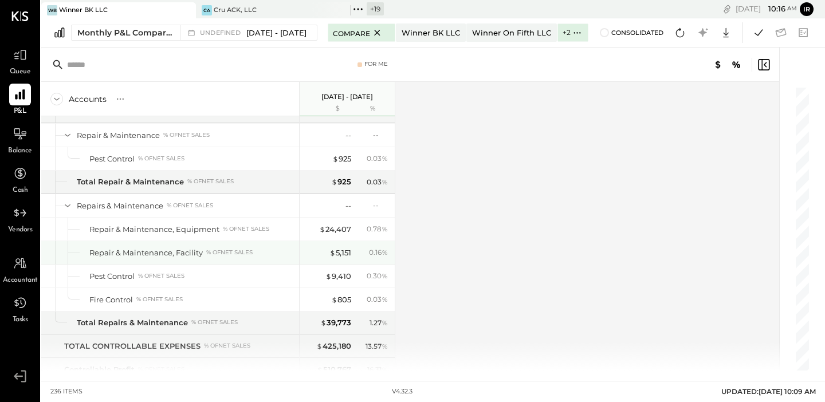
scroll to position [3349, 0]
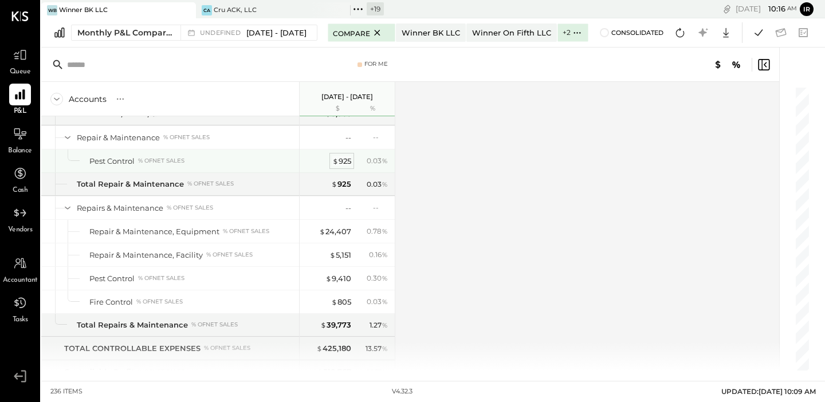
click at [345, 161] on div "$ 925" at bounding box center [341, 161] width 19 height 11
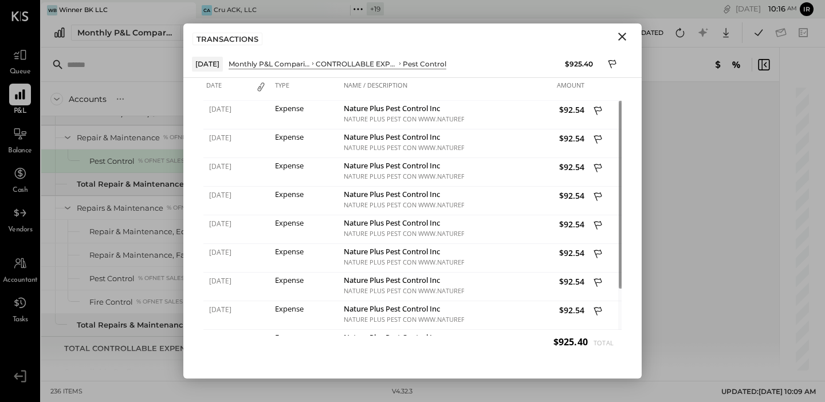
click at [623, 36] on icon "Close" at bounding box center [623, 37] width 8 height 8
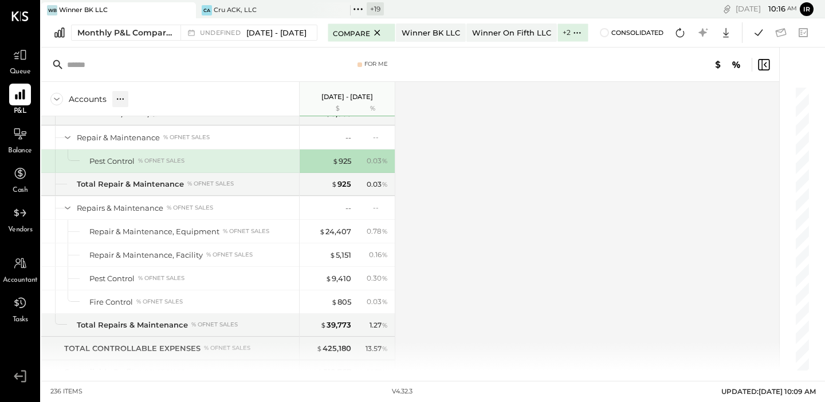
click at [115, 99] on icon at bounding box center [120, 98] width 11 height 11
click at [144, 100] on div "GL" at bounding box center [143, 99] width 11 height 10
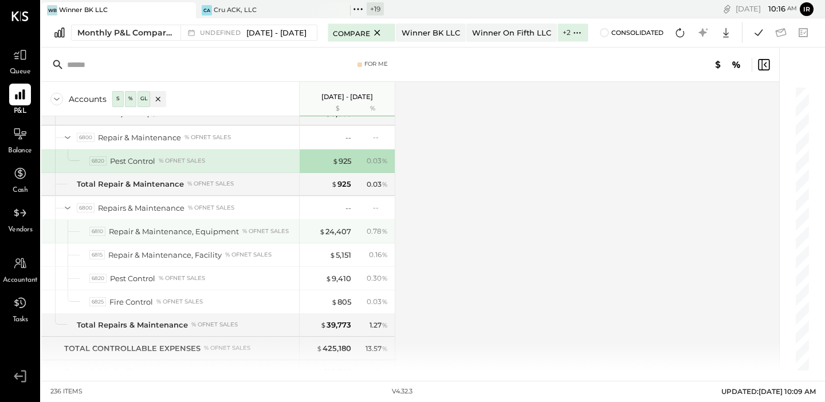
scroll to position [3354, 0]
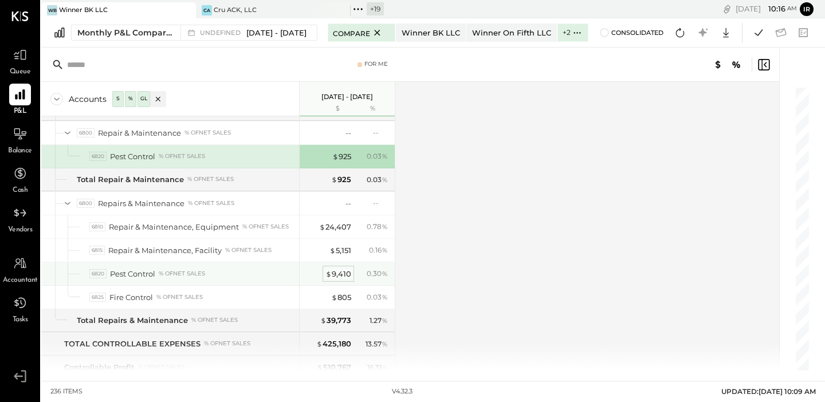
click at [336, 272] on div "$ 9,410" at bounding box center [339, 274] width 26 height 11
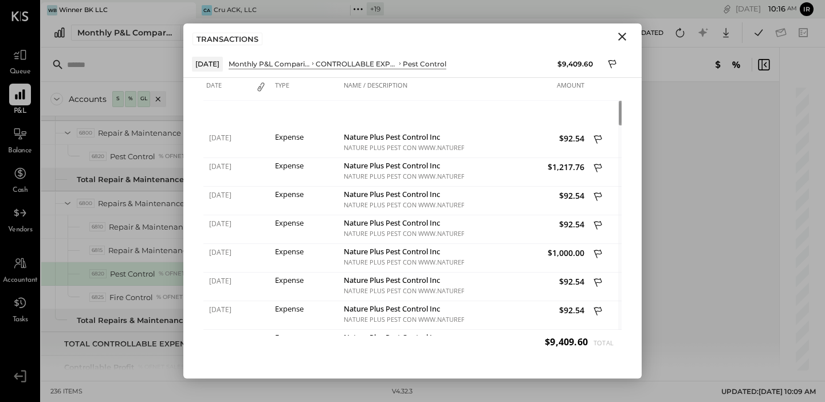
click at [618, 33] on icon "Close" at bounding box center [623, 37] width 14 height 14
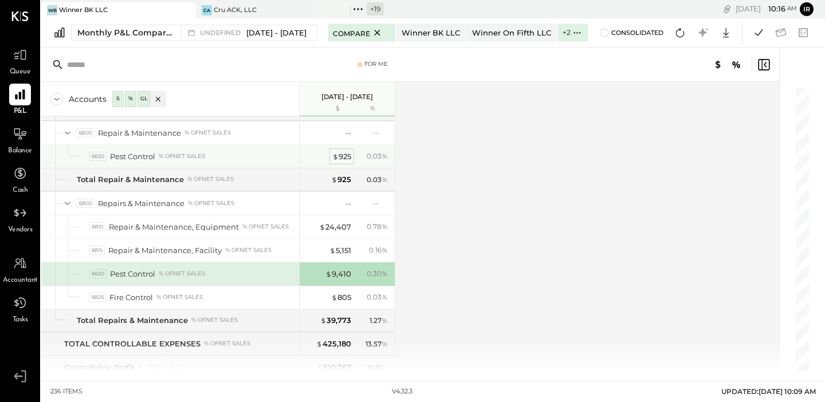
click at [343, 155] on div "$ 925" at bounding box center [341, 156] width 19 height 11
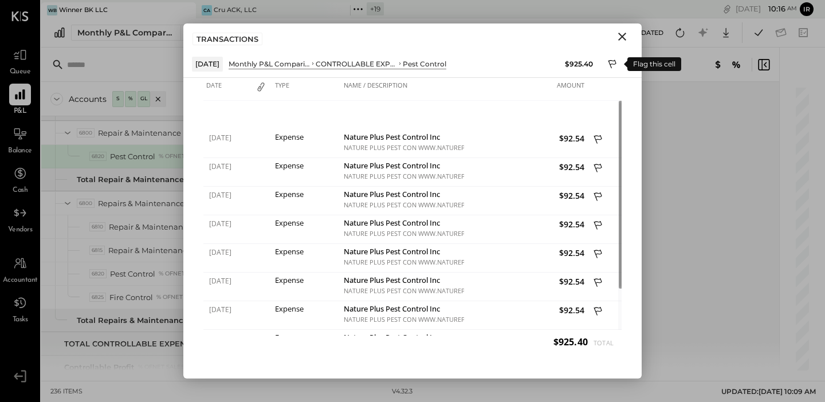
click at [615, 58] on icon at bounding box center [613, 65] width 10 height 14
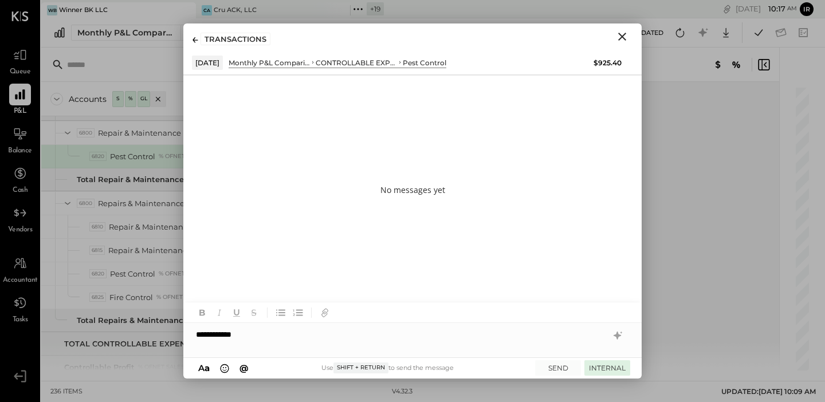
click at [605, 367] on button "INTERNAL" at bounding box center [608, 368] width 46 height 15
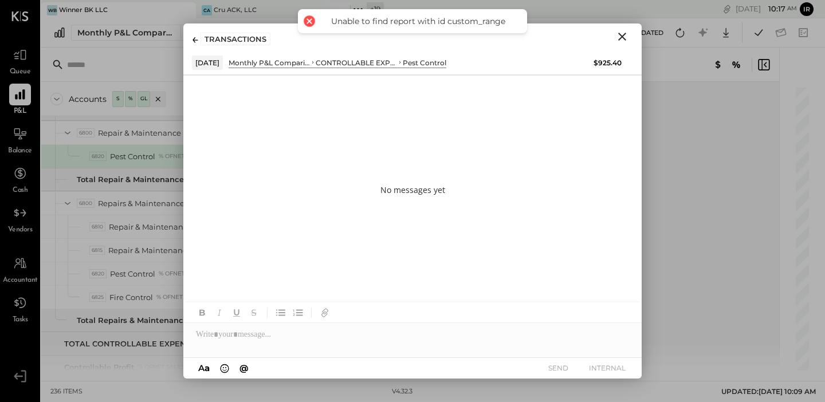
click at [622, 39] on icon "Close" at bounding box center [623, 37] width 14 height 14
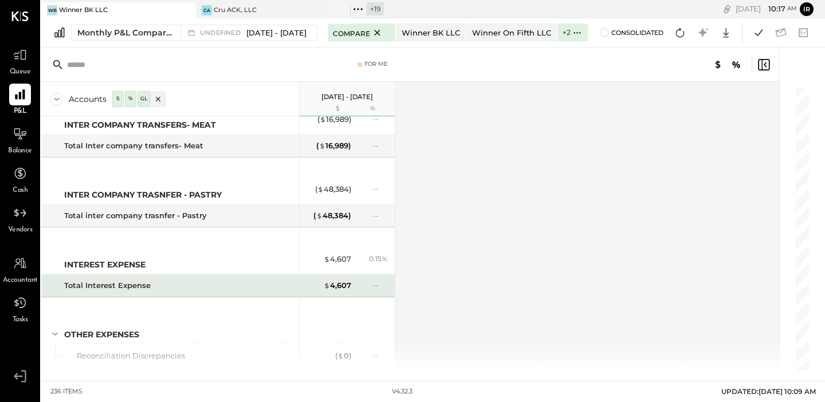
scroll to position [4235, 0]
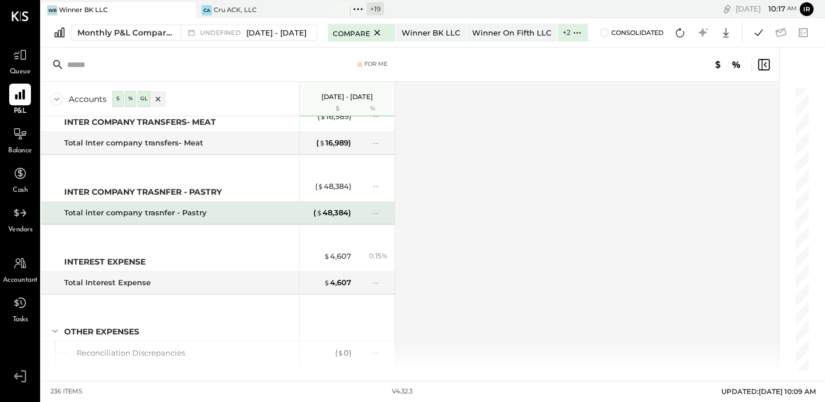
click at [148, 214] on div "Total inter company trasnfer - Pastry" at bounding box center [135, 213] width 143 height 11
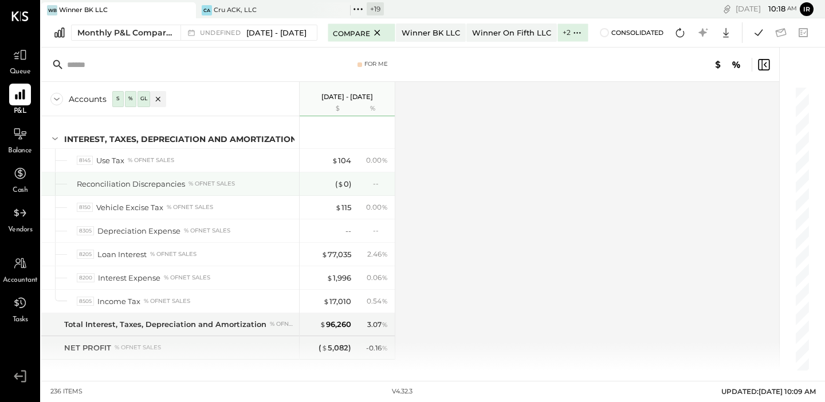
scroll to position [4656, 0]
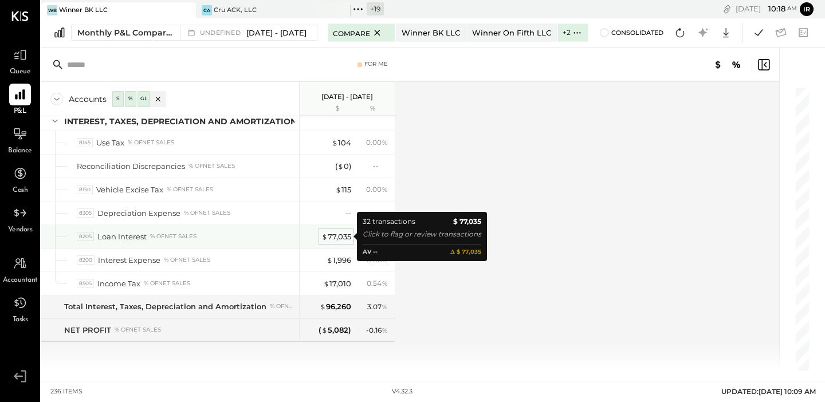
click at [339, 235] on div "$ 77,035" at bounding box center [337, 237] width 30 height 11
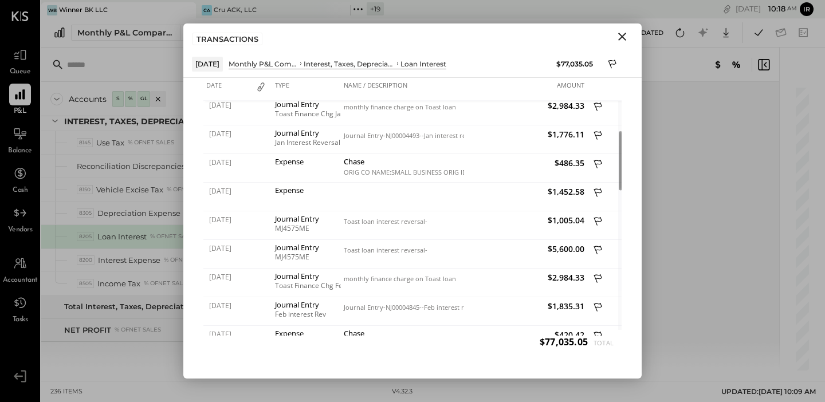
click at [624, 34] on icon "Close" at bounding box center [623, 37] width 14 height 14
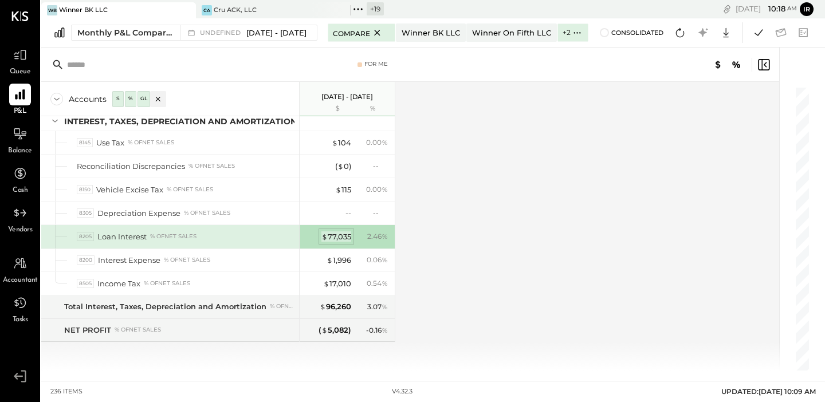
click at [336, 234] on div "$ 77,035" at bounding box center [337, 237] width 30 height 11
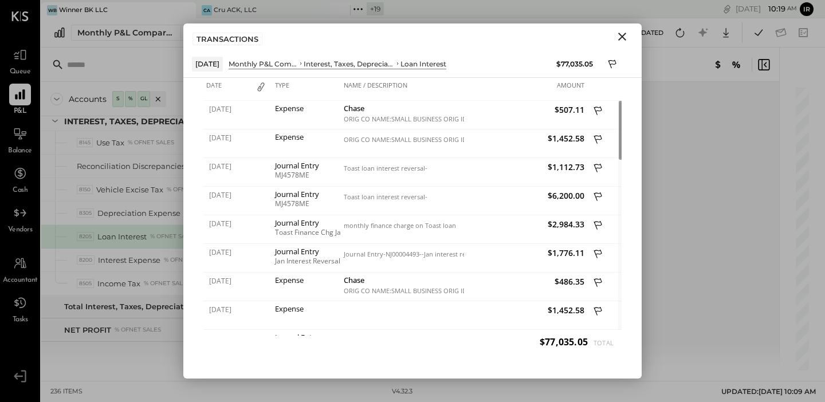
click at [622, 36] on icon "Close" at bounding box center [623, 37] width 8 height 8
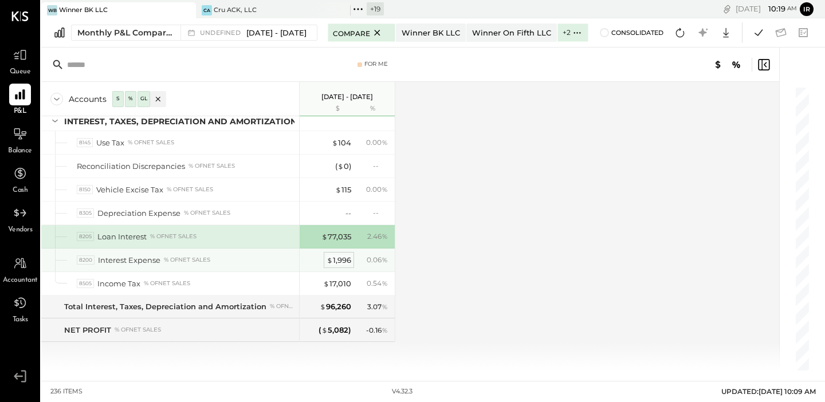
click at [344, 259] on div "$ 1,996" at bounding box center [339, 260] width 25 height 11
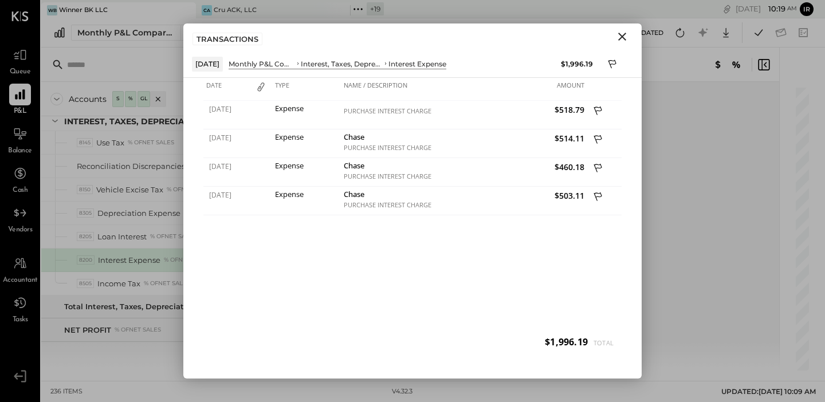
click at [620, 42] on icon "Close" at bounding box center [623, 37] width 14 height 14
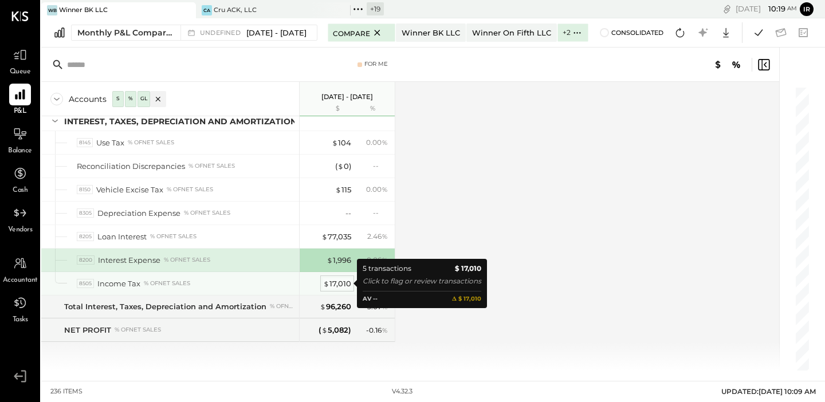
click at [342, 283] on div "$ 17,010" at bounding box center [337, 284] width 28 height 11
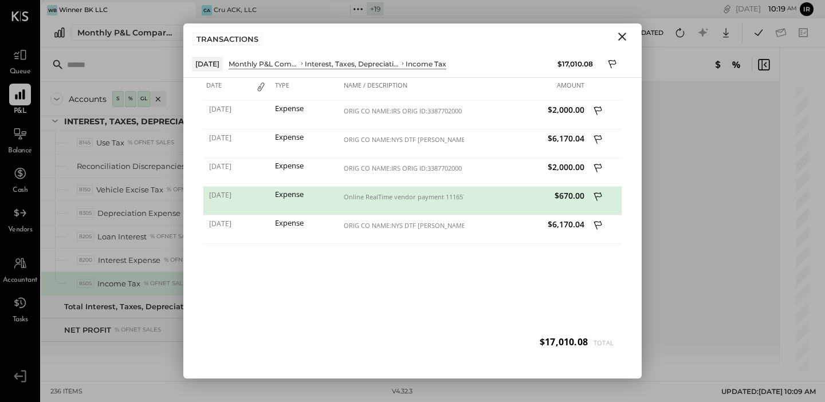
click at [623, 35] on icon "Close" at bounding box center [623, 37] width 14 height 14
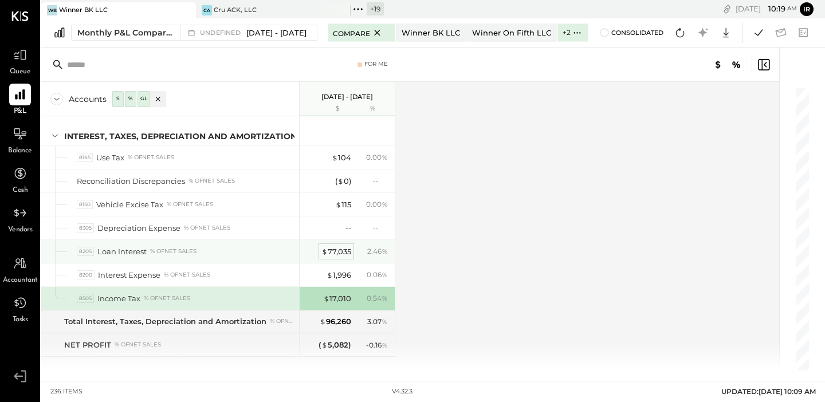
scroll to position [4656, 0]
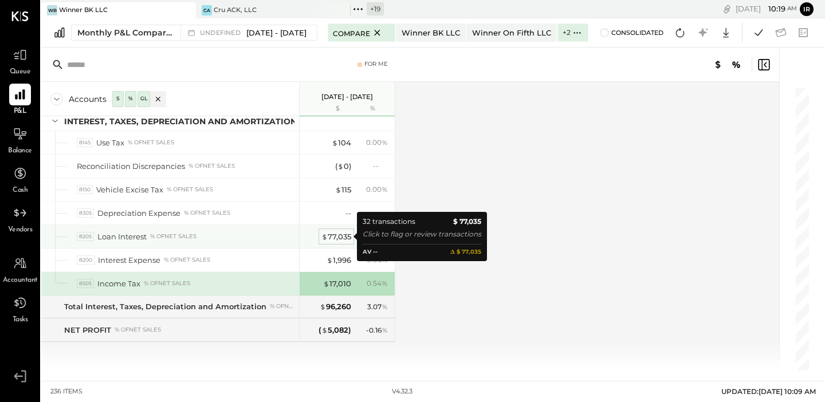
click at [334, 239] on div "$ 77,035" at bounding box center [337, 237] width 30 height 11
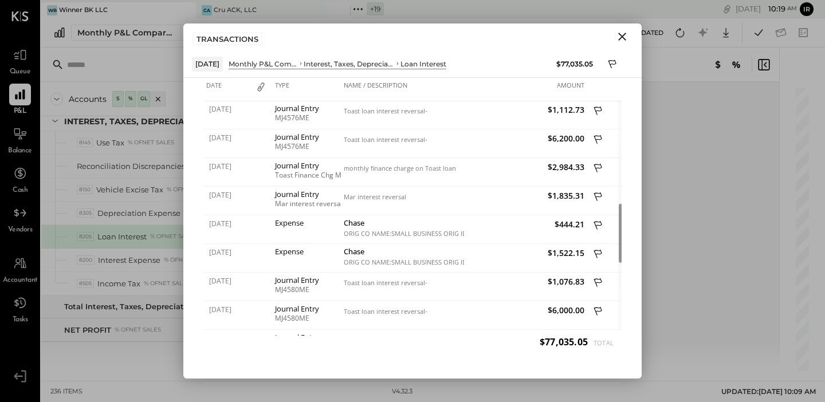
click at [624, 38] on icon "Close" at bounding box center [623, 37] width 8 height 8
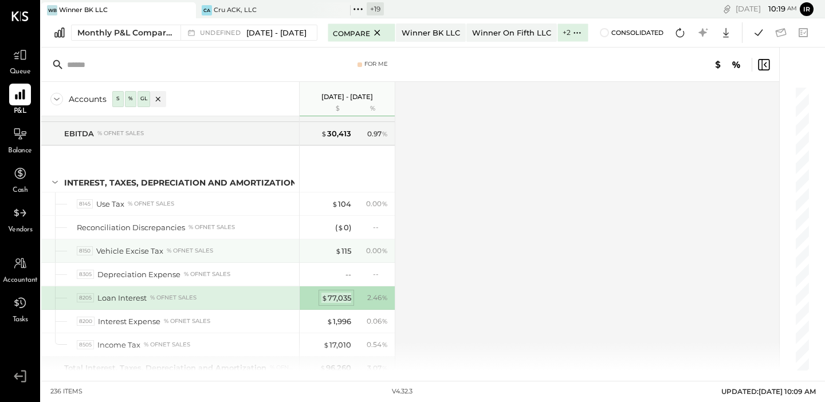
scroll to position [4656, 0]
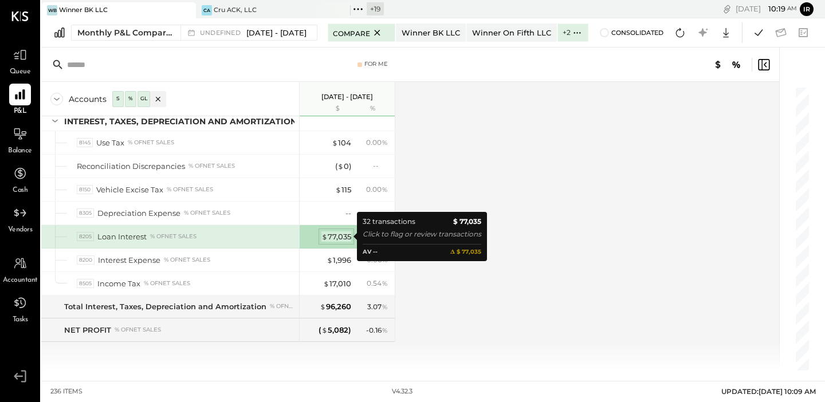
click at [344, 237] on div "$ 77,035" at bounding box center [337, 237] width 30 height 11
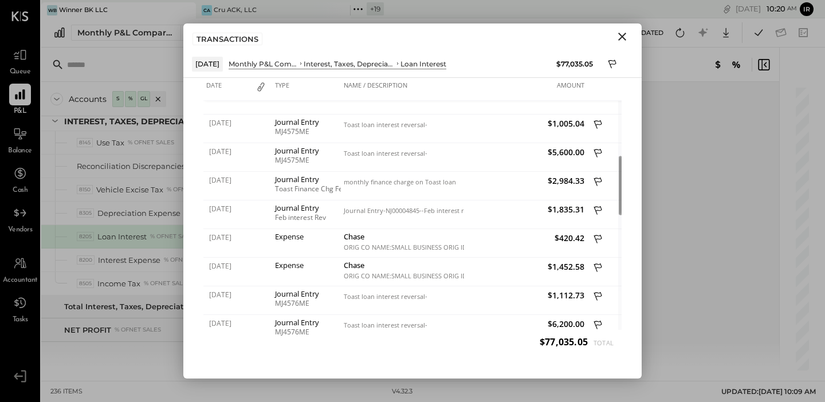
click at [620, 37] on icon "Close" at bounding box center [623, 37] width 14 height 14
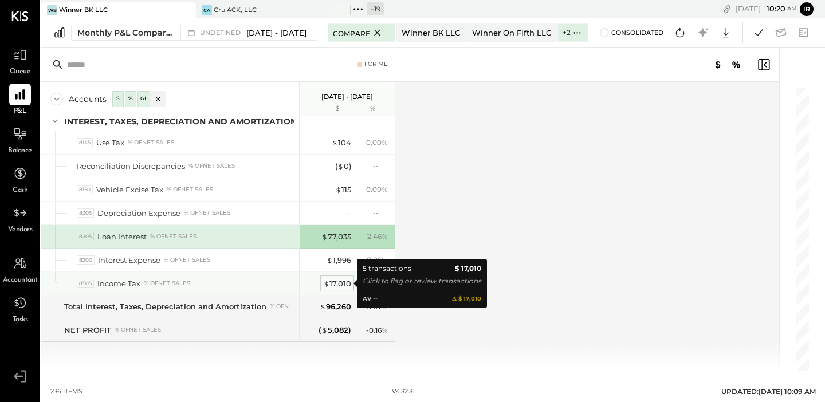
click at [340, 284] on div "$ 17,010" at bounding box center [337, 284] width 28 height 11
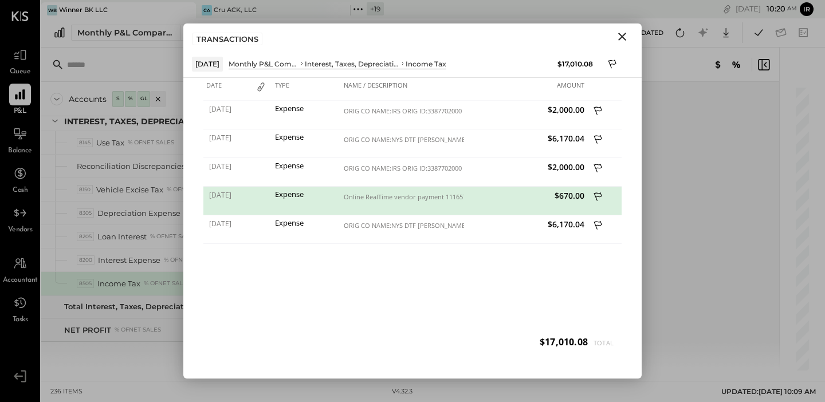
click at [623, 38] on icon "Close" at bounding box center [623, 37] width 14 height 14
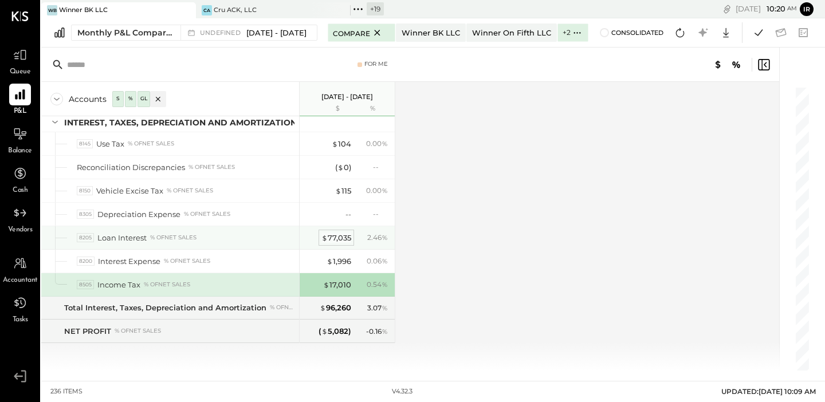
scroll to position [4656, 0]
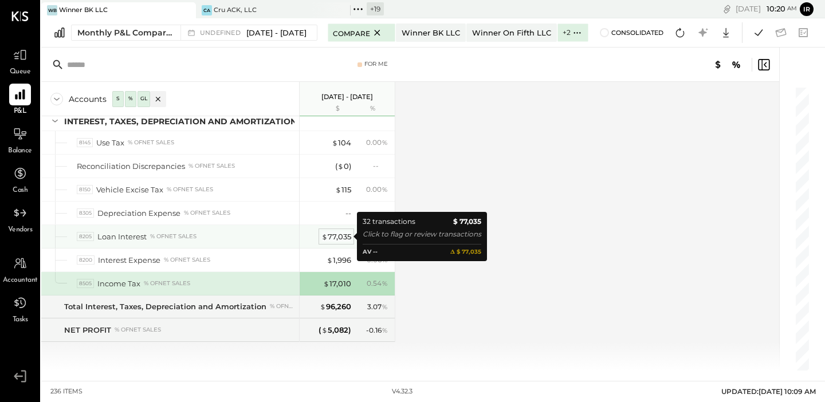
click at [344, 237] on div "$ 77,035" at bounding box center [337, 237] width 30 height 11
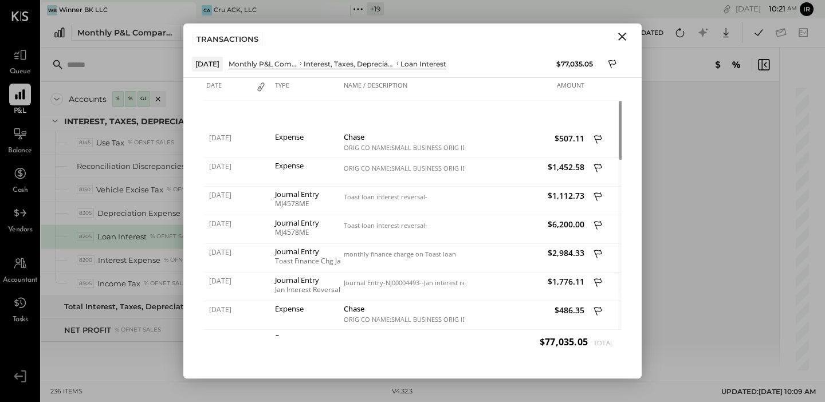
click at [621, 37] on icon "Close" at bounding box center [623, 37] width 8 height 8
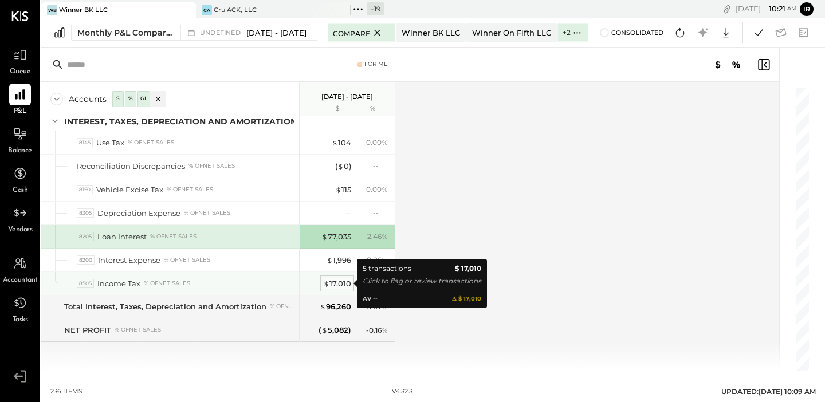
click at [335, 282] on div "$ 17,010" at bounding box center [337, 284] width 28 height 11
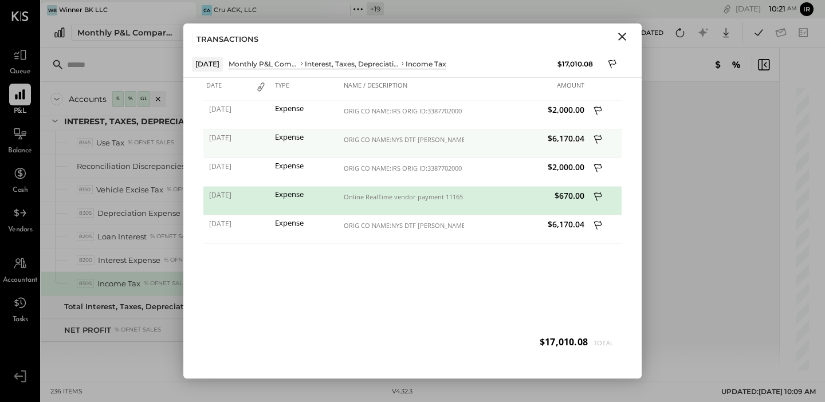
click at [600, 138] on icon at bounding box center [599, 141] width 10 height 14
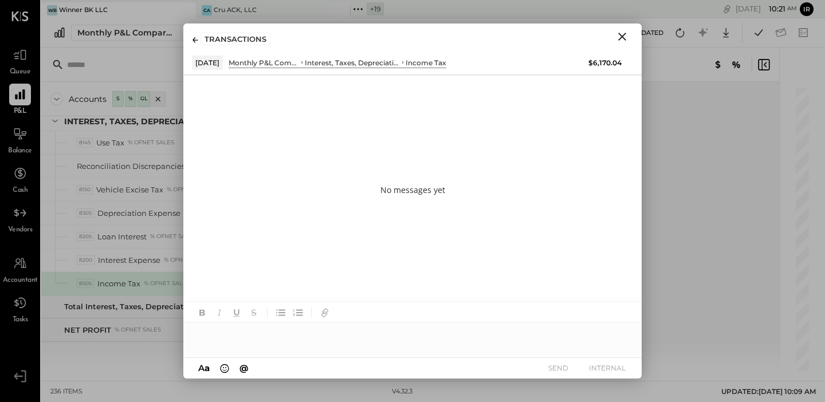
click at [228, 335] on div at bounding box center [412, 334] width 459 height 23
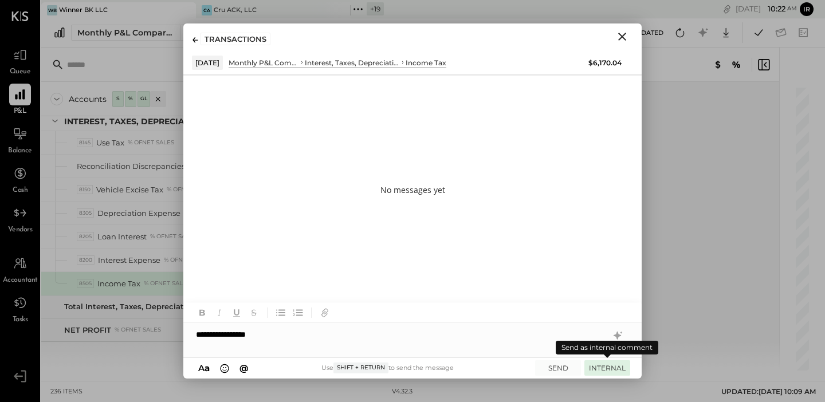
click at [607, 366] on button "INTERNAL" at bounding box center [608, 368] width 46 height 15
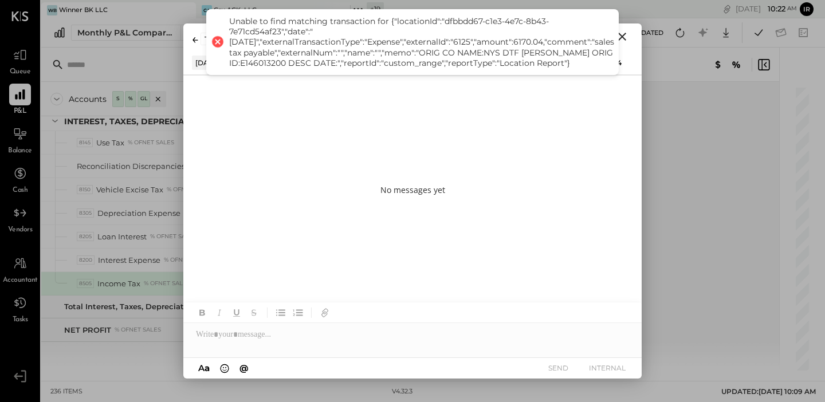
click at [625, 40] on icon "Close" at bounding box center [623, 37] width 8 height 8
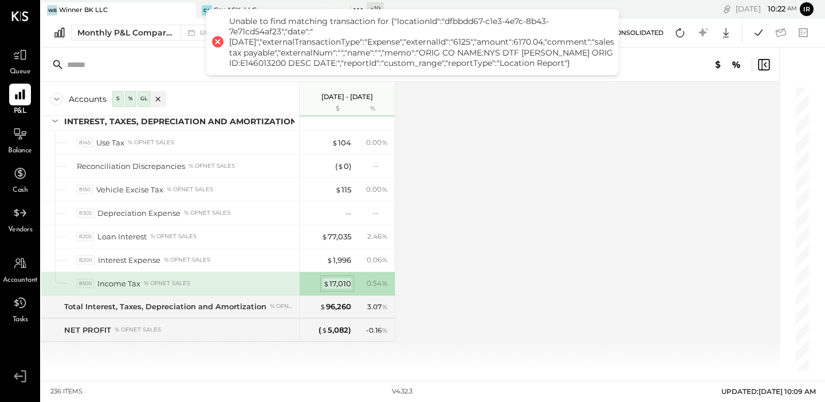
click at [339, 283] on div "$ 17,010" at bounding box center [337, 284] width 28 height 11
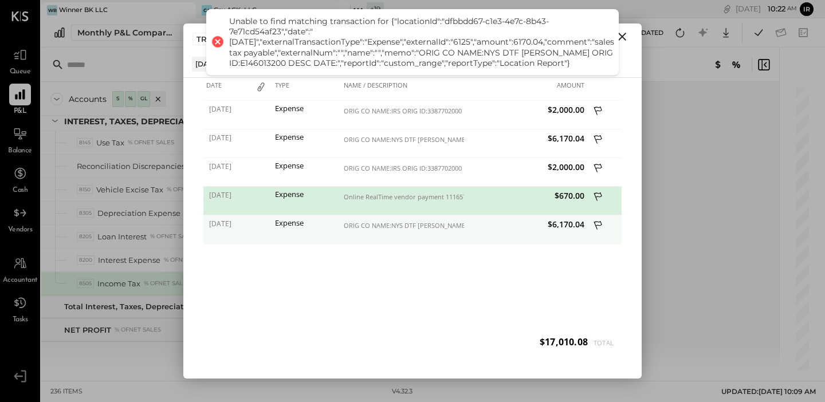
click at [600, 225] on icon at bounding box center [598, 225] width 8 height 9
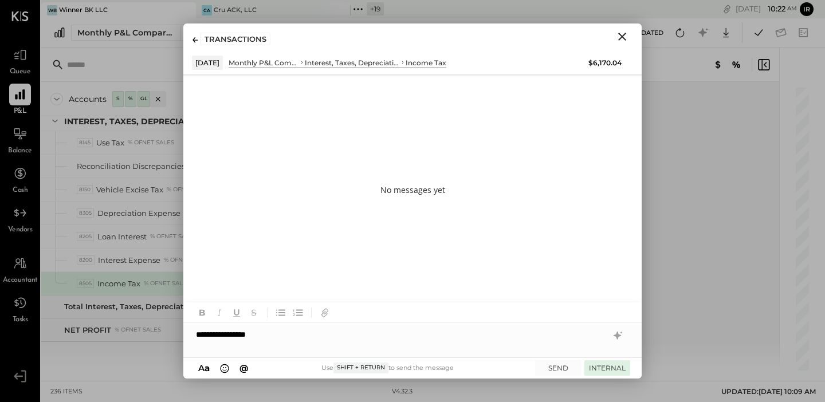
click at [607, 366] on button "INTERNAL" at bounding box center [608, 368] width 46 height 15
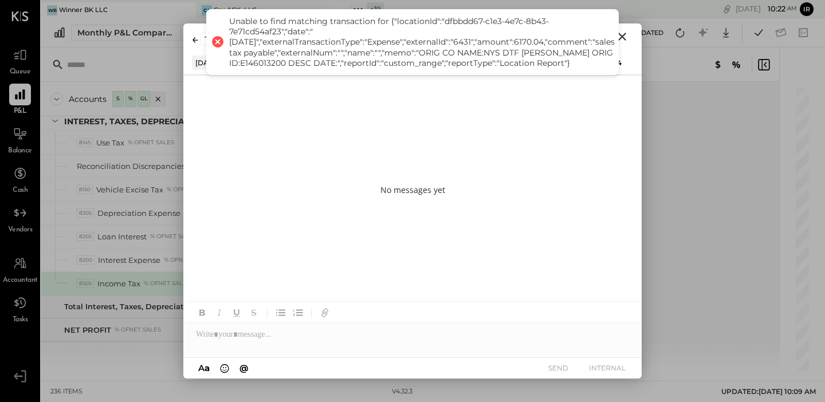
click at [625, 40] on icon "Close" at bounding box center [623, 37] width 14 height 14
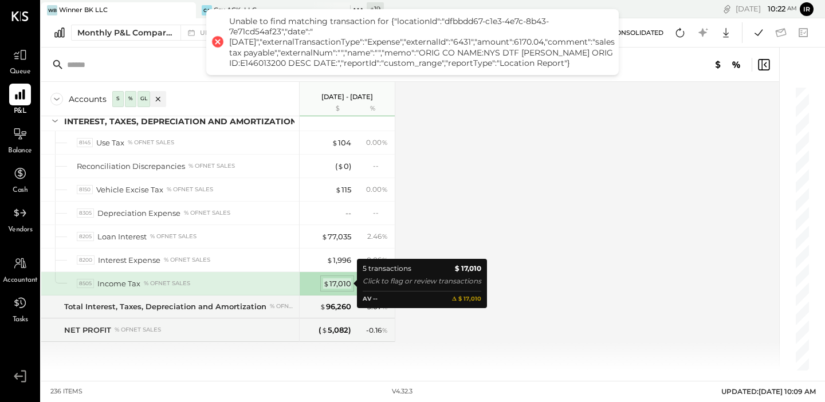
click at [343, 281] on div "$ 17,010" at bounding box center [337, 284] width 28 height 11
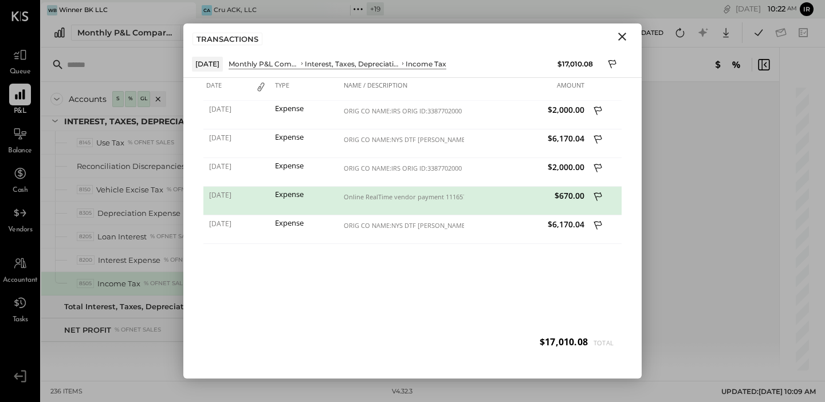
click at [625, 34] on icon "Close" at bounding box center [623, 37] width 8 height 8
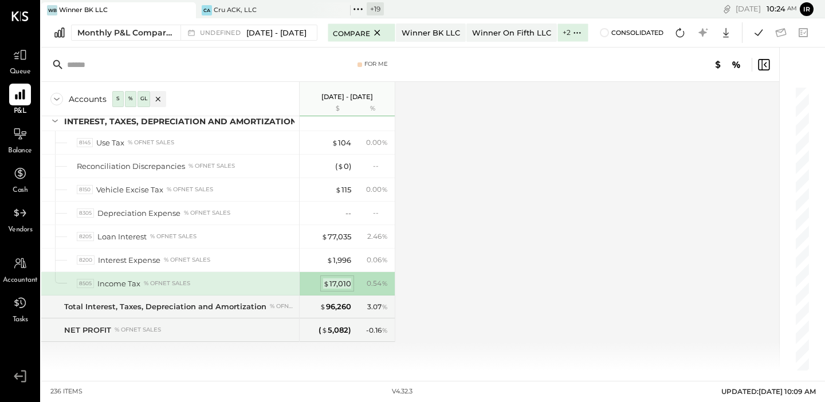
click at [338, 280] on div "$ 17,010" at bounding box center [337, 284] width 28 height 11
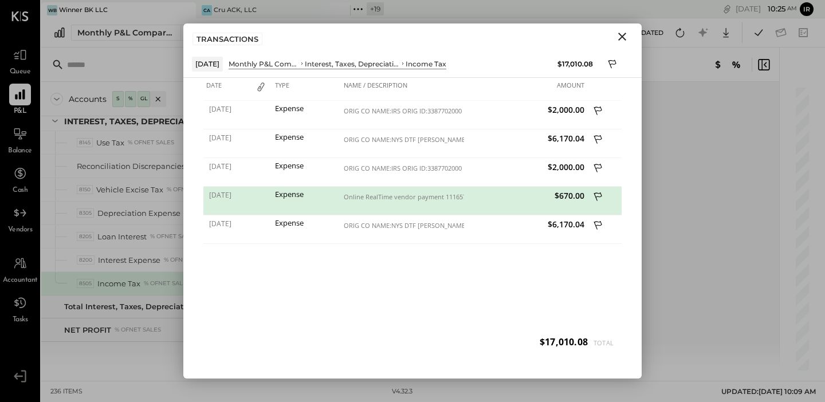
click at [623, 36] on icon "Close" at bounding box center [623, 37] width 8 height 8
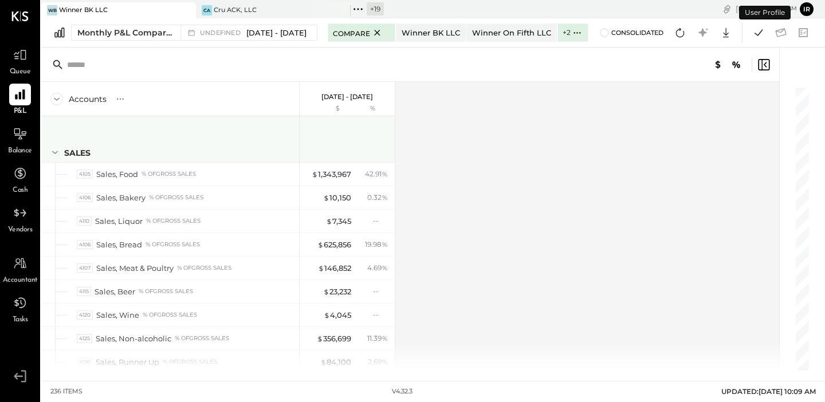
scroll to position [4656, 0]
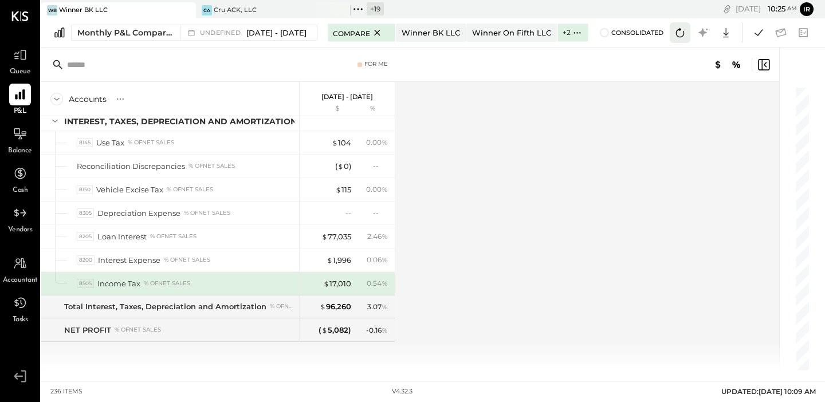
click at [682, 31] on icon at bounding box center [680, 32] width 15 height 15
click at [682, 32] on icon at bounding box center [680, 32] width 15 height 15
click at [761, 28] on icon at bounding box center [759, 32] width 15 height 15
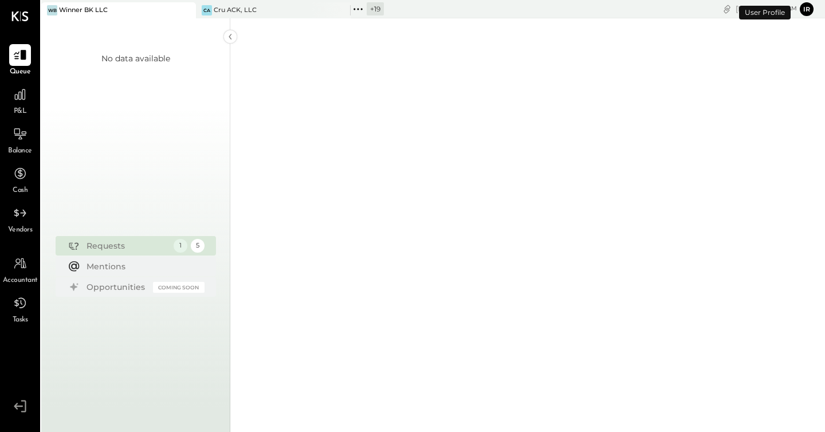
click at [38, 95] on link "P&L" at bounding box center [20, 100] width 39 height 33
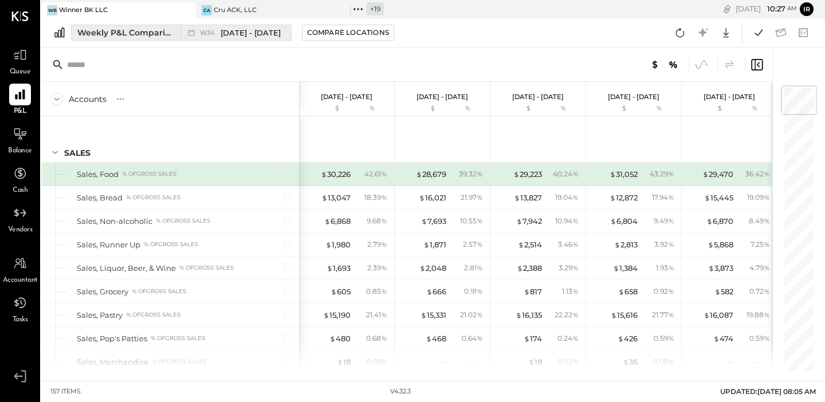
click at [98, 26] on button "Weekly P&L Comparison W34 Aug 18 - 24, 2025" at bounding box center [181, 33] width 221 height 16
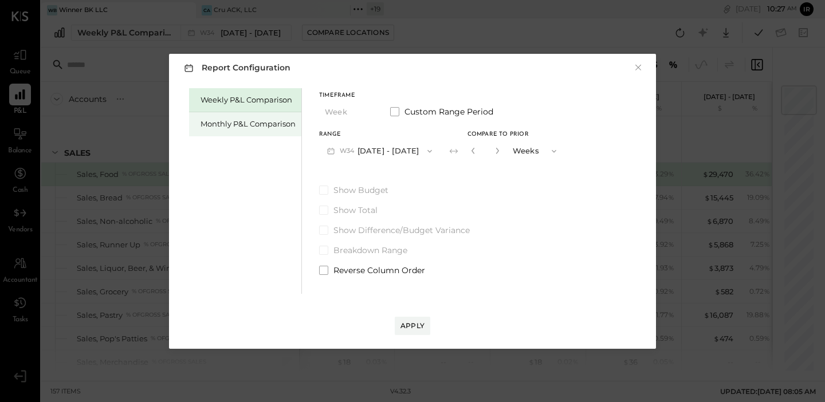
click at [216, 122] on div "Monthly P&L Comparison" at bounding box center [248, 124] width 95 height 11
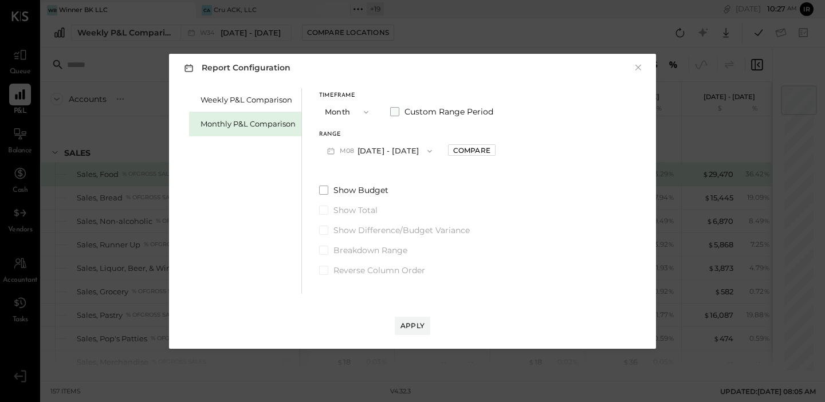
click at [397, 111] on span at bounding box center [394, 111] width 9 height 9
click at [334, 159] on button "[DATE]" at bounding box center [353, 150] width 68 height 21
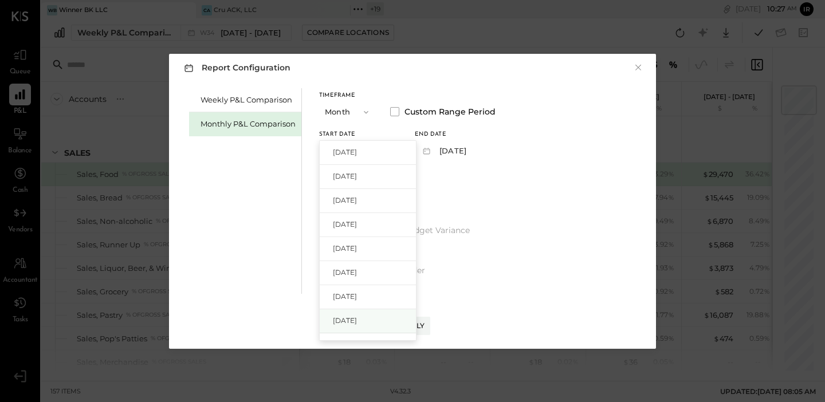
click at [357, 325] on span "[DATE]" at bounding box center [345, 321] width 24 height 10
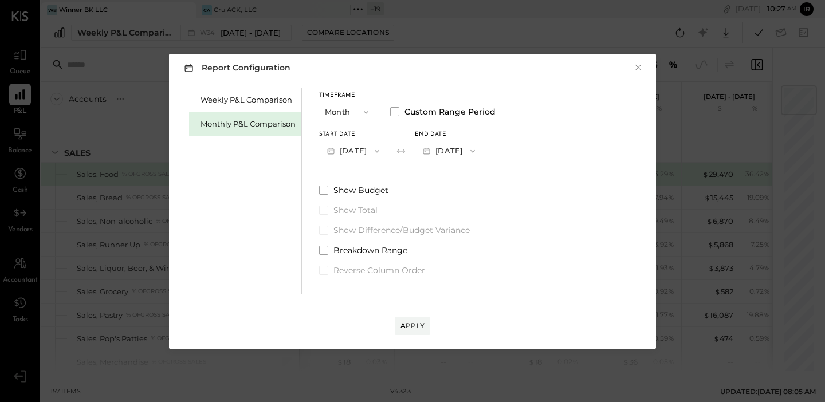
click at [462, 146] on button "[DATE]" at bounding box center [449, 150] width 68 height 21
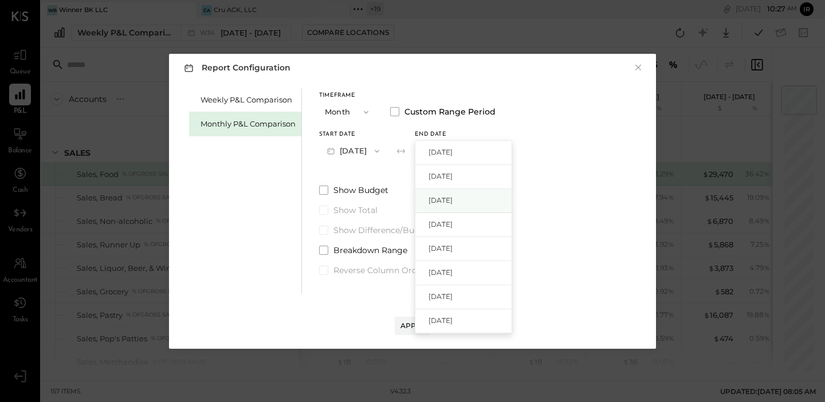
click at [453, 201] on span "[DATE]" at bounding box center [441, 200] width 24 height 10
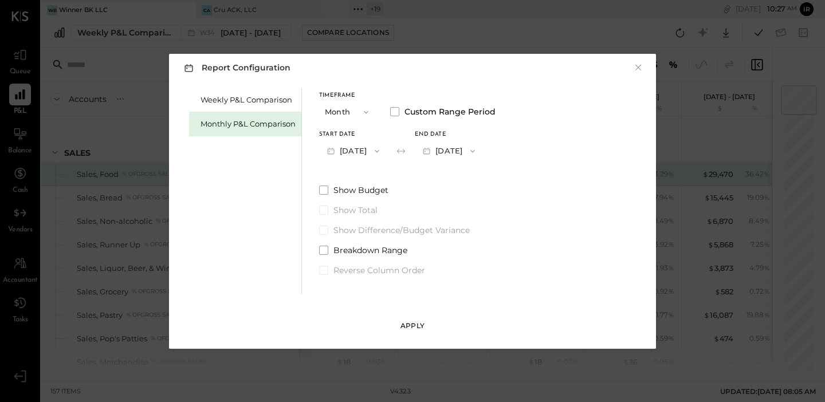
click at [413, 323] on div "Apply" at bounding box center [413, 326] width 24 height 10
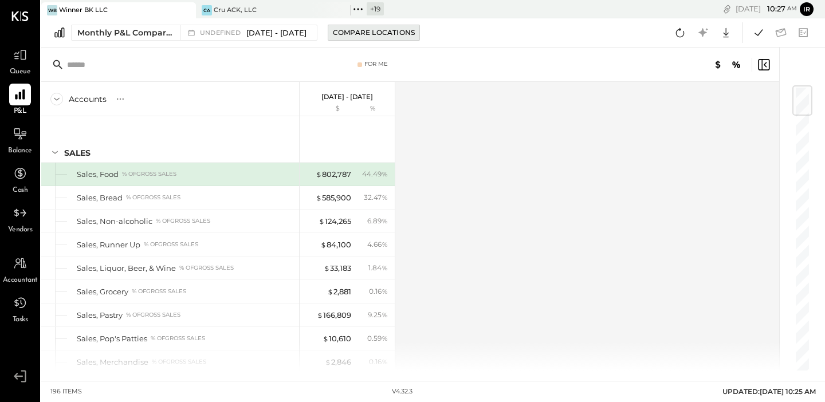
click at [385, 36] on div "Compare Locations" at bounding box center [374, 33] width 82 height 10
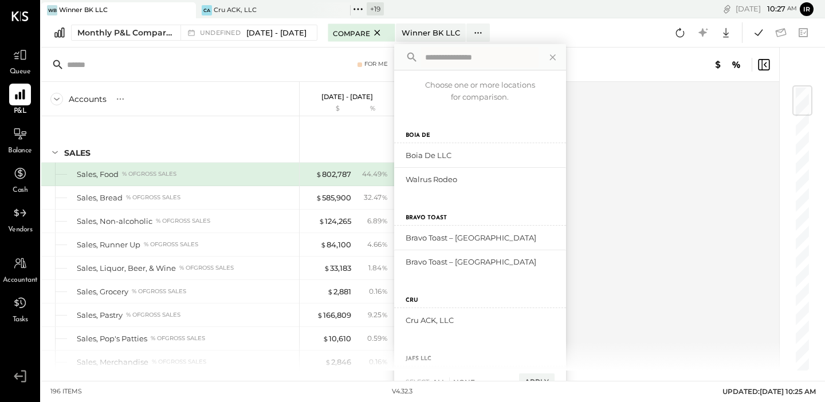
scroll to position [543, 0]
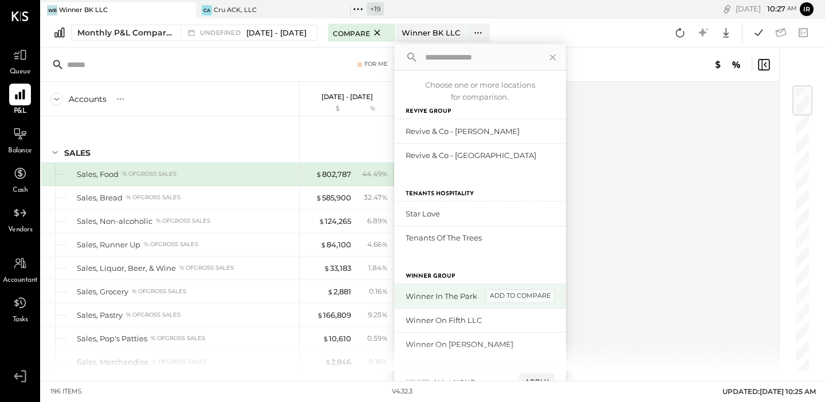
click at [552, 296] on div "add to compare" at bounding box center [520, 296] width 69 height 14
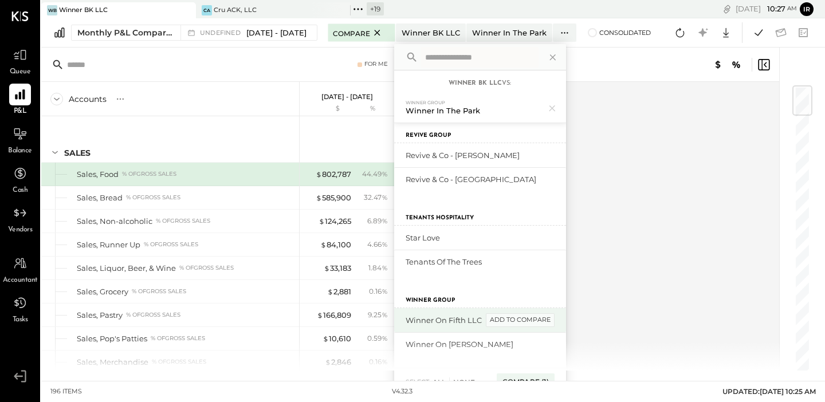
click at [548, 320] on div "add to compare" at bounding box center [520, 321] width 69 height 14
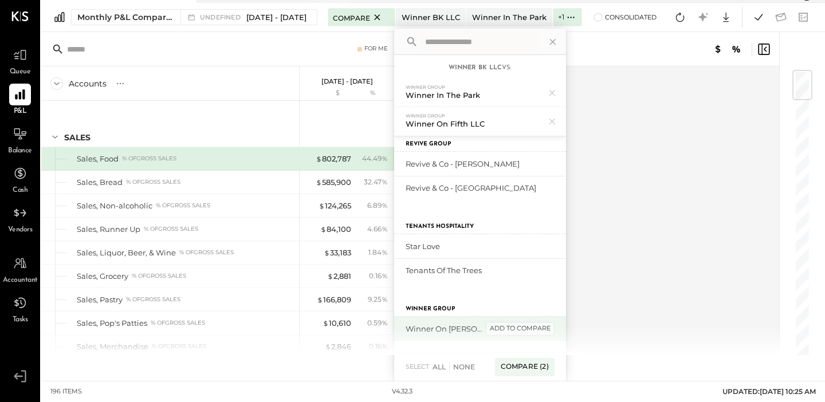
click at [541, 328] on div "add to compare" at bounding box center [520, 329] width 69 height 14
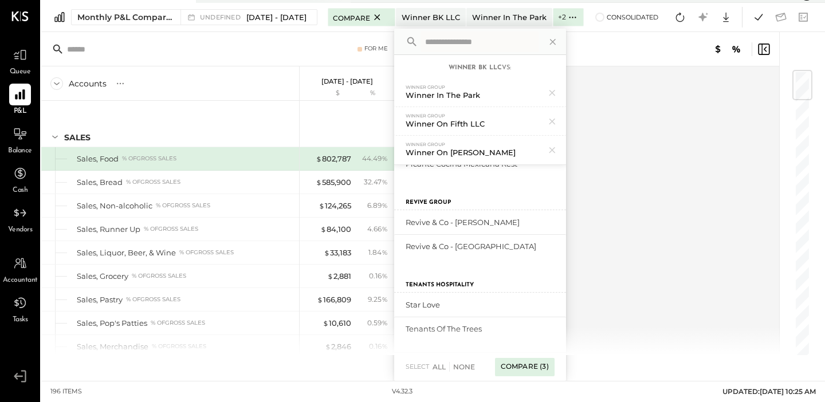
click at [538, 368] on div "Compare (3)" at bounding box center [525, 367] width 60 height 18
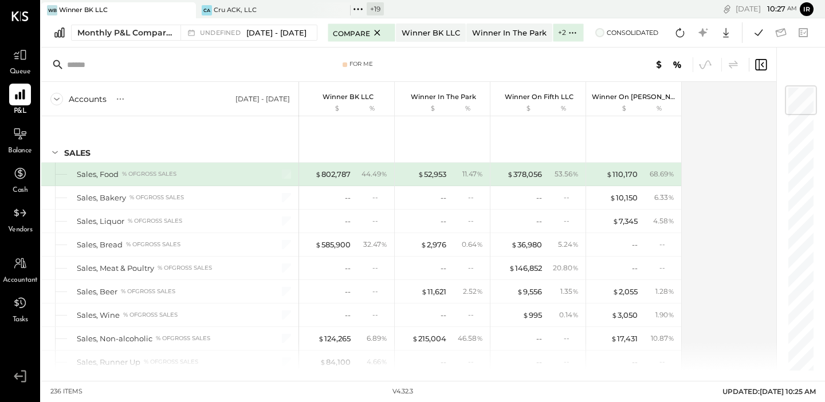
click at [605, 34] on span at bounding box center [600, 32] width 9 height 9
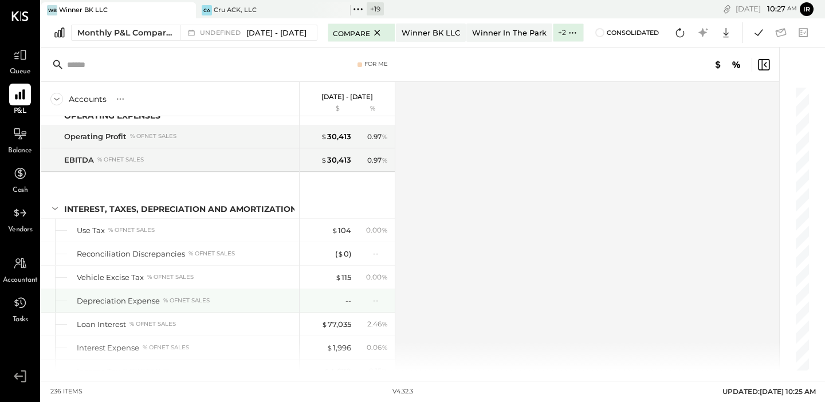
scroll to position [4656, 0]
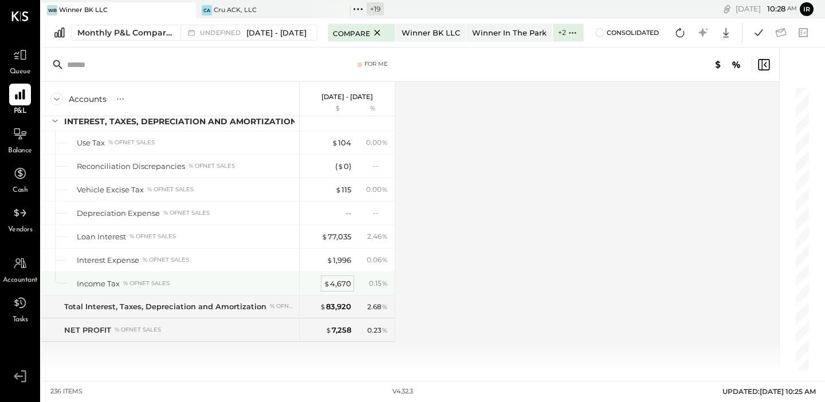
click at [335, 284] on div "$ 4,670" at bounding box center [338, 284] width 28 height 11
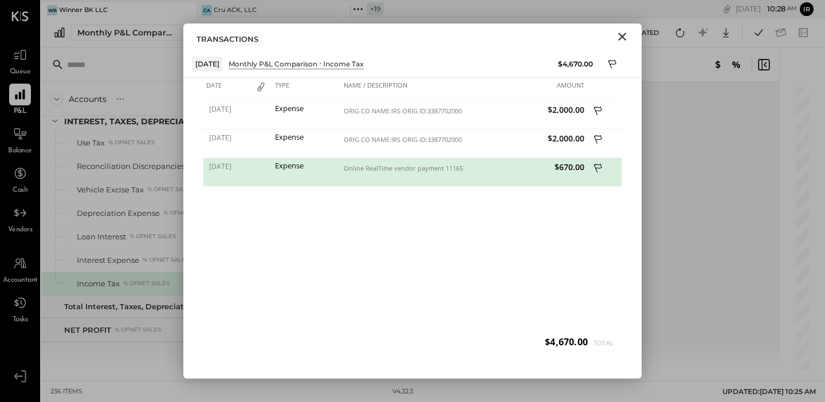
click at [621, 33] on icon "Close" at bounding box center [623, 37] width 14 height 14
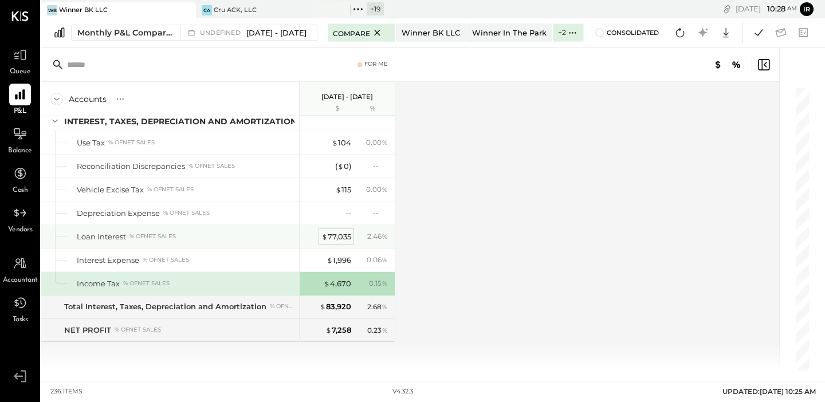
click at [338, 236] on div "$ 77,035" at bounding box center [337, 237] width 30 height 11
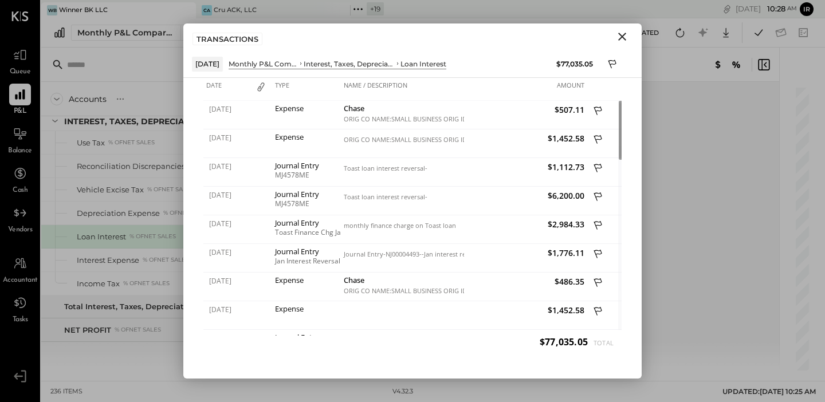
click at [621, 32] on icon "Close" at bounding box center [623, 37] width 14 height 14
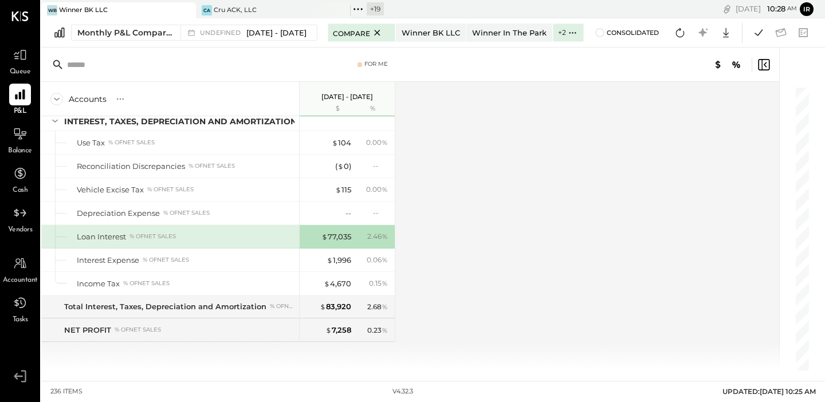
drag, startPoint x: 365, startPoint y: 232, endPoint x: 365, endPoint y: 223, distance: 9.2
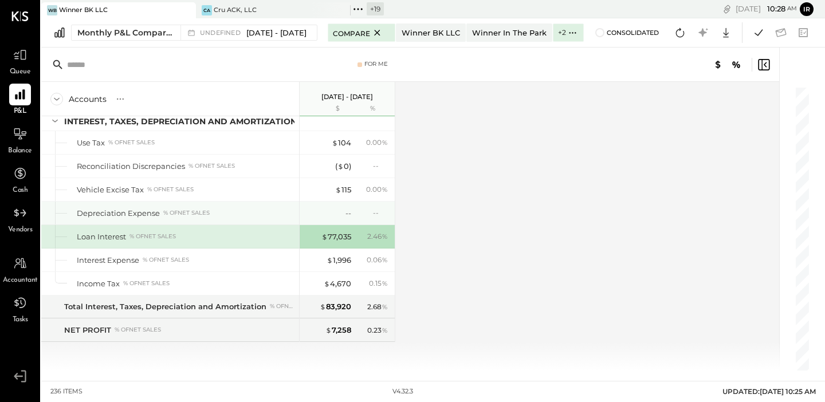
click at [494, 235] on div "Accounts S % GL [DATE] - [DATE] $ % SALES Sales, Food % of GROSS SALES Sales, B…" at bounding box center [411, 226] width 740 height 289
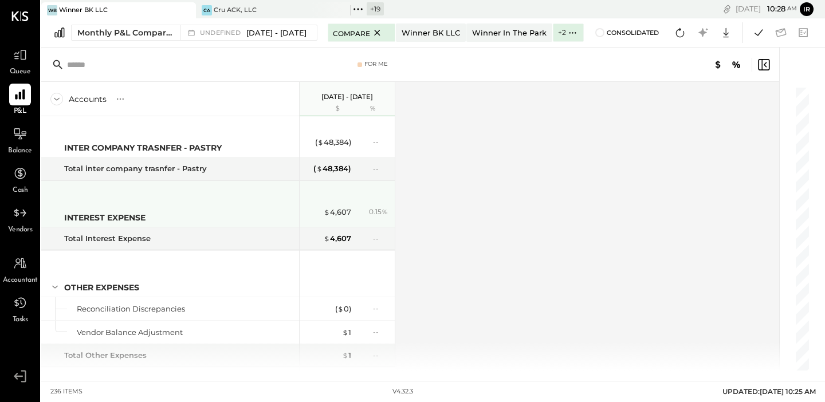
scroll to position [4261, 0]
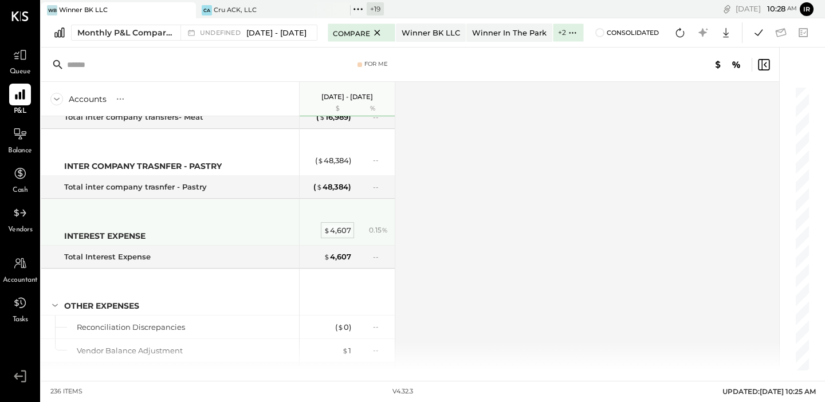
click at [341, 226] on div "$ 4,607" at bounding box center [338, 230] width 28 height 11
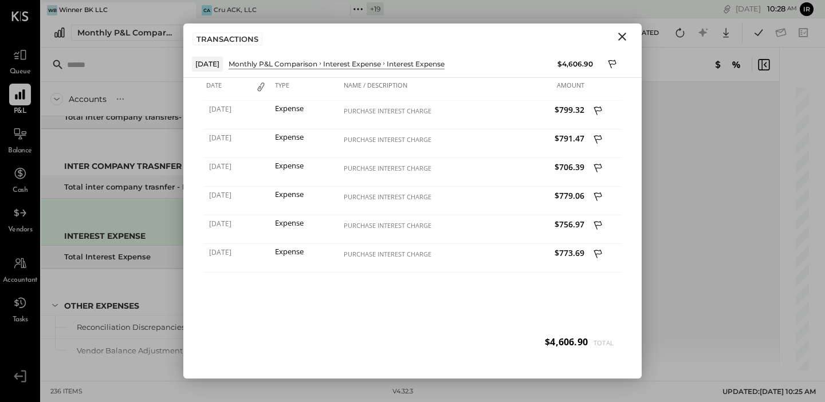
click at [622, 36] on icon "Close" at bounding box center [623, 37] width 8 height 8
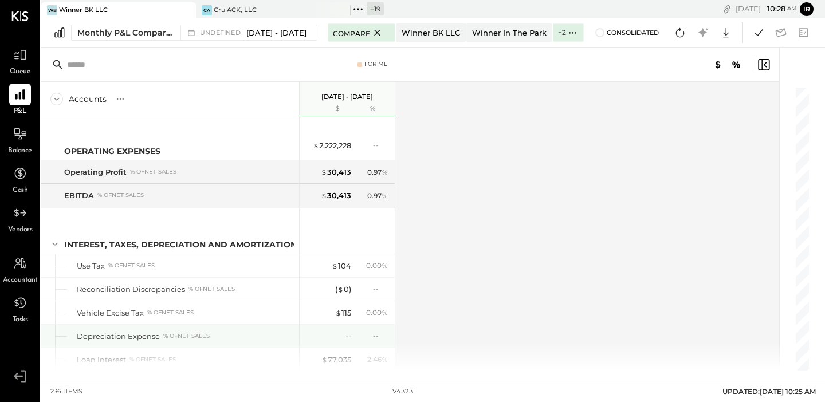
scroll to position [4656, 0]
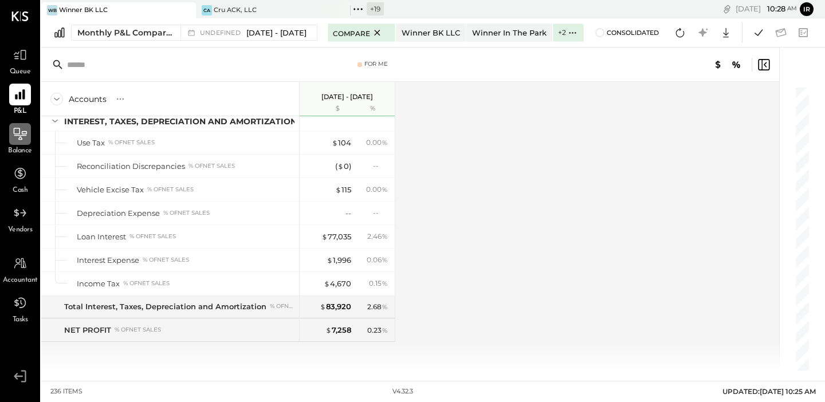
click at [21, 143] on div at bounding box center [20, 134] width 22 height 22
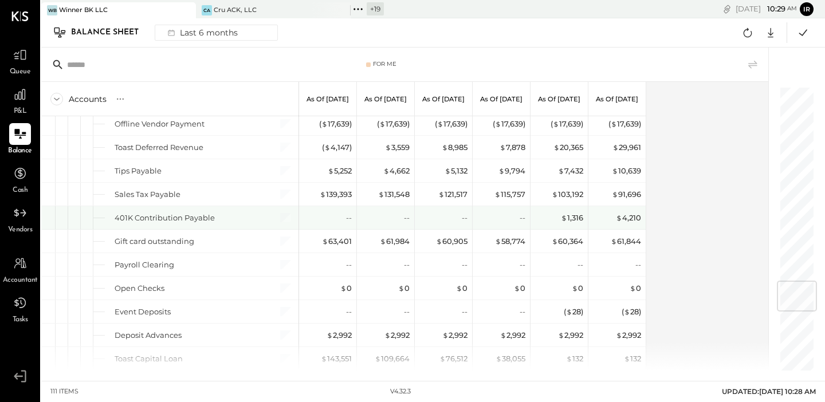
scroll to position [1623, 0]
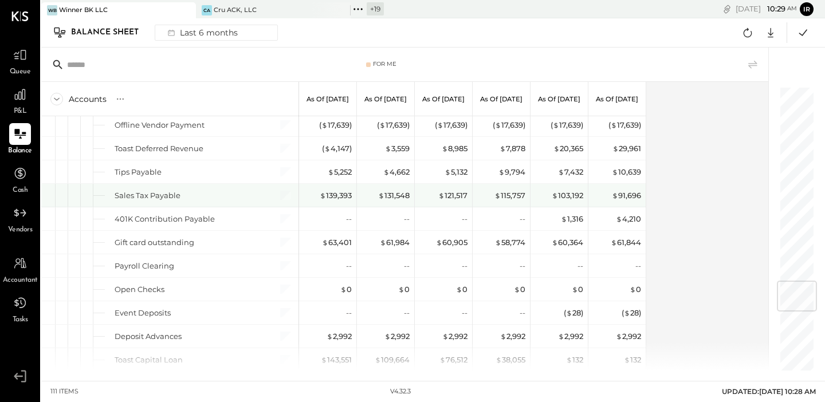
click at [632, 201] on div "$ 91,696" at bounding box center [619, 195] width 46 height 23
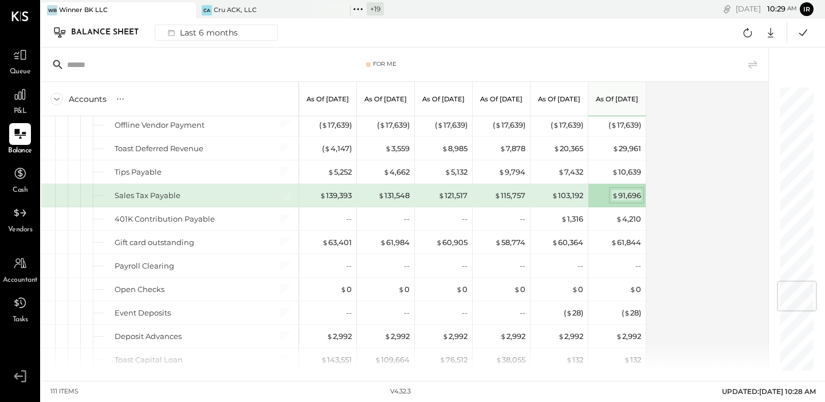
click at [628, 196] on div "$ 91,696" at bounding box center [626, 195] width 29 height 11
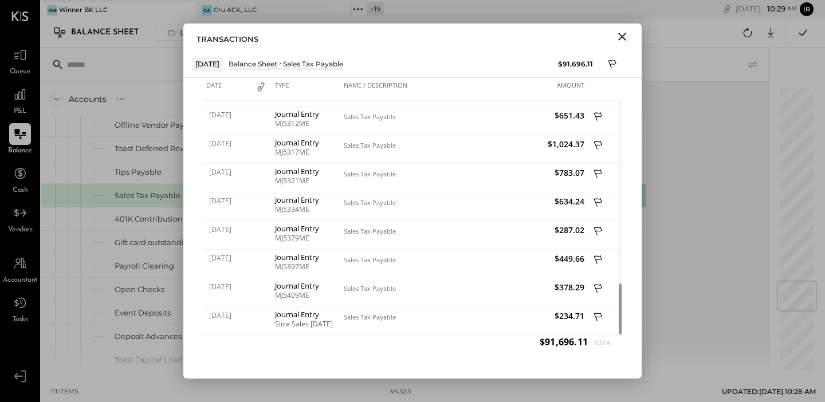
click at [621, 34] on icon "Close" at bounding box center [623, 37] width 14 height 14
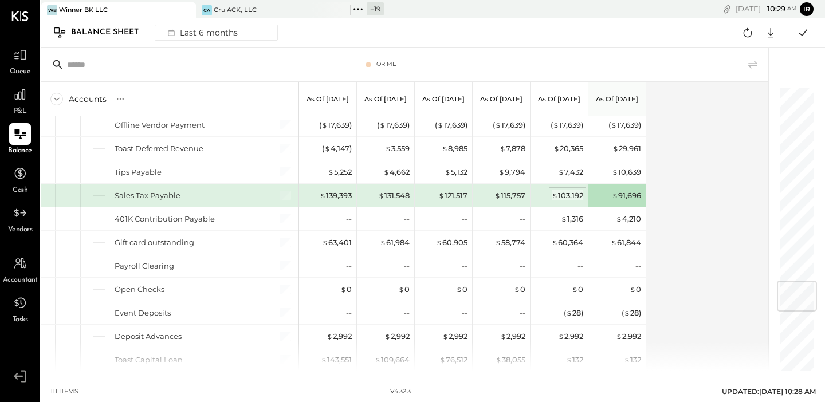
click at [573, 195] on div "$ 103,192" at bounding box center [568, 195] width 32 height 11
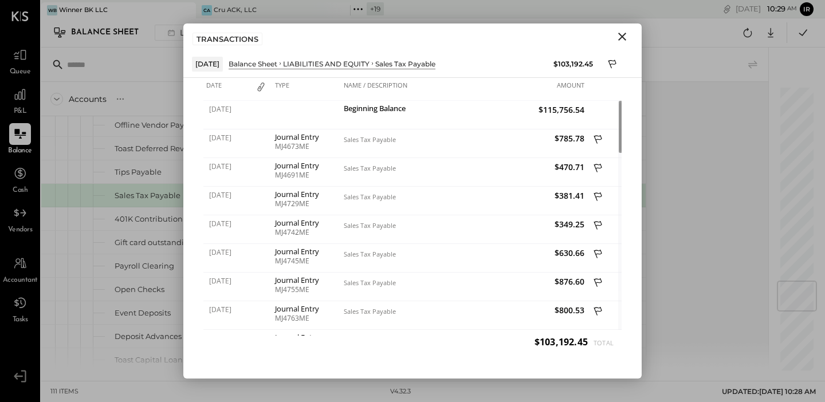
click at [625, 37] on icon "Close" at bounding box center [623, 37] width 14 height 14
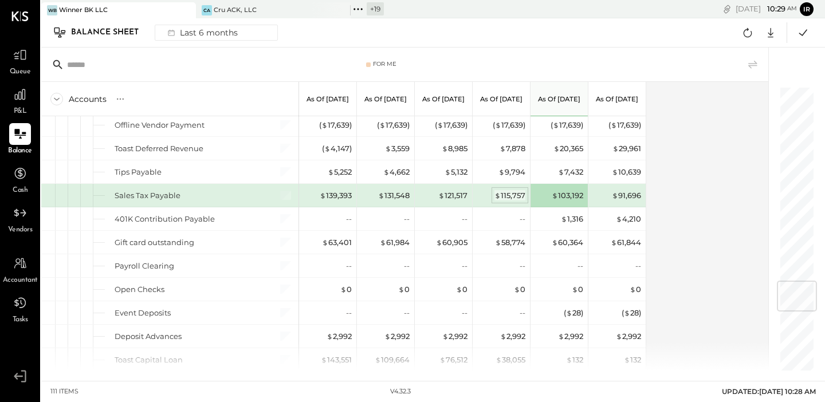
click at [506, 193] on div "$ 115,757" at bounding box center [510, 195] width 31 height 11
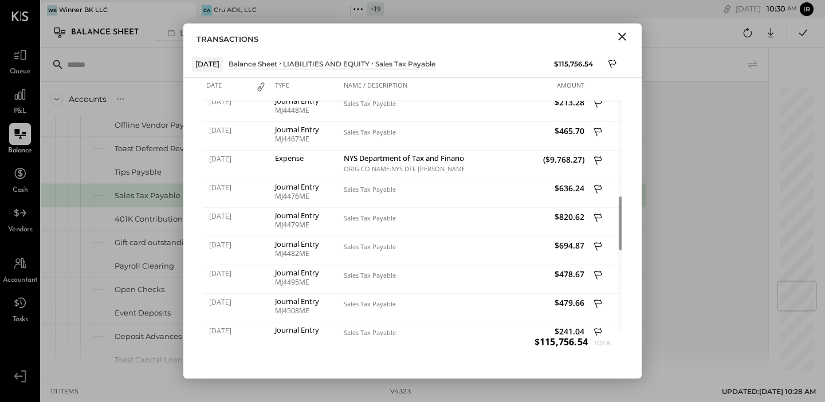
click at [621, 35] on icon "Close" at bounding box center [623, 37] width 8 height 8
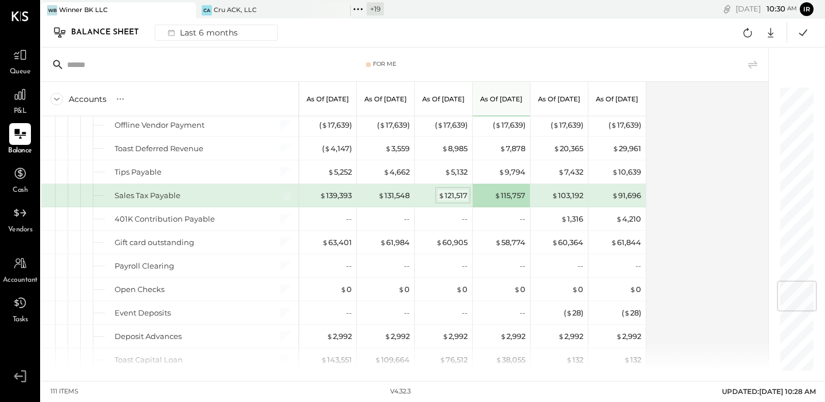
click at [452, 196] on div "$ 121,517" at bounding box center [453, 195] width 29 height 11
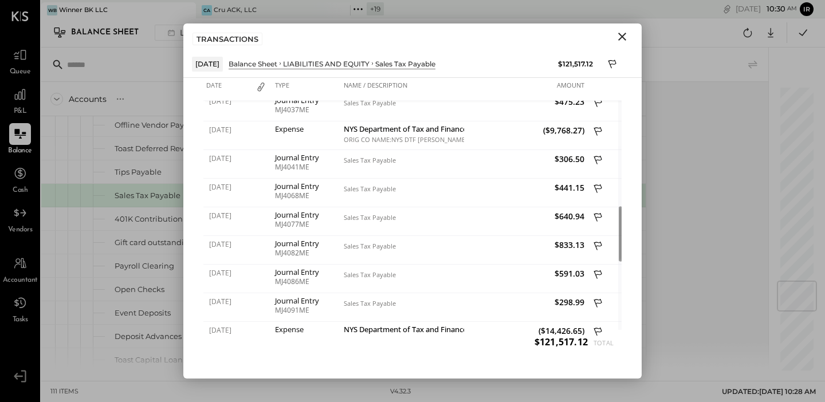
click at [623, 36] on icon "Close" at bounding box center [623, 37] width 8 height 8
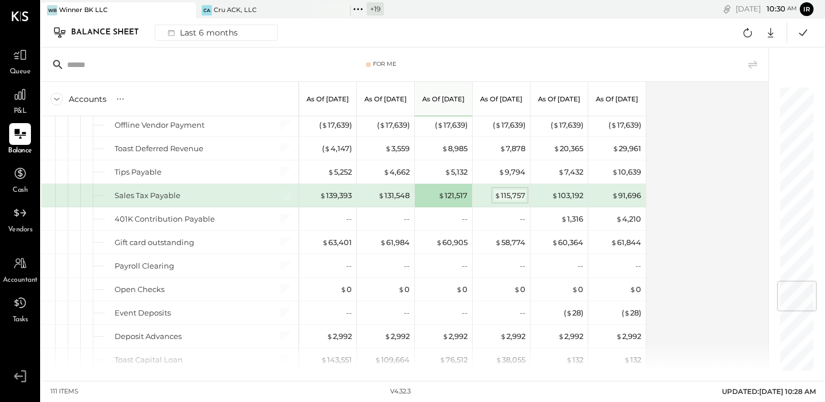
click at [507, 191] on div "$ 115,757" at bounding box center [510, 195] width 31 height 11
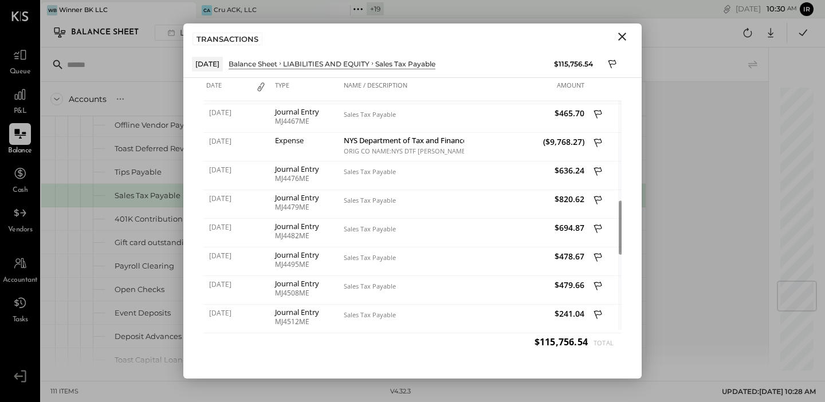
click at [621, 40] on icon "Close" at bounding box center [623, 37] width 14 height 14
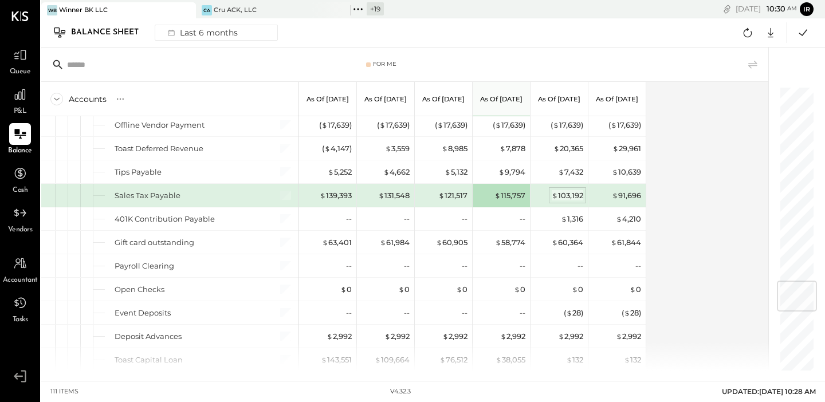
click at [570, 192] on div "$ 103,192" at bounding box center [568, 195] width 32 height 11
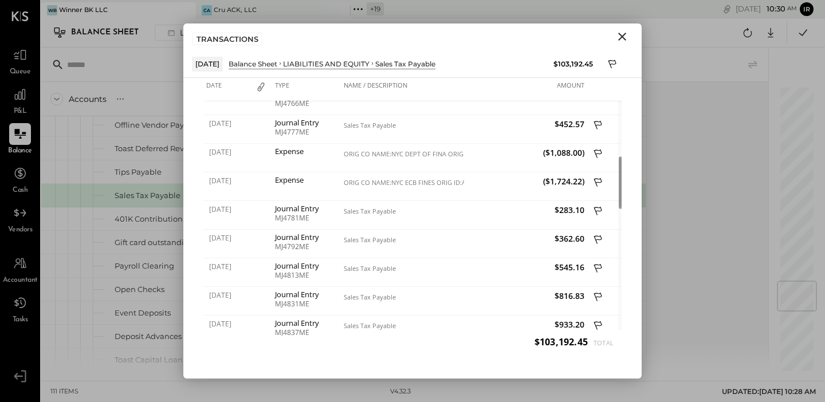
click at [623, 34] on icon "Close" at bounding box center [623, 37] width 14 height 14
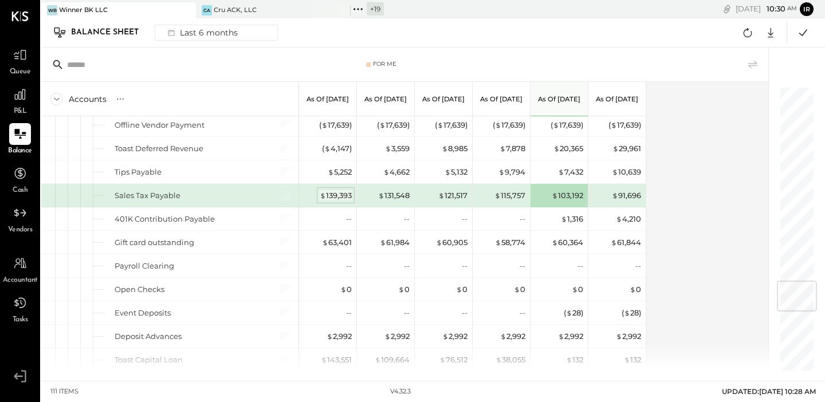
click at [339, 194] on div "$ 139,393" at bounding box center [336, 195] width 32 height 11
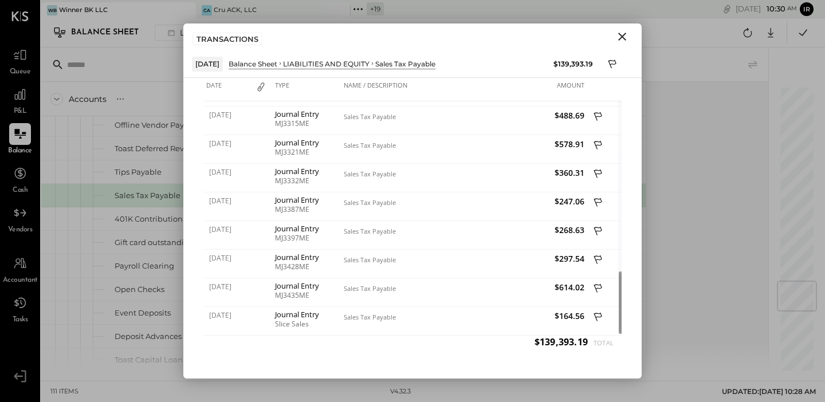
click at [623, 32] on icon "Close" at bounding box center [623, 37] width 14 height 14
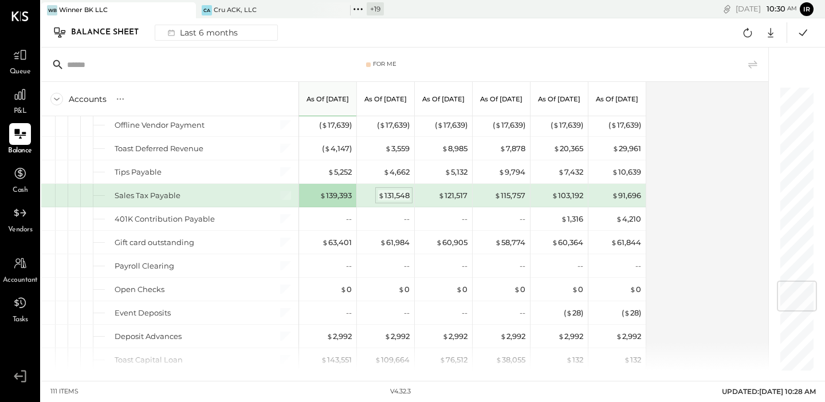
click at [392, 194] on div "$ 131,548" at bounding box center [394, 195] width 32 height 11
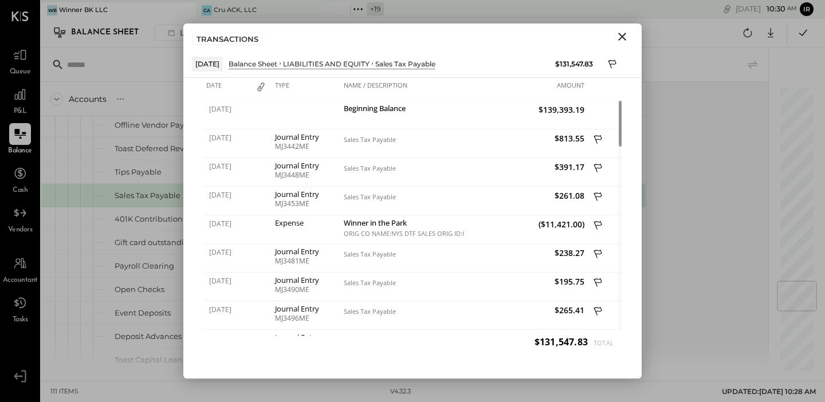
click at [627, 31] on icon "Close" at bounding box center [623, 37] width 14 height 14
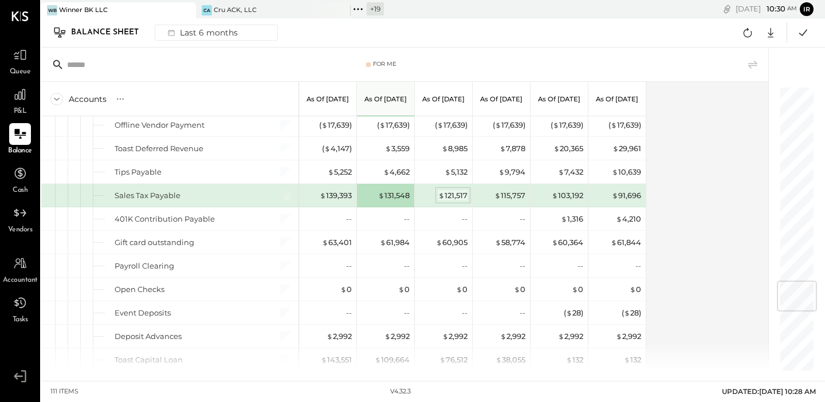
click at [450, 194] on div "$ 121,517" at bounding box center [453, 195] width 29 height 11
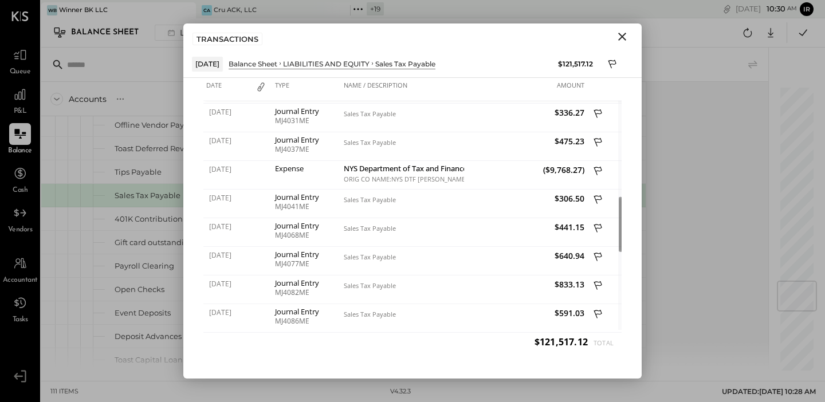
click at [624, 36] on icon "Close" at bounding box center [623, 37] width 14 height 14
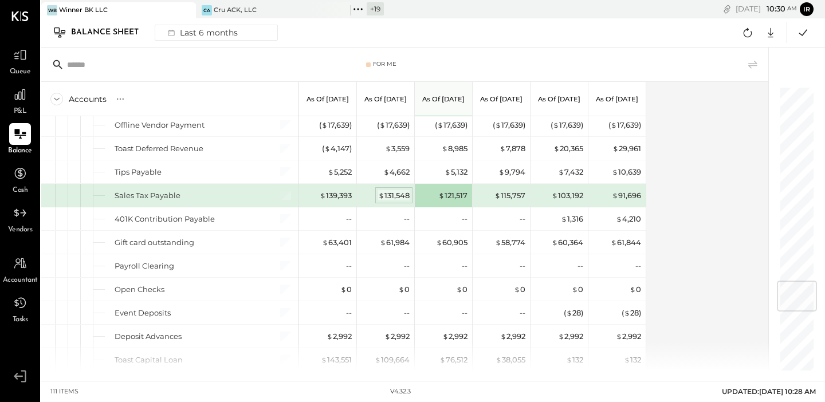
click at [397, 198] on div "$ 131,548" at bounding box center [394, 195] width 32 height 11
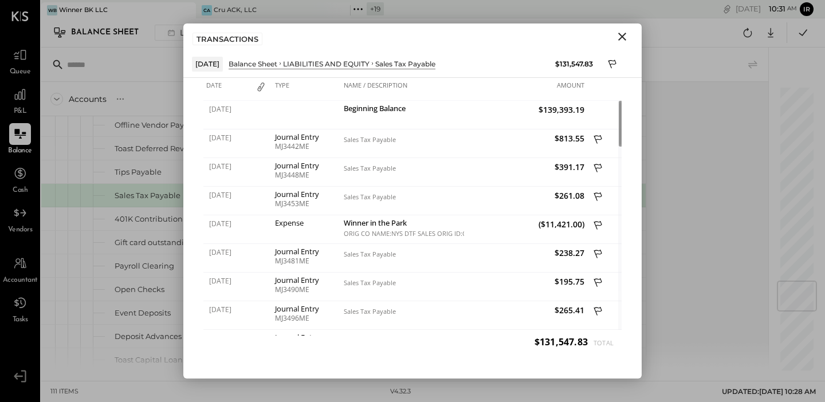
click at [623, 34] on icon "Close" at bounding box center [623, 37] width 14 height 14
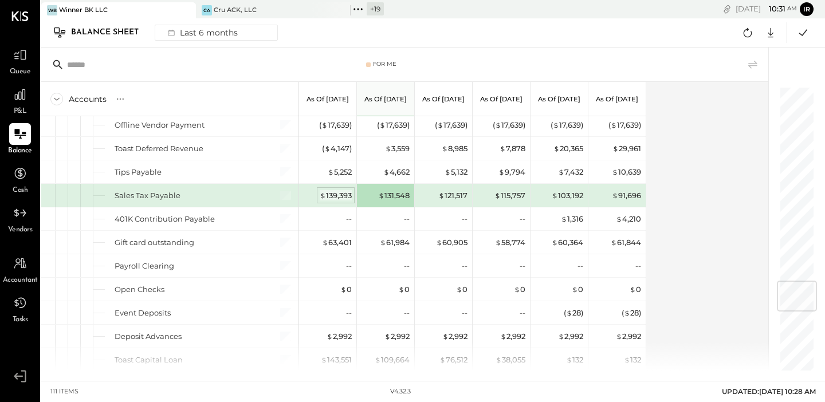
click at [331, 194] on div "$ 139,393" at bounding box center [336, 195] width 32 height 11
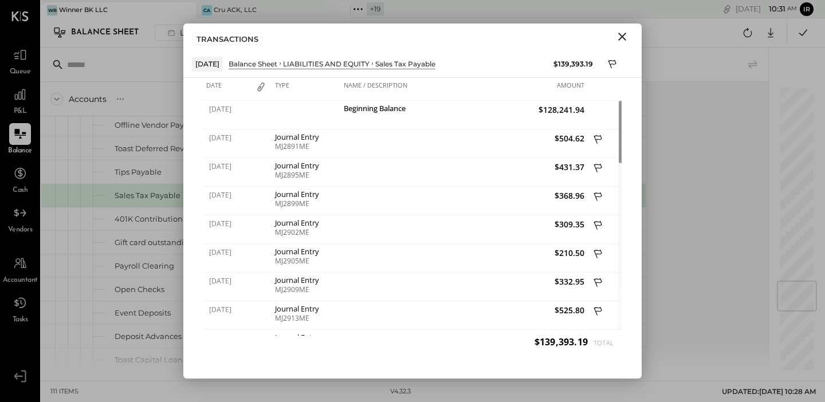
click at [622, 37] on icon "Close" at bounding box center [623, 37] width 8 height 8
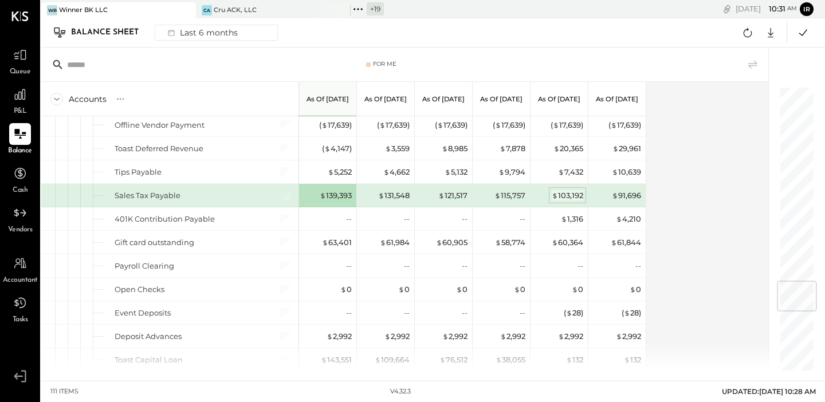
click at [567, 197] on div "$ 103,192" at bounding box center [568, 195] width 32 height 11
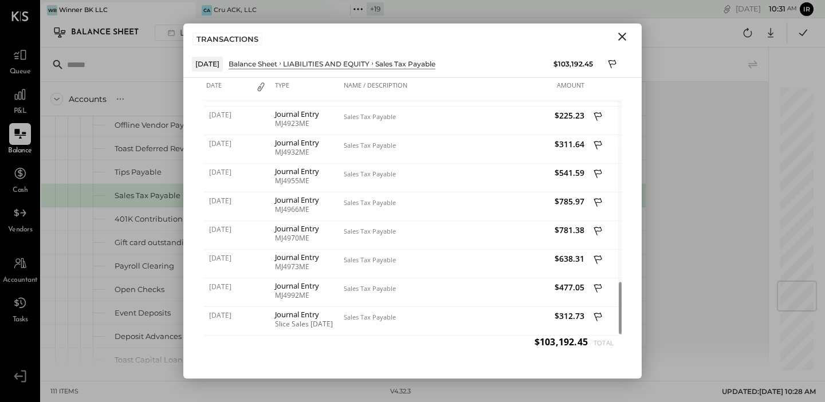
click at [626, 34] on icon "Close" at bounding box center [623, 37] width 14 height 14
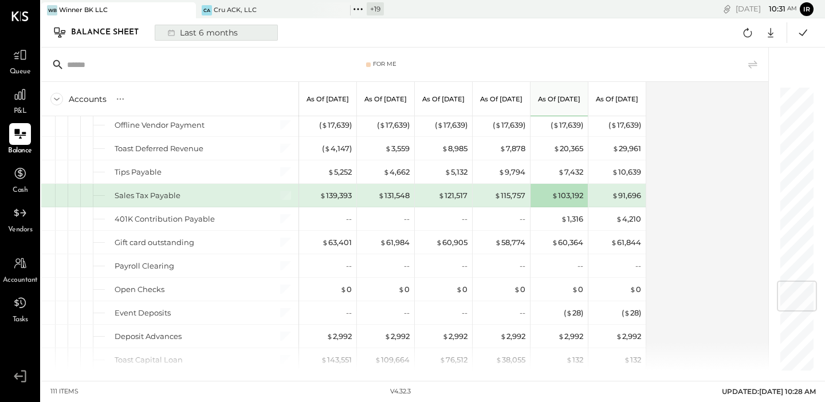
click at [179, 29] on div "Last 6 months" at bounding box center [201, 32] width 81 height 15
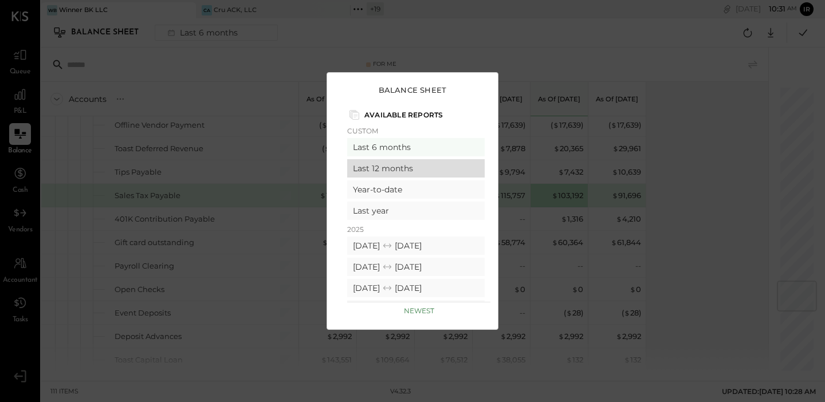
click at [402, 168] on div "Last 12 months" at bounding box center [416, 168] width 138 height 18
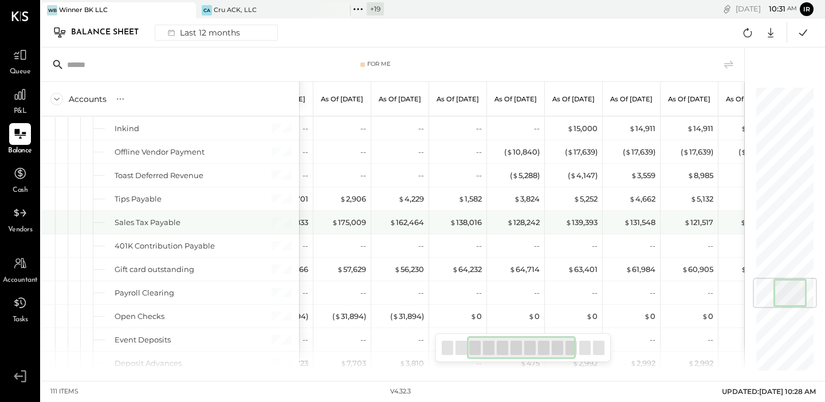
scroll to position [0, 116]
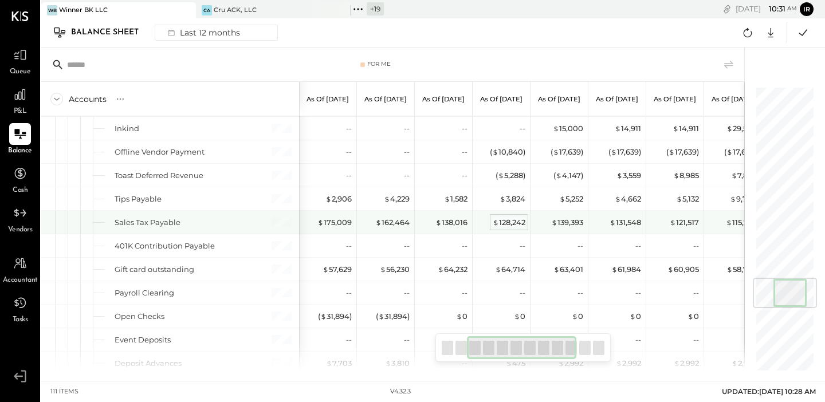
click at [502, 225] on div "$ 128,242" at bounding box center [509, 222] width 33 height 11
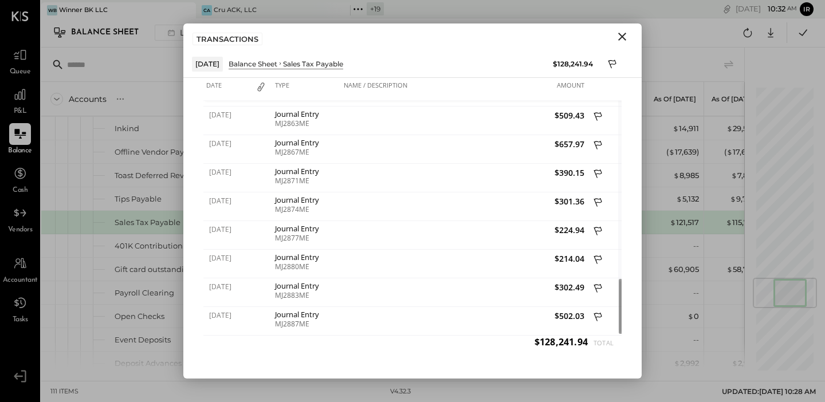
click at [620, 36] on icon "Close" at bounding box center [623, 37] width 14 height 14
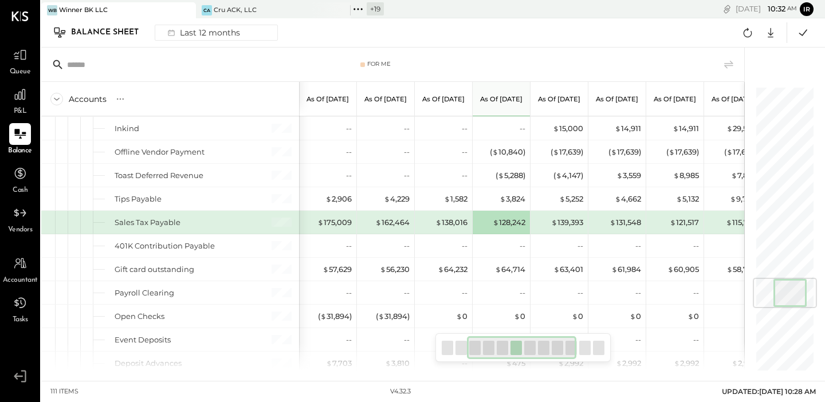
click at [564, 214] on div "$ 139,393" at bounding box center [561, 222] width 46 height 23
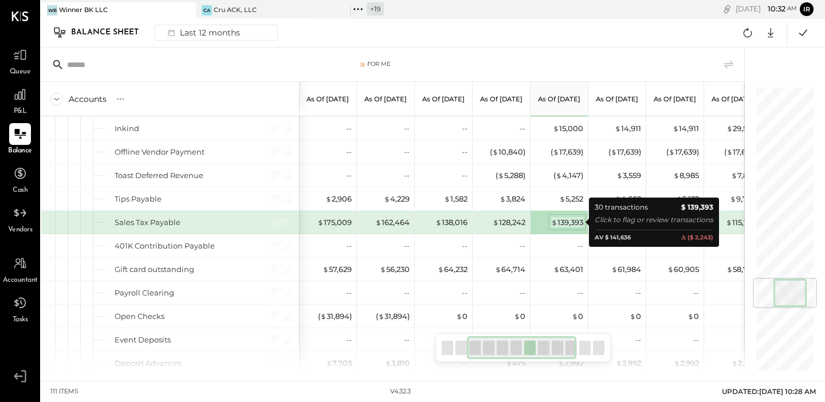
click at [563, 224] on div "$ 139,393" at bounding box center [567, 222] width 32 height 11
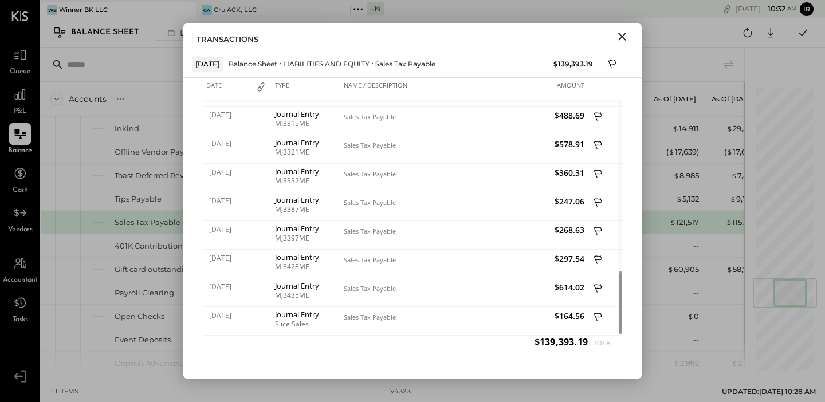
click at [622, 33] on icon "Close" at bounding box center [623, 37] width 14 height 14
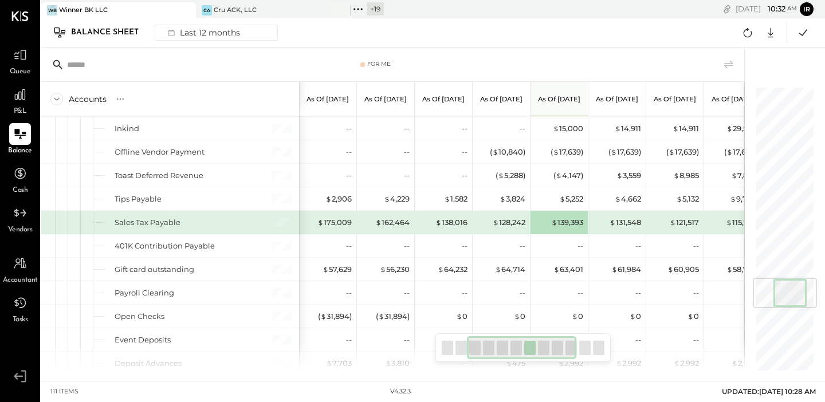
click at [514, 214] on div "$ 128,242" at bounding box center [503, 222] width 46 height 23
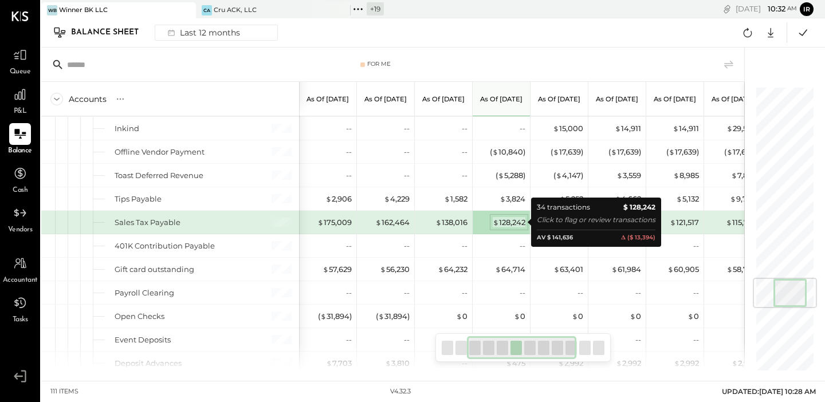
click at [508, 220] on div "$ 128,242" at bounding box center [509, 222] width 33 height 11
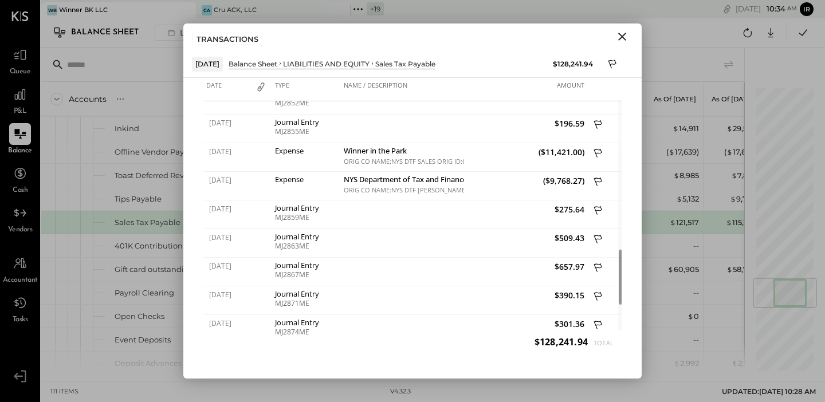
click at [620, 37] on icon "Close" at bounding box center [623, 37] width 14 height 14
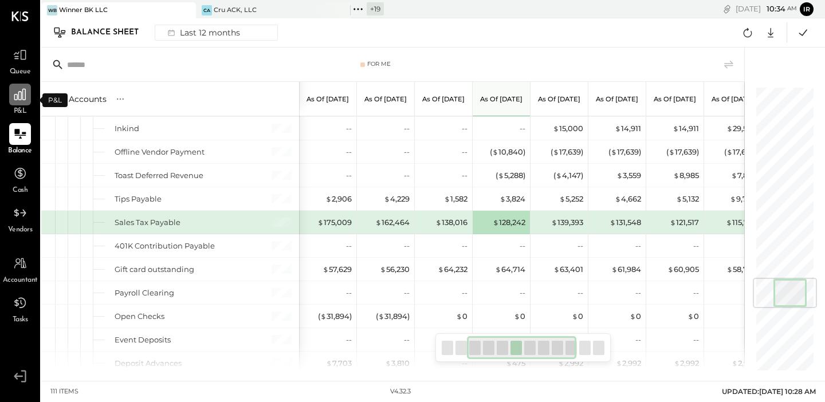
click at [17, 103] on div at bounding box center [20, 95] width 22 height 22
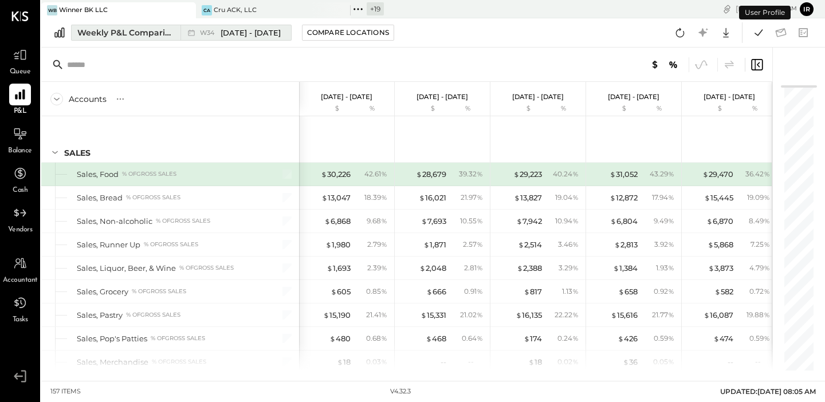
click at [219, 34] on div "W34 Aug 18 - 24, 2025" at bounding box center [240, 33] width 81 height 11
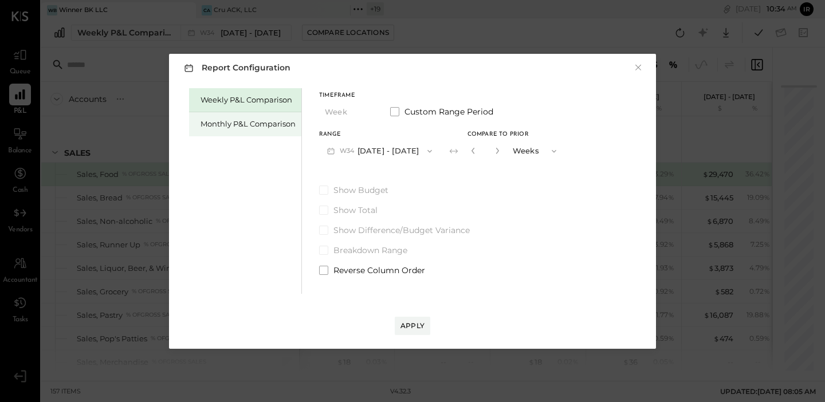
click at [246, 120] on div "Monthly P&L Comparison" at bounding box center [248, 124] width 95 height 11
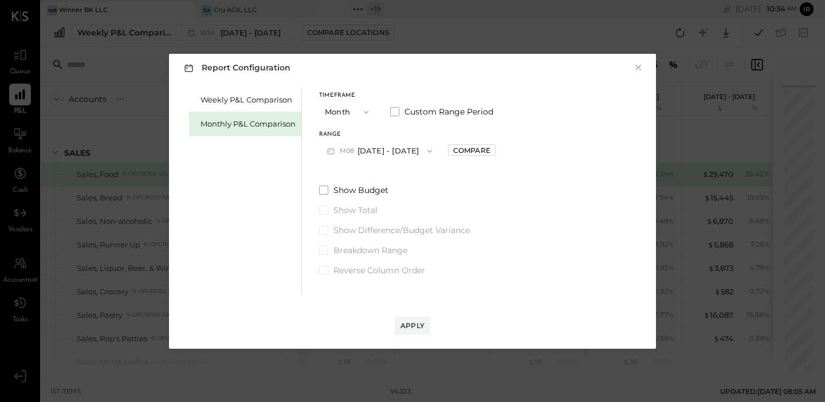
click at [377, 151] on button "M08 [DATE] - [DATE]" at bounding box center [379, 150] width 121 height 21
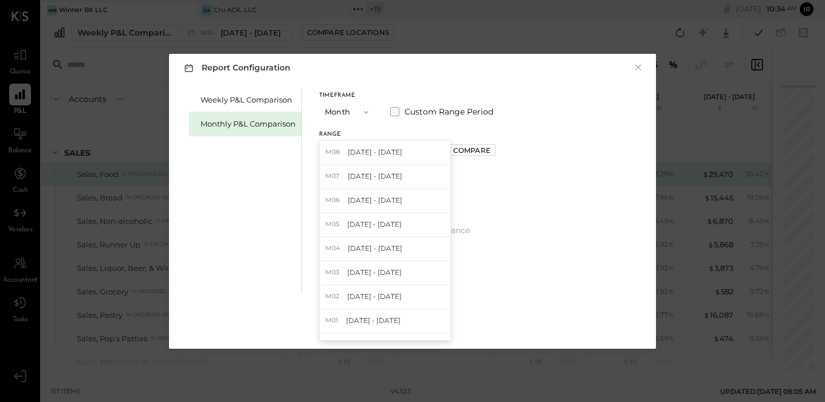
click at [393, 113] on span at bounding box center [394, 111] width 9 height 9
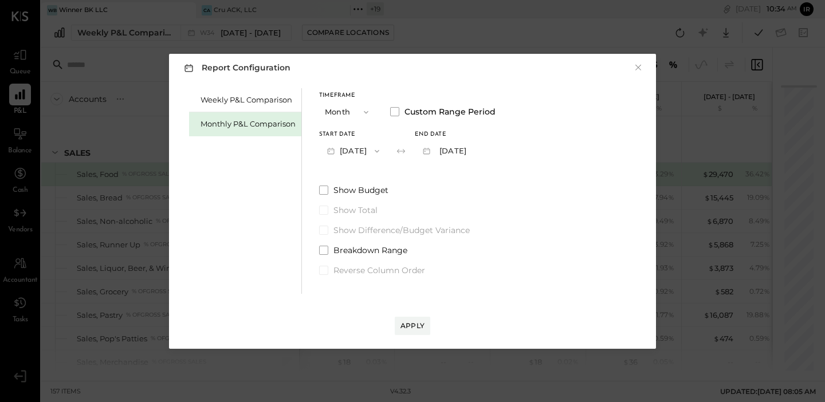
click at [359, 155] on button "[DATE]" at bounding box center [353, 150] width 68 height 21
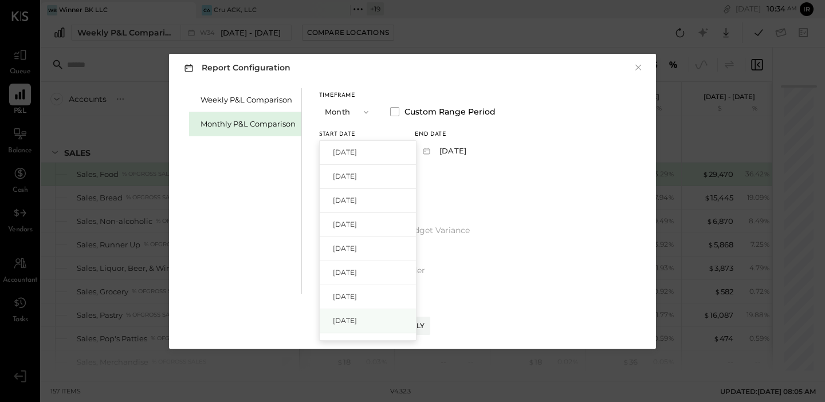
click at [354, 322] on span "[DATE]" at bounding box center [345, 321] width 24 height 10
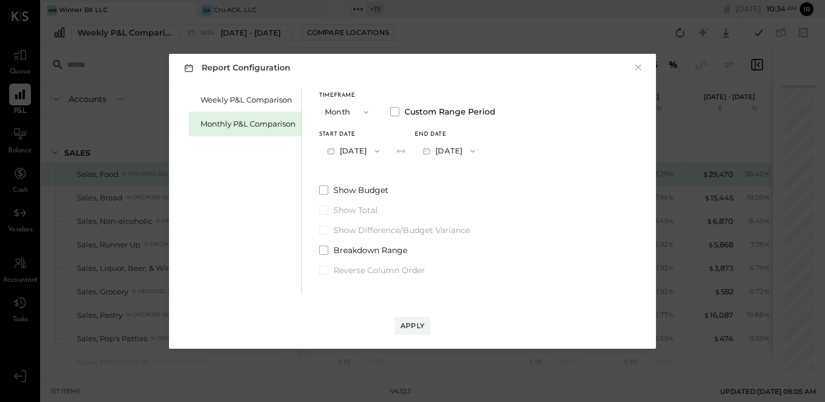
click at [433, 149] on icon "button" at bounding box center [427, 151] width 12 height 12
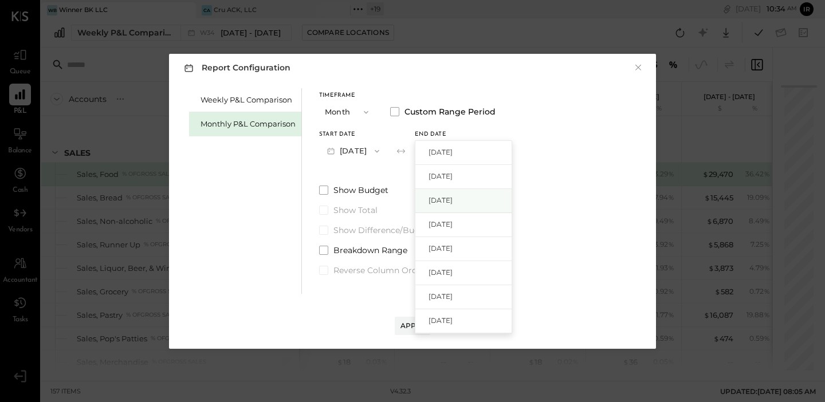
click at [489, 194] on div "[DATE]" at bounding box center [464, 201] width 96 height 24
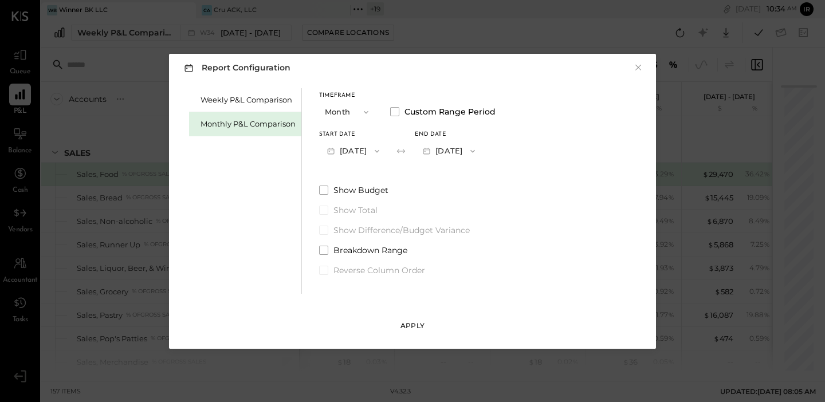
click at [419, 324] on div "Apply" at bounding box center [413, 326] width 24 height 10
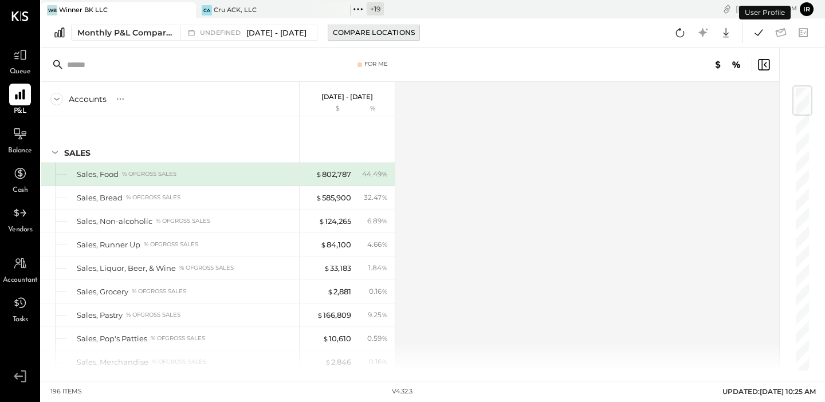
click at [370, 29] on div "Compare Locations" at bounding box center [374, 33] width 82 height 10
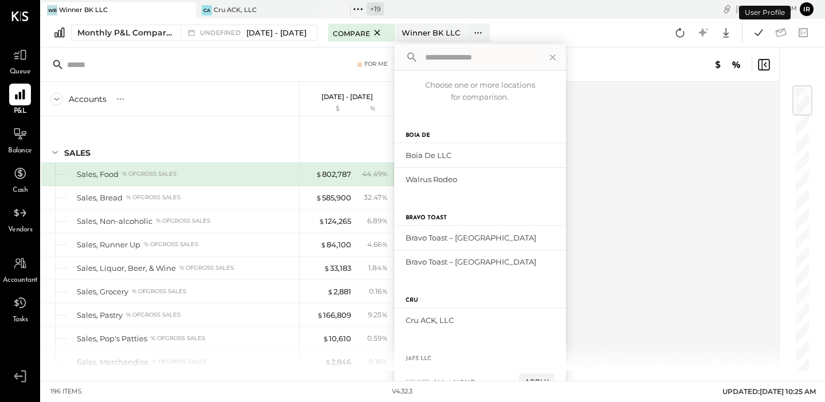
scroll to position [543, 0]
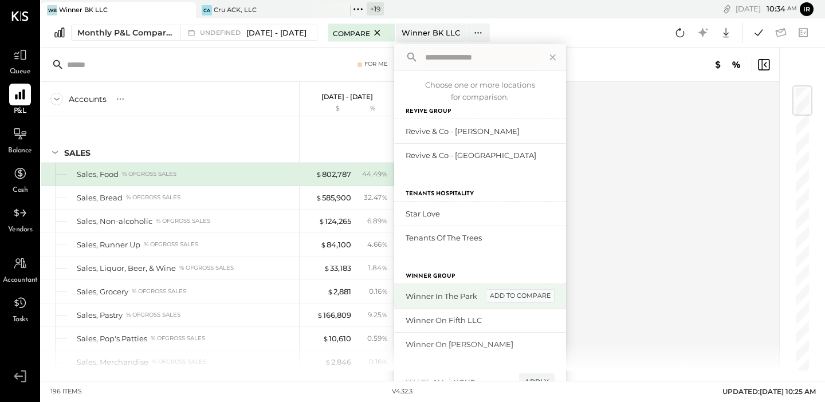
click at [527, 296] on div "add to compare" at bounding box center [520, 296] width 69 height 14
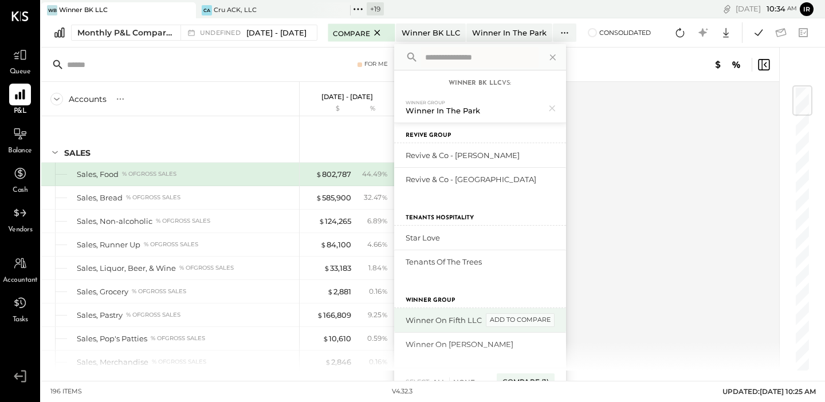
click at [527, 319] on div "add to compare" at bounding box center [520, 321] width 69 height 14
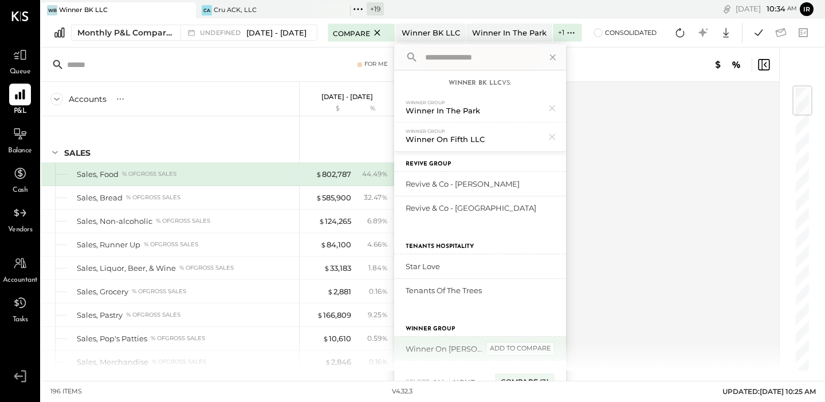
scroll to position [15, 0]
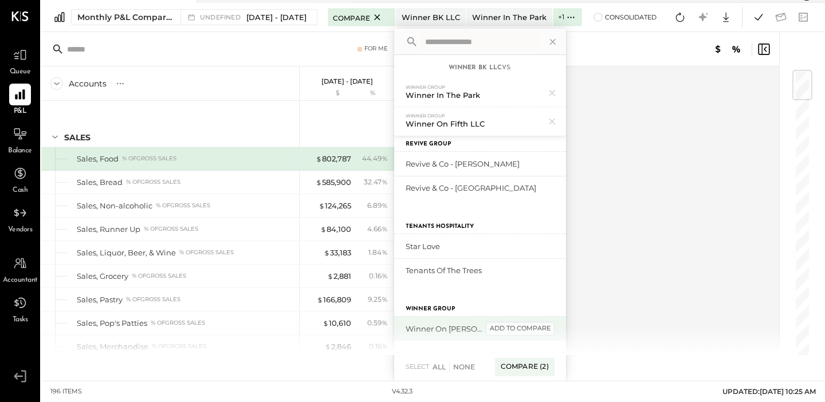
click at [533, 330] on div "add to compare" at bounding box center [520, 329] width 69 height 14
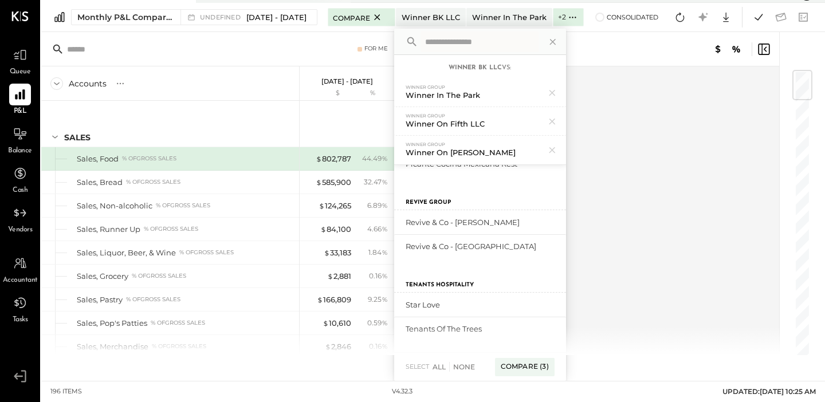
scroll to position [508, 0]
click at [546, 367] on div "Compare (3)" at bounding box center [525, 367] width 60 height 18
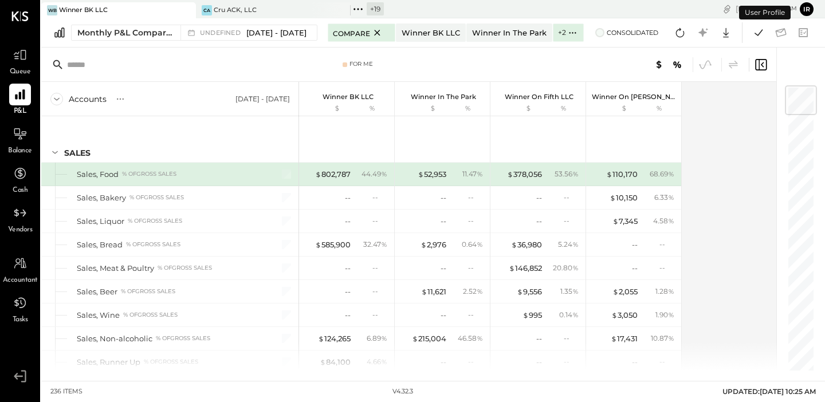
click at [605, 35] on span at bounding box center [600, 32] width 9 height 9
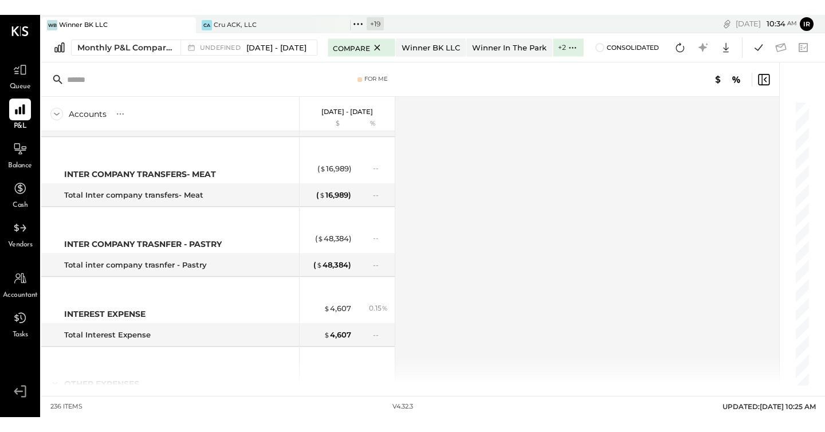
scroll to position [4656, 0]
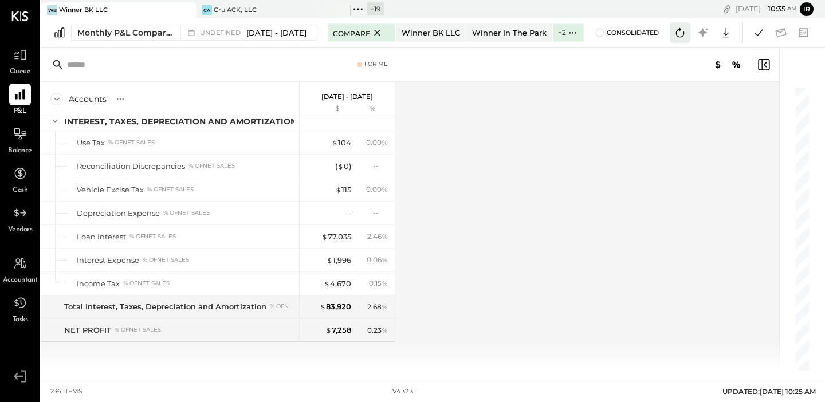
click at [677, 38] on icon at bounding box center [680, 32] width 15 height 15
click at [753, 33] on icon at bounding box center [759, 32] width 15 height 15
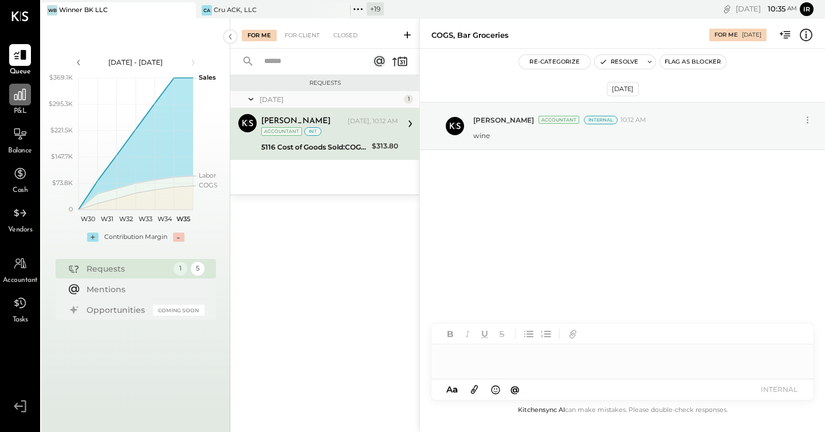
click at [21, 105] on div at bounding box center [20, 95] width 22 height 22
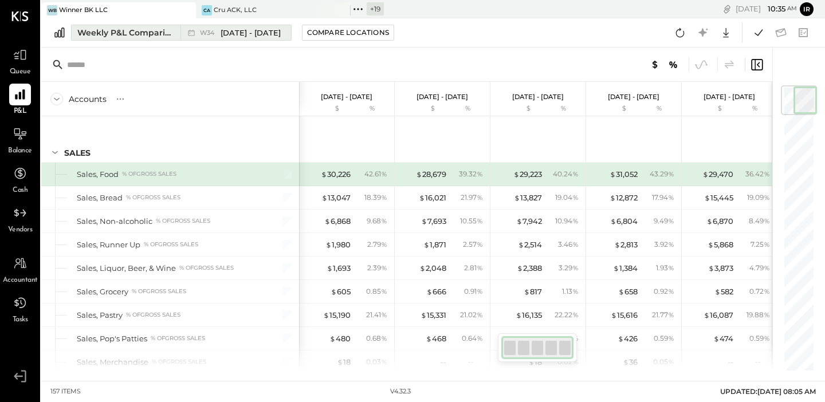
click at [175, 29] on button "Weekly P&L Comparison W34 [DATE] - [DATE]" at bounding box center [181, 33] width 221 height 16
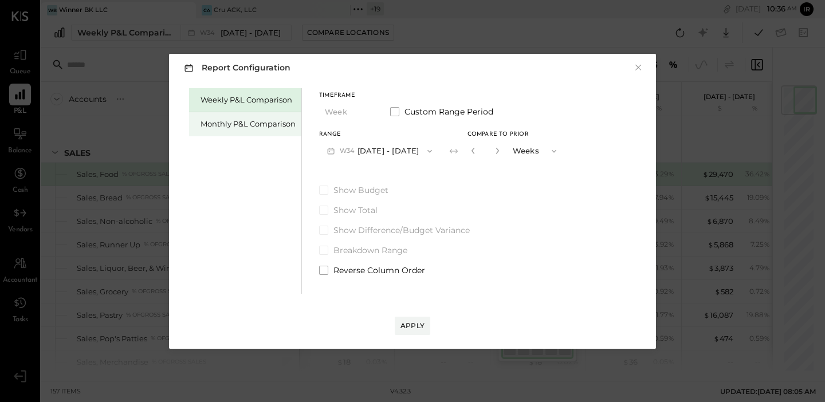
click at [226, 119] on div "Monthly P&L Comparison" at bounding box center [248, 124] width 95 height 11
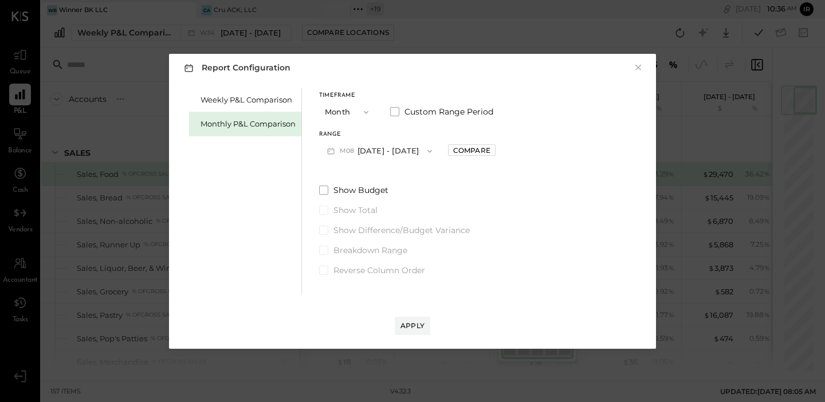
click at [386, 155] on button "M08 [DATE] - [DATE]" at bounding box center [379, 150] width 121 height 21
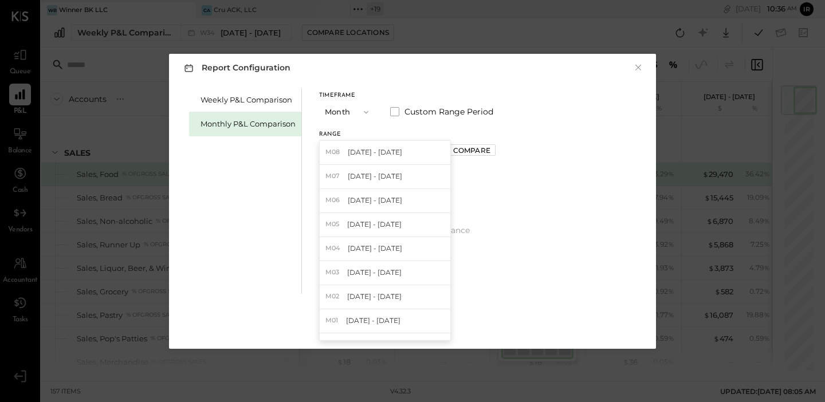
click at [386, 155] on span "[DATE] - [DATE]" at bounding box center [375, 152] width 54 height 10
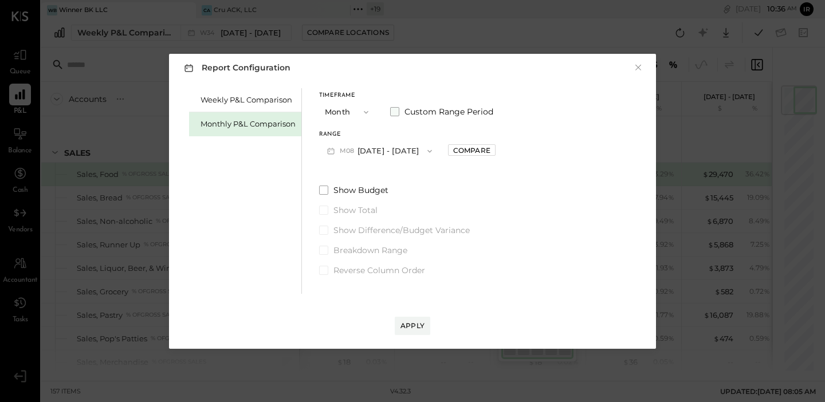
click at [397, 112] on span at bounding box center [394, 111] width 9 height 9
click at [364, 151] on button "[DATE]" at bounding box center [353, 150] width 68 height 21
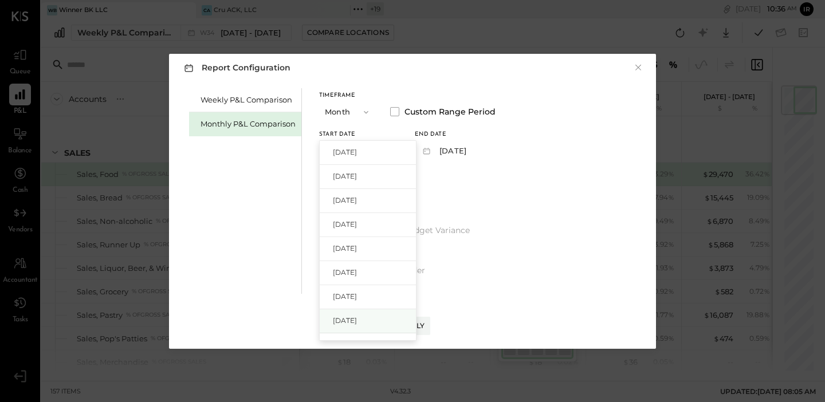
click at [357, 320] on span "[DATE]" at bounding box center [345, 321] width 24 height 10
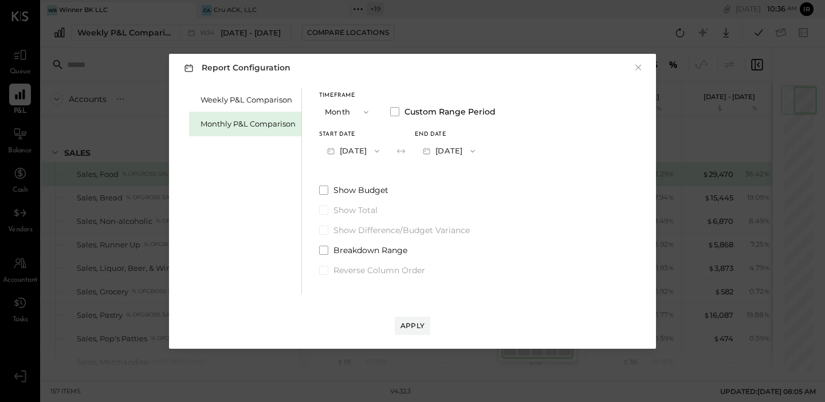
click at [482, 158] on button "[DATE]" at bounding box center [449, 150] width 68 height 21
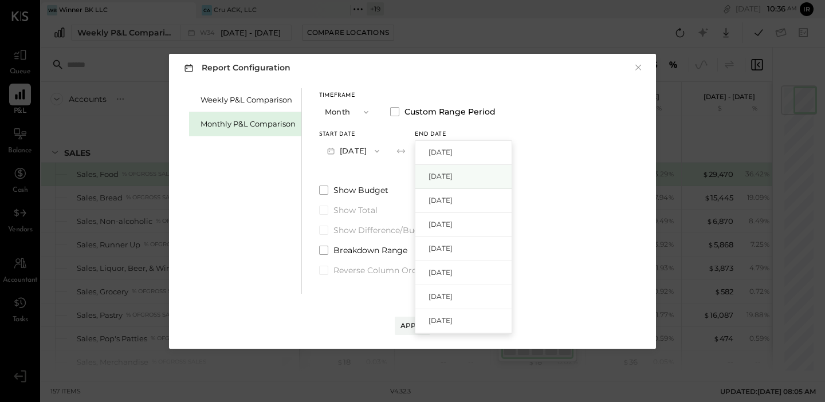
click at [453, 178] on span "[DATE]" at bounding box center [441, 176] width 24 height 10
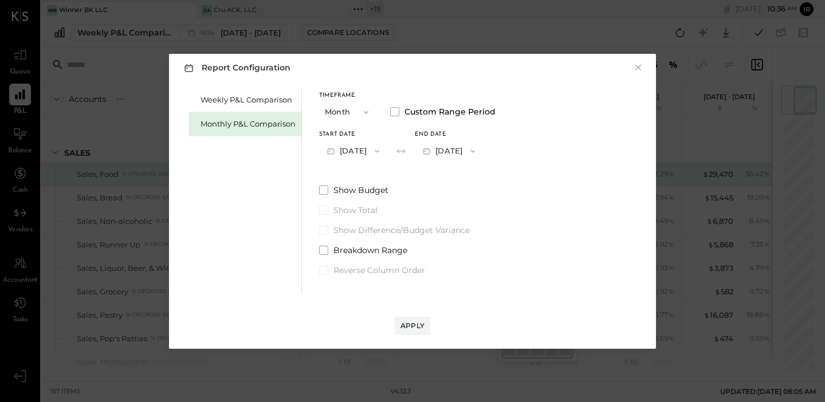
click at [471, 147] on button "[DATE]" at bounding box center [449, 150] width 68 height 21
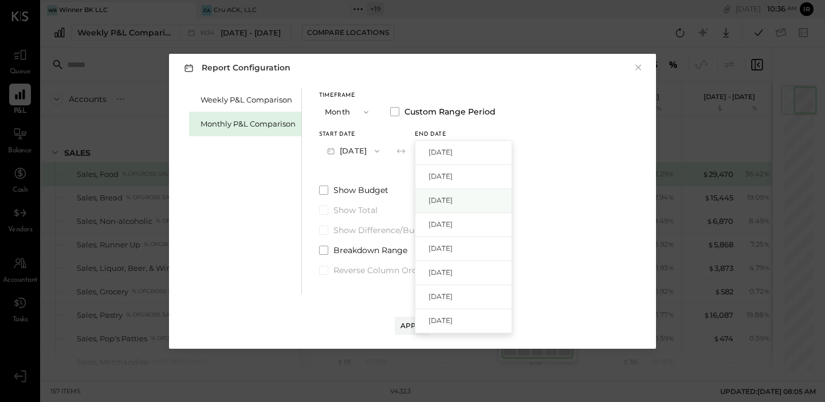
click at [461, 193] on div "[DATE]" at bounding box center [464, 201] width 96 height 24
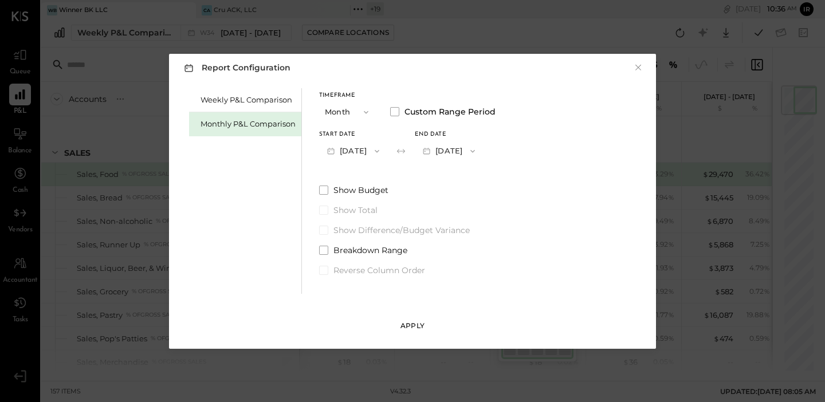
click at [418, 324] on div "Apply" at bounding box center [413, 326] width 24 height 10
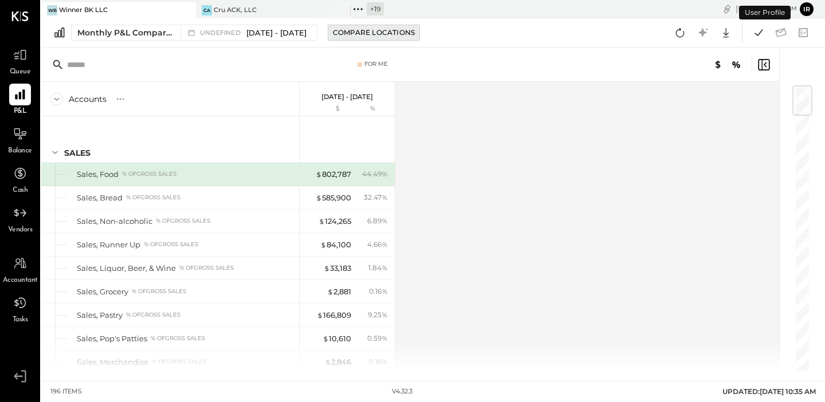
click at [369, 33] on div "Compare Locations" at bounding box center [374, 33] width 82 height 10
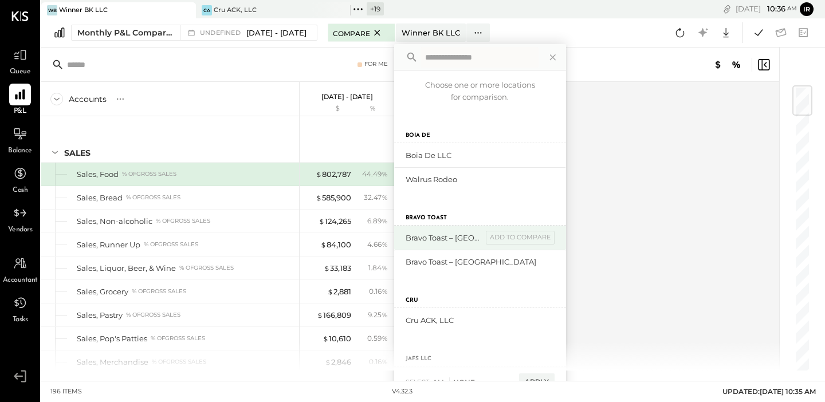
scroll to position [543, 0]
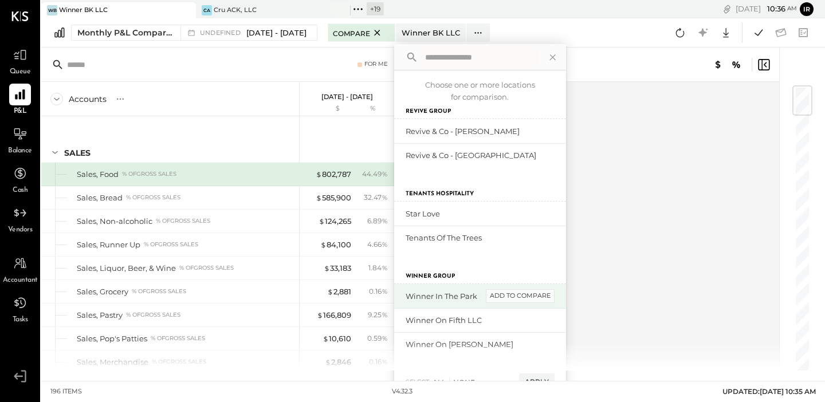
click at [537, 294] on div "add to compare" at bounding box center [520, 296] width 69 height 14
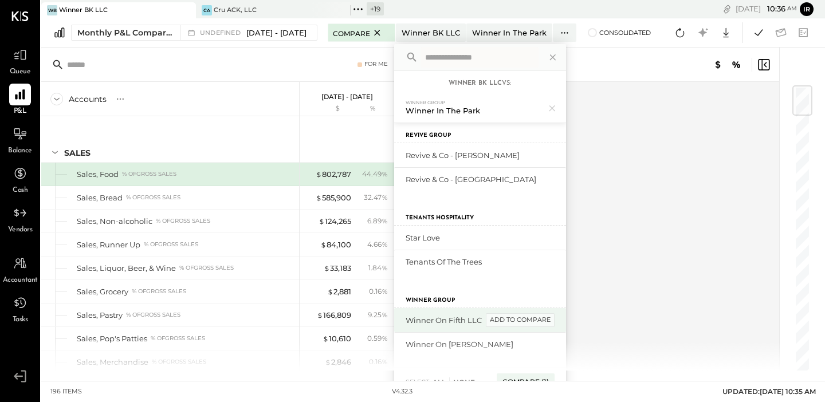
click at [538, 315] on div "add to compare" at bounding box center [520, 321] width 69 height 14
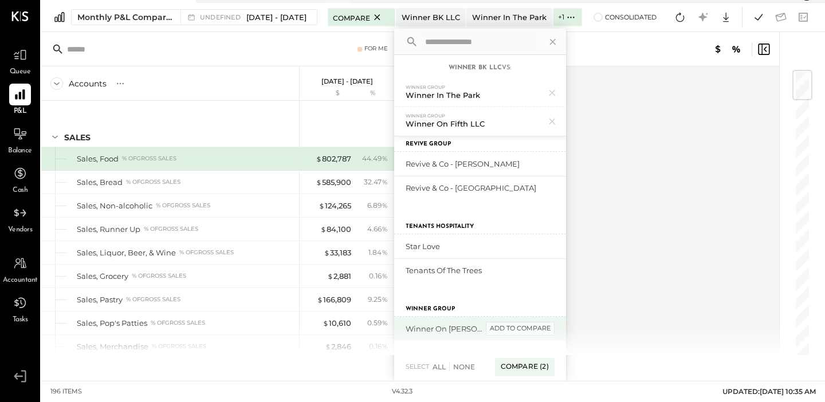
click at [534, 332] on div "add to compare" at bounding box center [520, 329] width 69 height 14
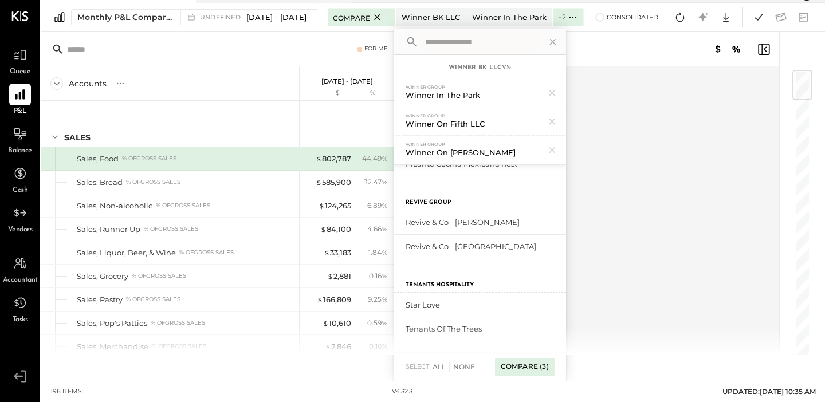
click at [538, 368] on div "Compare (3)" at bounding box center [525, 367] width 60 height 18
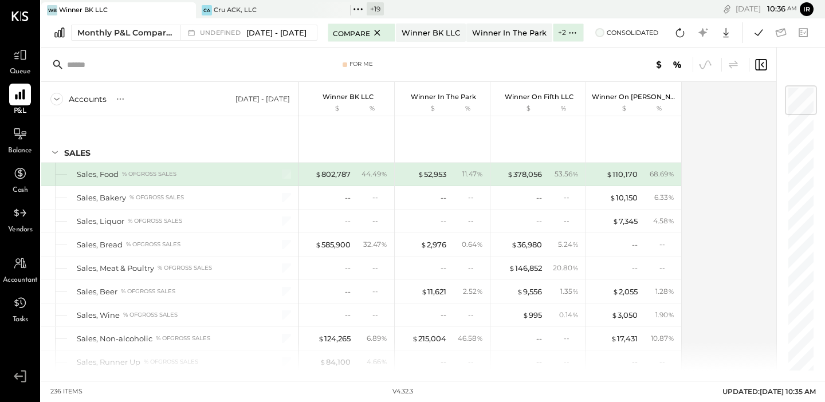
click at [605, 35] on span at bounding box center [600, 32] width 9 height 9
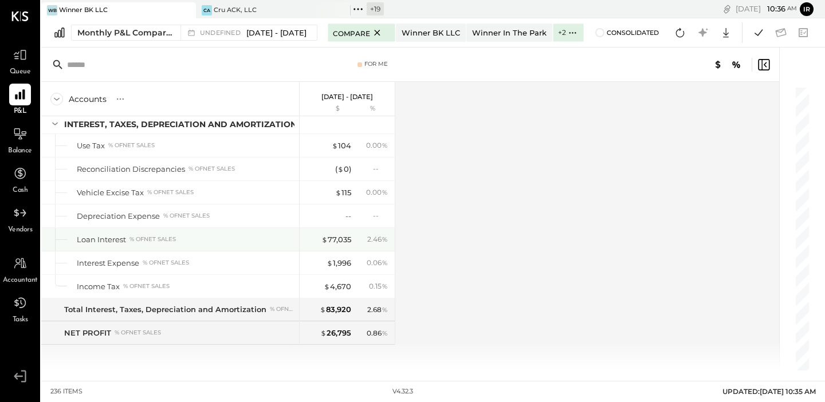
scroll to position [4656, 0]
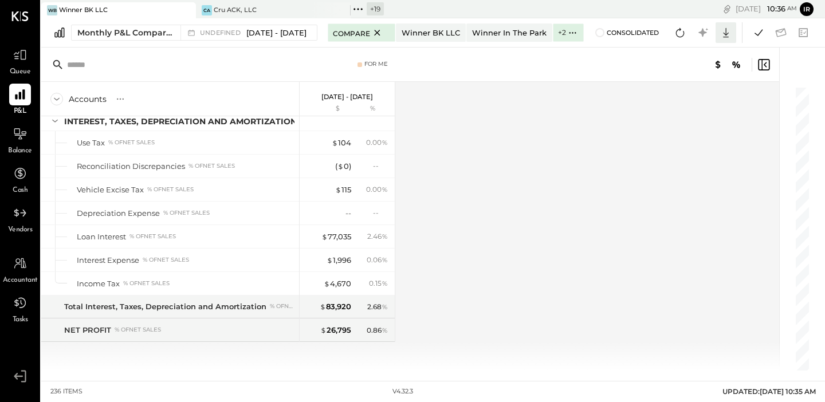
click at [727, 35] on icon at bounding box center [726, 32] width 15 height 15
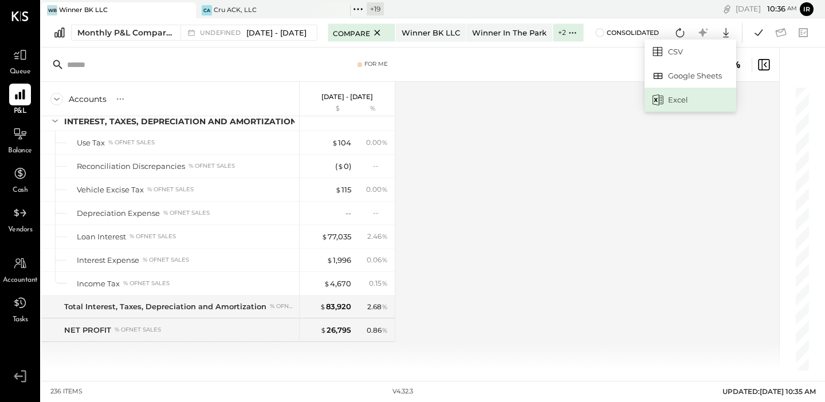
click at [676, 99] on div "Excel" at bounding box center [691, 100] width 92 height 24
click at [542, 240] on div "Accounts S % GL [DATE] - [DATE] $ % SALES Sales, Food % of GROSS SALES Sales, B…" at bounding box center [411, 226] width 740 height 289
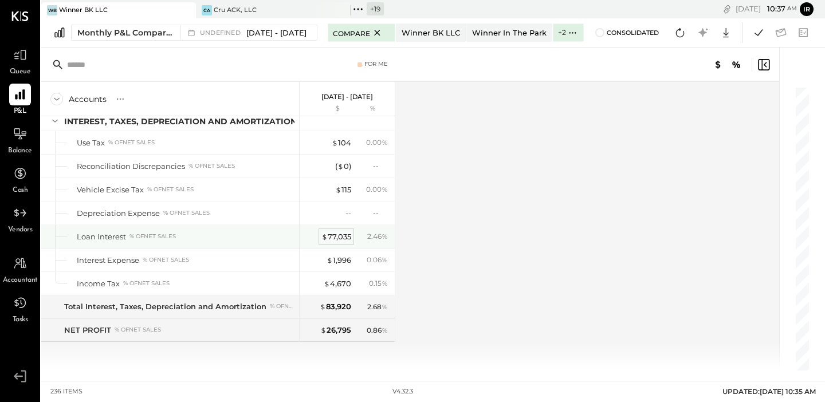
click at [341, 235] on div "$ 77,035" at bounding box center [337, 237] width 30 height 11
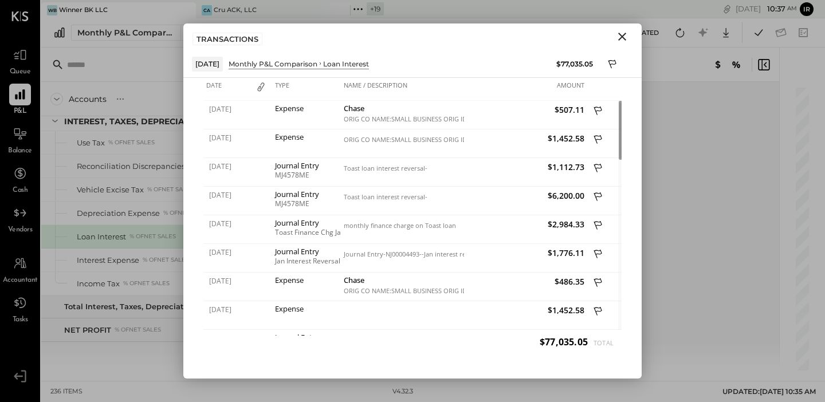
click at [622, 35] on icon "Close" at bounding box center [623, 37] width 14 height 14
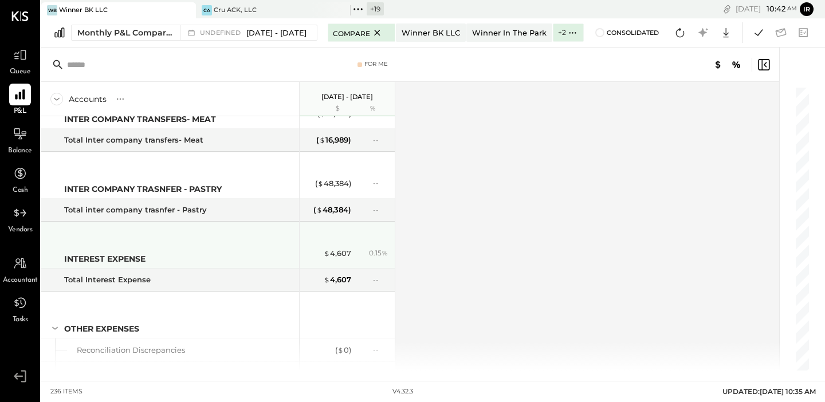
scroll to position [4656, 0]
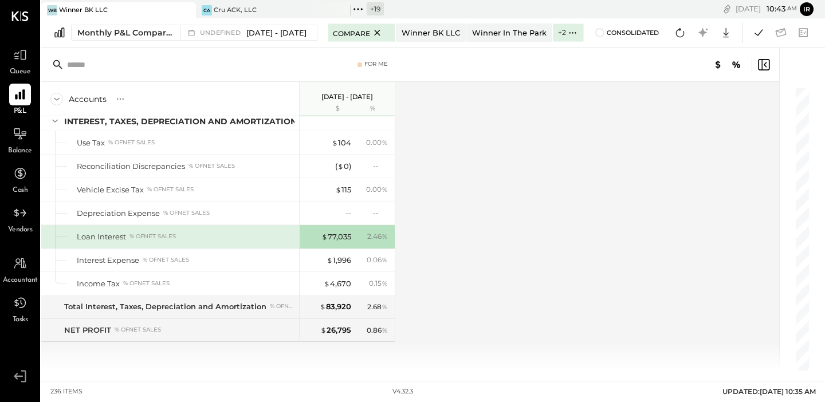
click at [454, 272] on div "Accounts S % GL [DATE] - [DATE] $ % SALES Sales, Food % of GROSS SALES Sales, B…" at bounding box center [411, 226] width 740 height 289
click at [21, 273] on div at bounding box center [20, 264] width 22 height 22
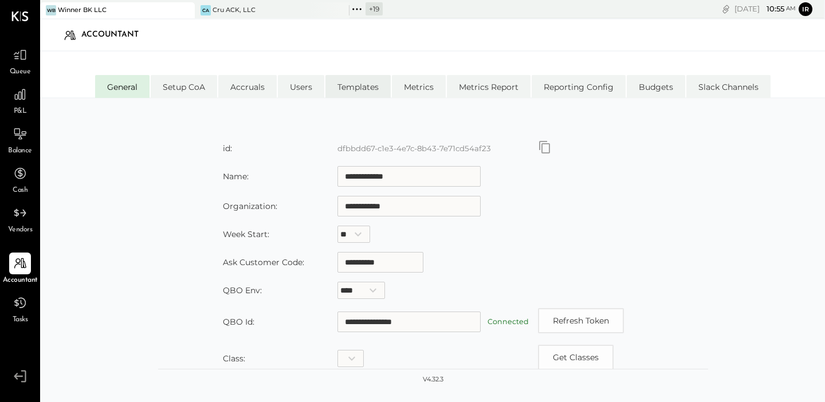
click at [366, 85] on li "Templates" at bounding box center [358, 86] width 65 height 23
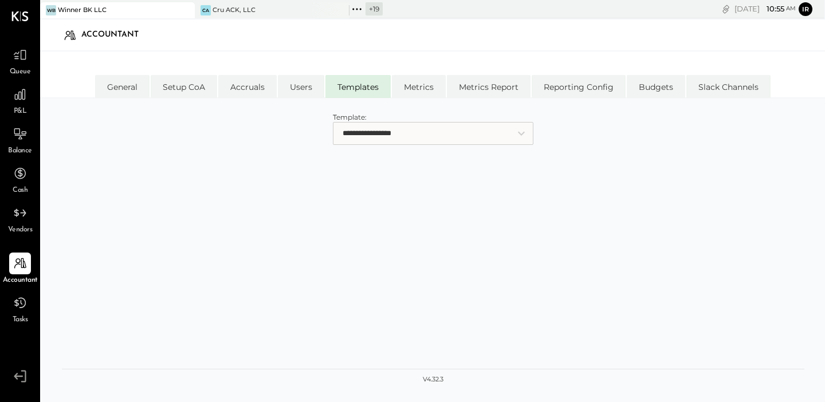
click at [402, 128] on select "**********" at bounding box center [433, 133] width 201 height 23
select select "**********"
click at [333, 122] on select "**********" at bounding box center [433, 133] width 201 height 23
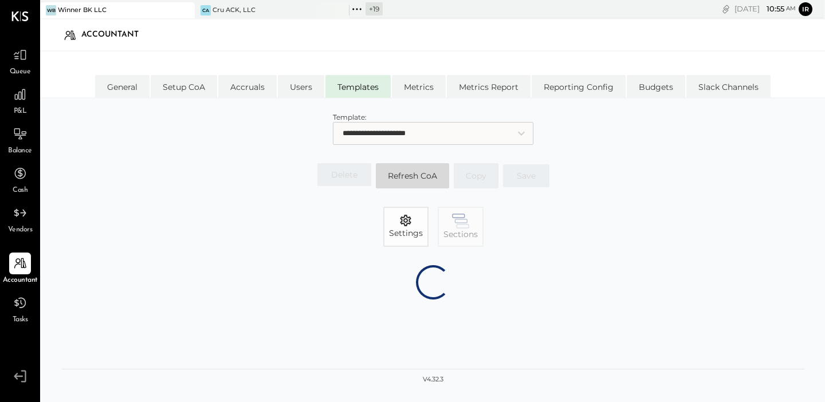
select select "******"
select select "*******"
select select "******"
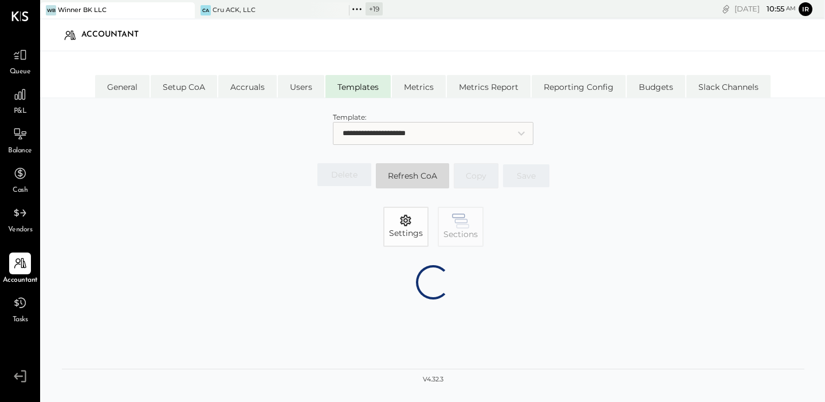
select select "********"
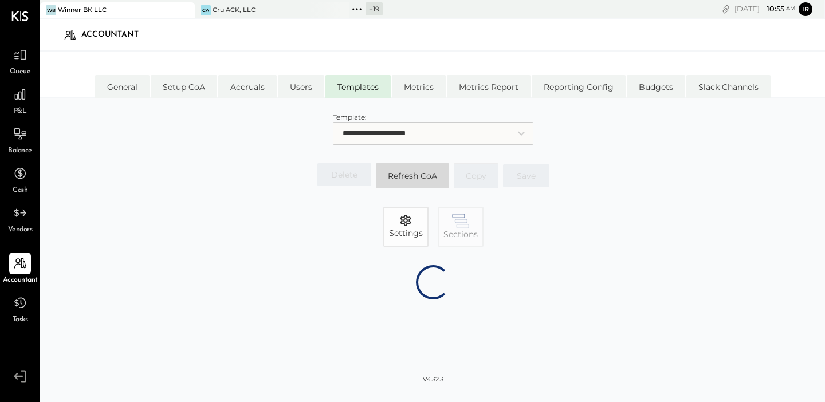
select select "********"
select select "*******"
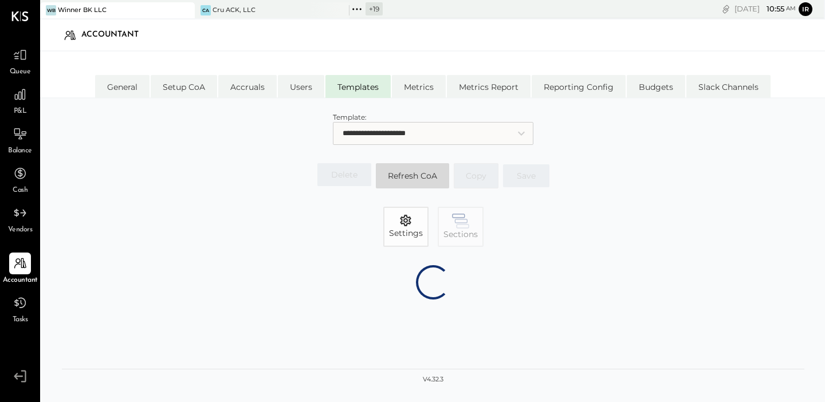
select select "*******"
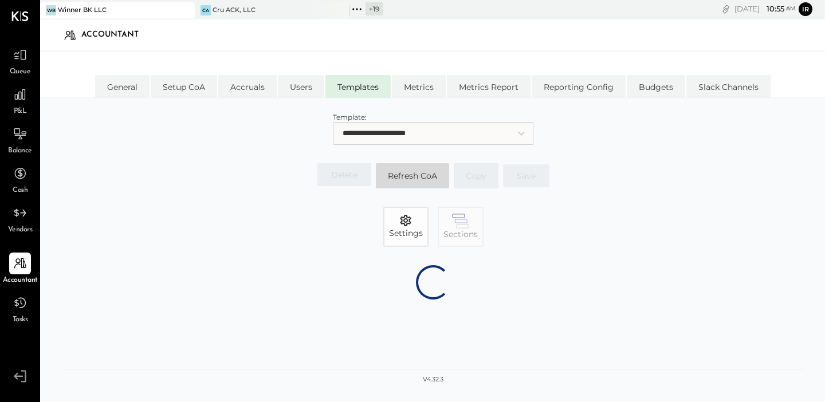
select select "*******"
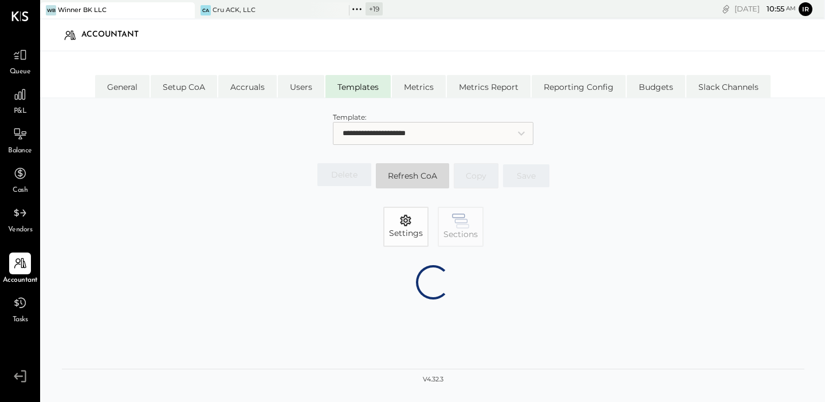
select select "*******"
select select "******"
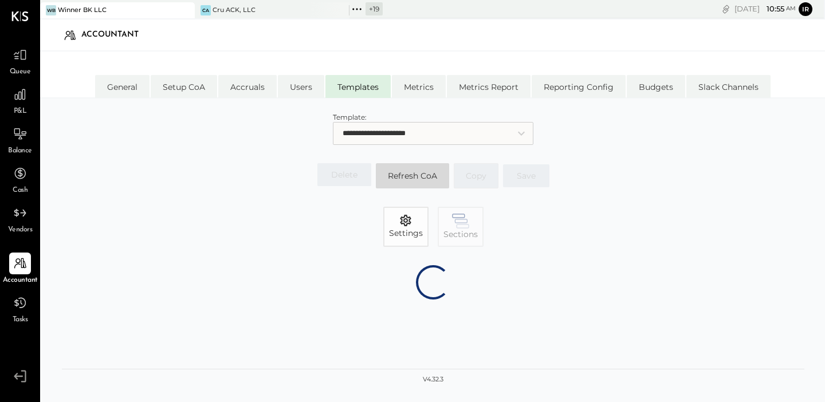
select select "********"
select select "*******"
select select "******"
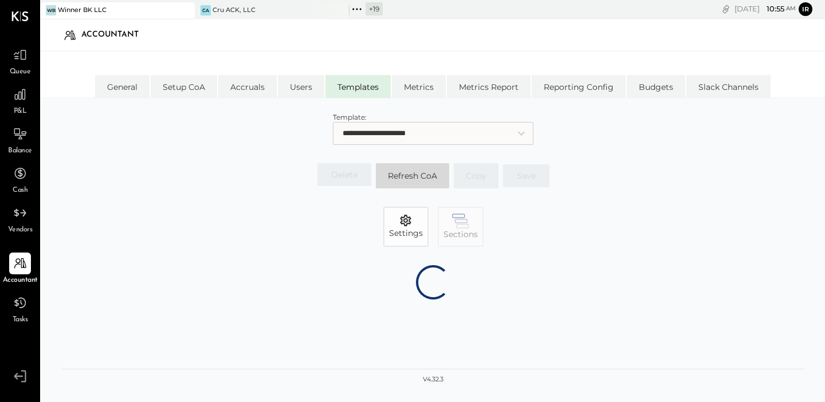
select select "*******"
select select "********"
select select "*******"
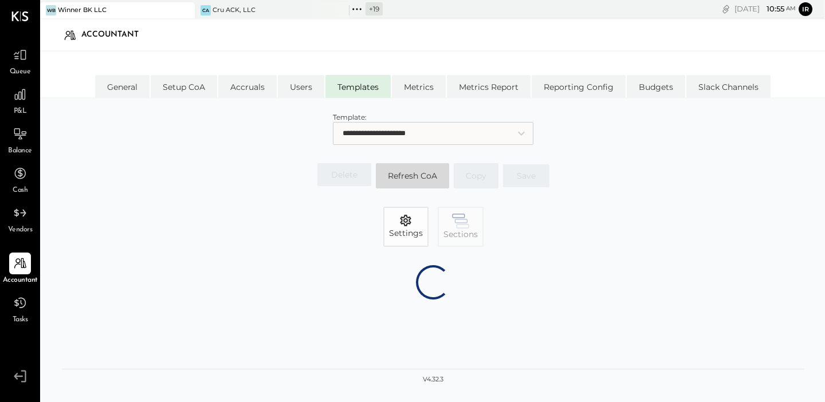
select select "*******"
select select "********"
select select "*******"
select select "********"
select select "*******"
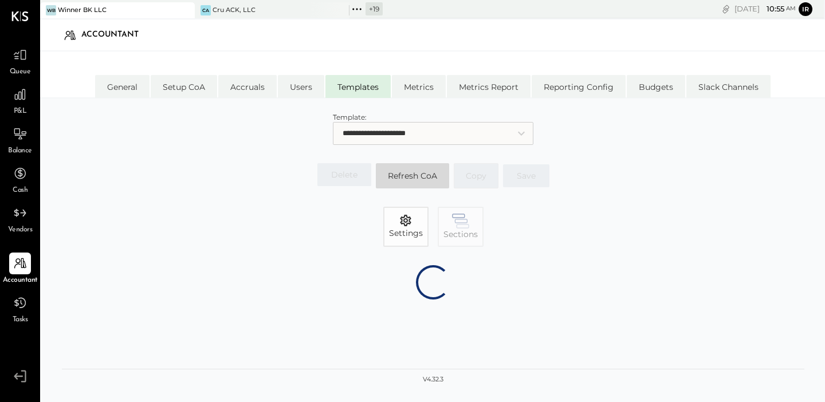
select select "*******"
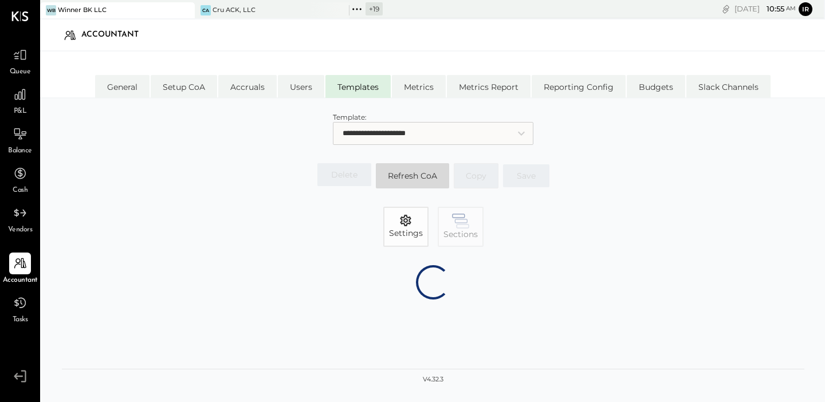
select select "*******"
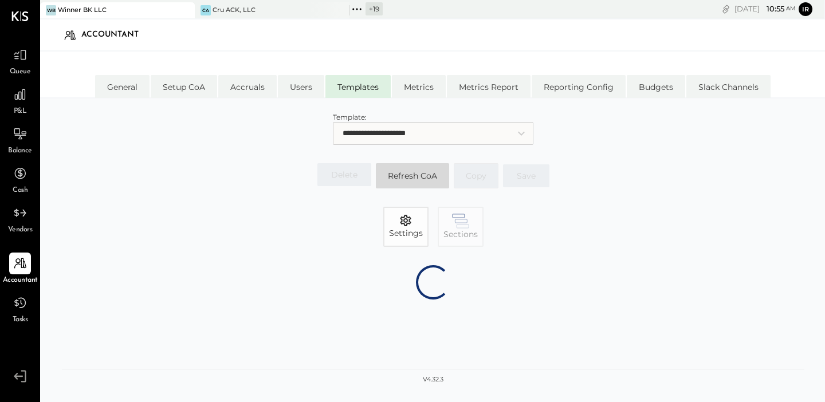
select select "*******"
select select "********"
select select "*******"
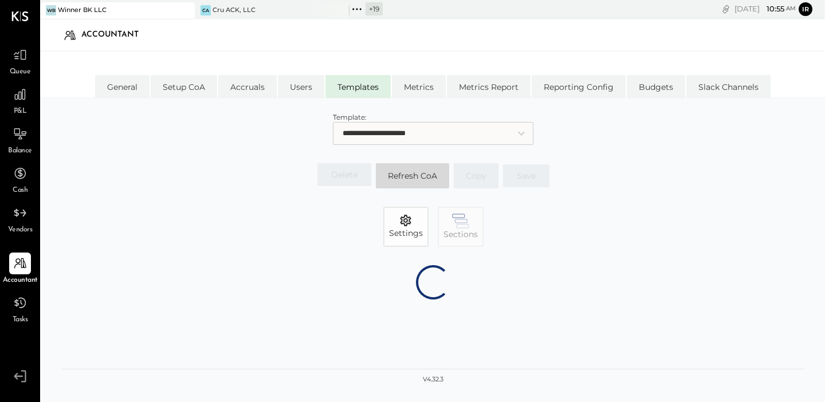
select select "********"
select select "*******"
select select "********"
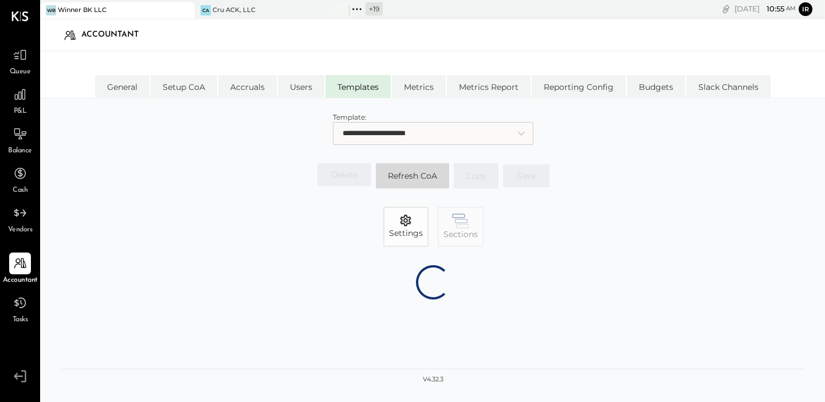
select select "*******"
select select "********"
select select "*******"
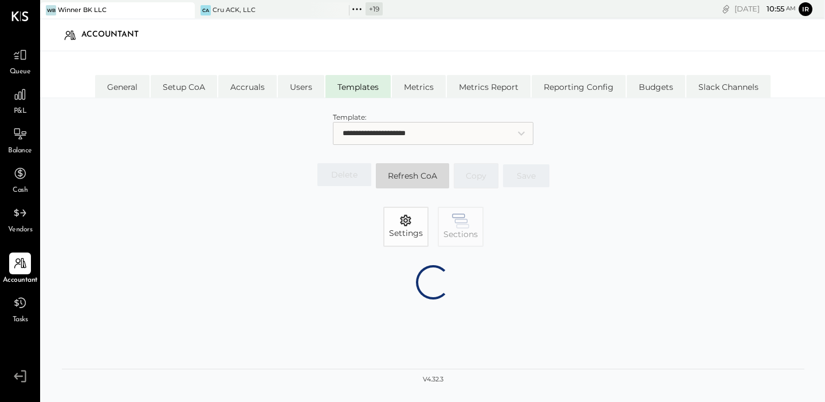
select select "*******"
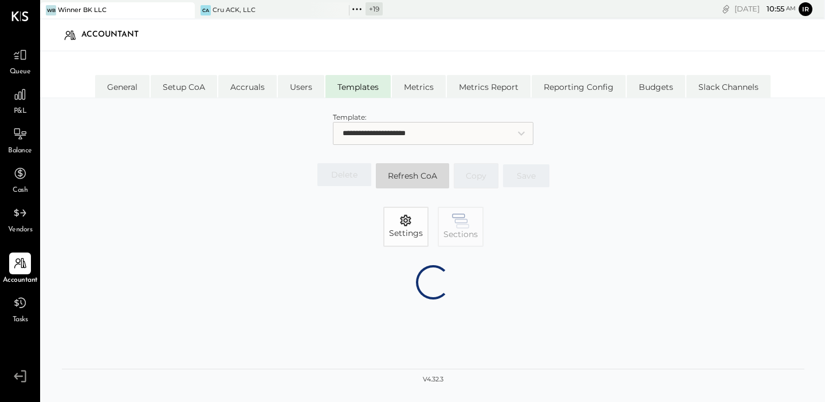
select select "*******"
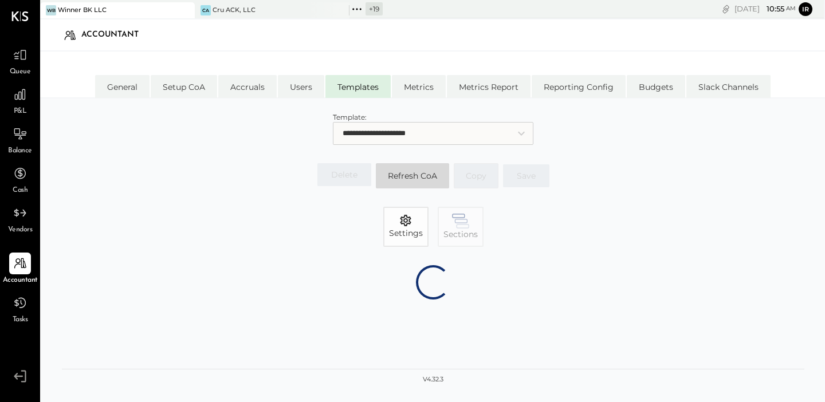
select select "*******"
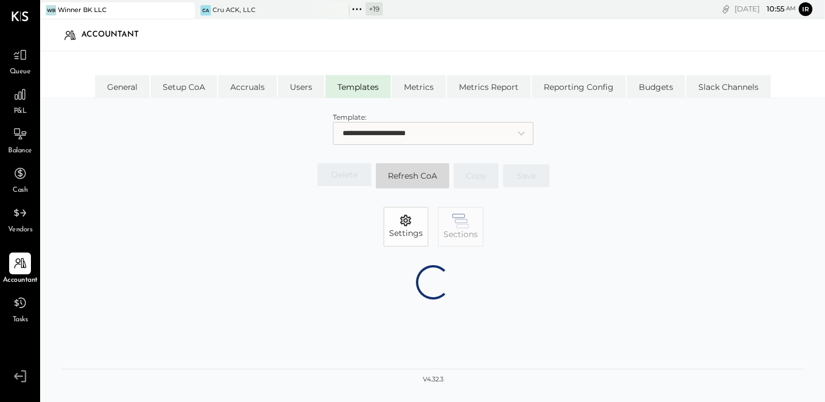
select select "*******"
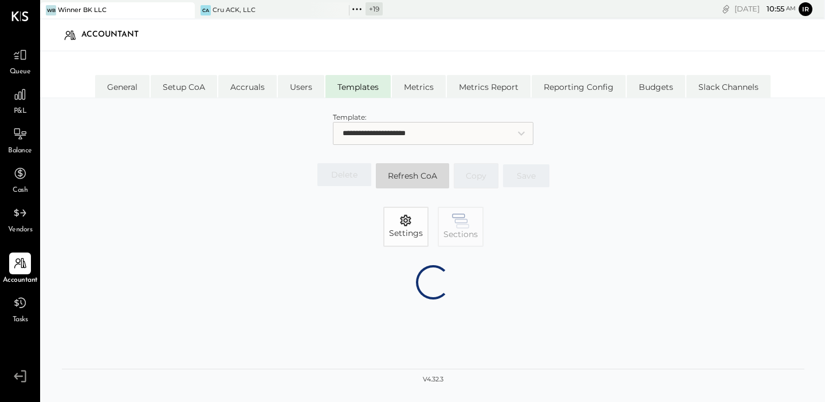
select select "*******"
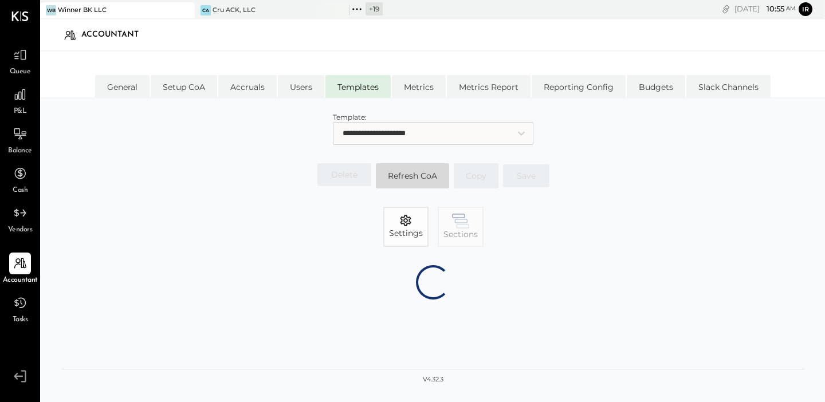
select select "*******"
select select "******"
select select "*******"
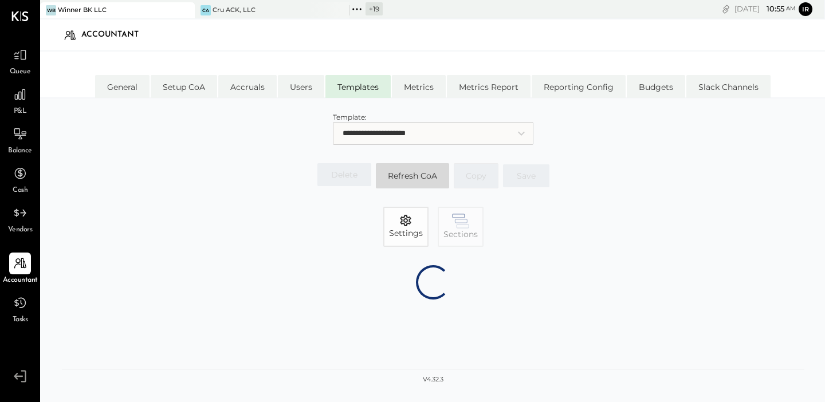
select select "*******"
select select "******"
select select "********"
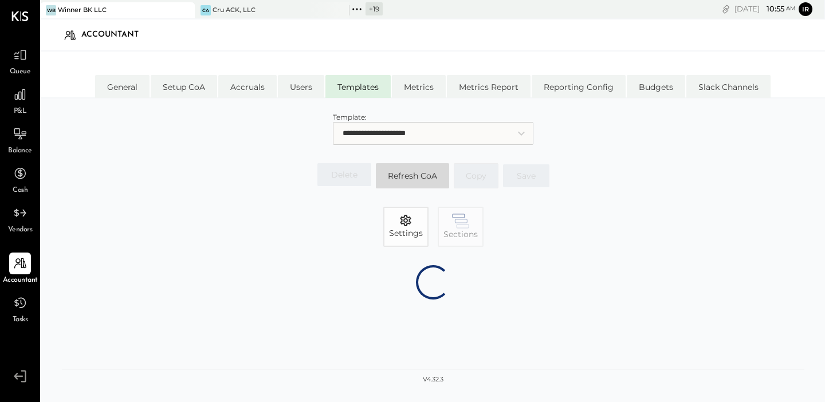
select select "*******"
select select "*****"
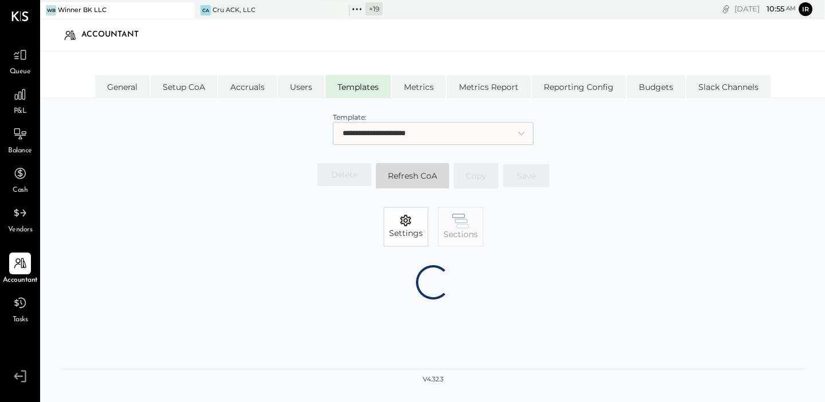
select select "********"
select select "*******"
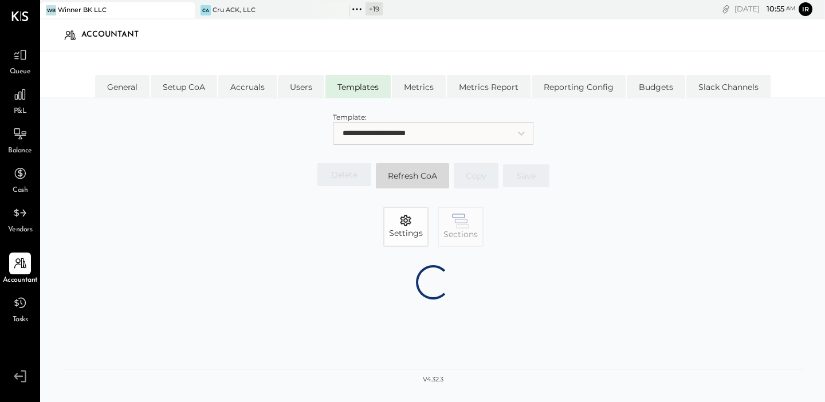
select select "*******"
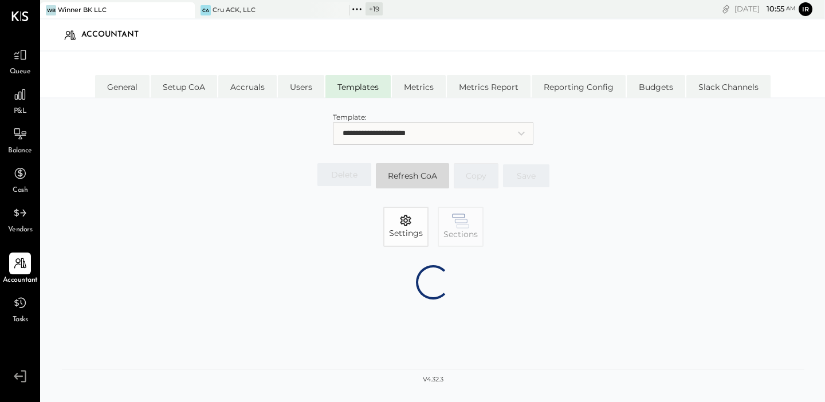
select select "*******"
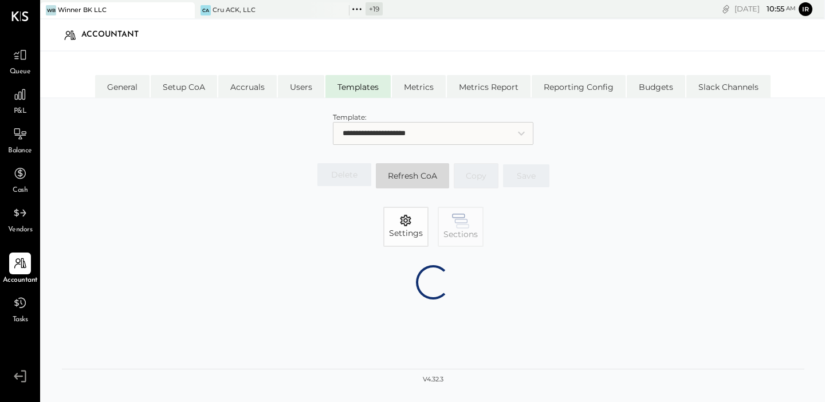
select select "*******"
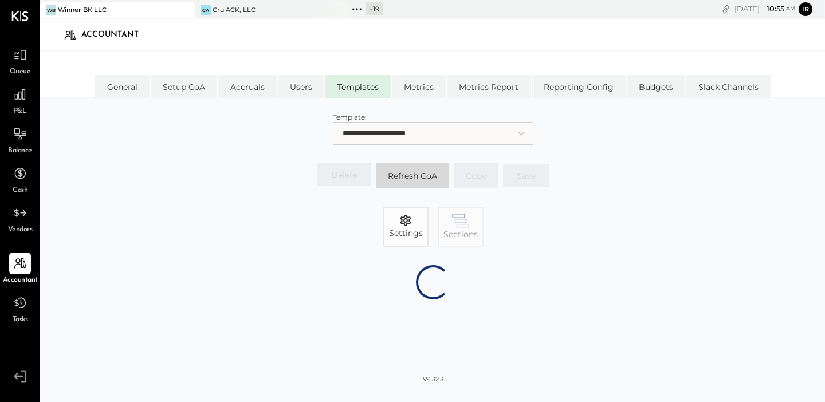
select select "*******"
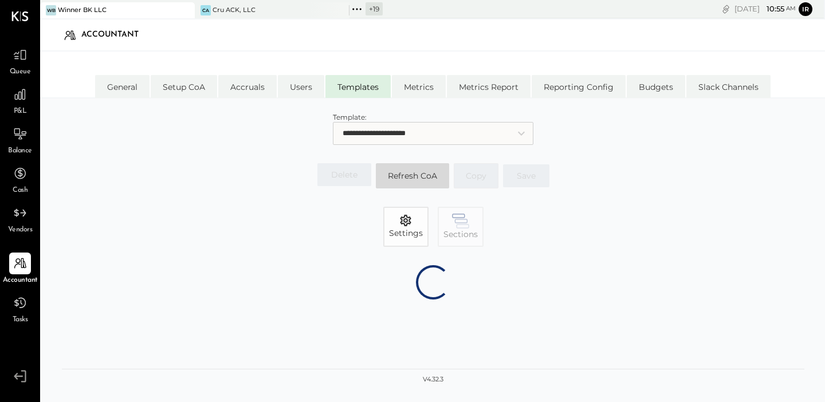
select select "*******"
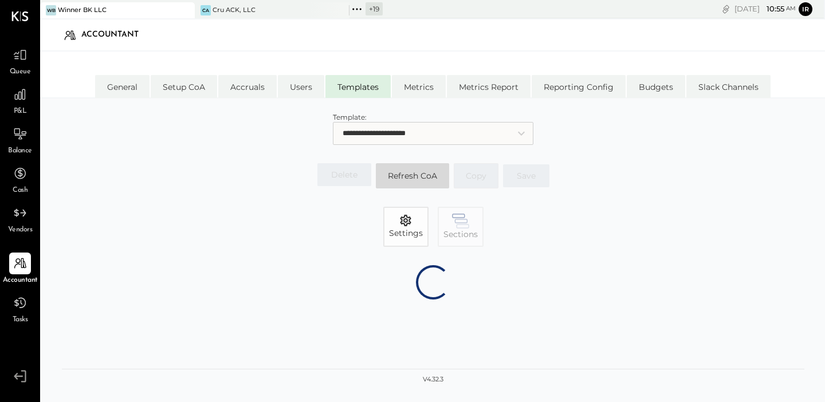
select select "*******"
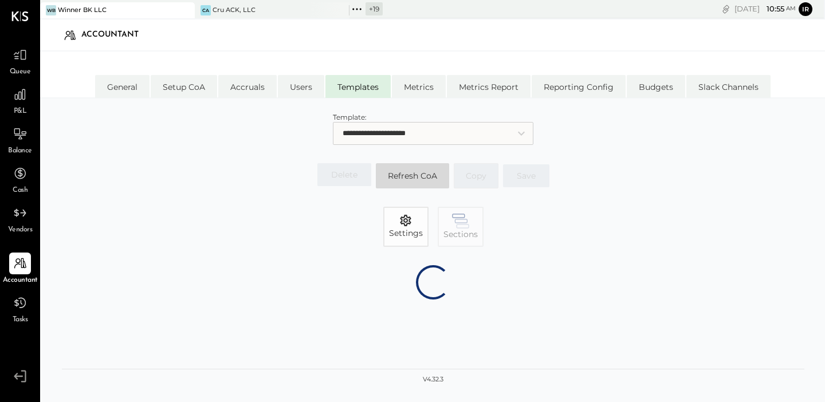
select select "*******"
select select "******"
select select "*******"
select select "*****"
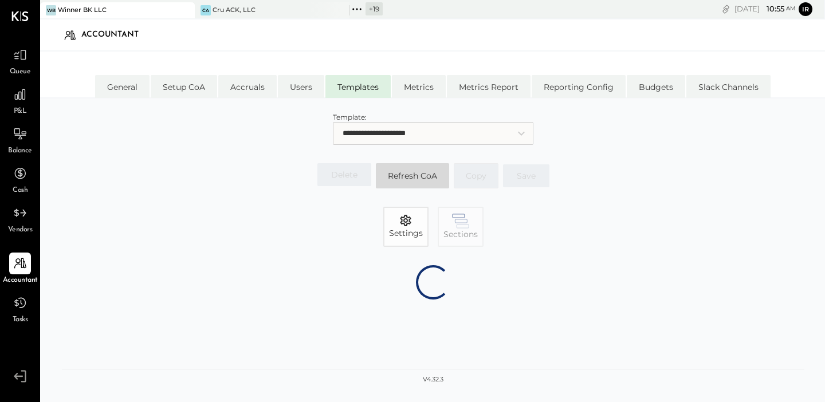
select select "********"
select select "*******"
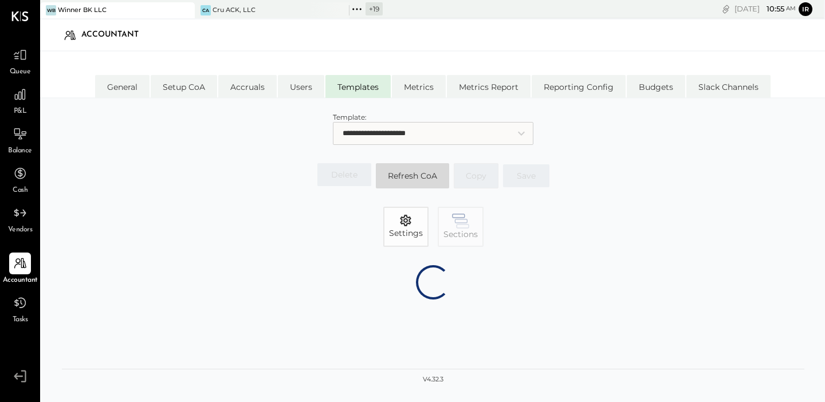
select select "*******"
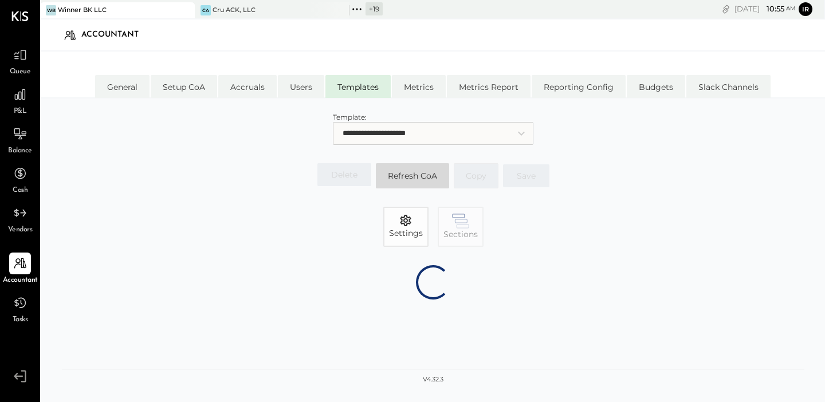
select select "*******"
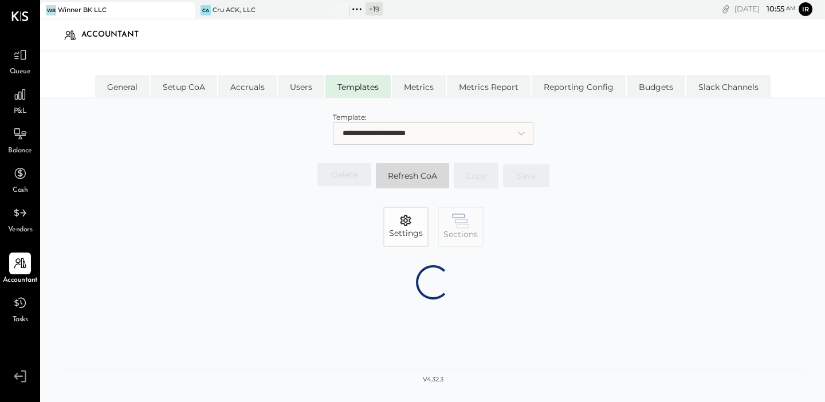
select select "*******"
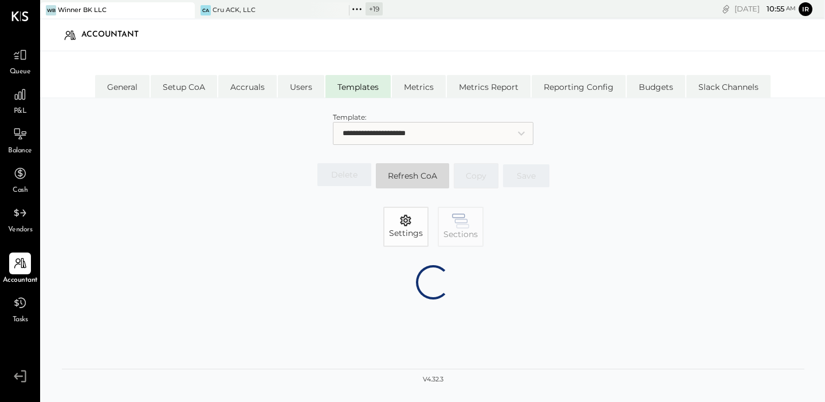
select select "*******"
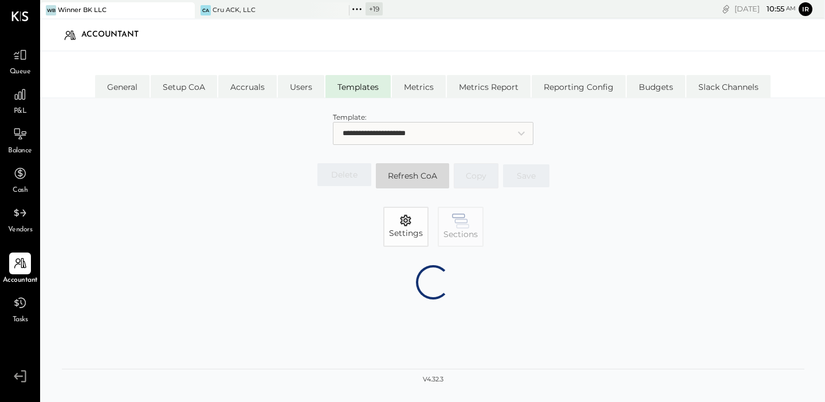
select select "*******"
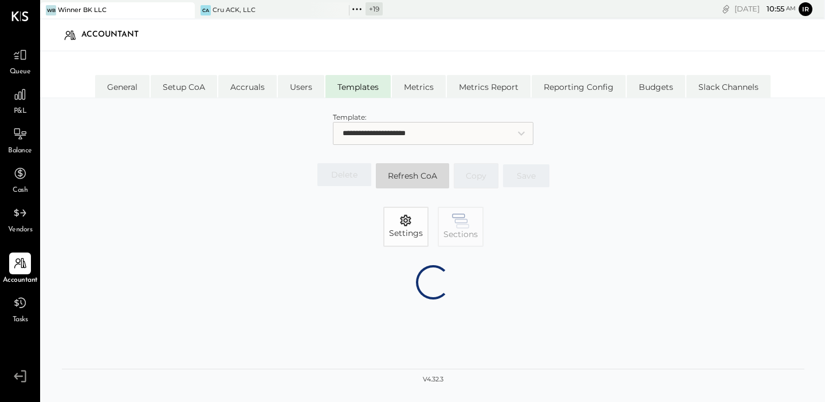
select select "*******"
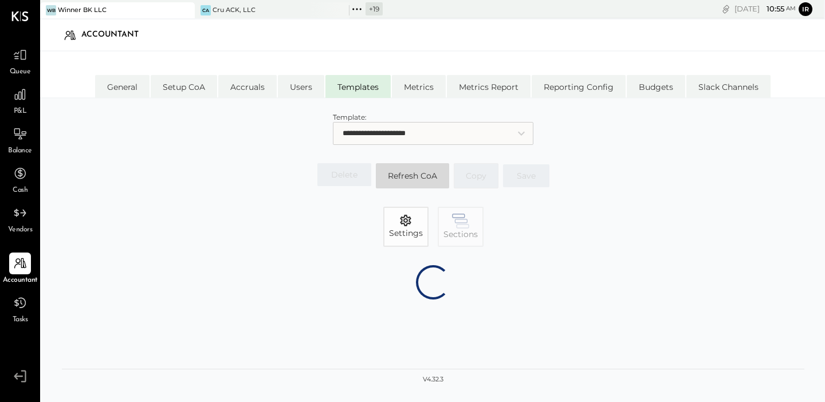
select select "*******"
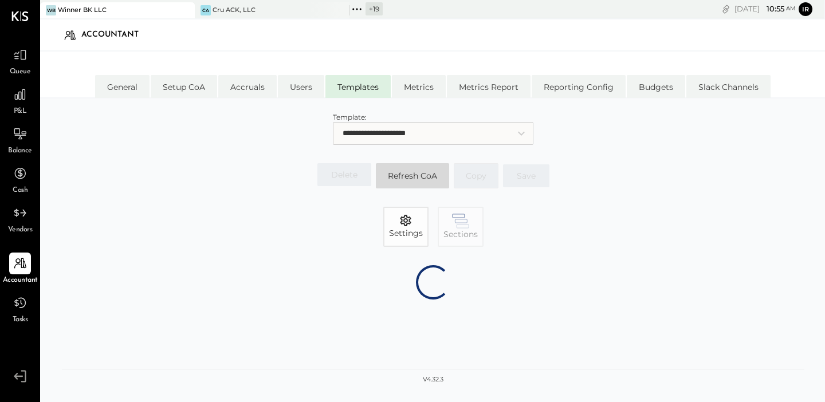
select select "*******"
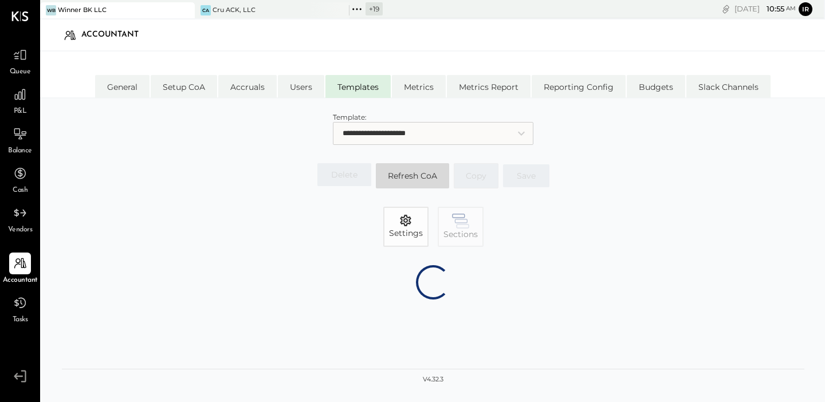
select select "*******"
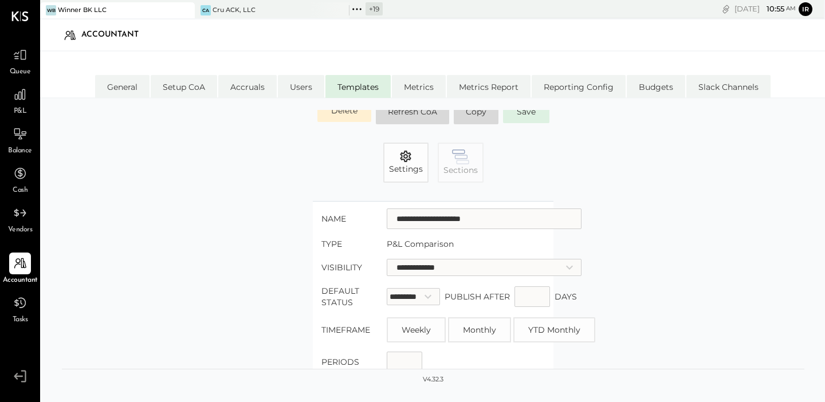
scroll to position [67, 0]
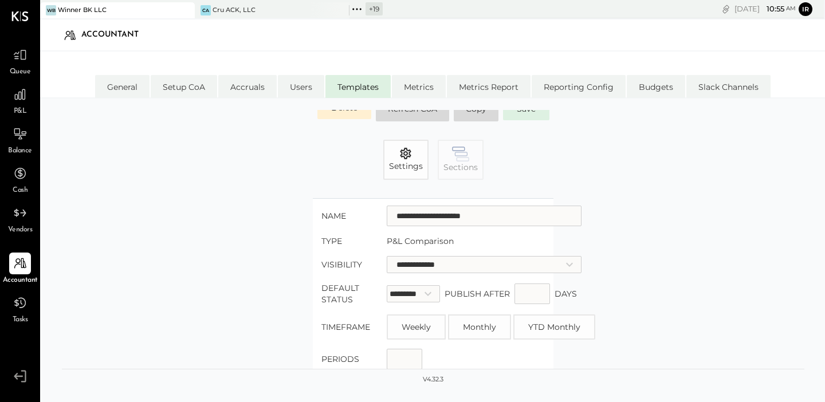
click at [484, 154] on div "Settings Sections" at bounding box center [433, 160] width 743 height 40
click at [464, 156] on icon "button" at bounding box center [460, 154] width 17 height 15
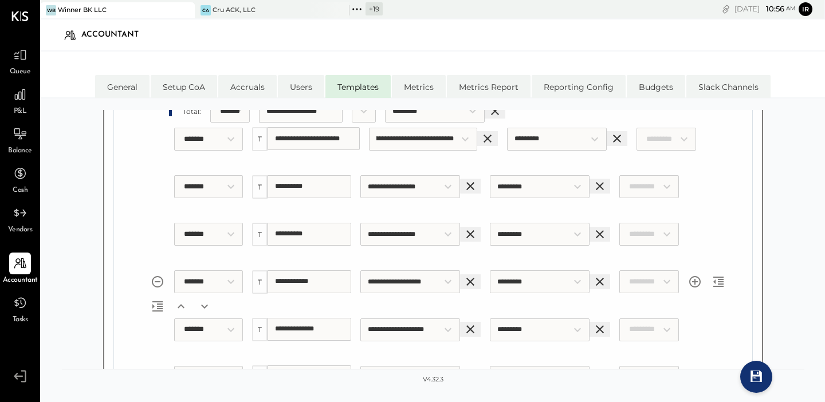
scroll to position [6324, 0]
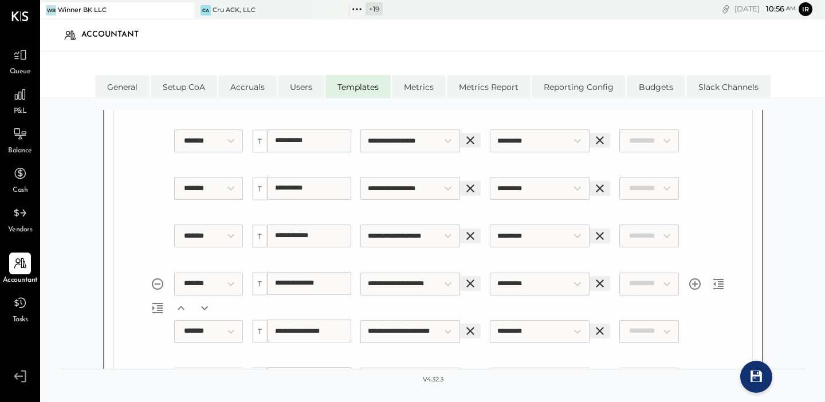
click at [296, 285] on input "**********" at bounding box center [310, 283] width 84 height 23
click at [299, 332] on input "**********" at bounding box center [310, 331] width 84 height 23
click at [298, 330] on input "**********" at bounding box center [310, 331] width 84 height 23
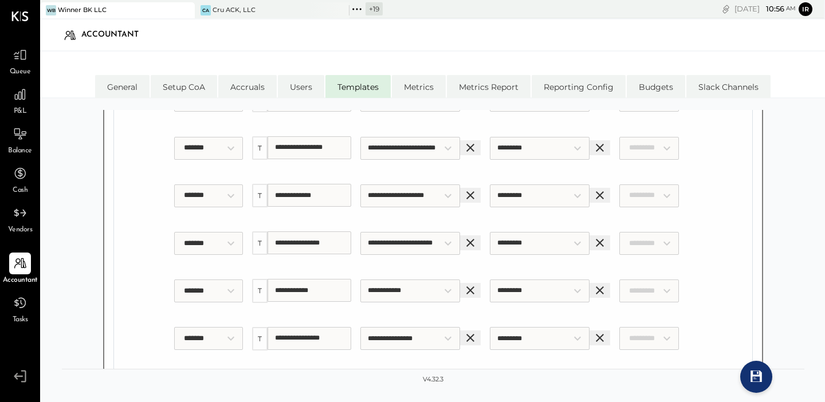
scroll to position [6792, 0]
click at [315, 245] on input "**********" at bounding box center [310, 243] width 84 height 23
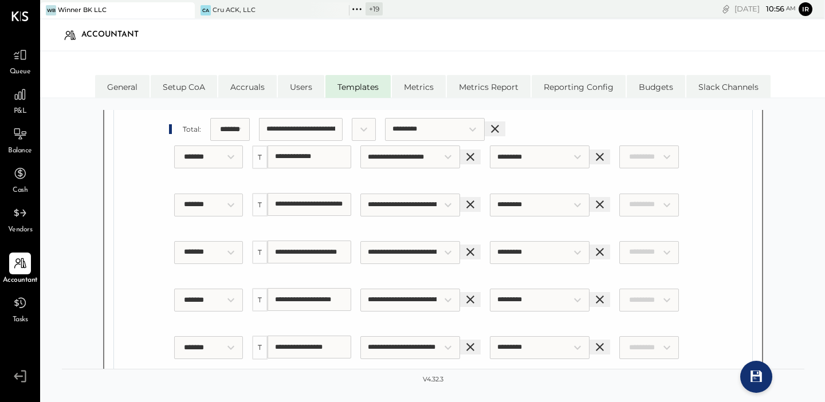
scroll to position [7099, 0]
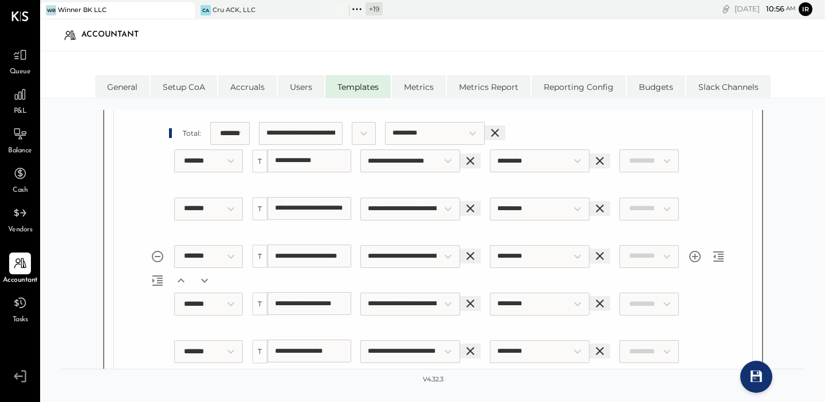
drag, startPoint x: 327, startPoint y: 211, endPoint x: 327, endPoint y: 263, distance: 51.6
click at [327, 242] on div "**********" at bounding box center [447, 219] width 611 height 48
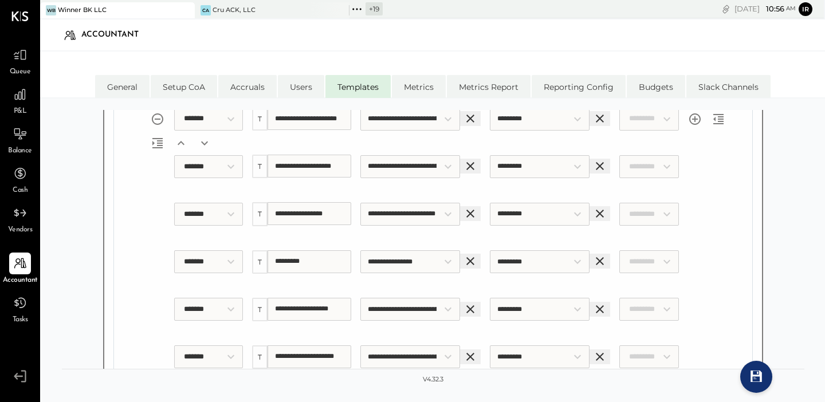
scroll to position [7248, 0]
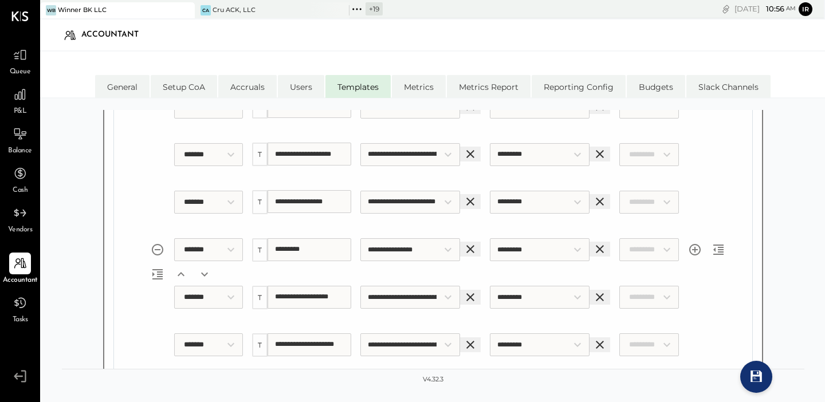
click at [297, 254] on input "*********" at bounding box center [310, 249] width 84 height 23
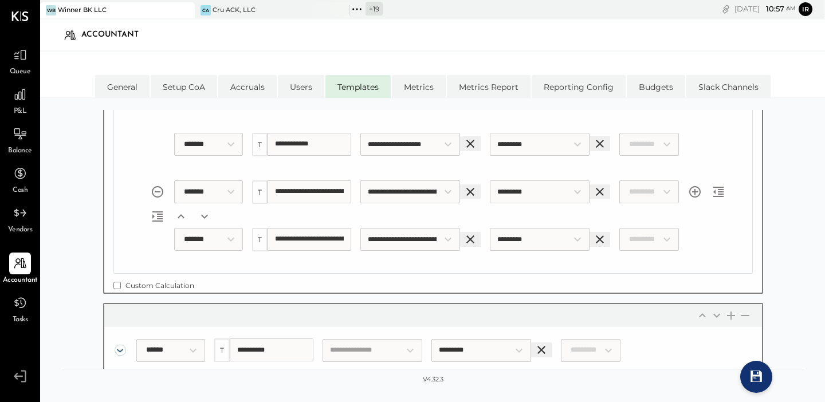
scroll to position [7690, 0]
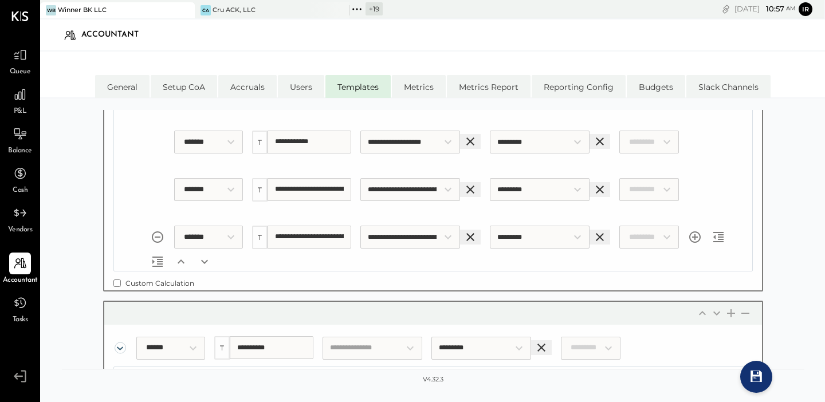
click at [314, 239] on input "**********" at bounding box center [310, 237] width 84 height 23
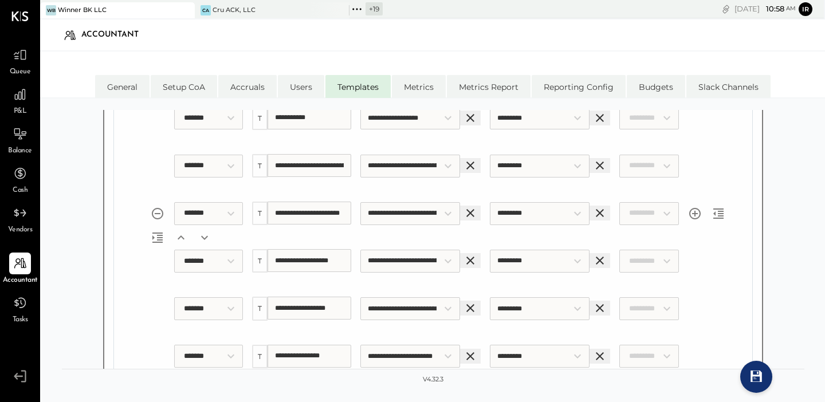
scroll to position [8590, 0]
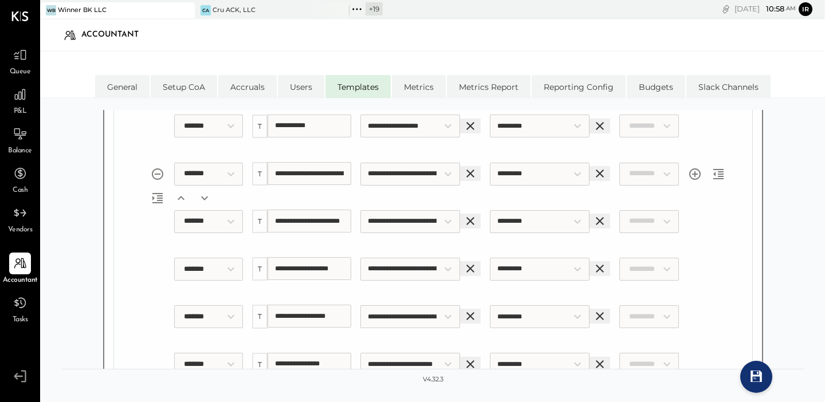
click at [331, 174] on input "**********" at bounding box center [310, 173] width 84 height 23
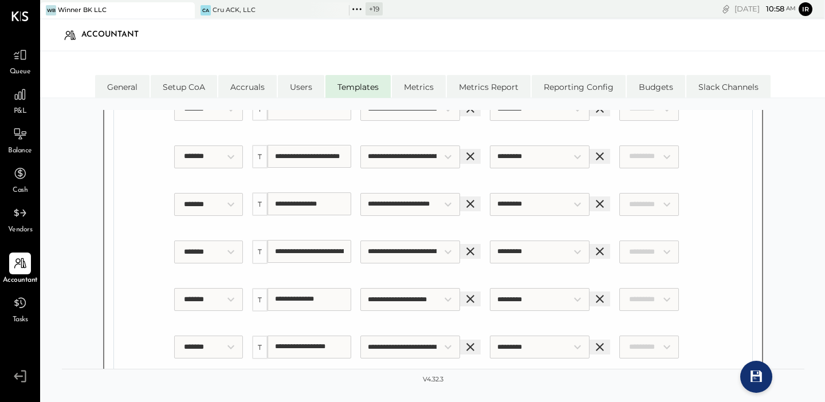
scroll to position [9758, 0]
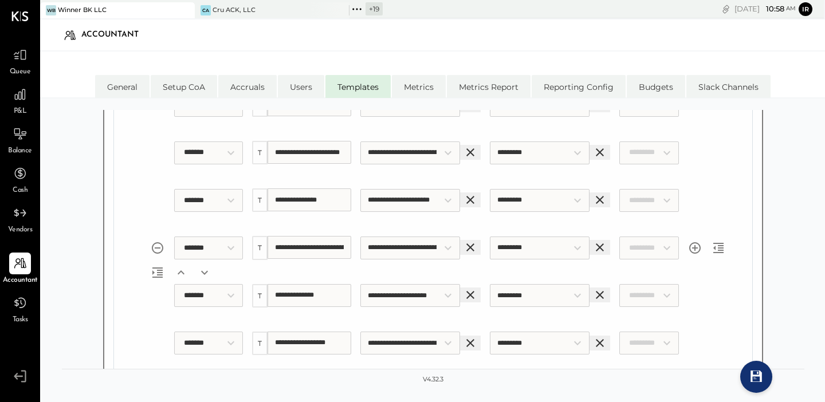
click at [342, 249] on input "**********" at bounding box center [310, 247] width 84 height 23
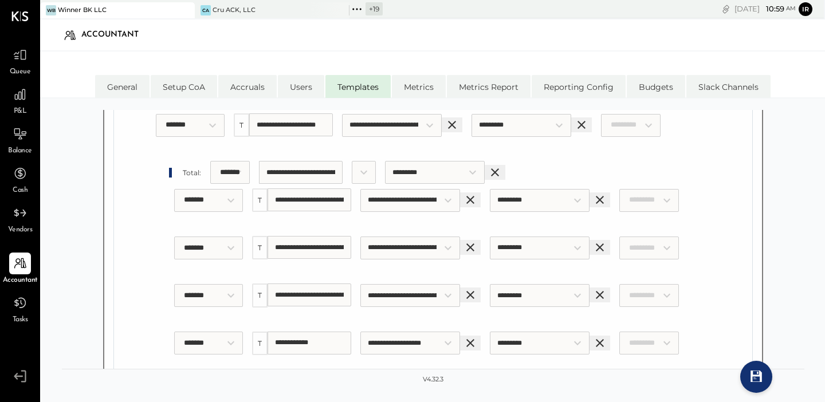
scroll to position [11161, 0]
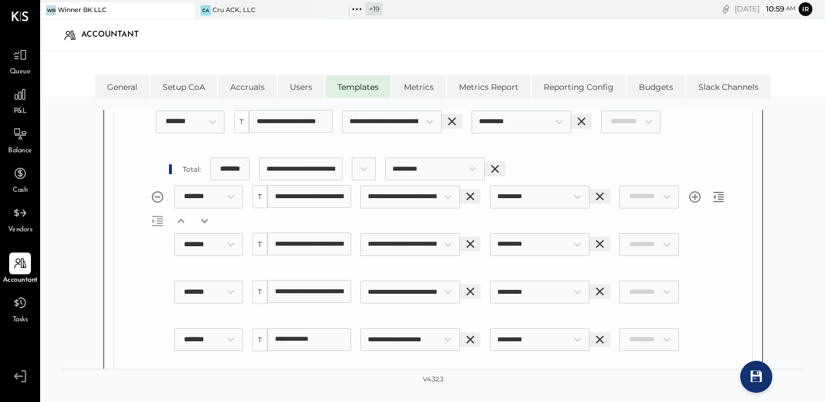
click at [295, 200] on input "**********" at bounding box center [310, 196] width 84 height 23
click at [296, 248] on input "**********" at bounding box center [310, 244] width 84 height 23
click at [295, 297] on input "**********" at bounding box center [310, 291] width 84 height 23
click at [295, 290] on input "**********" at bounding box center [310, 291] width 84 height 23
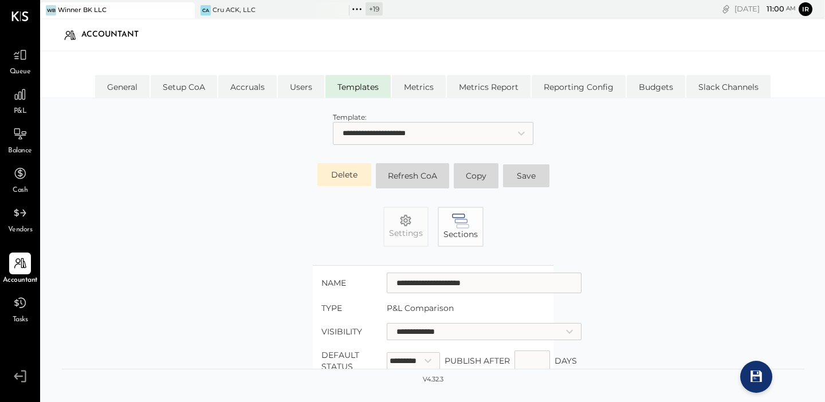
click at [519, 181] on button "Save" at bounding box center [526, 176] width 46 height 23
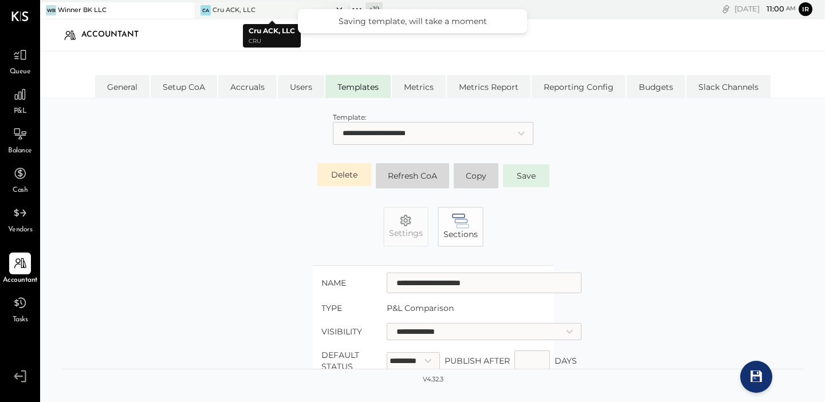
click at [242, 12] on div "Cru ACK, LLC" at bounding box center [234, 10] width 43 height 9
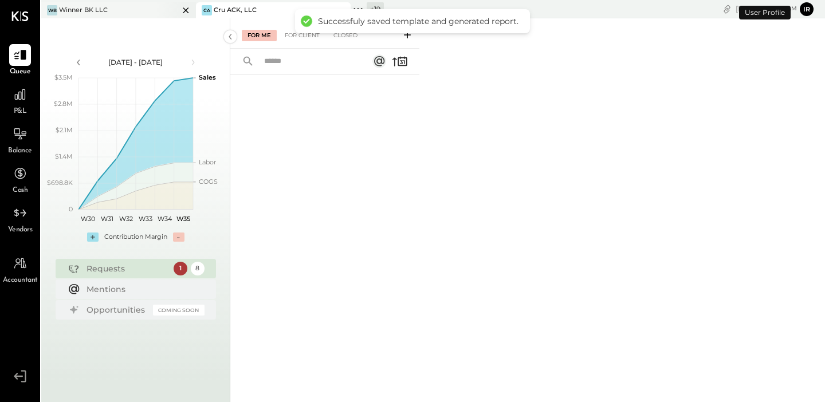
click at [132, 10] on div "WB Winner BK LLC" at bounding box center [110, 10] width 138 height 10
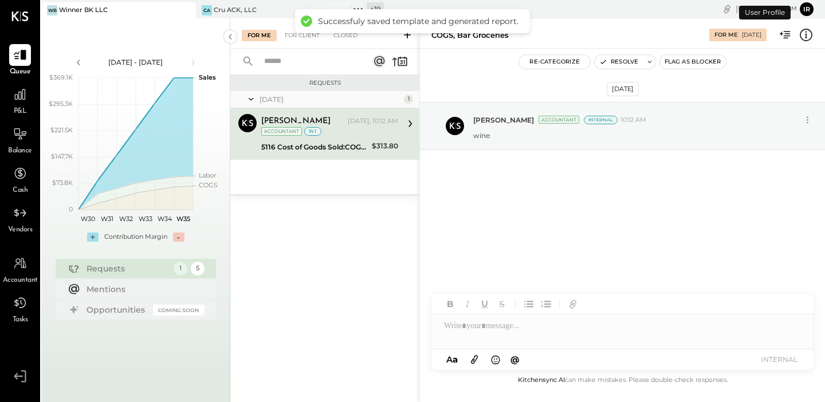
click at [360, 6] on icon at bounding box center [358, 9] width 15 height 15
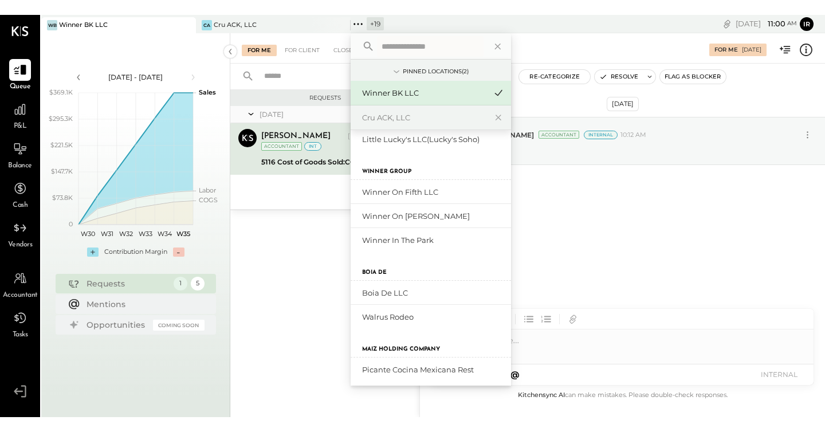
scroll to position [353, 0]
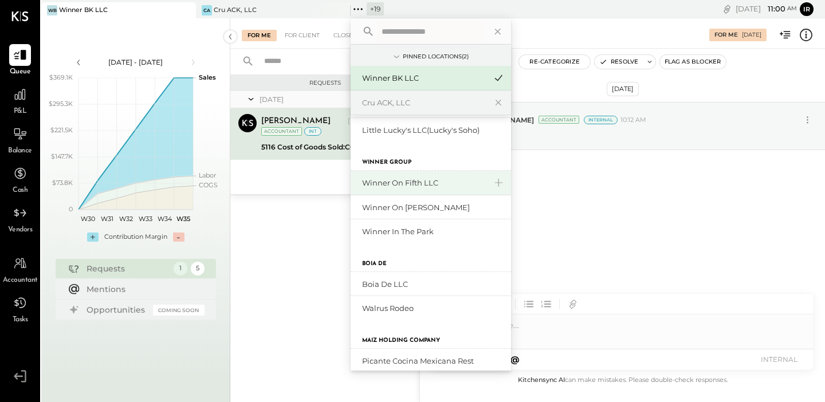
click at [395, 182] on div "Winner on Fifth LLC" at bounding box center [424, 183] width 124 height 11
